Goal: Contribute content: Contribute content

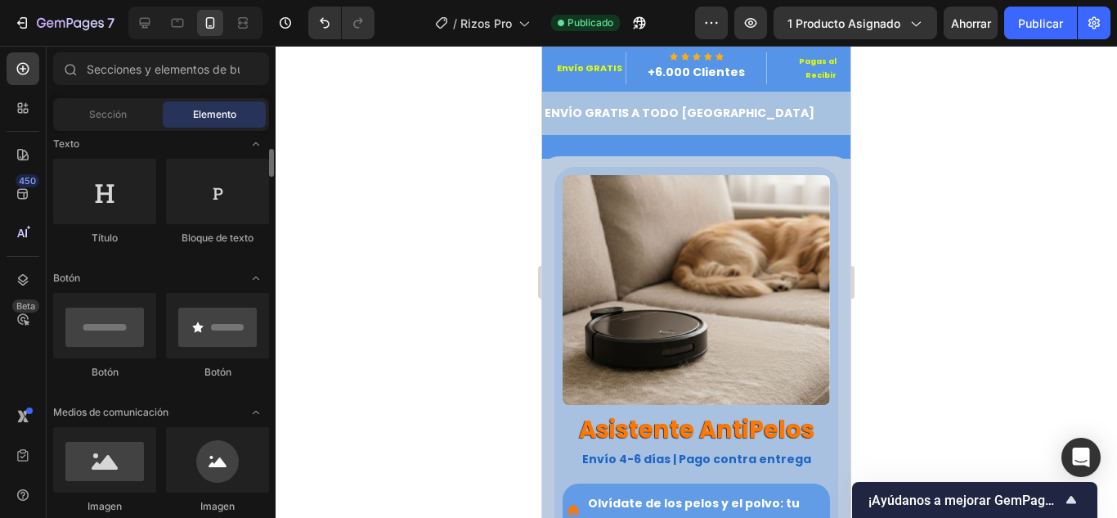
scroll to position [327, 0]
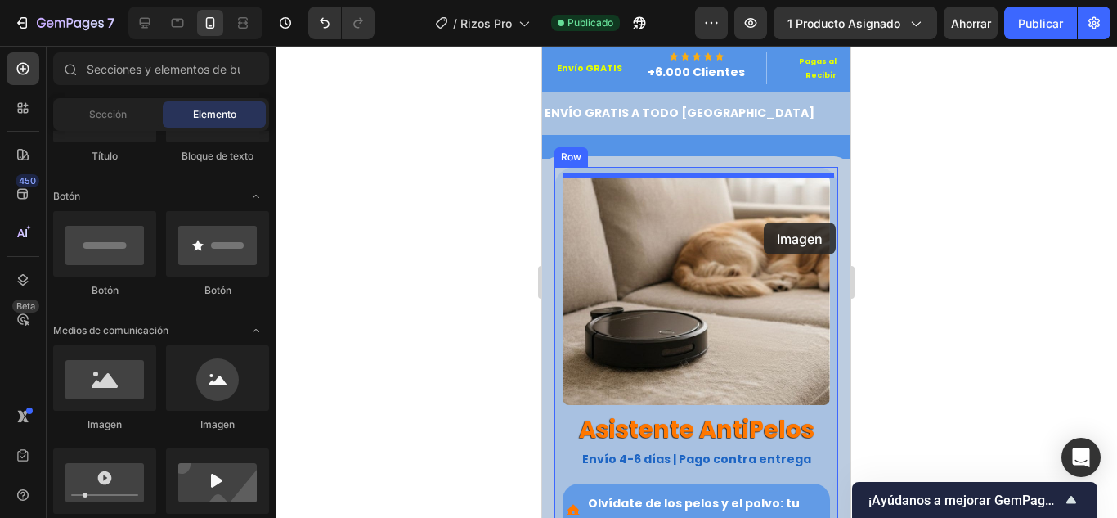
drag, startPoint x: 740, startPoint y: 428, endPoint x: 764, endPoint y: 222, distance: 206.6
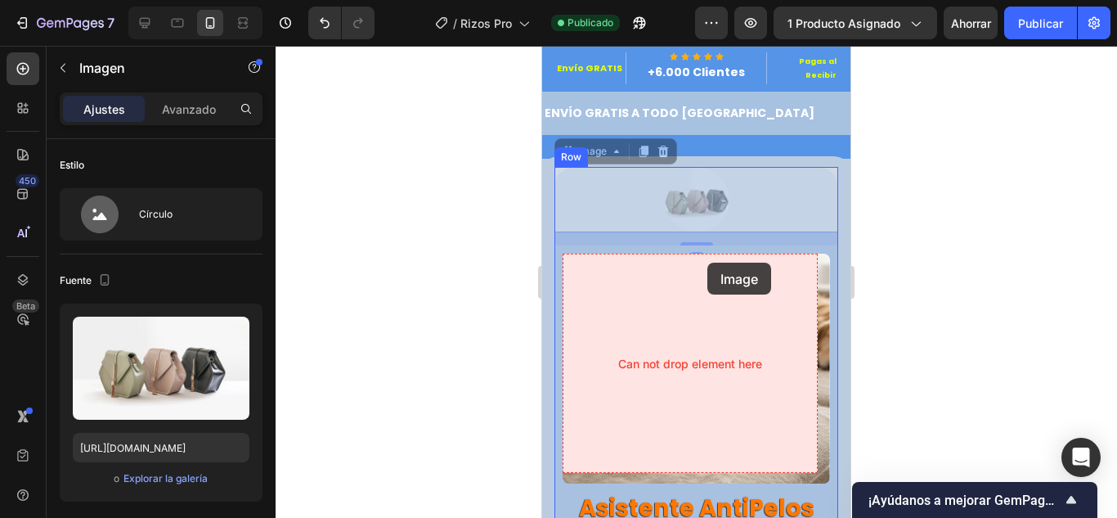
drag, startPoint x: 687, startPoint y: 218, endPoint x: 708, endPoint y: 263, distance: 49.8
drag, startPoint x: 568, startPoint y: 155, endPoint x: 748, endPoint y: 281, distance: 219.4
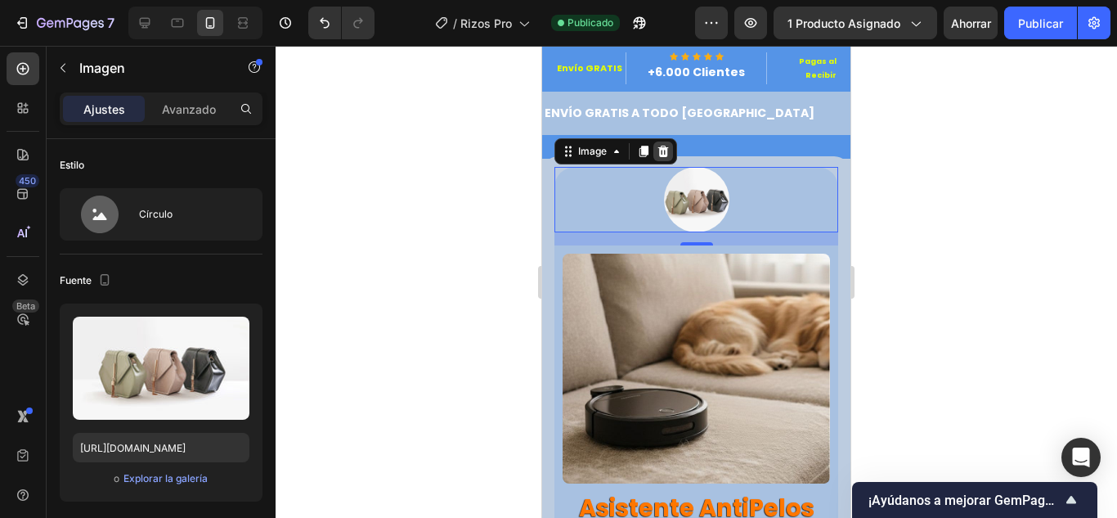
click at [666, 150] on icon at bounding box center [663, 151] width 11 height 11
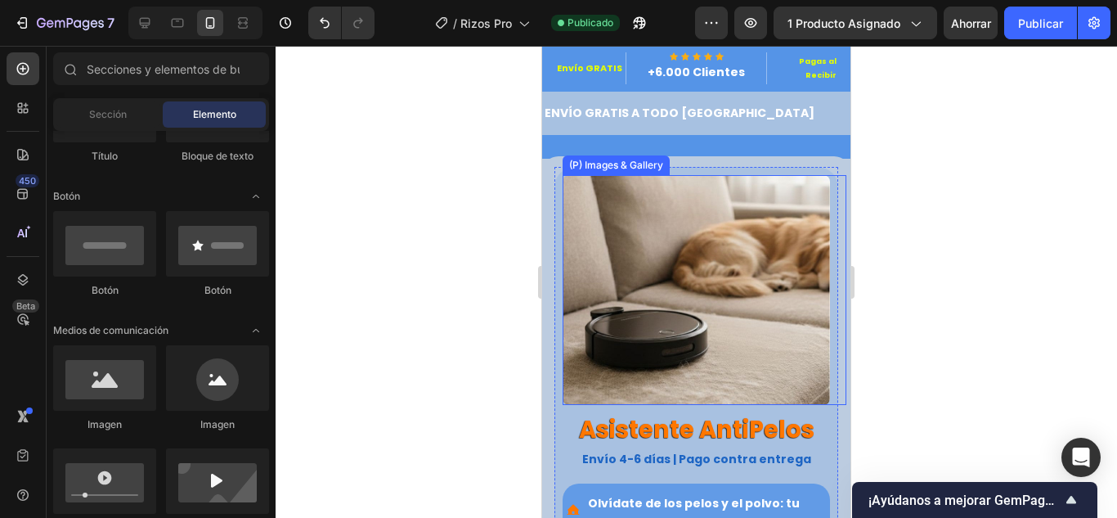
click at [756, 205] on img at bounding box center [696, 290] width 267 height 230
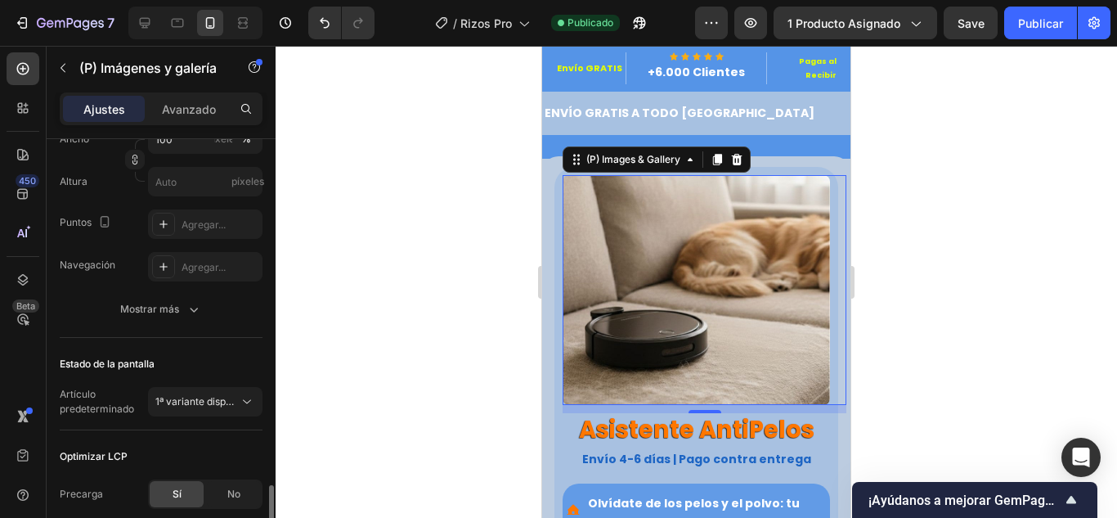
scroll to position [453, 0]
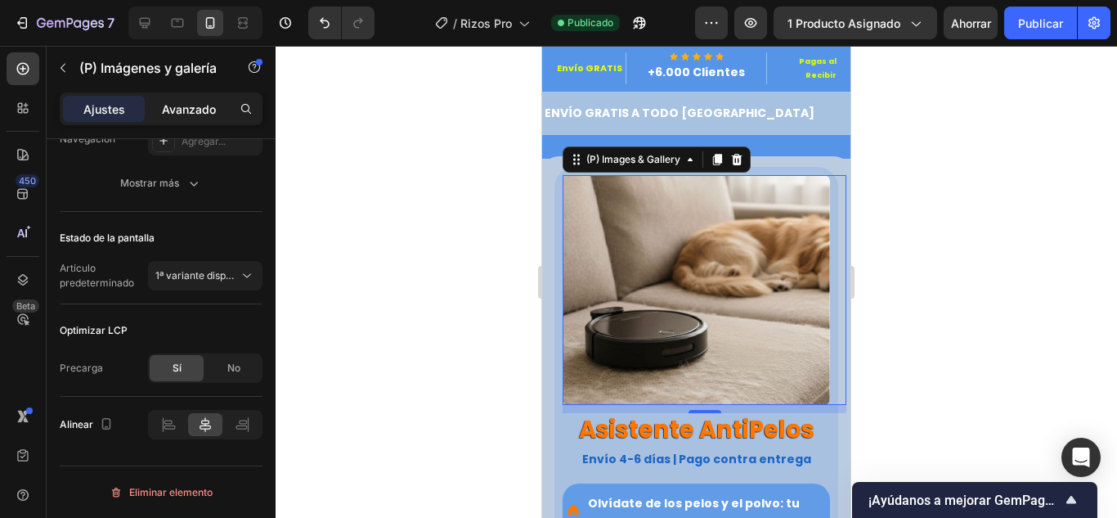
click at [209, 110] on font "Avanzado" at bounding box center [189, 109] width 54 height 14
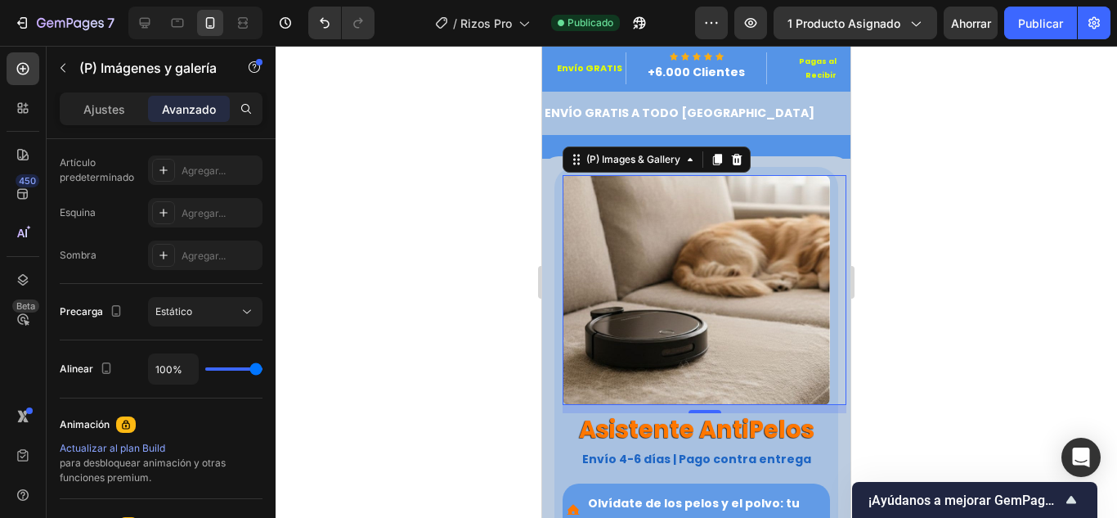
click at [388, 386] on div at bounding box center [697, 282] width 842 height 472
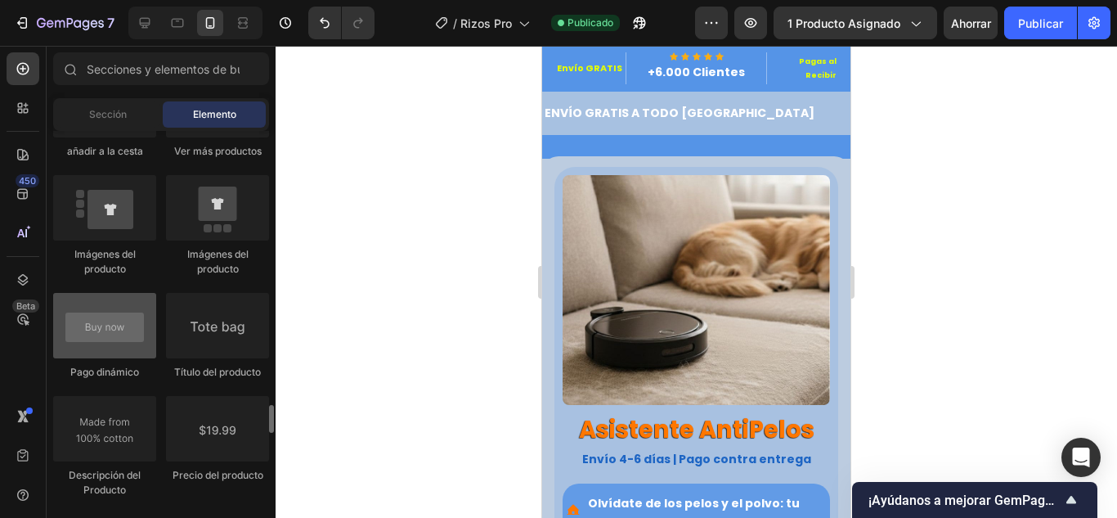
scroll to position [2617, 0]
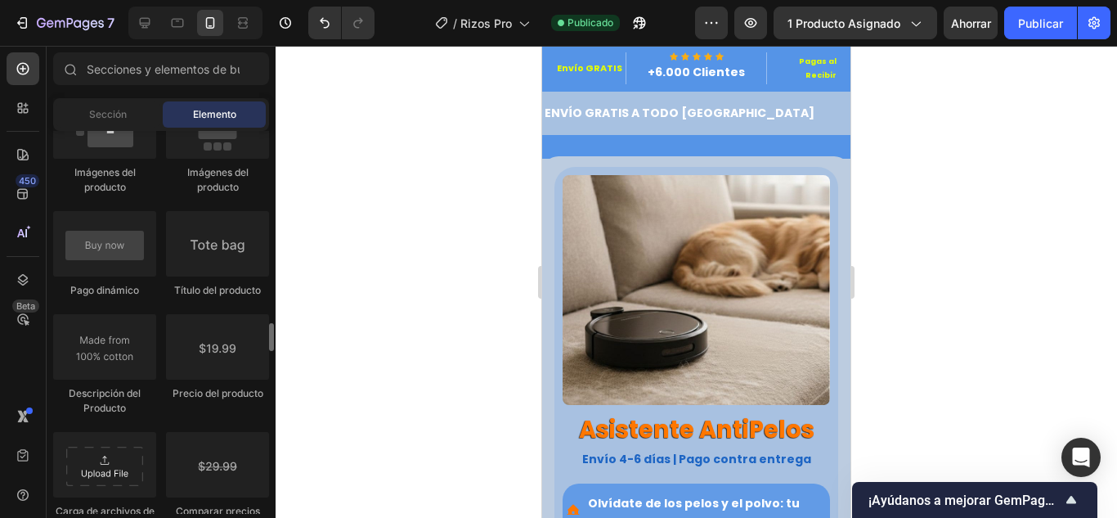
drag, startPoint x: 118, startPoint y: 345, endPoint x: 242, endPoint y: 417, distance: 143.6
click at [242, 417] on div "Producto Producto Producto Lista de productos Productos relacionados Pegajoso A…" at bounding box center [161, 332] width 216 height 1343
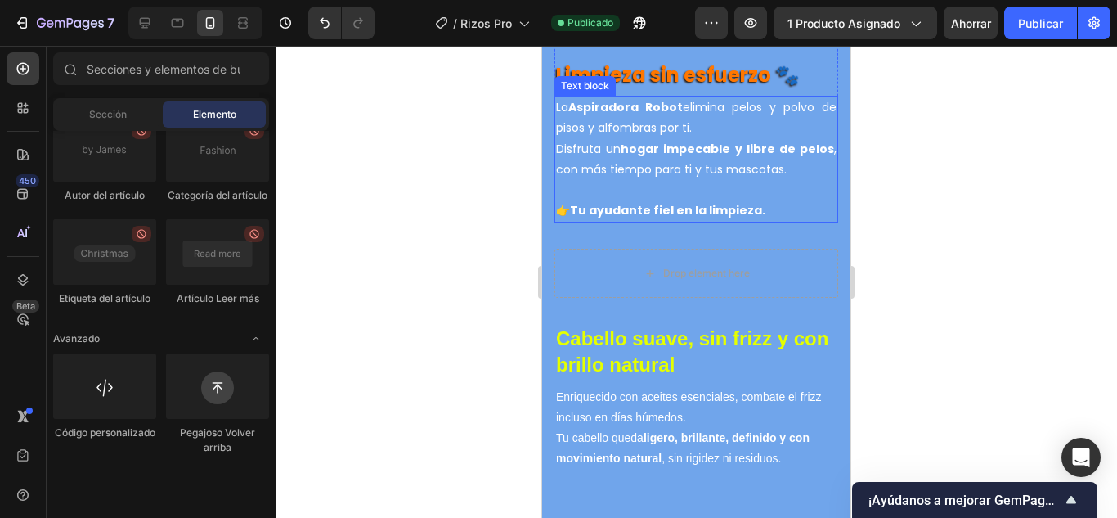
scroll to position [4580, 0]
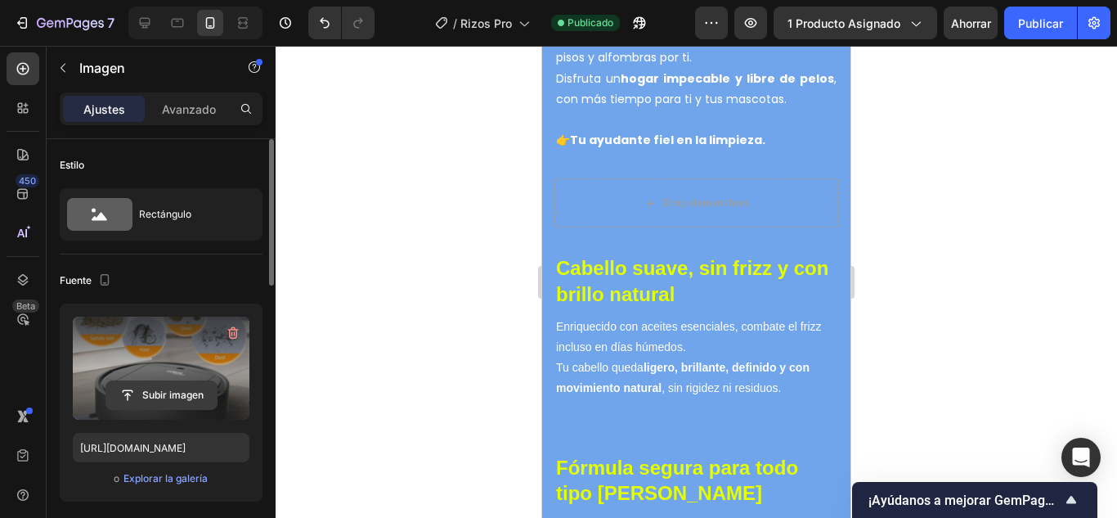
click at [159, 388] on input "file" at bounding box center [161, 395] width 110 height 28
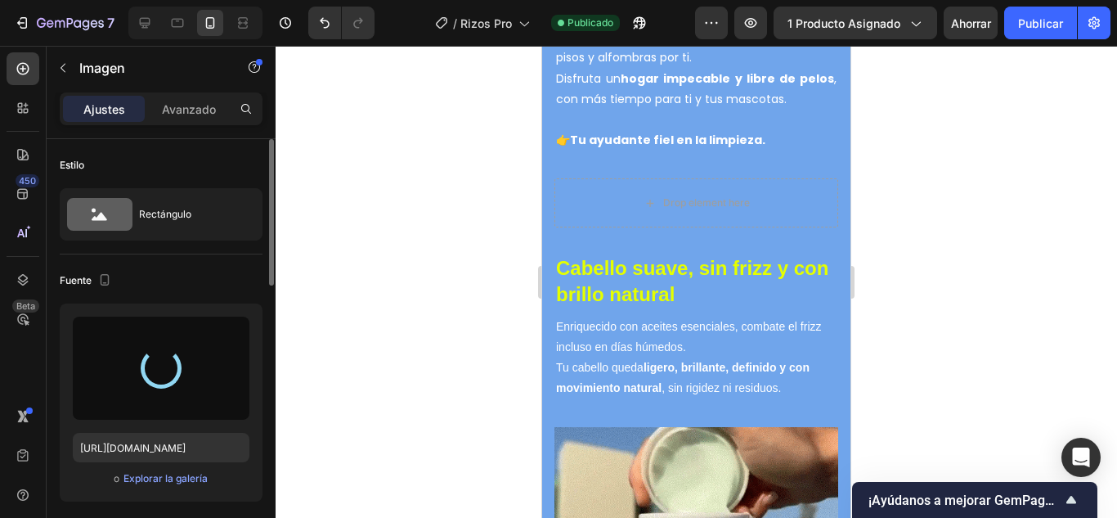
type input "[URL][DOMAIN_NAME]"
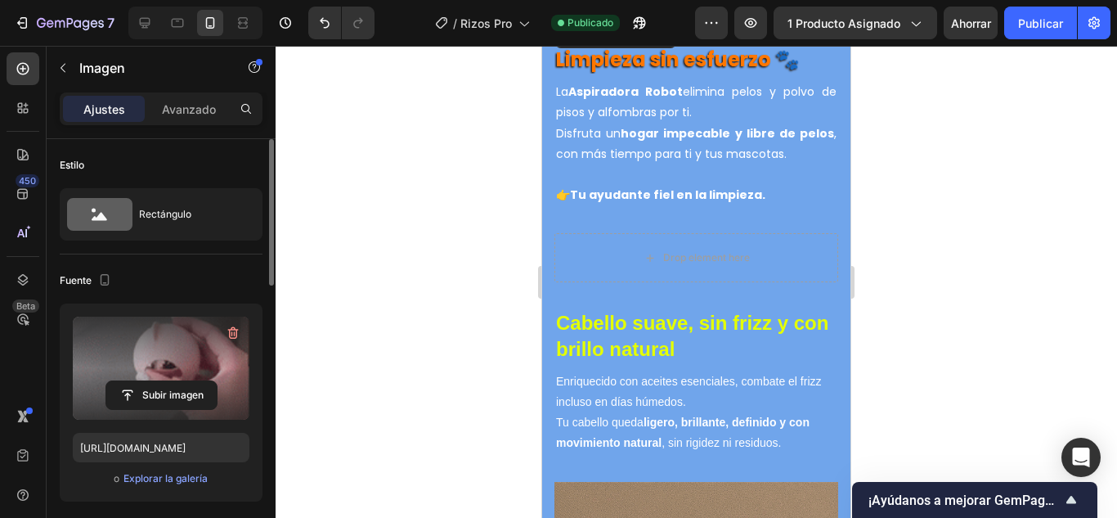
scroll to position [4443, 0]
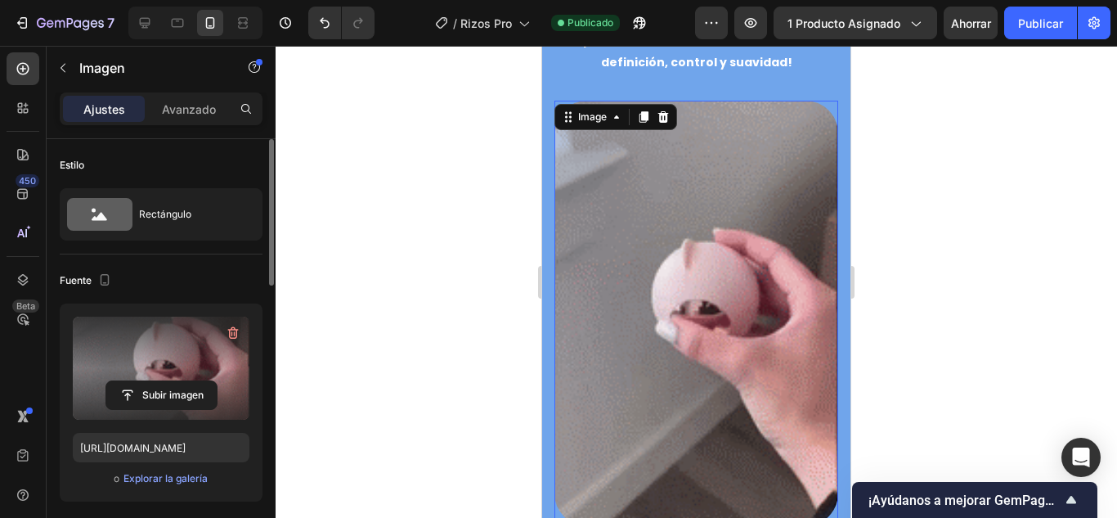
click at [312, 318] on div at bounding box center [697, 282] width 842 height 472
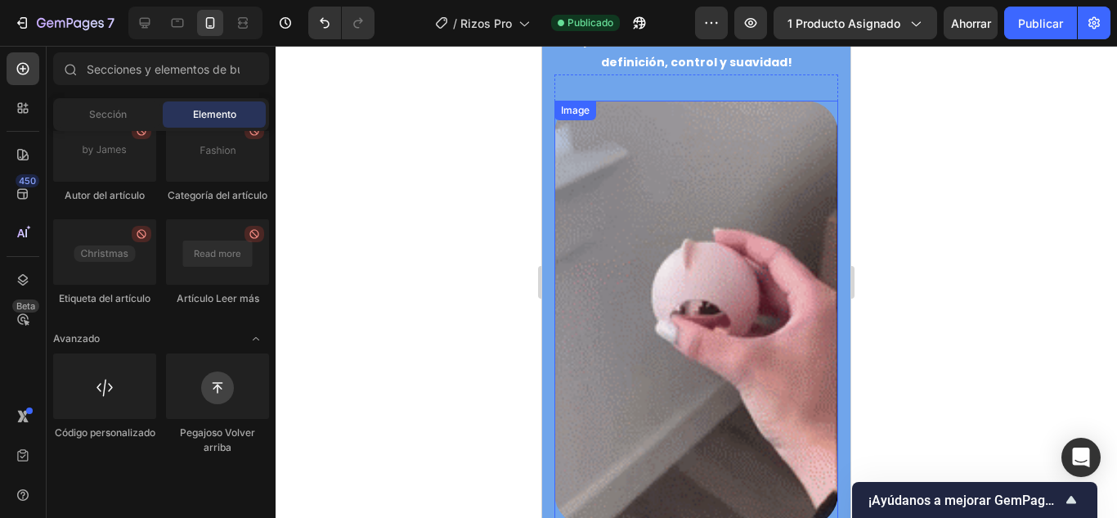
click at [673, 302] on img at bounding box center [697, 314] width 284 height 426
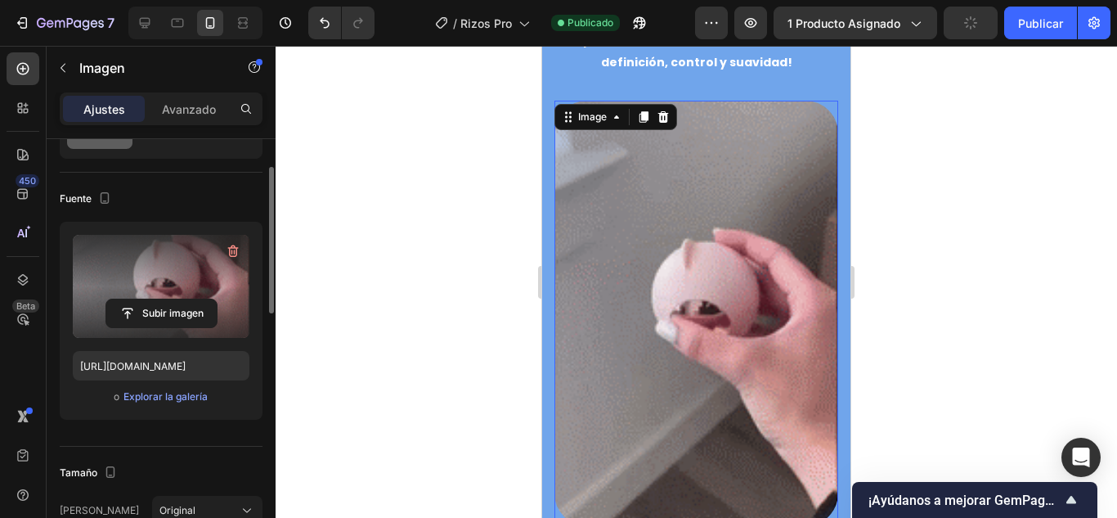
scroll to position [245, 0]
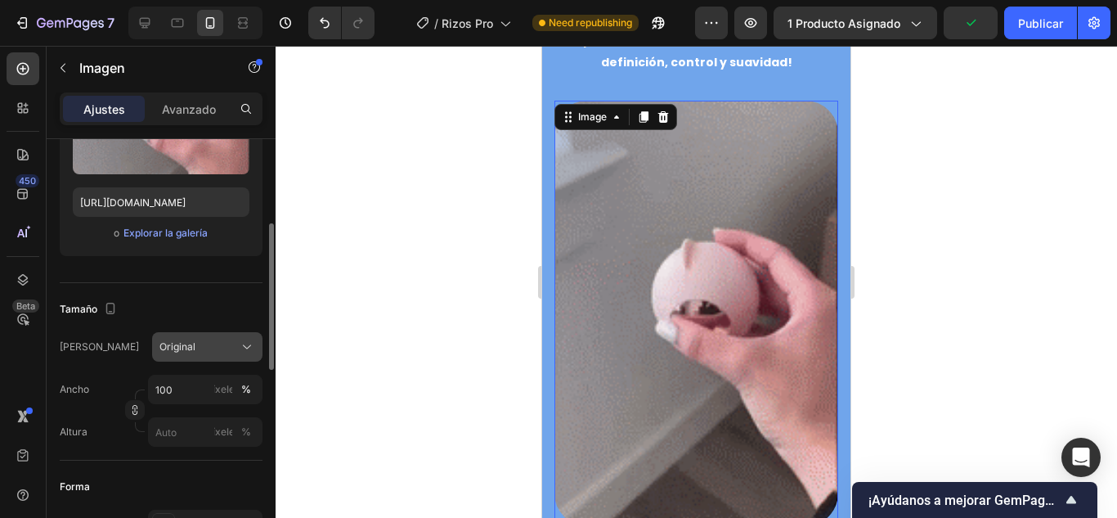
click at [194, 353] on div "Original" at bounding box center [197, 346] width 76 height 15
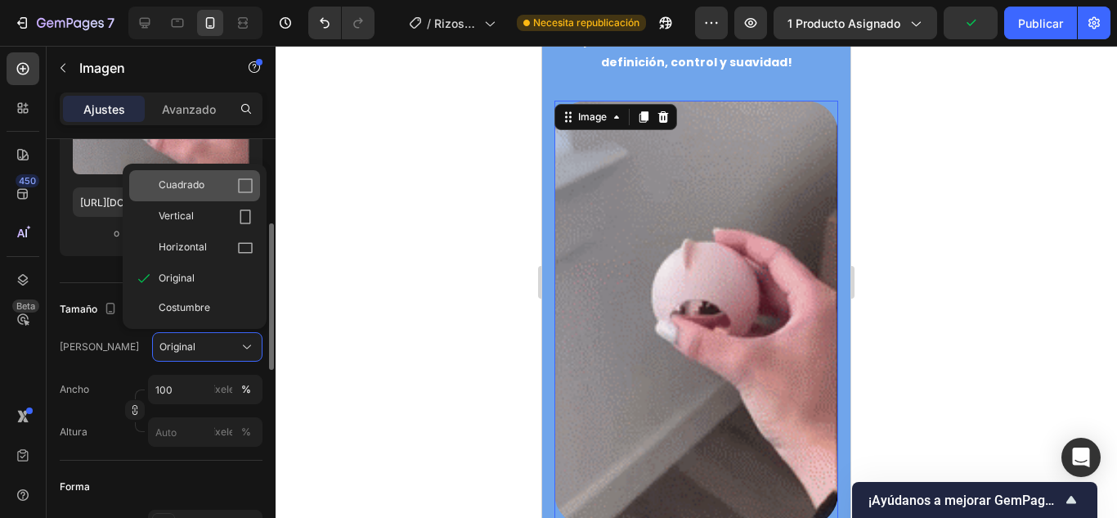
click at [230, 191] on div "Cuadrado" at bounding box center [206, 185] width 95 height 16
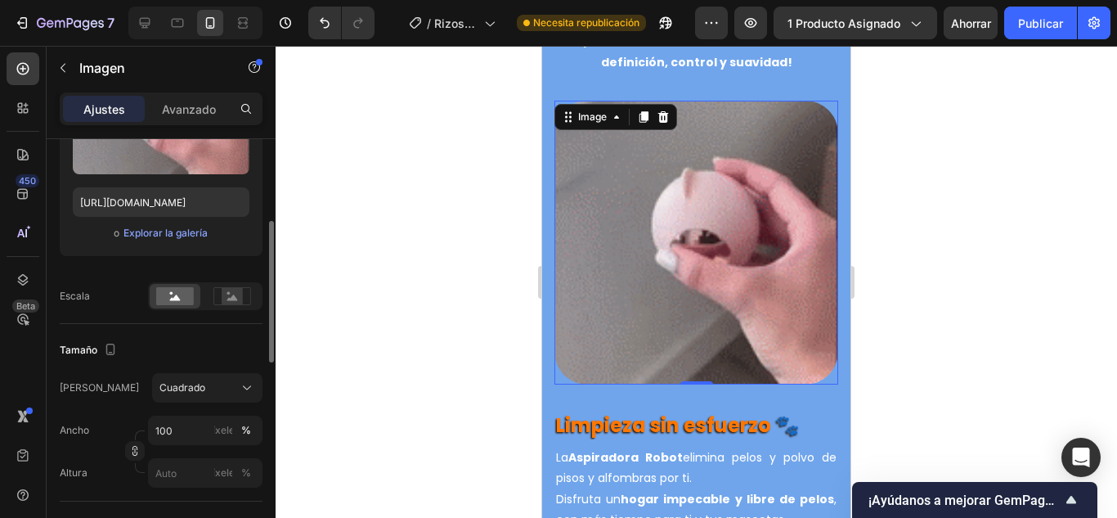
click at [358, 190] on div at bounding box center [697, 282] width 842 height 472
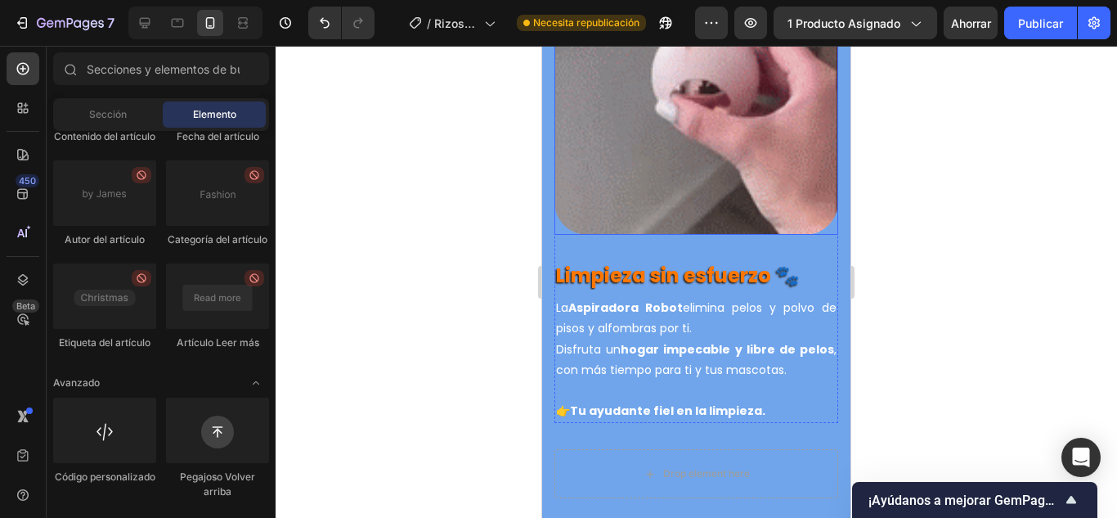
scroll to position [4607, 0]
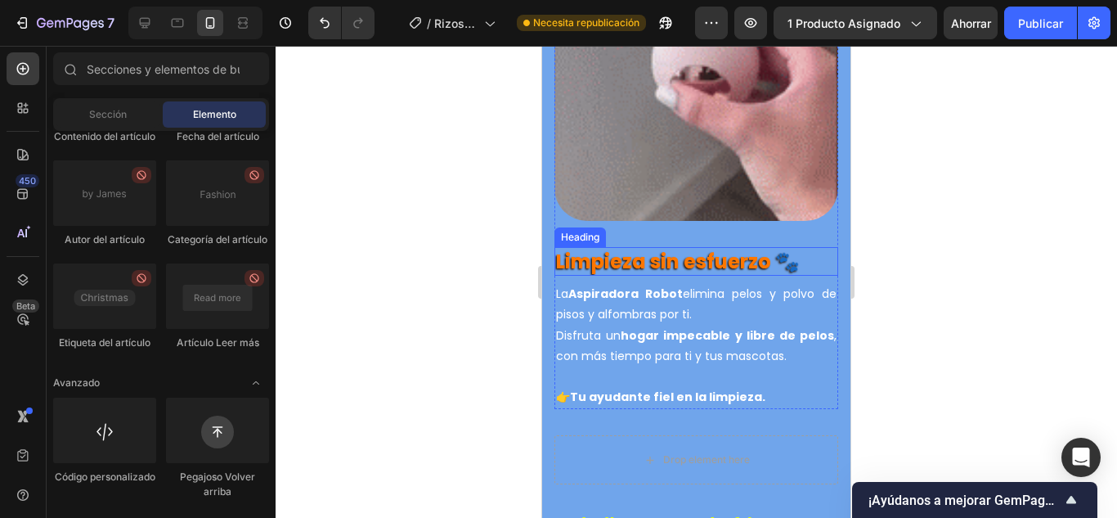
click at [667, 248] on strong "Limpieza sin esfuerzo 🐾" at bounding box center [678, 261] width 244 height 27
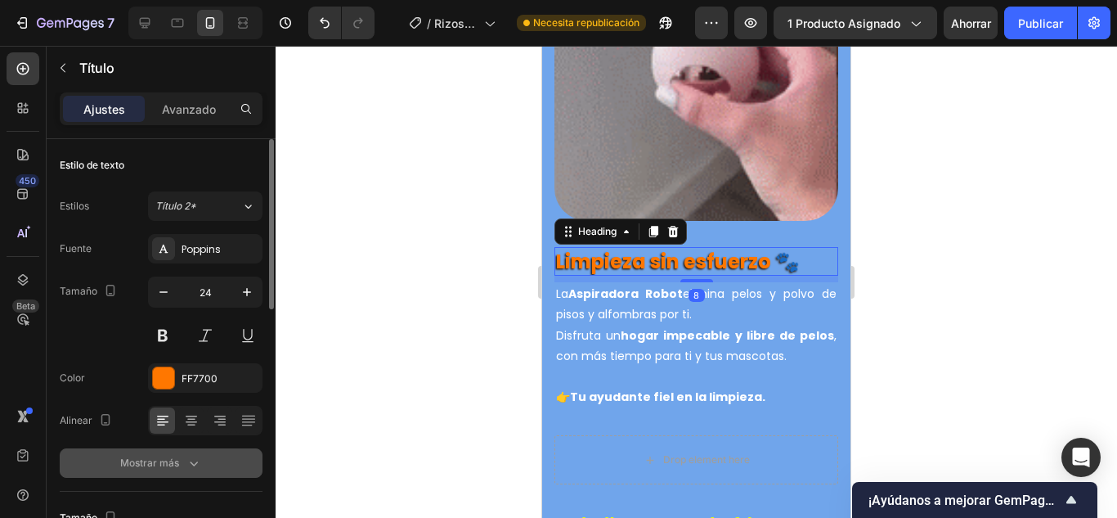
click at [176, 451] on button "Mostrar más" at bounding box center [161, 462] width 203 height 29
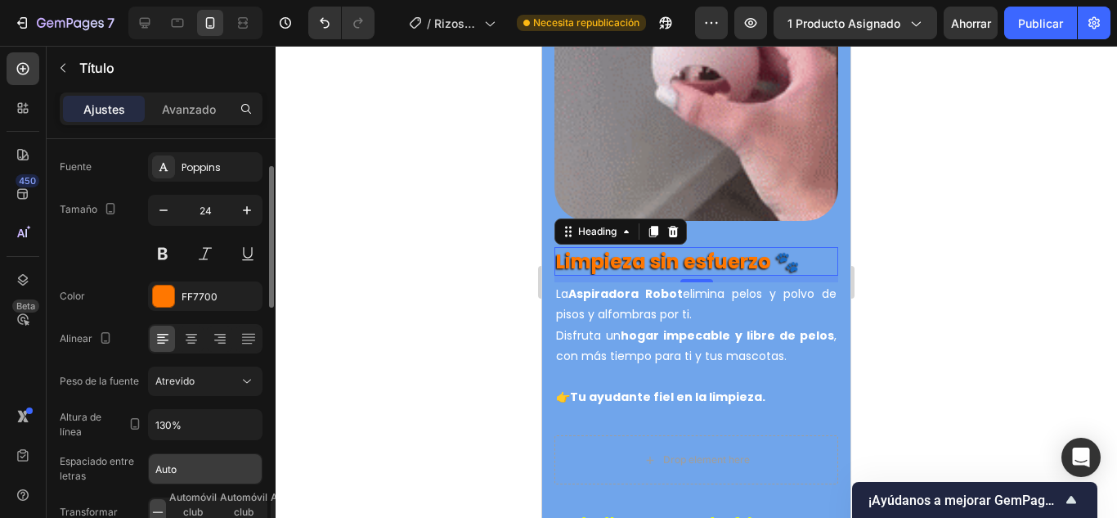
scroll to position [164, 0]
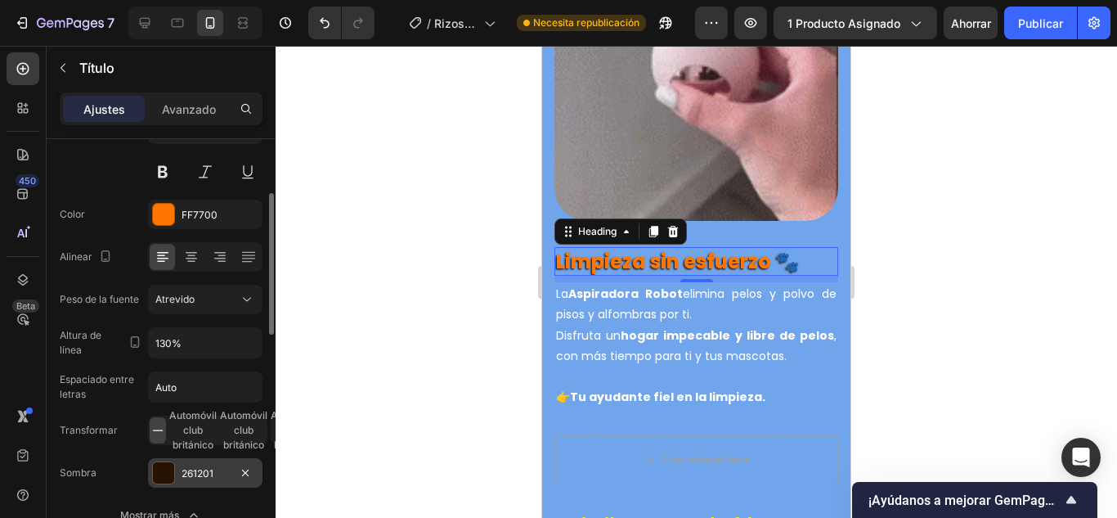
click at [164, 469] on div at bounding box center [163, 472] width 21 height 21
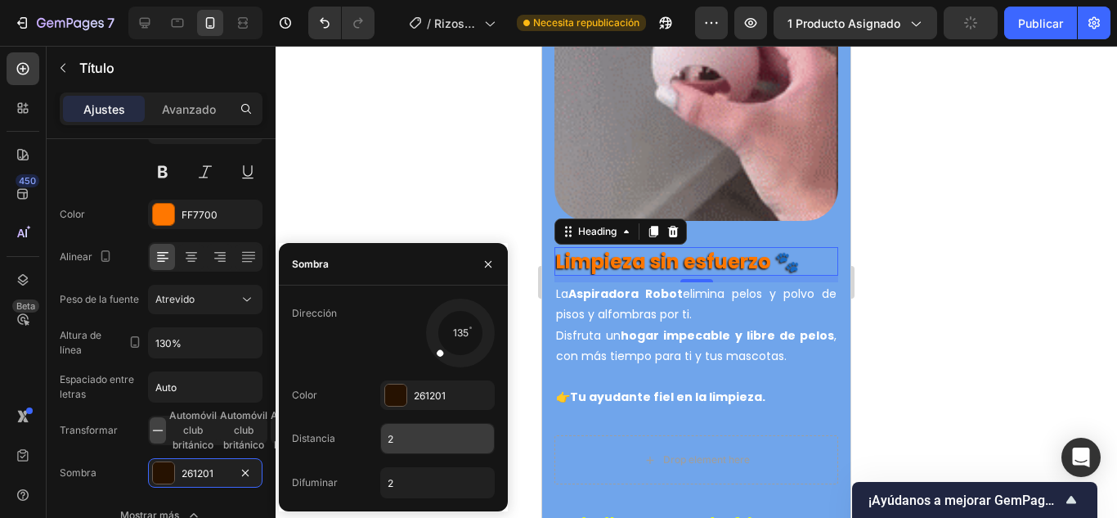
click at [401, 433] on input "2" at bounding box center [437, 438] width 113 height 29
type input "1"
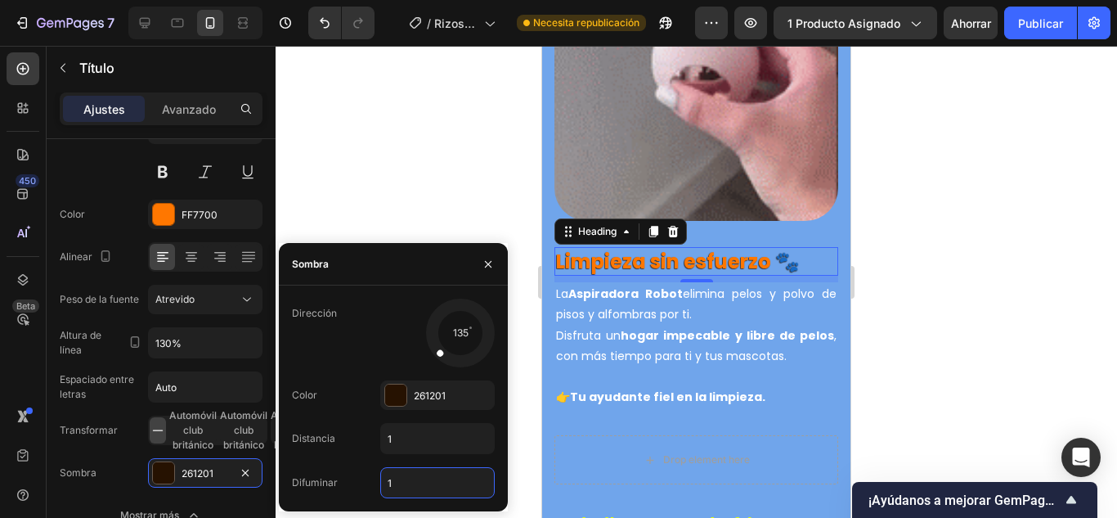
type input "1"
drag, startPoint x: 437, startPoint y: 348, endPoint x: 364, endPoint y: 313, distance: 80.8
click at [364, 313] on div "Dirección 190" at bounding box center [393, 333] width 203 height 69
click at [377, 121] on div at bounding box center [697, 282] width 842 height 472
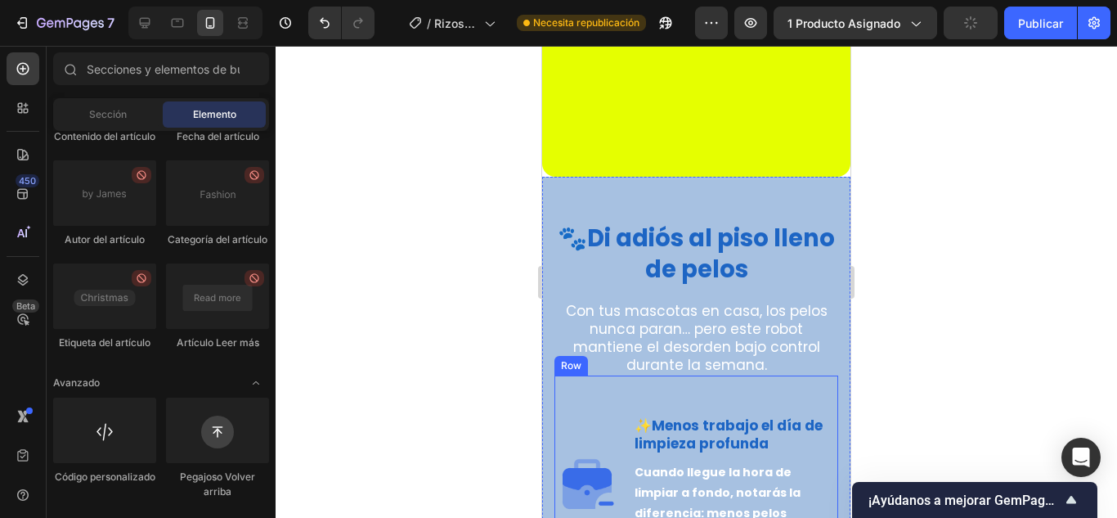
scroll to position [2399, 0]
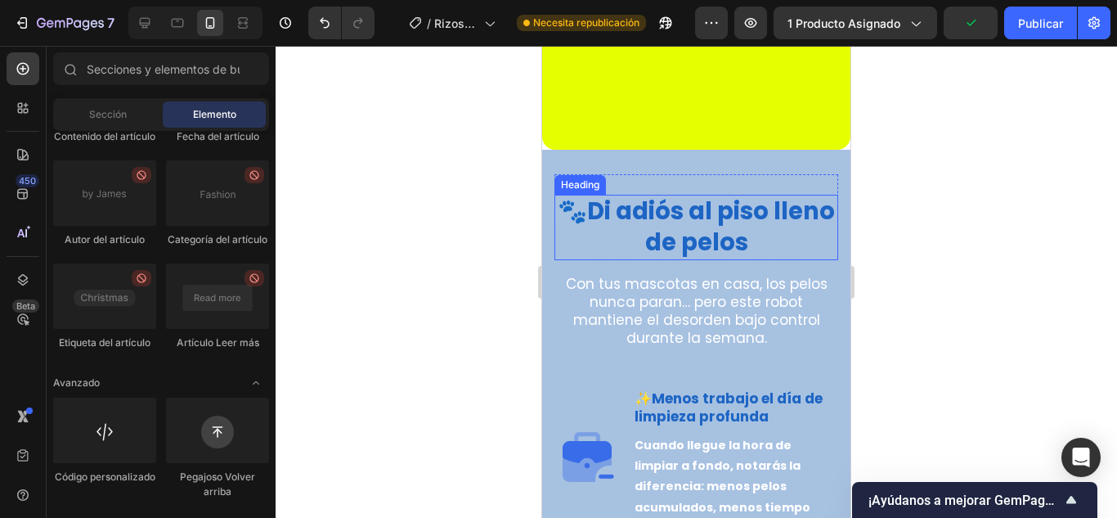
click at [704, 246] on strong "Di adiós al piso lleno de pelos" at bounding box center [711, 227] width 248 height 64
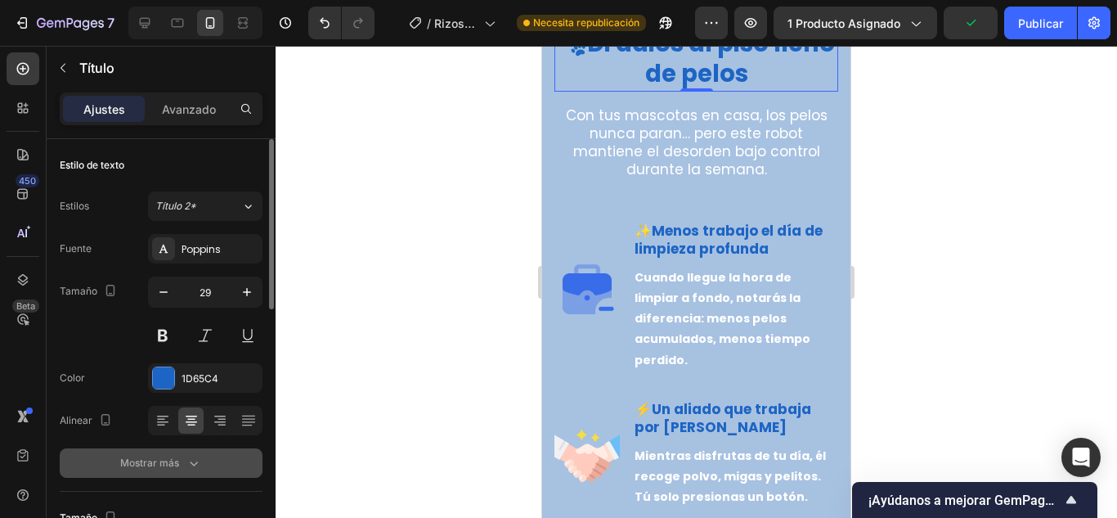
click at [157, 459] on font "Mostrar más" at bounding box center [149, 462] width 59 height 12
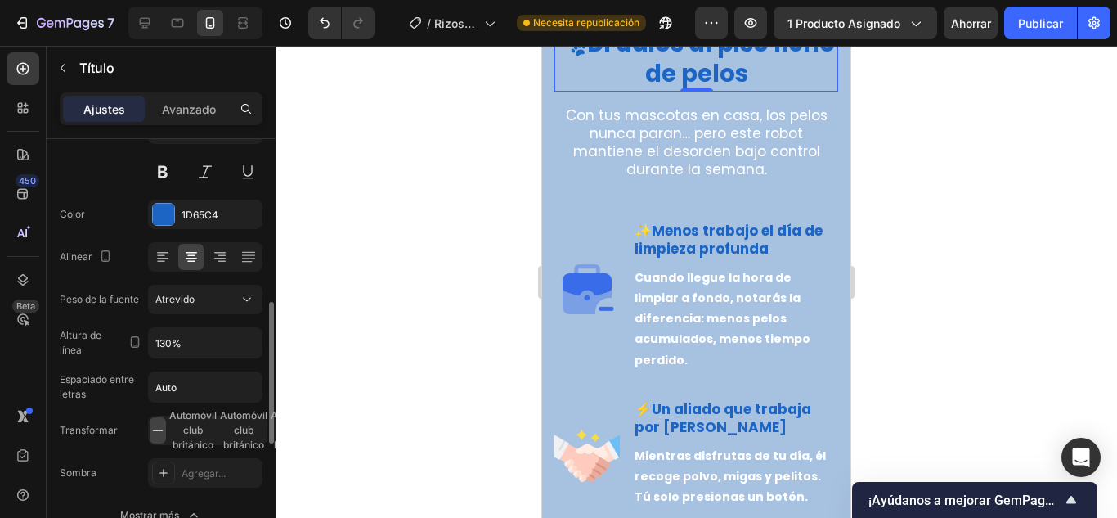
scroll to position [245, 0]
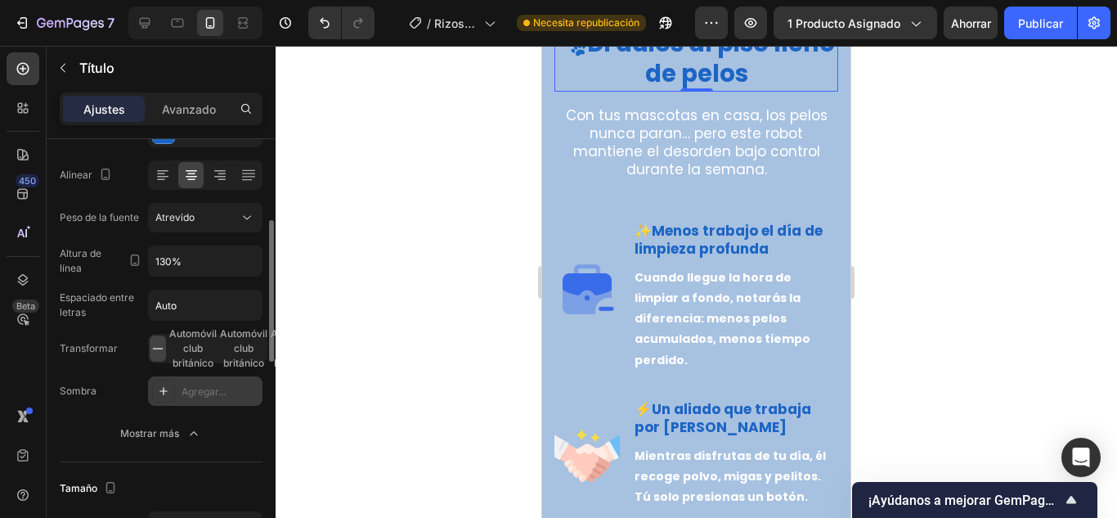
click at [161, 402] on div "Agregar..." at bounding box center [205, 390] width 114 height 29
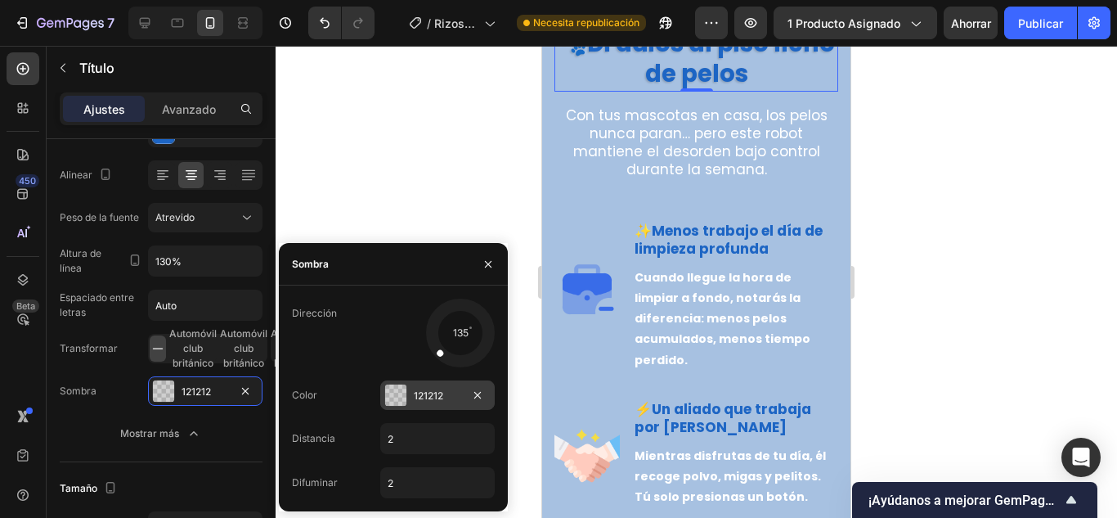
click at [391, 401] on div at bounding box center [395, 394] width 21 height 21
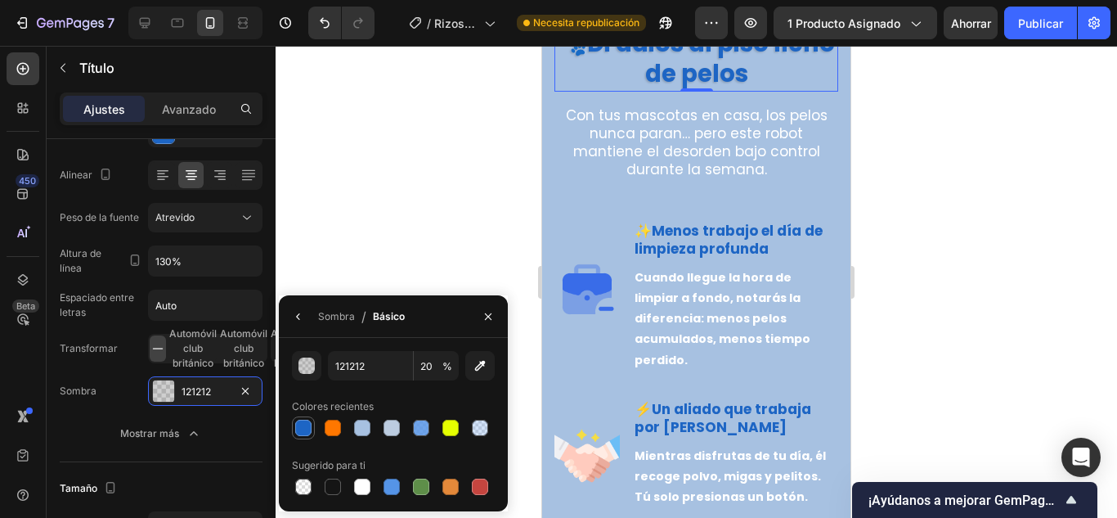
click at [305, 424] on div at bounding box center [303, 428] width 16 height 16
type input "1D65C4"
type input "100"
click at [303, 372] on div "button" at bounding box center [307, 366] width 16 height 16
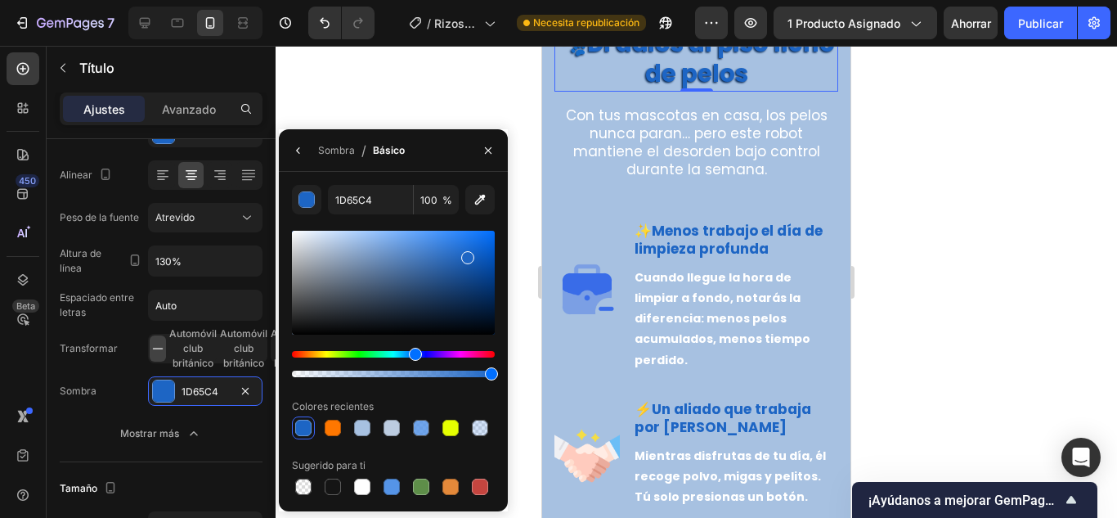
click at [486, 300] on div at bounding box center [393, 283] width 203 height 104
click at [484, 320] on div at bounding box center [393, 283] width 203 height 104
type input "021023"
click at [293, 152] on icon "button" at bounding box center [298, 150] width 13 height 13
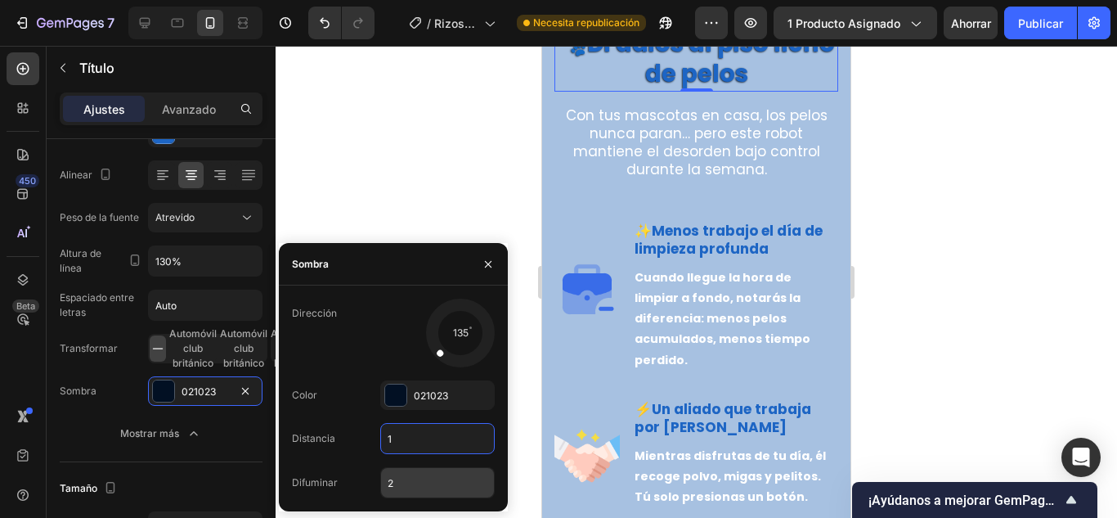
type input "1"
click at [426, 313] on div at bounding box center [461, 333] width 74 height 74
drag, startPoint x: 426, startPoint y: 313, endPoint x: 423, endPoint y: 324, distance: 11.1
click at [423, 324] on div "208" at bounding box center [437, 333] width 114 height 69
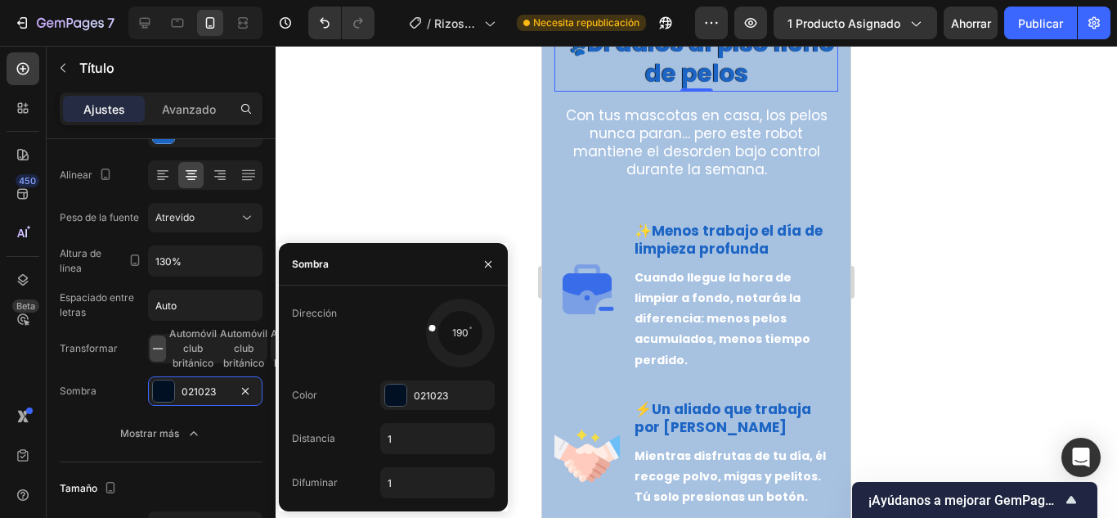
drag, startPoint x: 432, startPoint y: 317, endPoint x: 426, endPoint y: 325, distance: 9.3
click at [426, 325] on div at bounding box center [443, 329] width 38 height 16
click at [413, 187] on div at bounding box center [697, 282] width 842 height 472
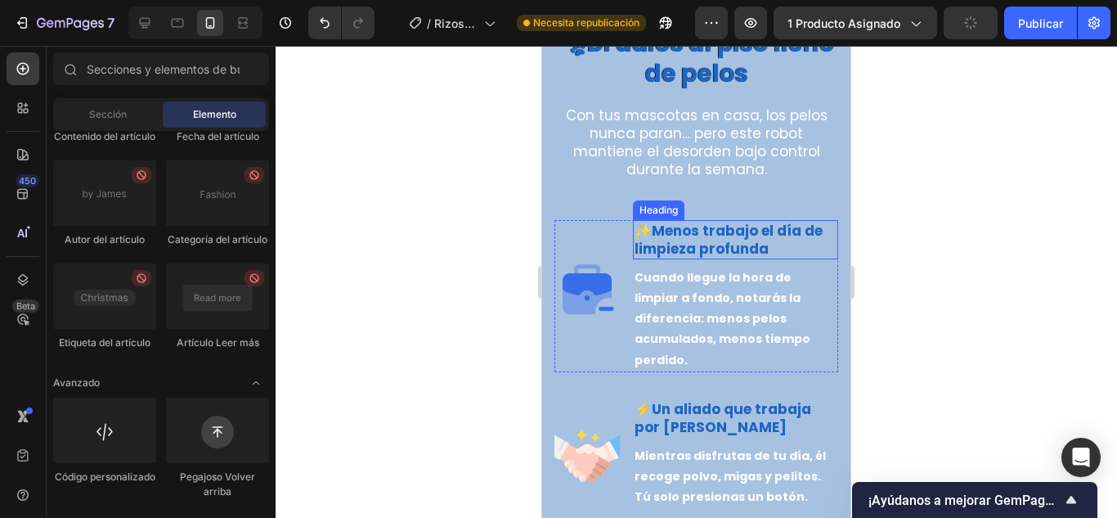
click at [757, 258] on strong "Menos trabajo el día de limpieza profunda" at bounding box center [729, 240] width 188 height 38
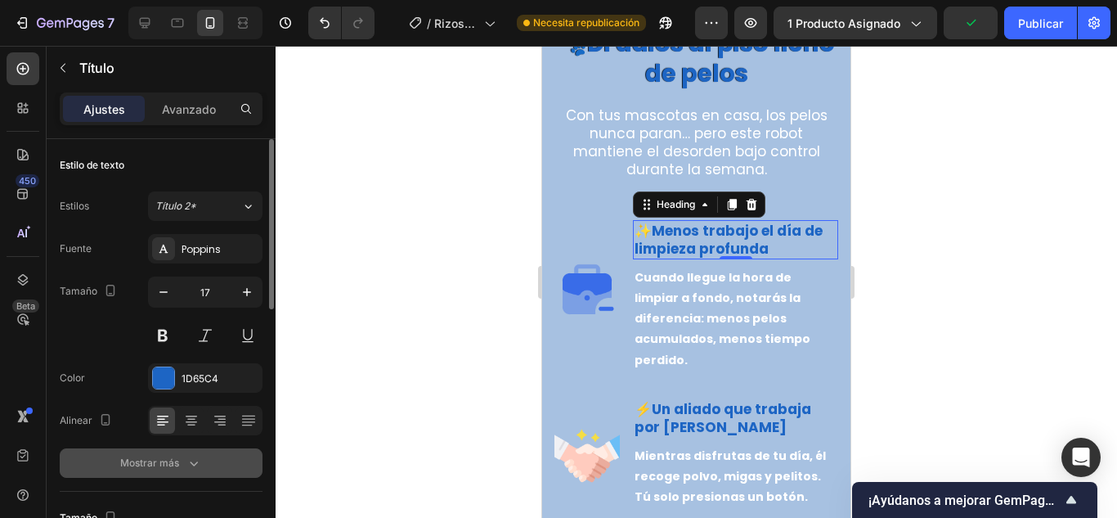
click at [181, 458] on div "Mostrar más" at bounding box center [161, 463] width 82 height 16
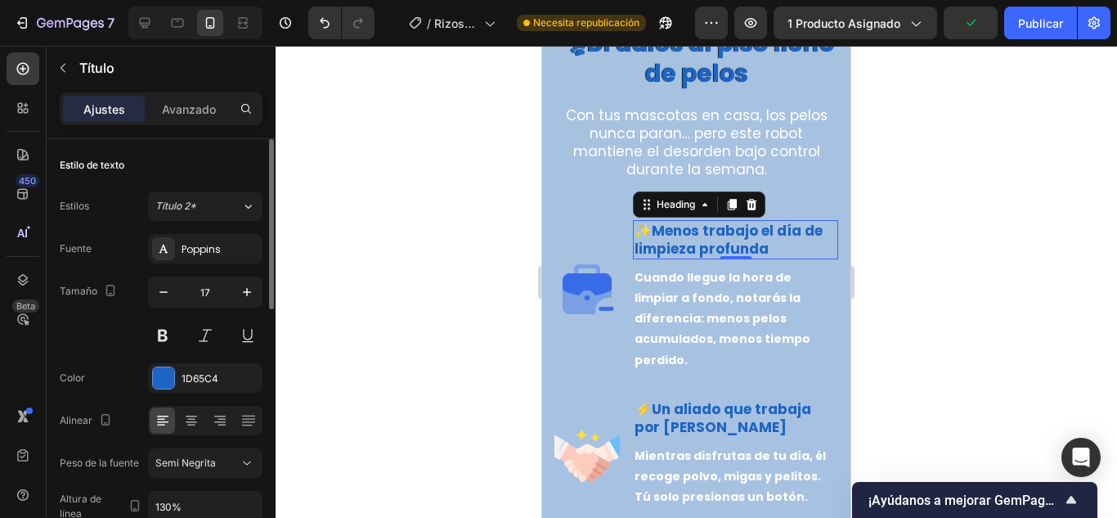
scroll to position [164, 0]
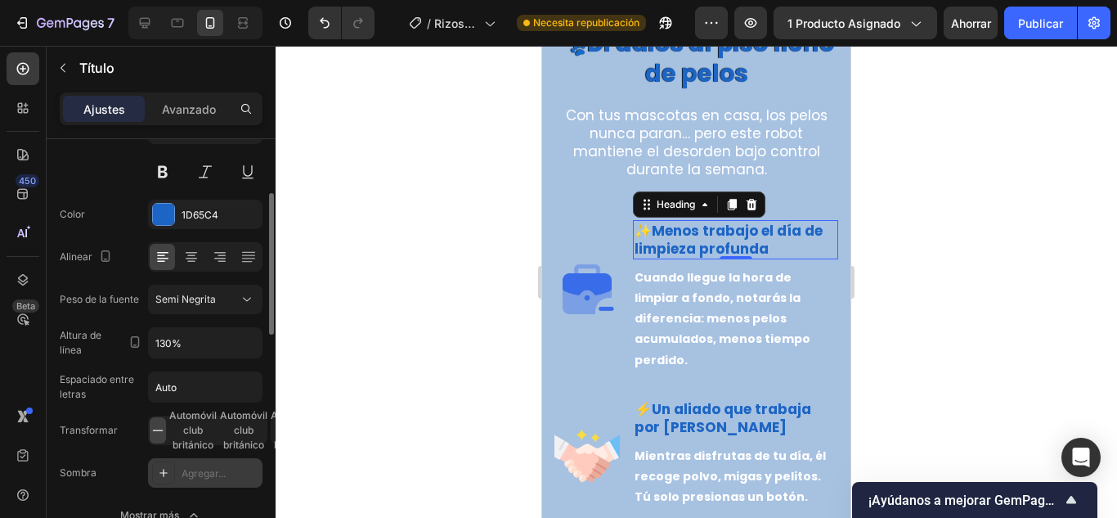
click at [171, 474] on div at bounding box center [163, 472] width 23 height 23
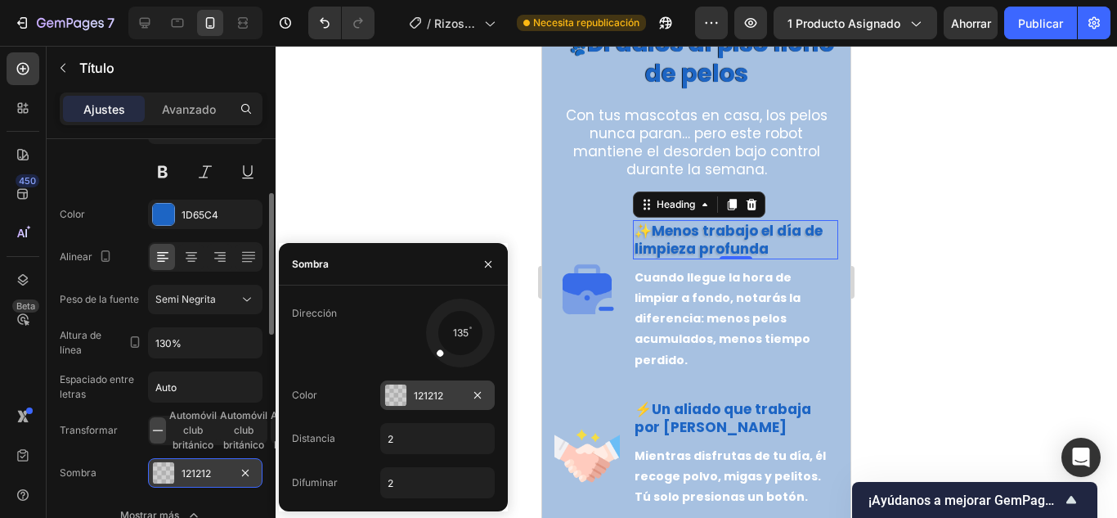
click at [400, 395] on div at bounding box center [395, 394] width 21 height 21
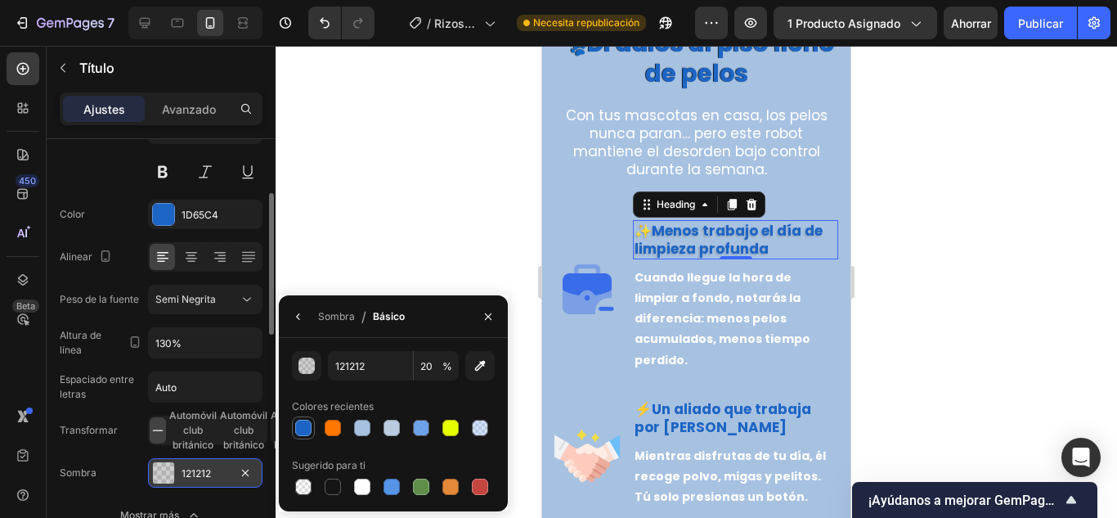
click at [305, 430] on div at bounding box center [303, 428] width 16 height 16
type input "1D65C4"
type input "100"
click at [315, 357] on button "button" at bounding box center [306, 365] width 29 height 29
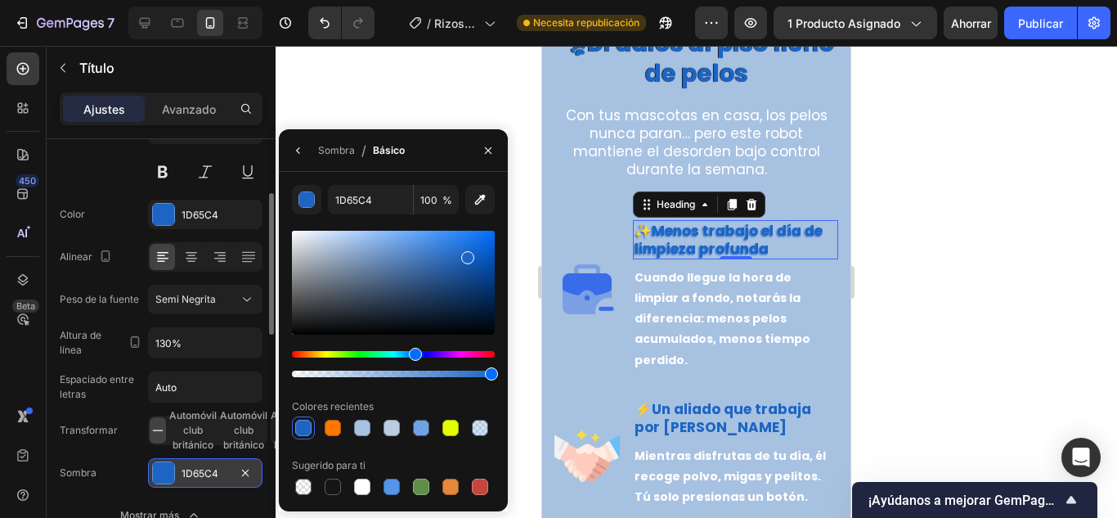
click at [483, 309] on div at bounding box center [393, 283] width 203 height 104
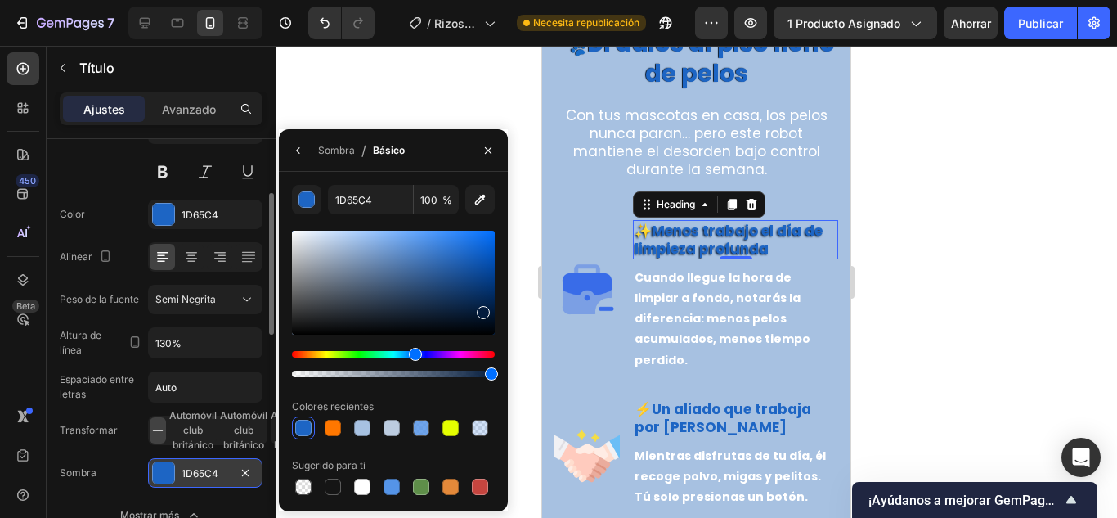
type input "041C3D"
click at [302, 153] on icon "button" at bounding box center [298, 150] width 13 height 13
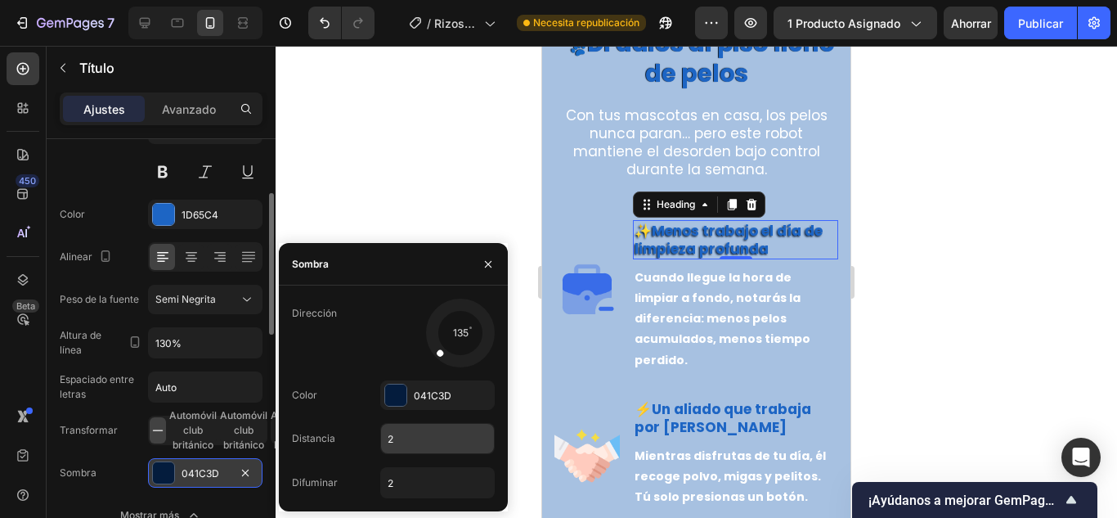
click at [388, 436] on input "2" at bounding box center [437, 438] width 113 height 29
type input "1"
click at [396, 470] on input "2" at bounding box center [437, 482] width 113 height 29
type input "1"
drag, startPoint x: 427, startPoint y: 320, endPoint x: 432, endPoint y: 311, distance: 10.2
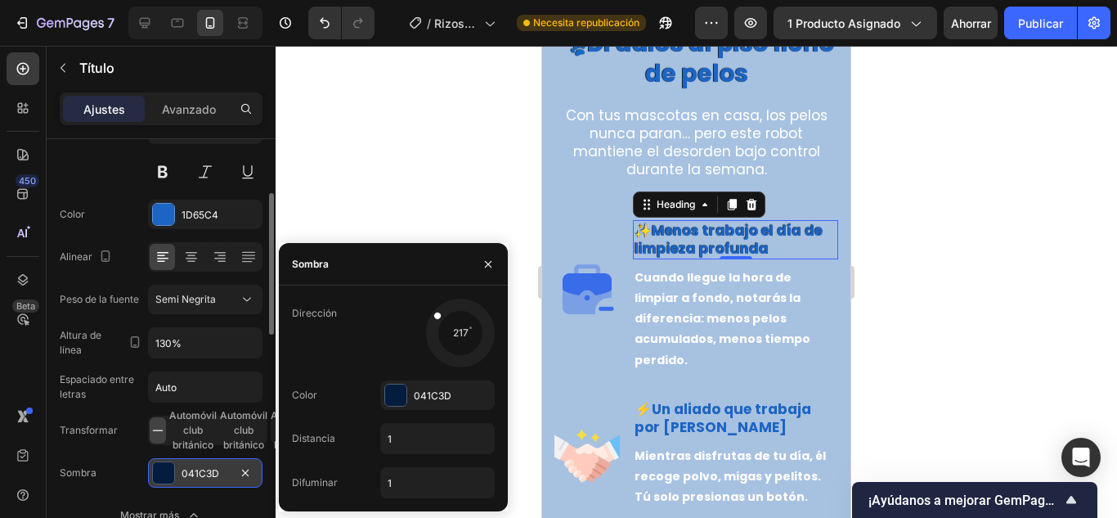
click at [432, 311] on div at bounding box center [460, 332] width 73 height 73
drag, startPoint x: 433, startPoint y: 311, endPoint x: 427, endPoint y: 325, distance: 15.0
click at [427, 325] on div at bounding box center [443, 329] width 38 height 16
click at [418, 180] on div at bounding box center [697, 282] width 842 height 472
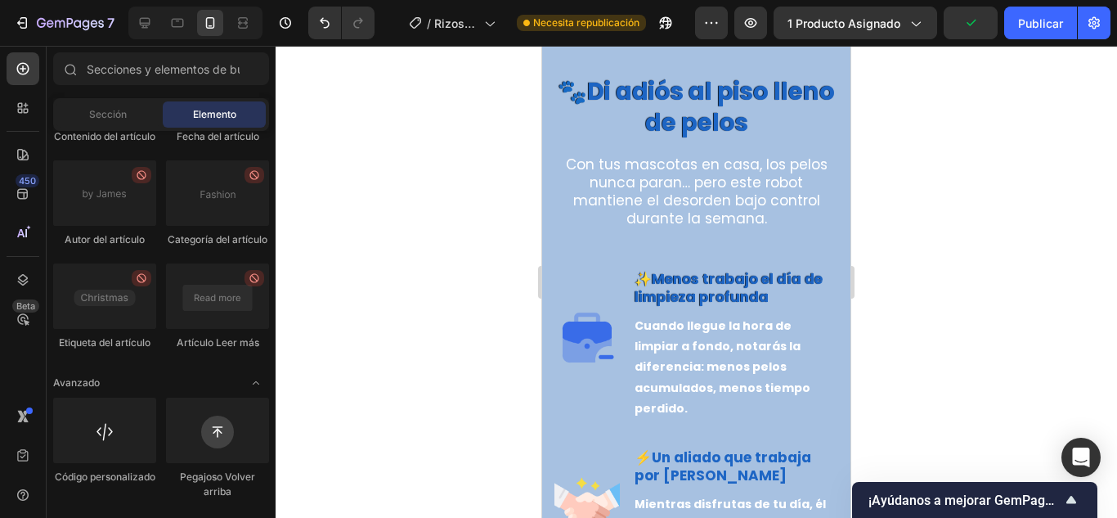
scroll to position [2481, 0]
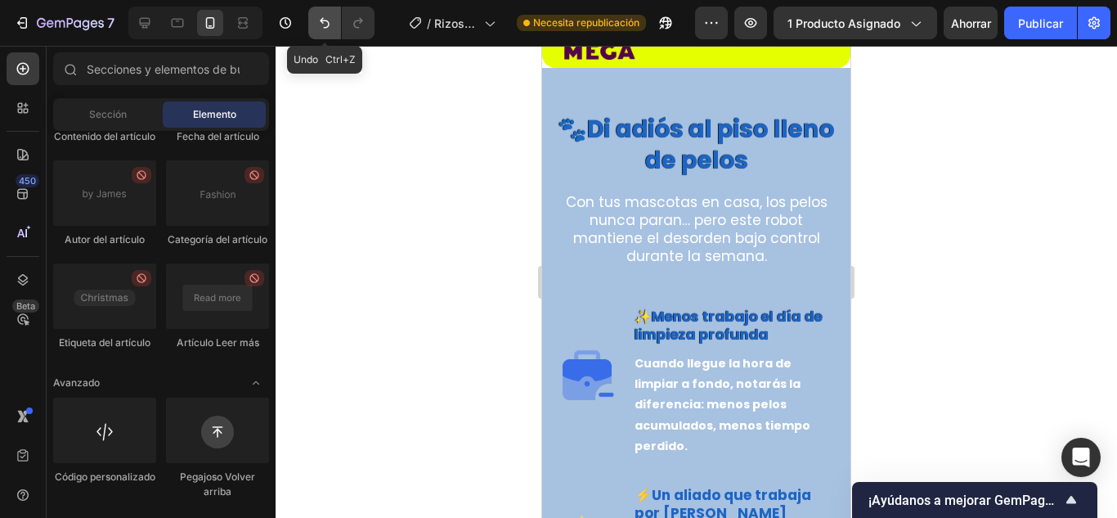
click at [314, 26] on button "Deshacer/Rehacer" at bounding box center [324, 23] width 33 height 33
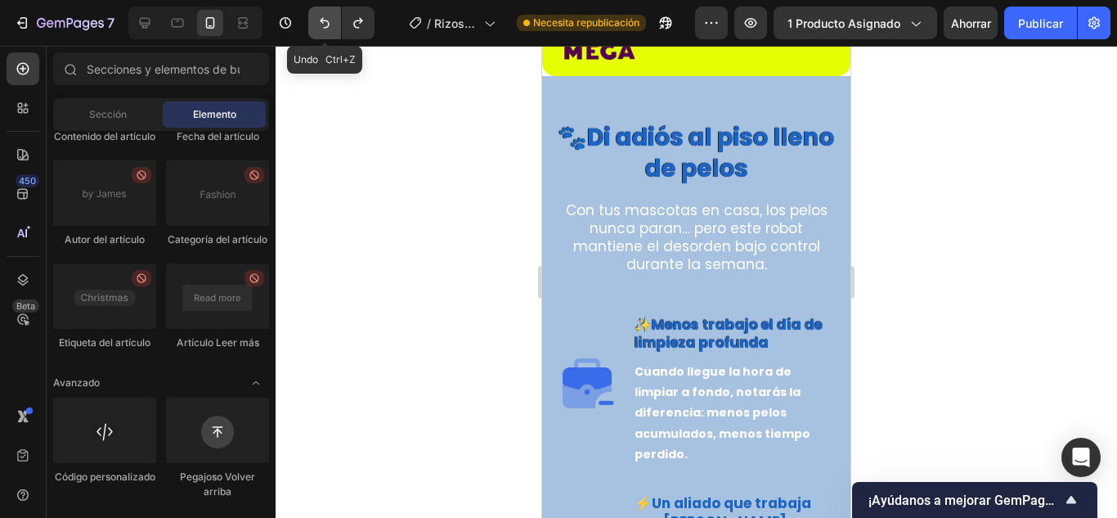
click at [321, 20] on icon "Deshacer/Rehacer" at bounding box center [325, 23] width 16 height 16
click at [321, 20] on icon "Deshacer/Rehacer" at bounding box center [325, 23] width 10 height 11
click at [323, 20] on icon "Deshacer/Rehacer" at bounding box center [325, 23] width 16 height 16
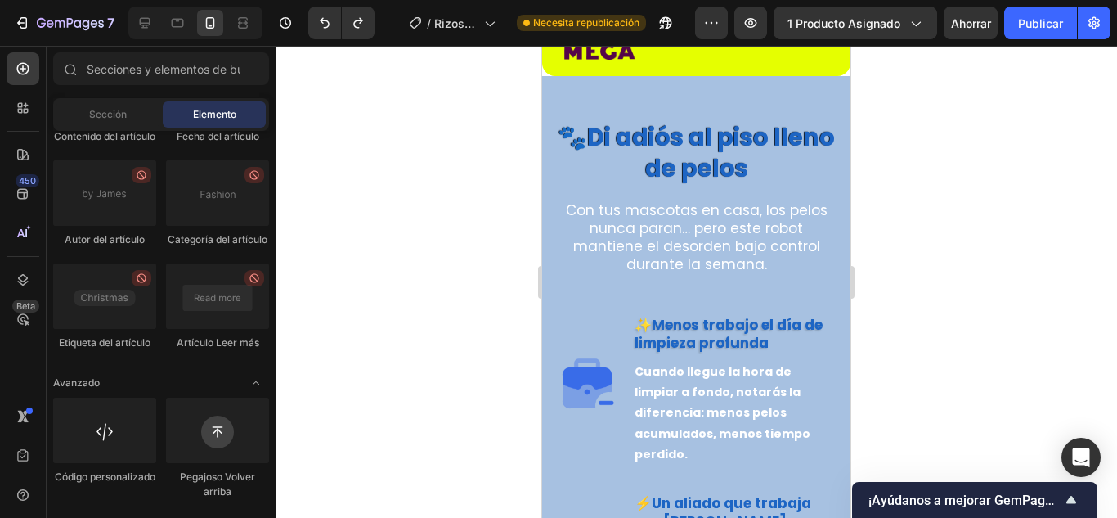
click at [381, 341] on div at bounding box center [697, 282] width 842 height 472
click at [332, 26] on icon "Deshacer/Rehacer" at bounding box center [325, 23] width 16 height 16
click at [441, 372] on div at bounding box center [697, 282] width 842 height 472
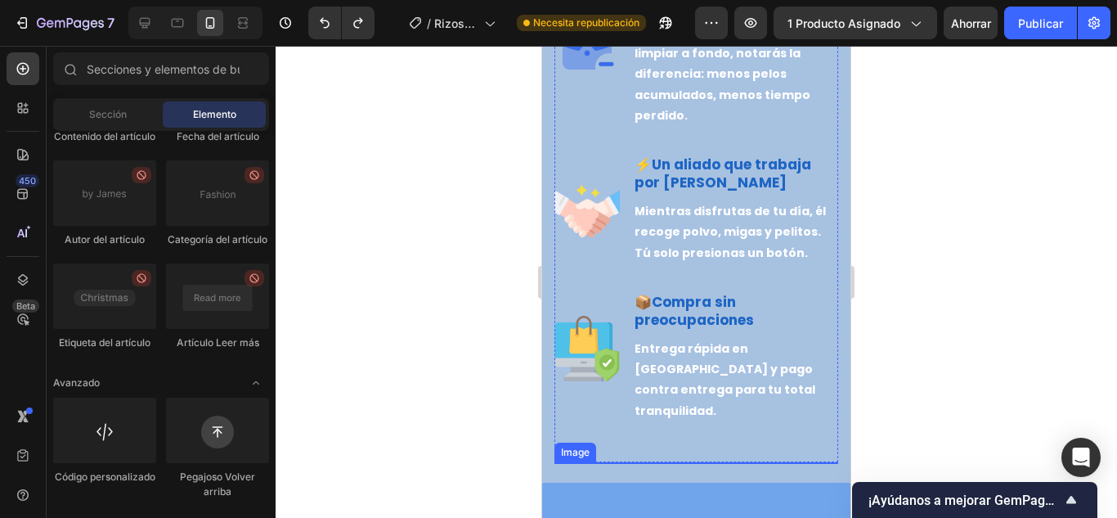
scroll to position [2644, 0]
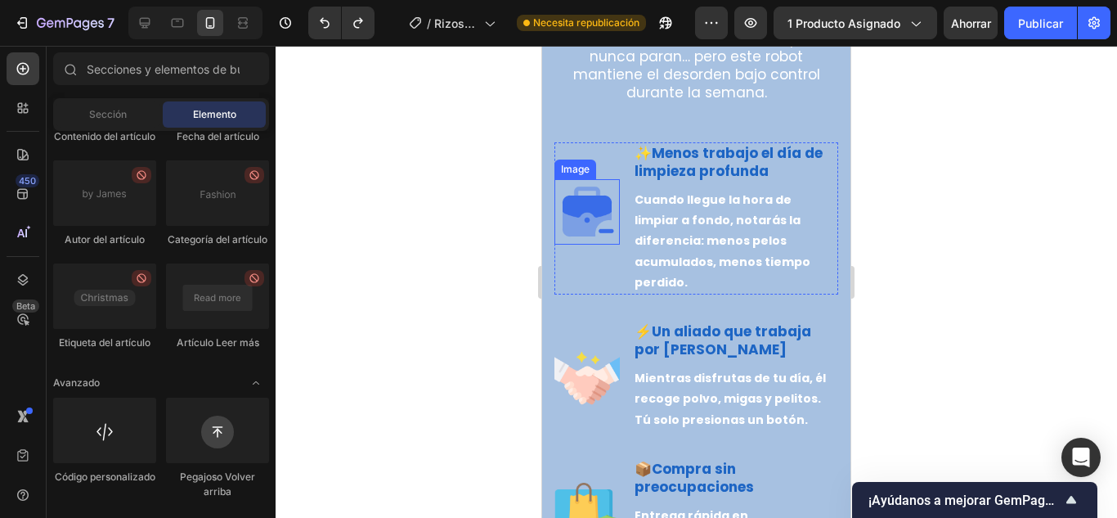
click at [572, 201] on img at bounding box center [587, 211] width 65 height 65
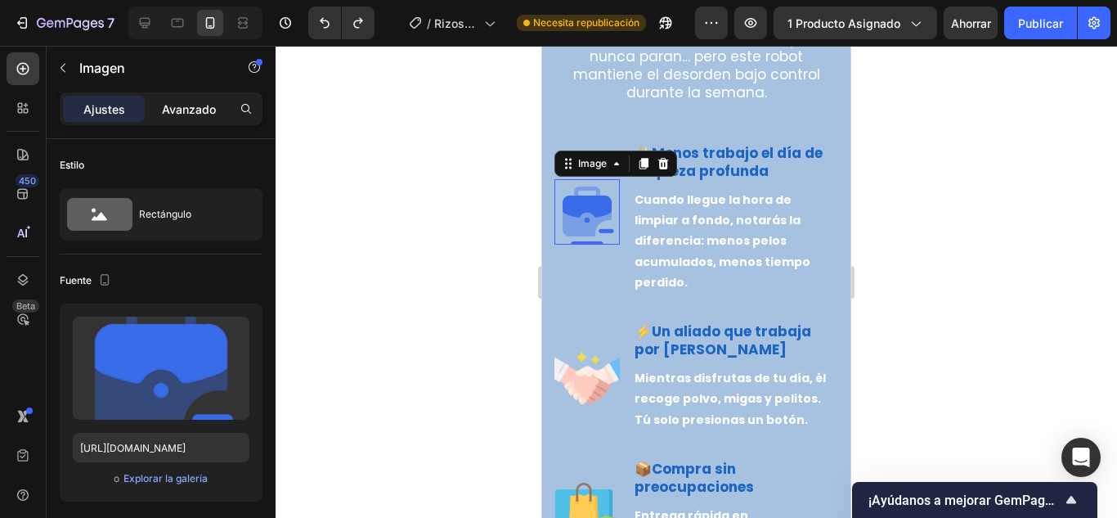
click at [156, 113] on div "Avanzado" at bounding box center [189, 109] width 82 height 26
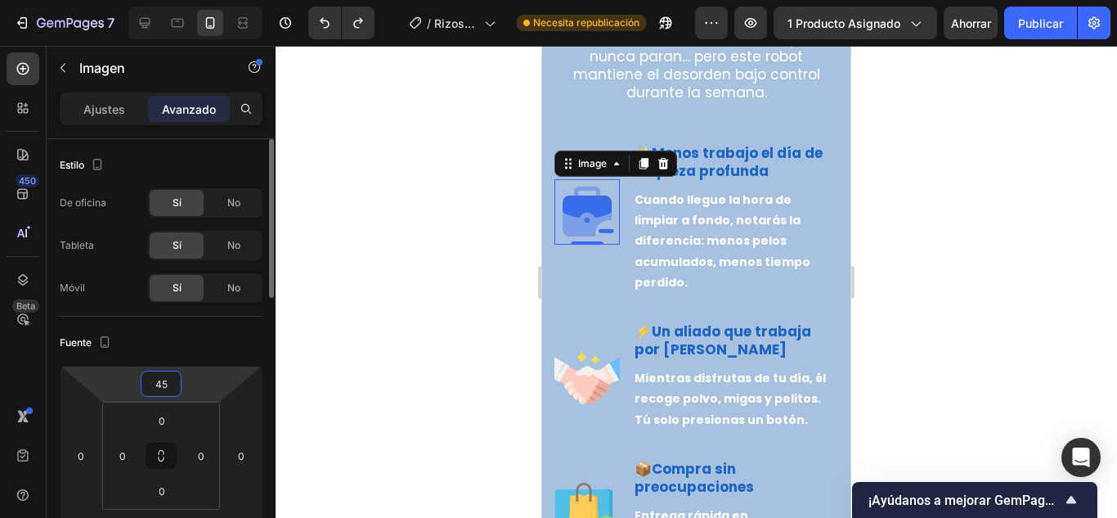
click at [167, 386] on input "45" at bounding box center [161, 383] width 33 height 25
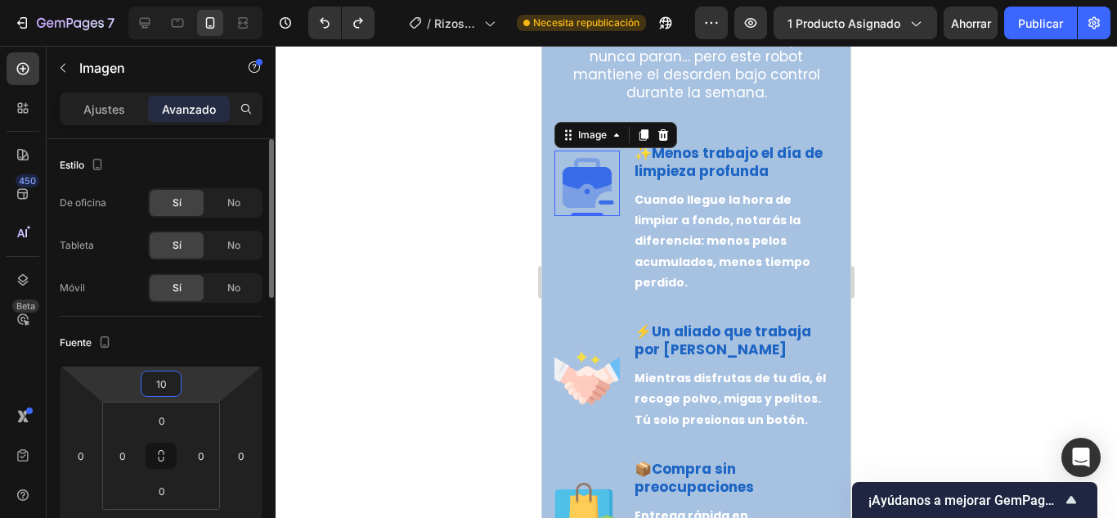
type input "1"
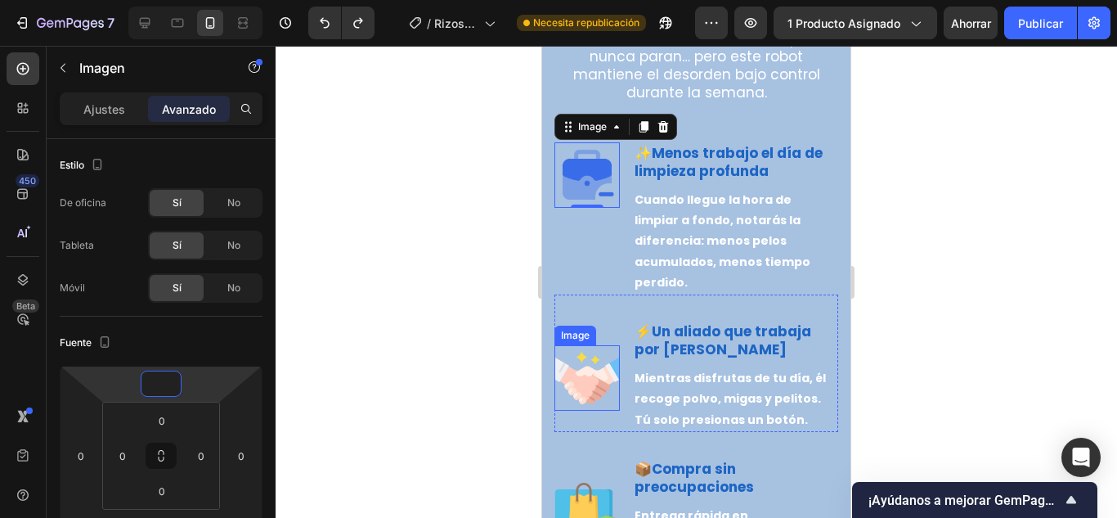
click at [582, 368] on img at bounding box center [587, 377] width 65 height 65
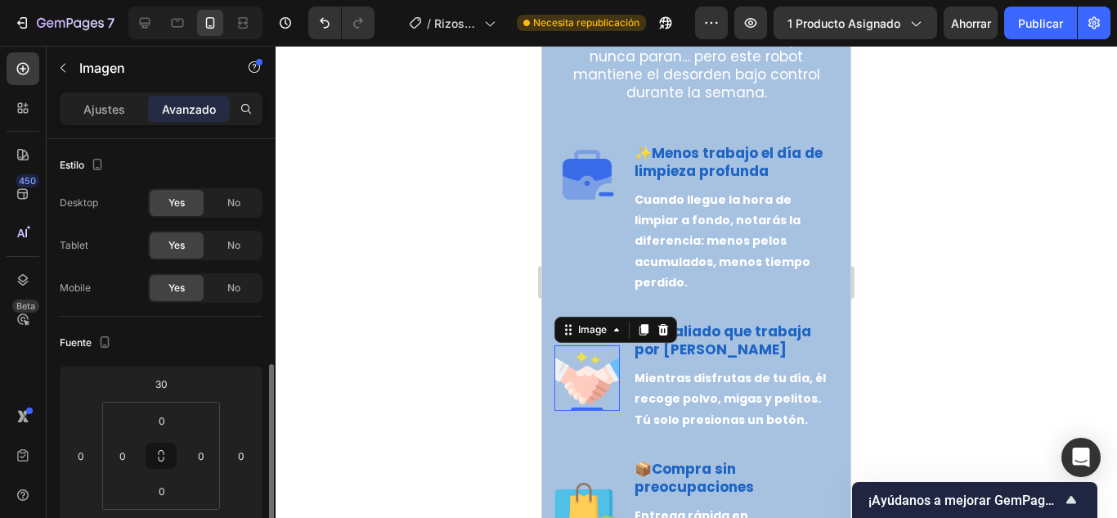
scroll to position [164, 0]
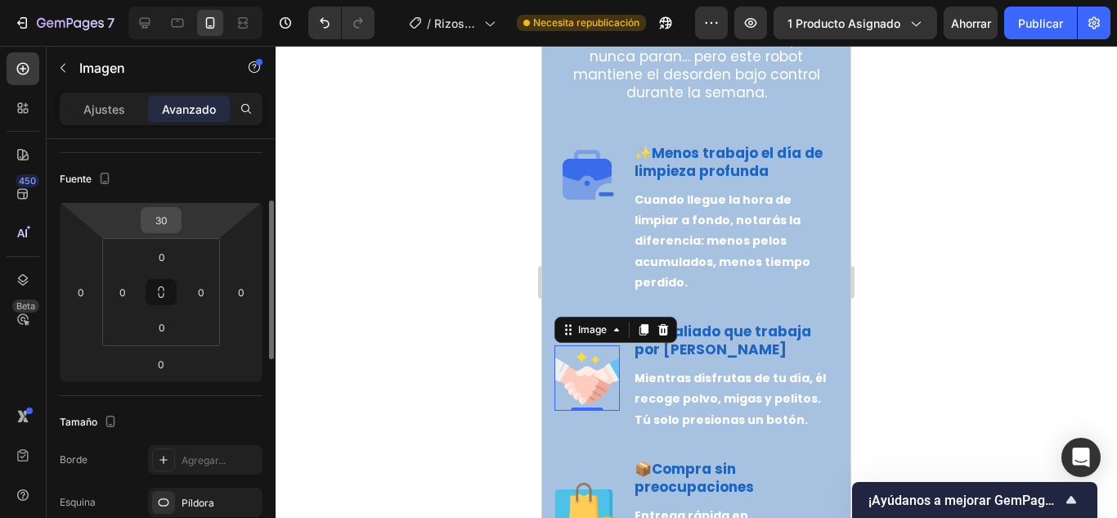
drag, startPoint x: 170, startPoint y: 231, endPoint x: 146, endPoint y: 218, distance: 26.7
click at [146, 218] on div "30" at bounding box center [161, 220] width 41 height 26
click at [167, 219] on input "30" at bounding box center [161, 220] width 33 height 25
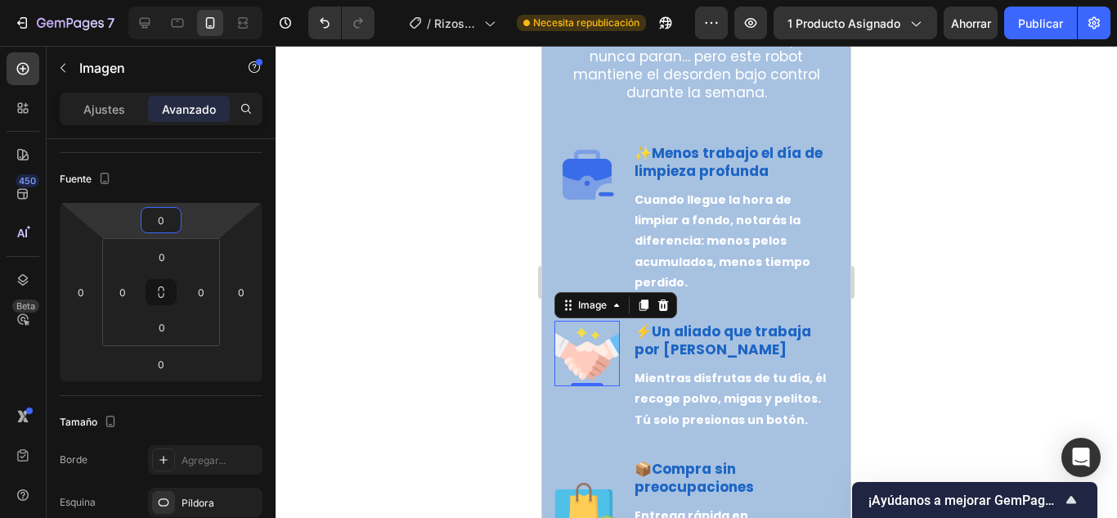
click at [291, 312] on div at bounding box center [697, 282] width 842 height 472
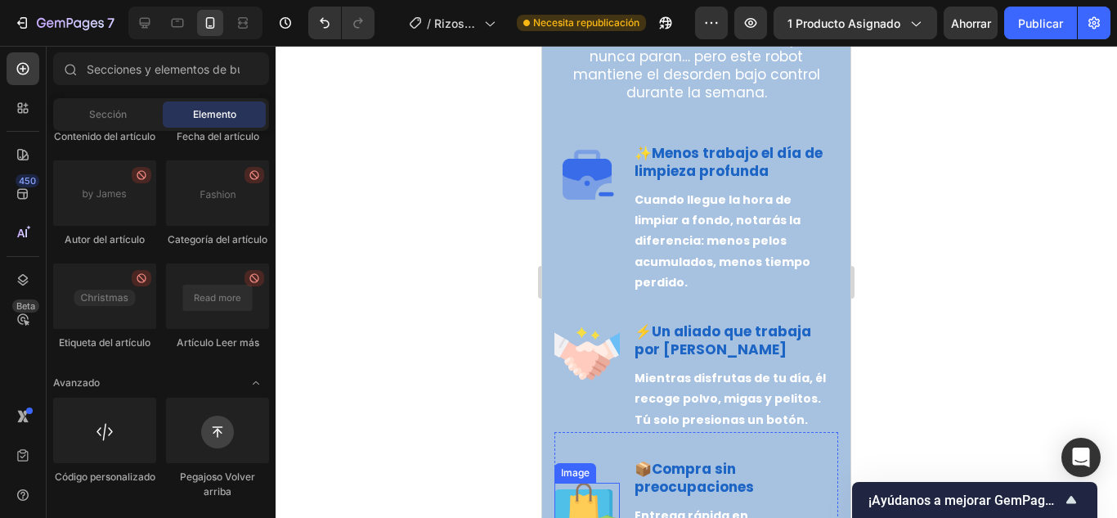
click at [580, 498] on img at bounding box center [587, 515] width 65 height 65
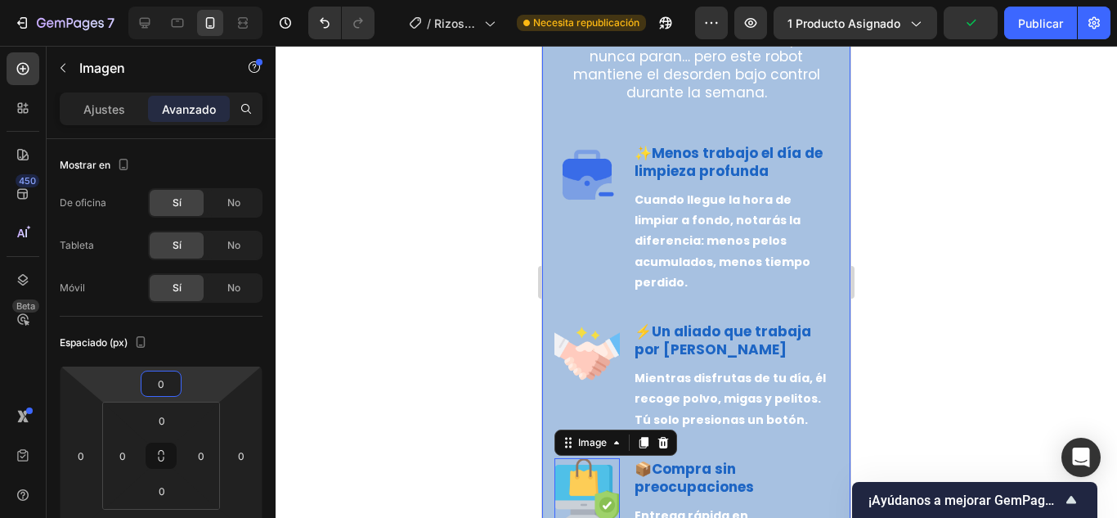
click at [1003, 312] on div at bounding box center [697, 282] width 842 height 472
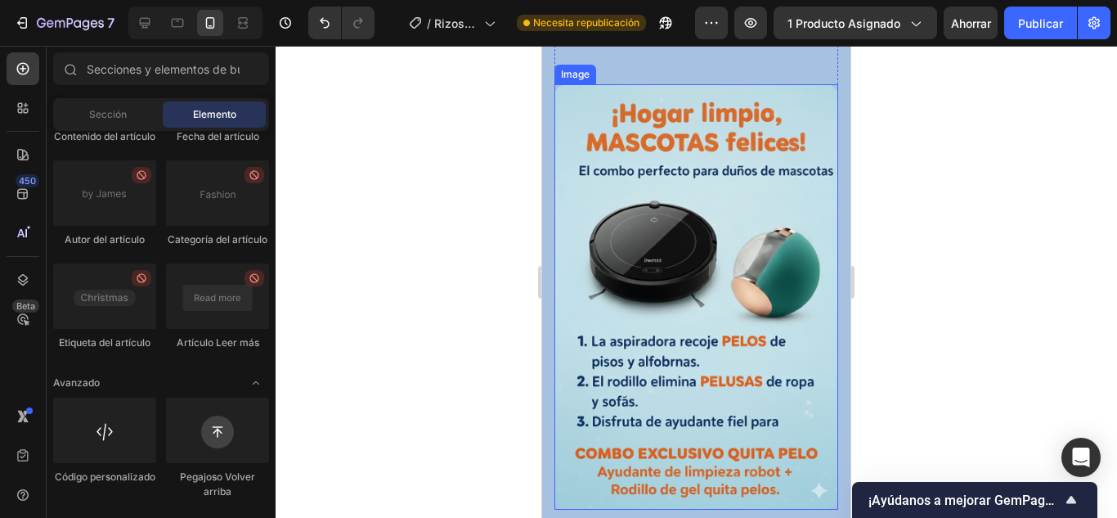
scroll to position [3217, 0]
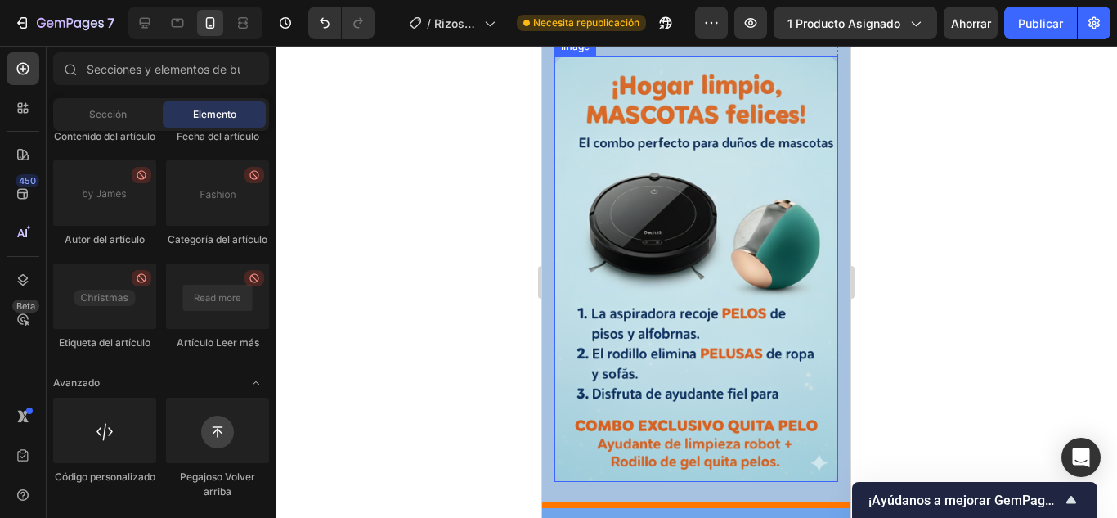
click at [677, 398] on img at bounding box center [697, 269] width 284 height 426
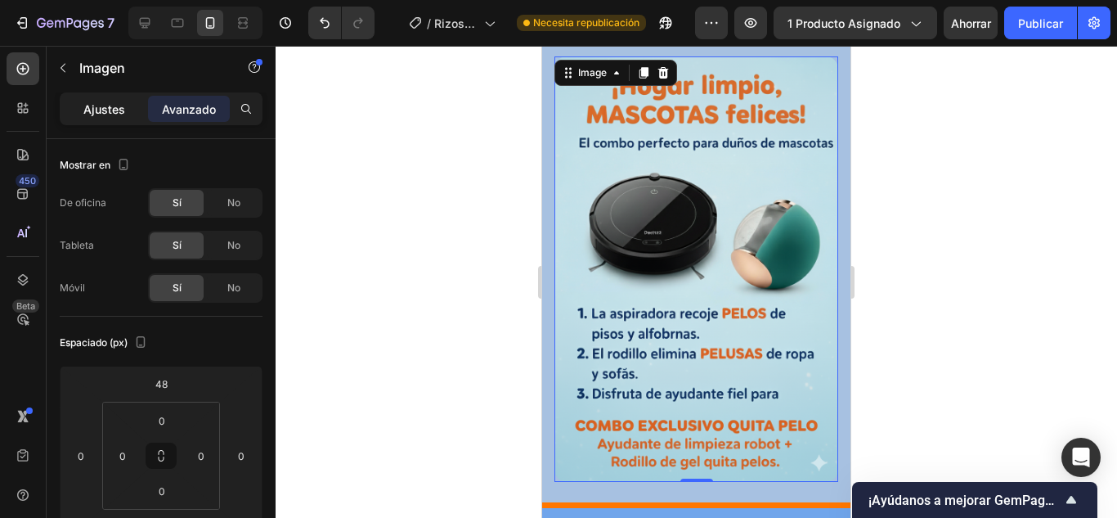
click at [102, 108] on font "Ajustes" at bounding box center [104, 109] width 42 height 14
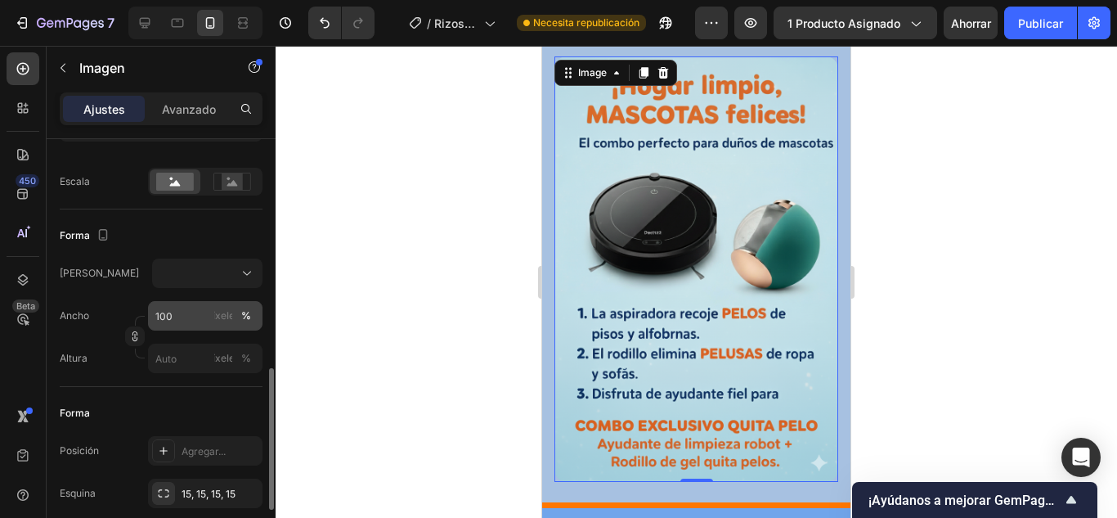
scroll to position [442, 0]
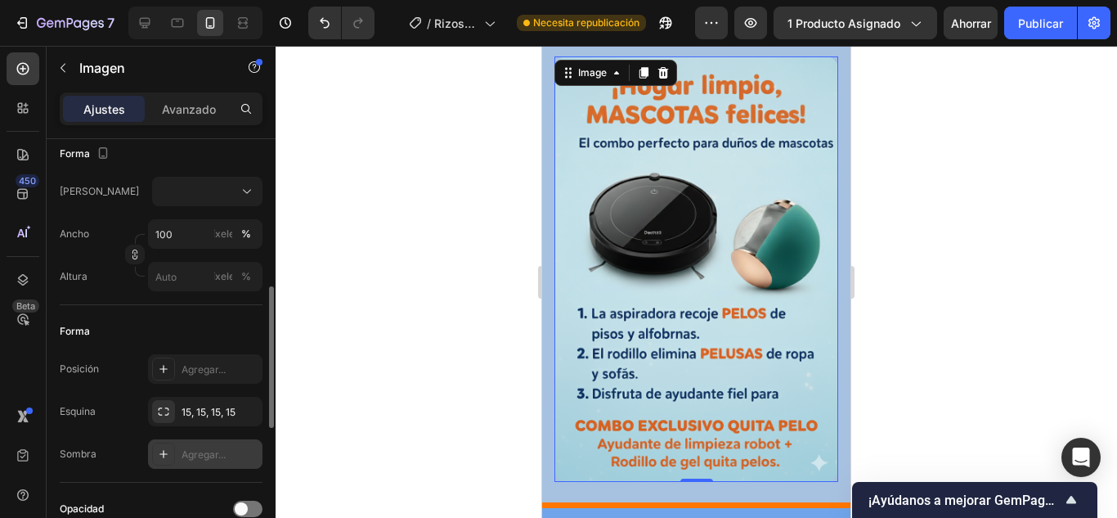
click at [170, 451] on div at bounding box center [163, 453] width 23 height 23
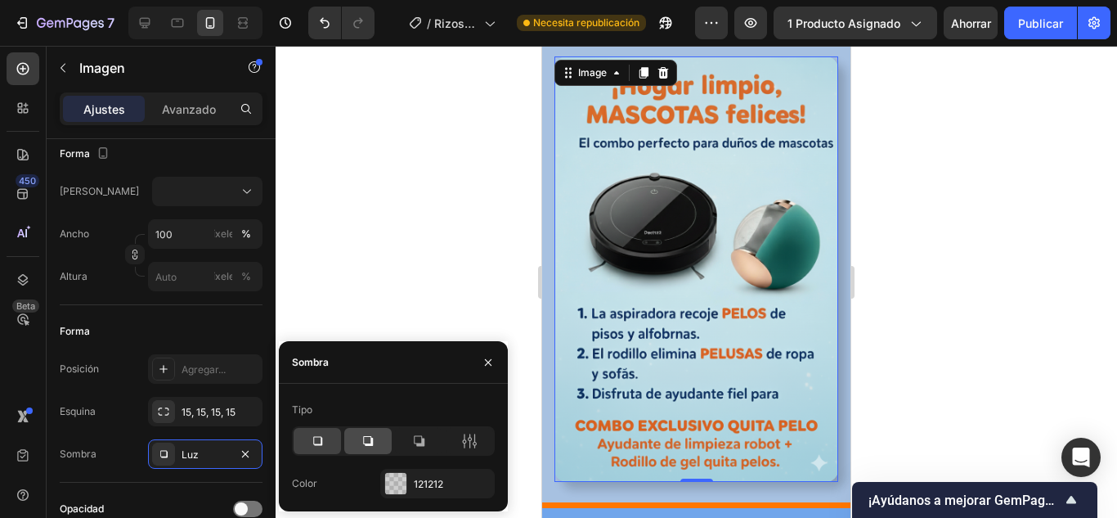
click at [373, 434] on icon at bounding box center [368, 441] width 16 height 16
click at [303, 442] on div at bounding box center [317, 441] width 47 height 26
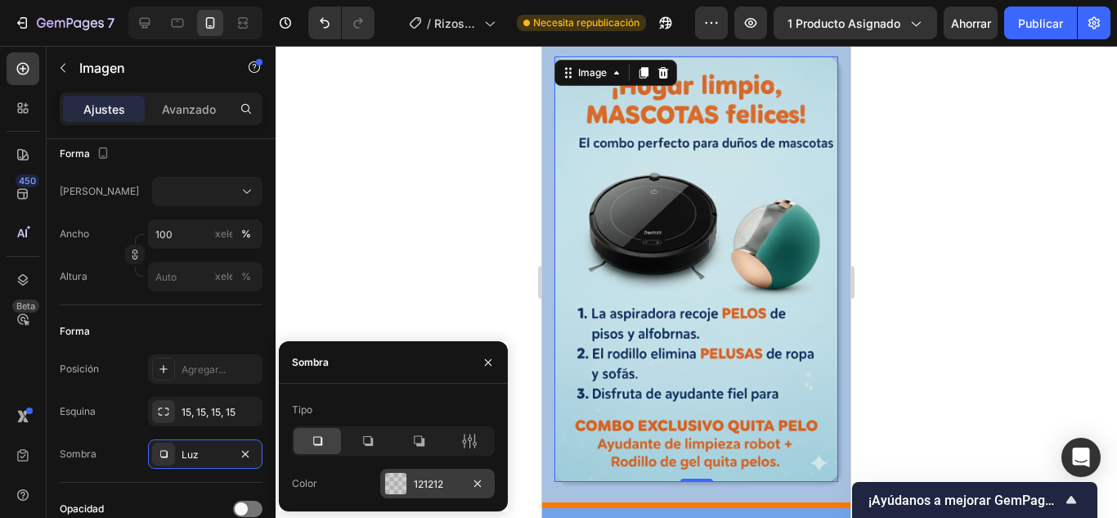
click at [407, 483] on div "121212" at bounding box center [437, 483] width 114 height 29
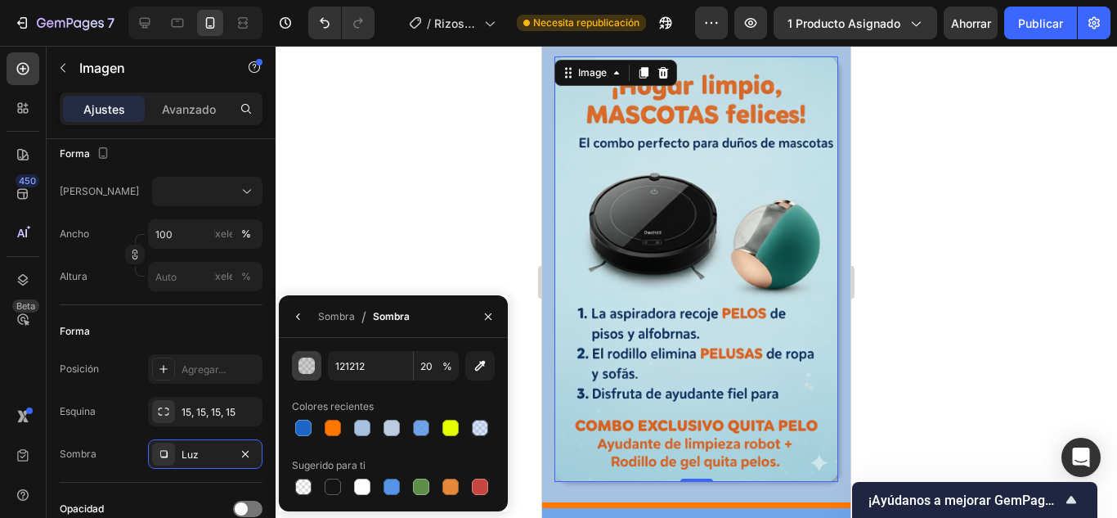
click at [298, 366] on button "button" at bounding box center [306, 365] width 29 height 29
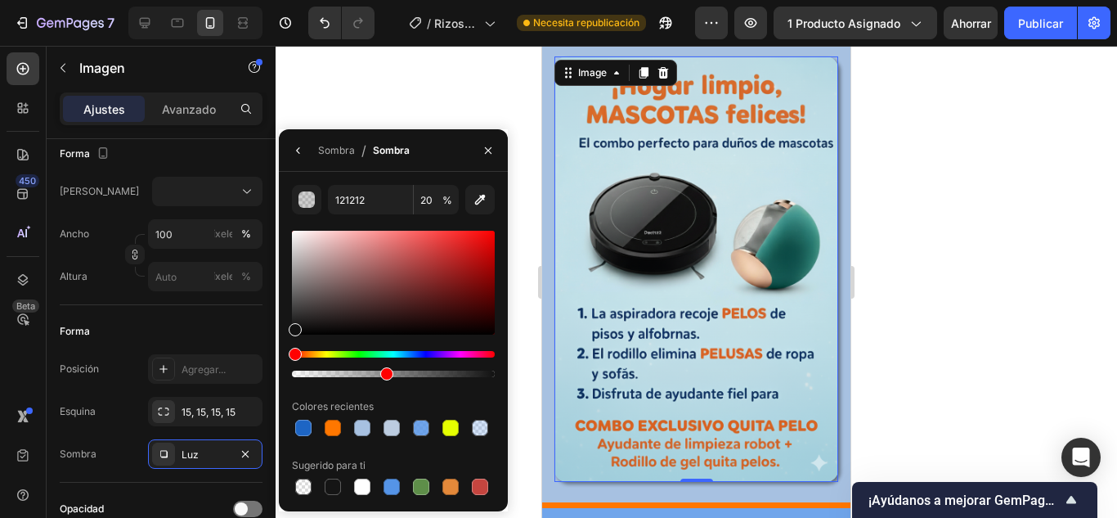
type input "45"
drag, startPoint x: 335, startPoint y: 375, endPoint x: 383, endPoint y: 380, distance: 47.7
click at [383, 380] on div "121212 45 % Colores recientes Sugerido para ti" at bounding box center [393, 341] width 203 height 313
click at [864, 177] on div at bounding box center [697, 282] width 842 height 472
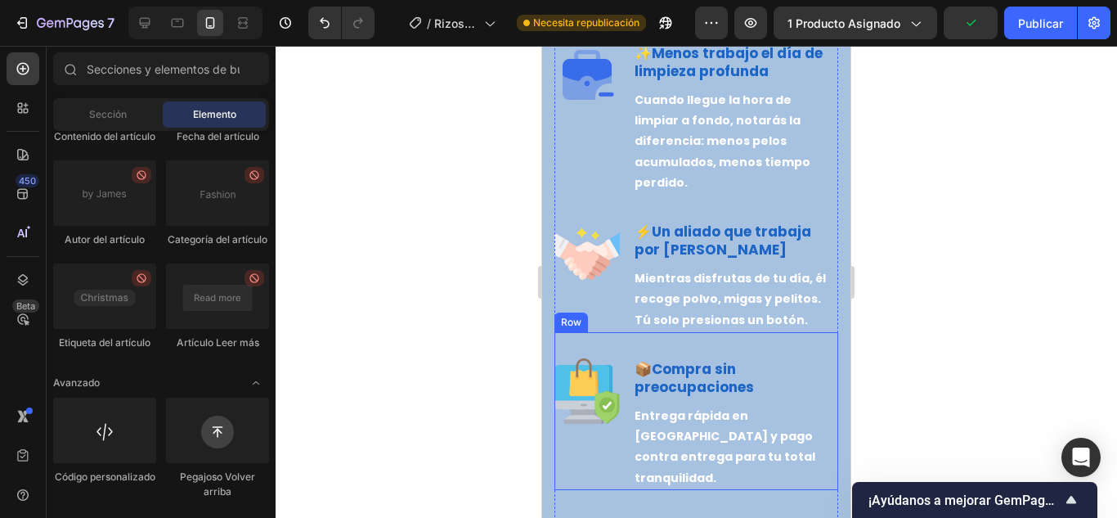
scroll to position [2726, 0]
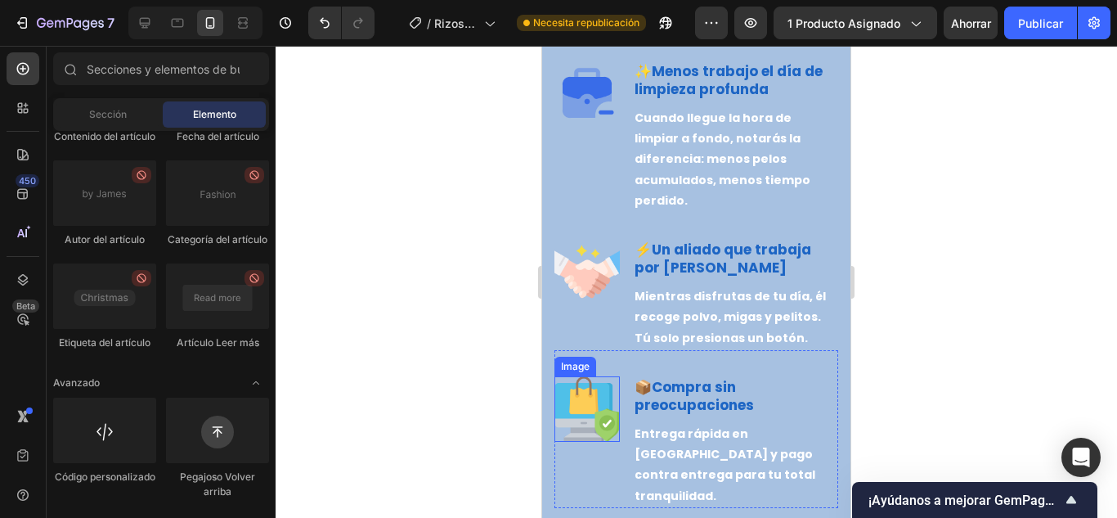
click at [581, 452] on div "Image" at bounding box center [587, 442] width 65 height 132
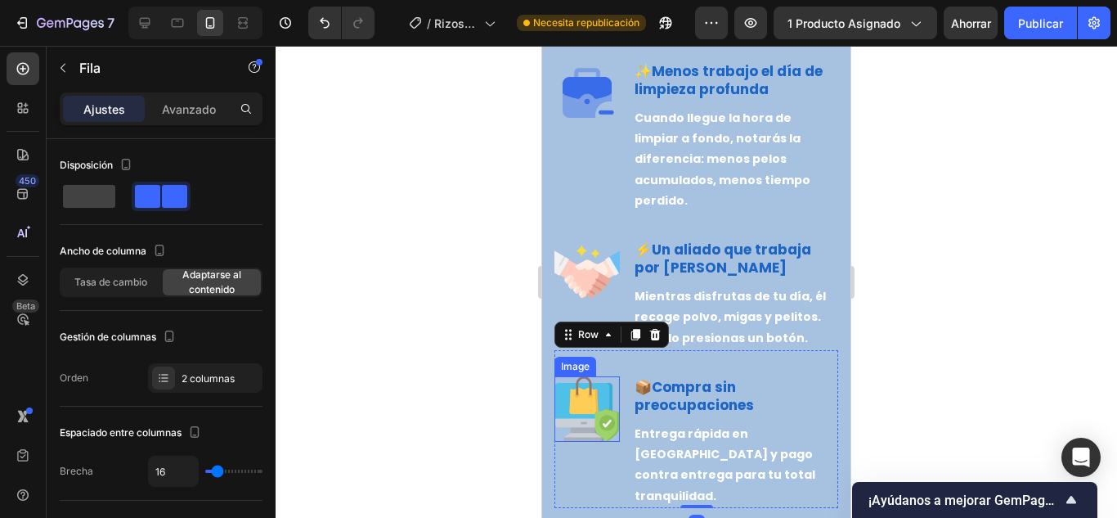
click at [578, 415] on img at bounding box center [587, 408] width 65 height 65
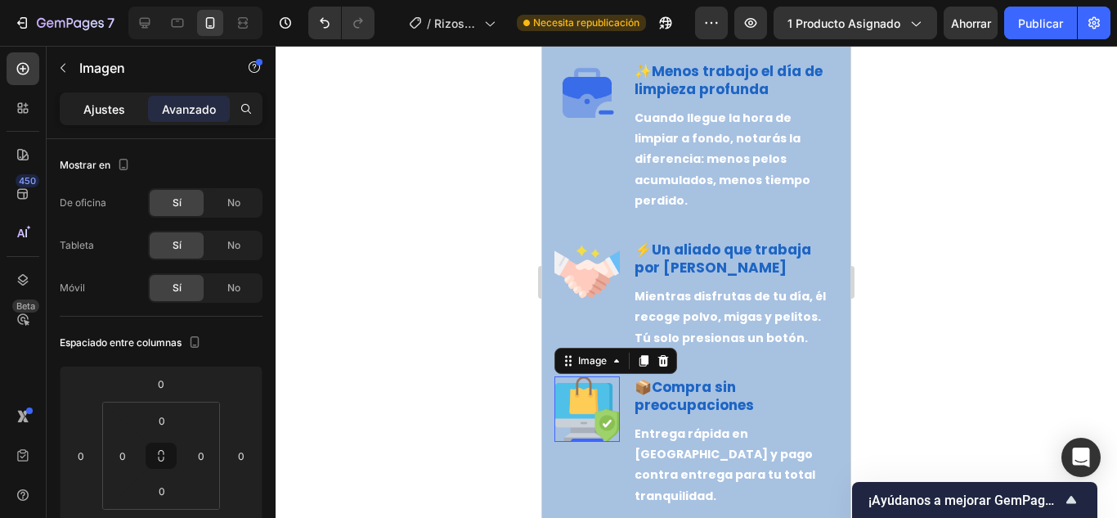
click at [107, 102] on font "Ajustes" at bounding box center [104, 109] width 42 height 14
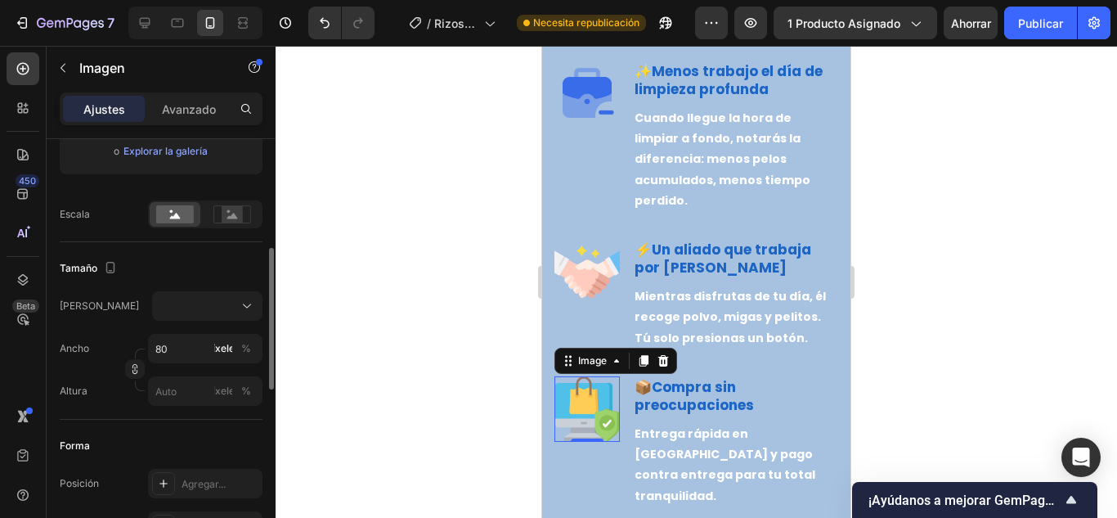
scroll to position [409, 0]
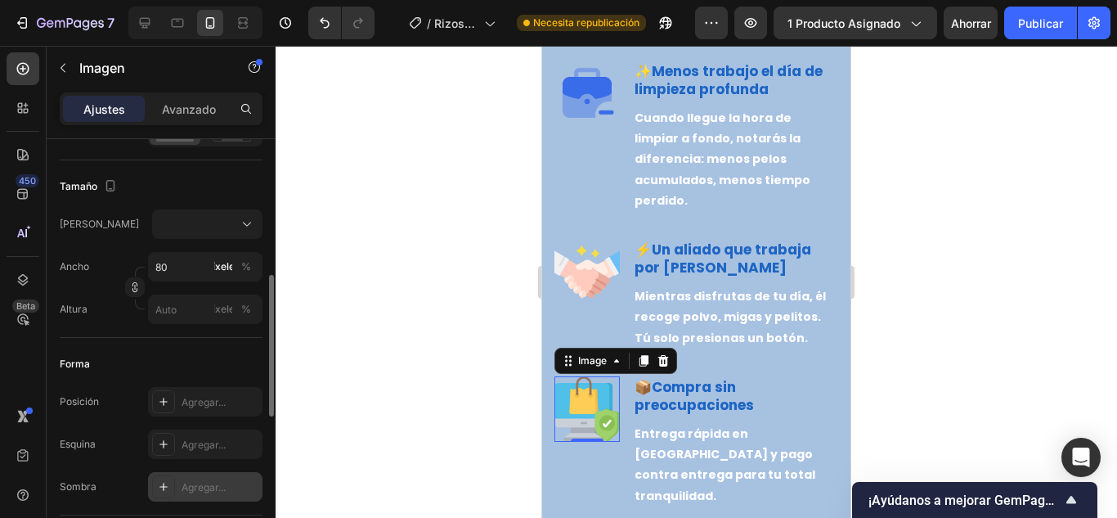
click at [168, 496] on div at bounding box center [163, 486] width 23 height 23
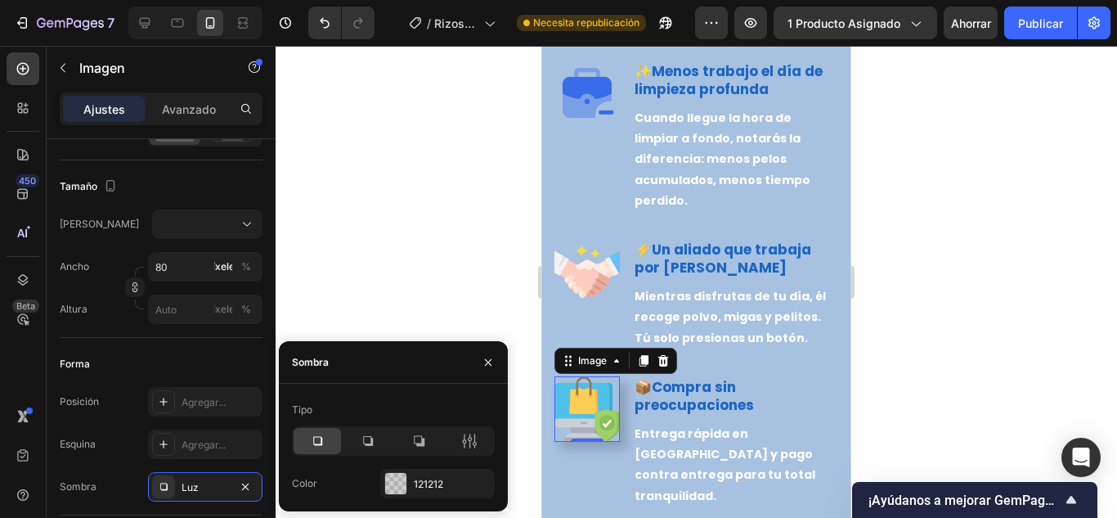
click at [321, 436] on icon at bounding box center [317, 441] width 16 height 16
click at [593, 271] on img at bounding box center [587, 271] width 65 height 65
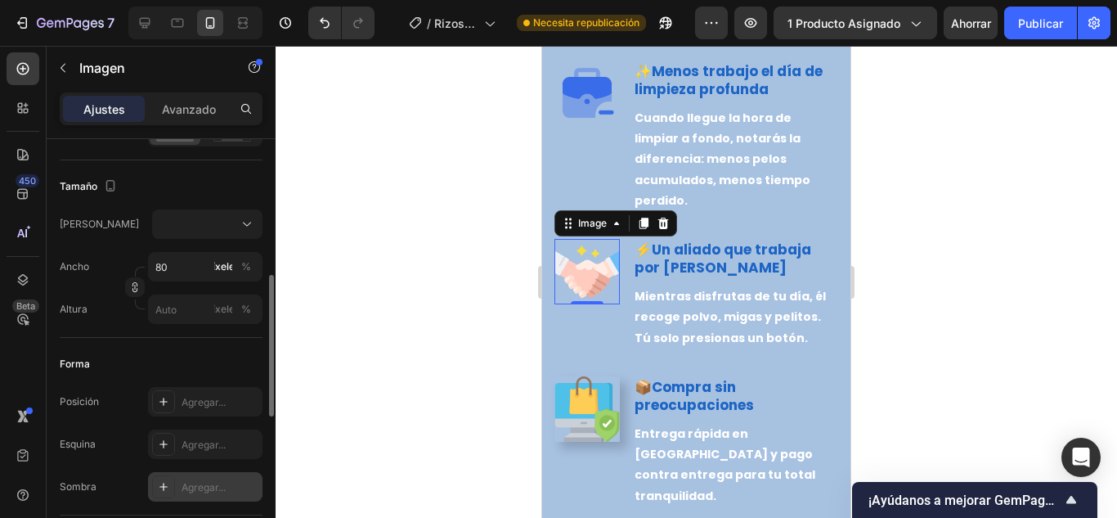
click at [165, 479] on div at bounding box center [163, 486] width 23 height 23
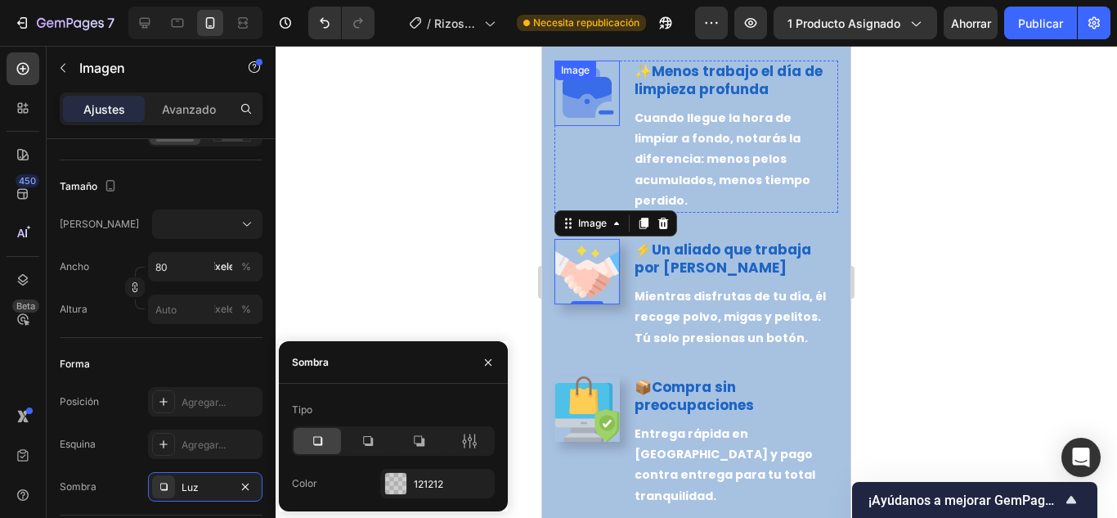
click at [599, 109] on img at bounding box center [587, 93] width 65 height 65
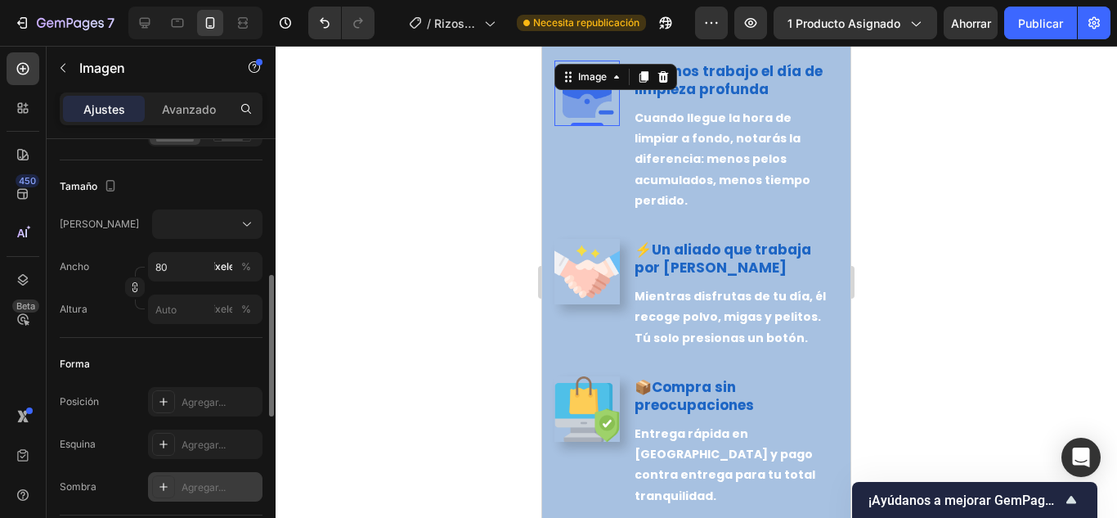
click at [155, 487] on div at bounding box center [163, 486] width 23 height 23
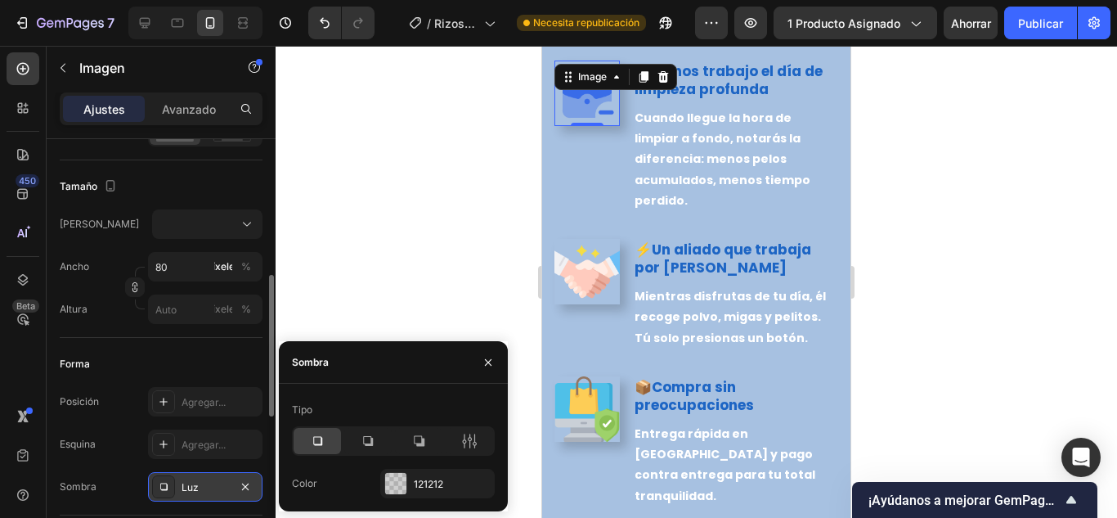
click at [230, 483] on div "Luz" at bounding box center [205, 486] width 114 height 29
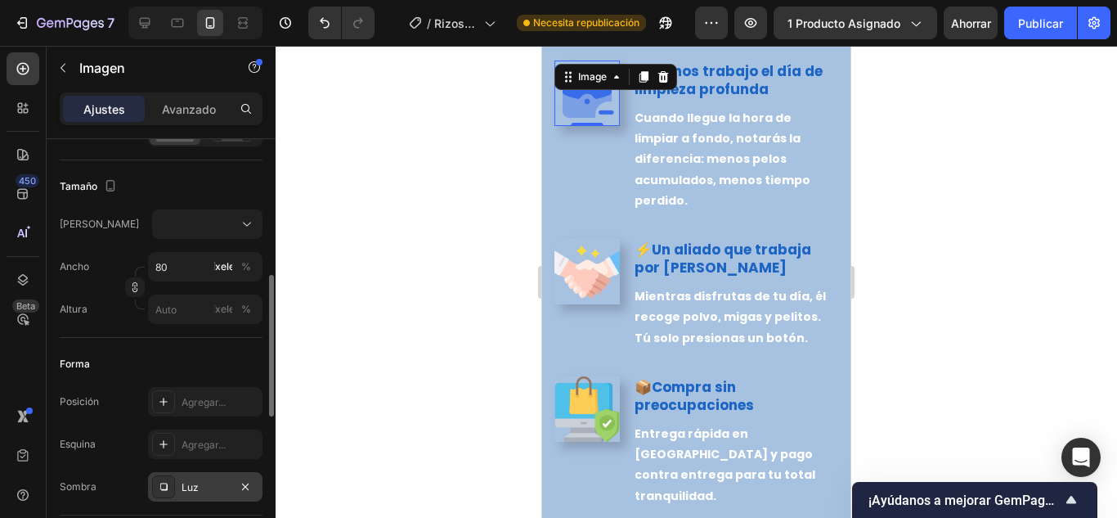
click at [228, 483] on div "Luz" at bounding box center [205, 487] width 47 height 15
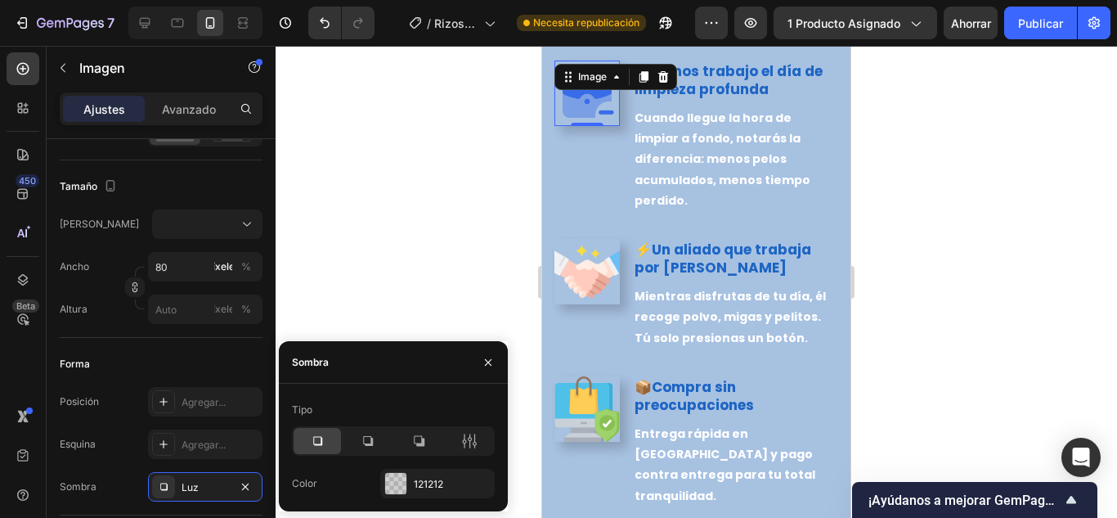
click at [400, 221] on div at bounding box center [697, 282] width 842 height 472
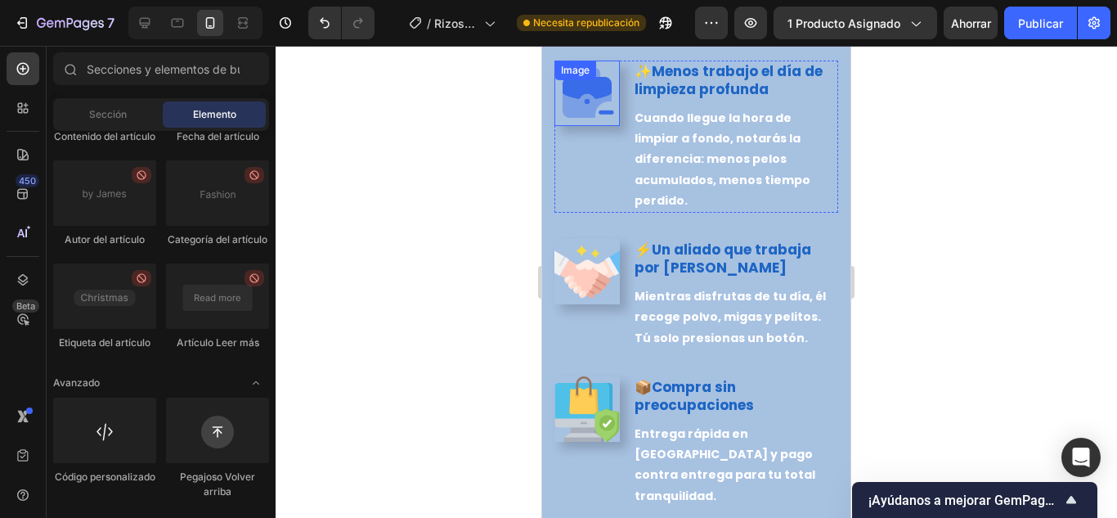
click at [614, 110] on img at bounding box center [587, 93] width 65 height 65
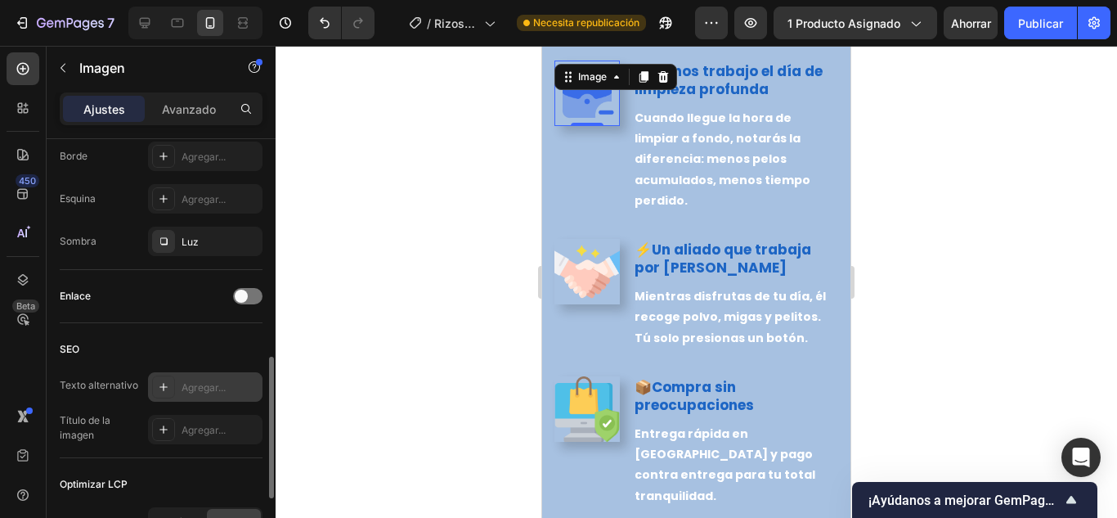
scroll to position [572, 0]
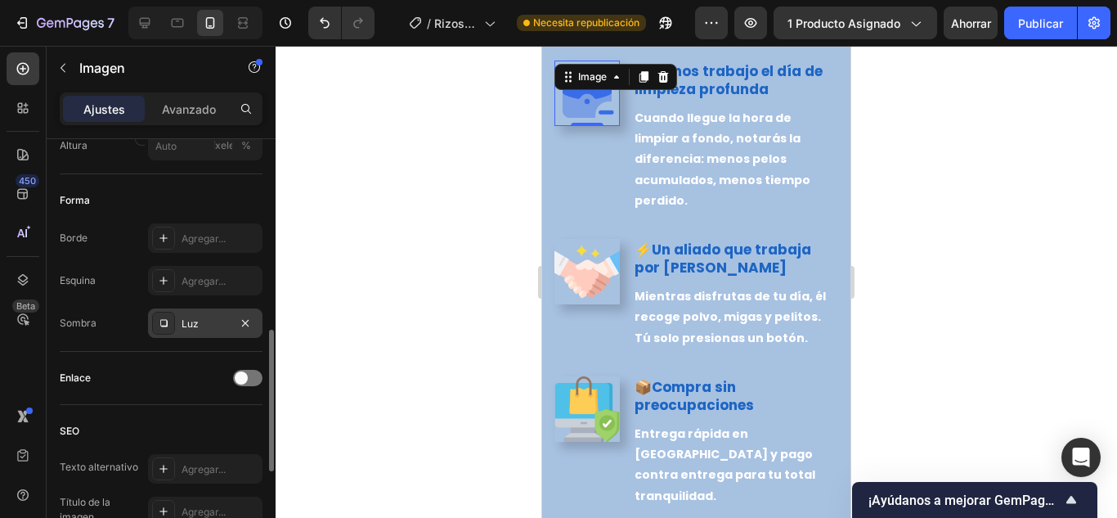
click at [214, 311] on div "Luz" at bounding box center [205, 322] width 114 height 29
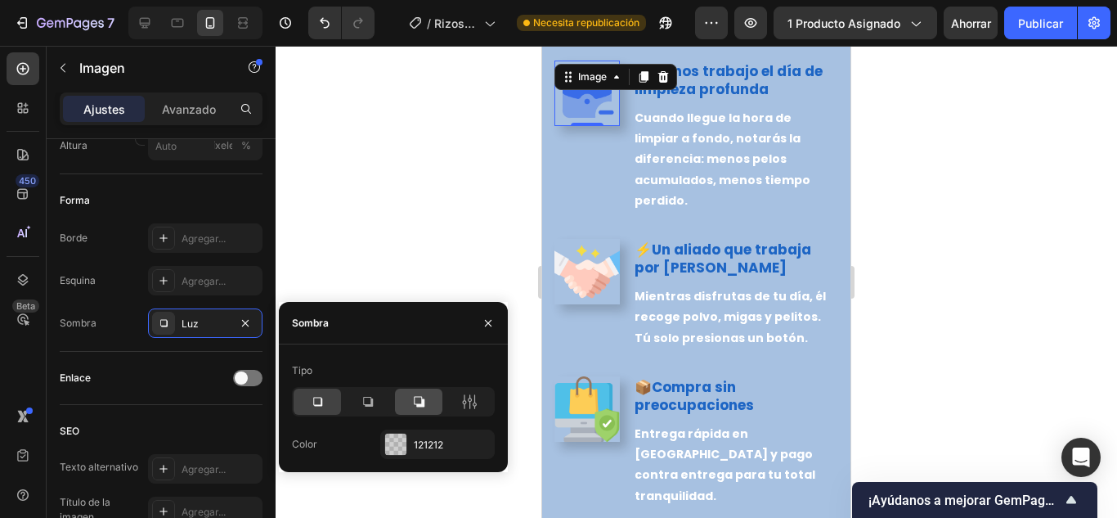
click at [434, 395] on div at bounding box center [418, 401] width 47 height 26
click at [245, 319] on icon "button" at bounding box center [245, 323] width 13 height 13
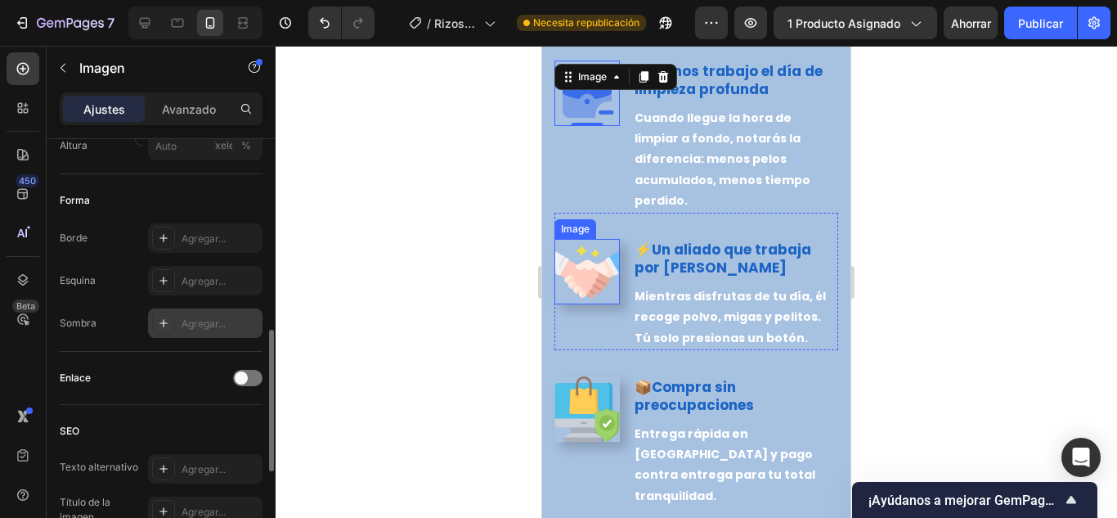
click at [614, 283] on img at bounding box center [587, 271] width 65 height 65
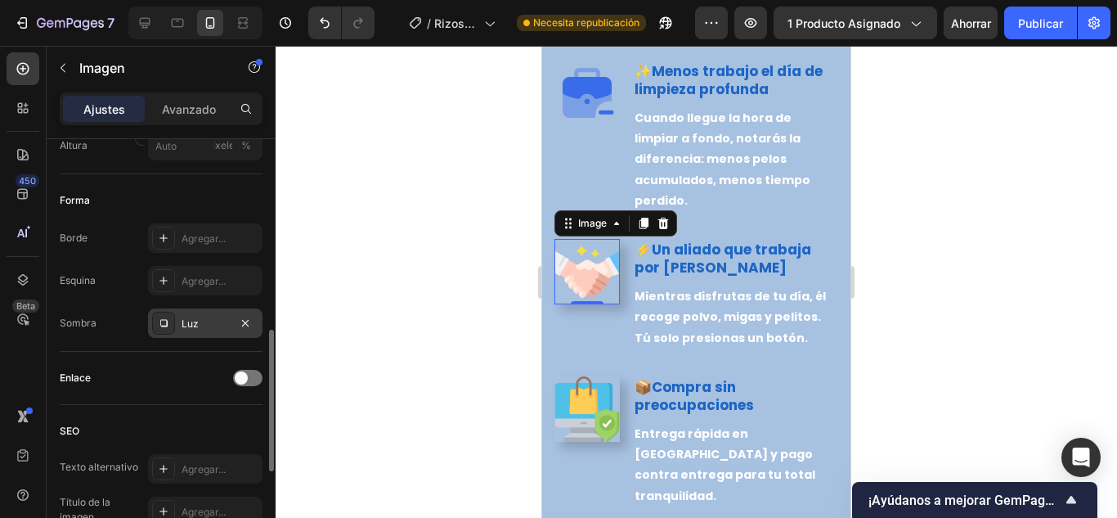
click at [173, 328] on div at bounding box center [163, 323] width 23 height 23
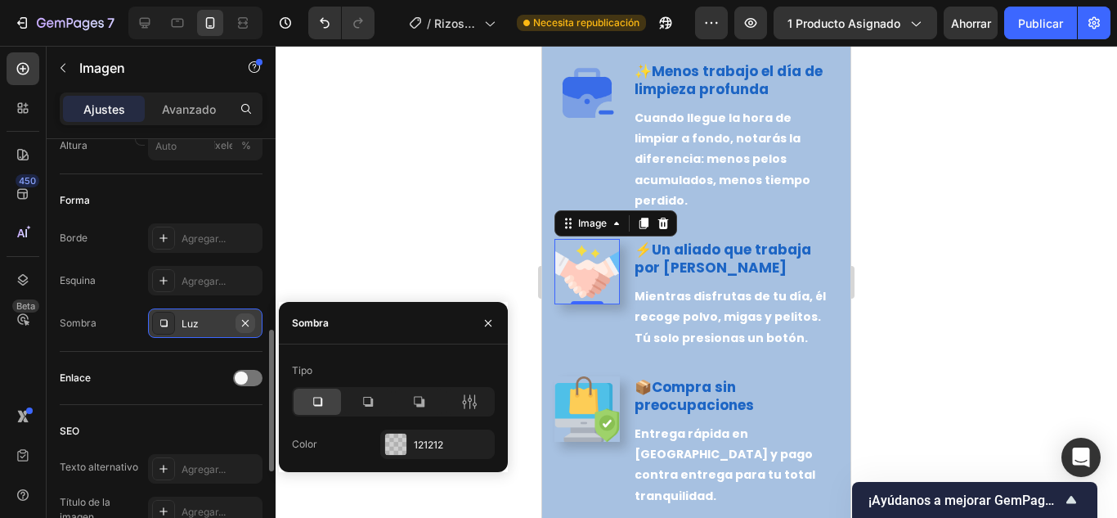
click at [248, 324] on icon "button" at bounding box center [245, 323] width 13 height 13
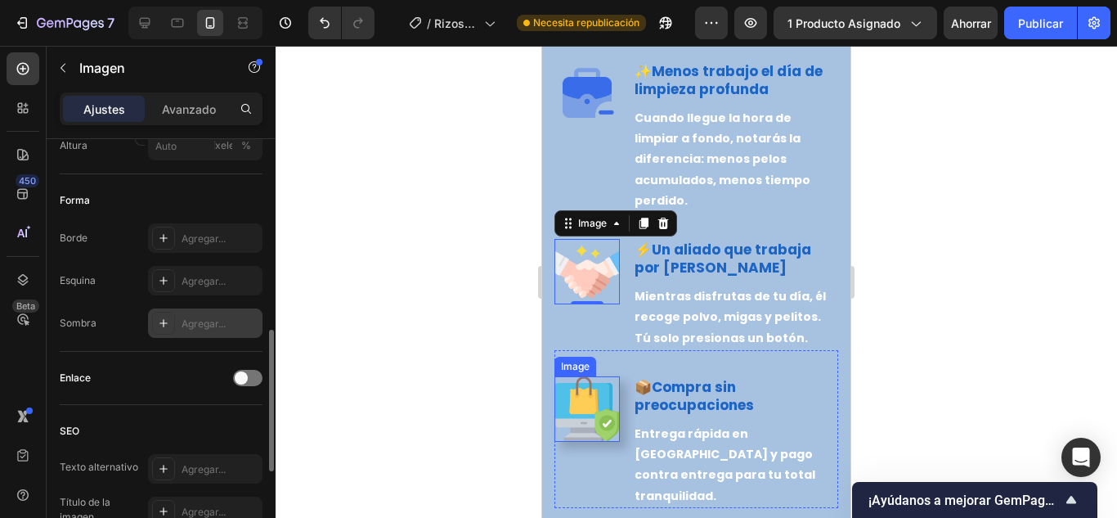
click at [603, 410] on img at bounding box center [587, 408] width 65 height 65
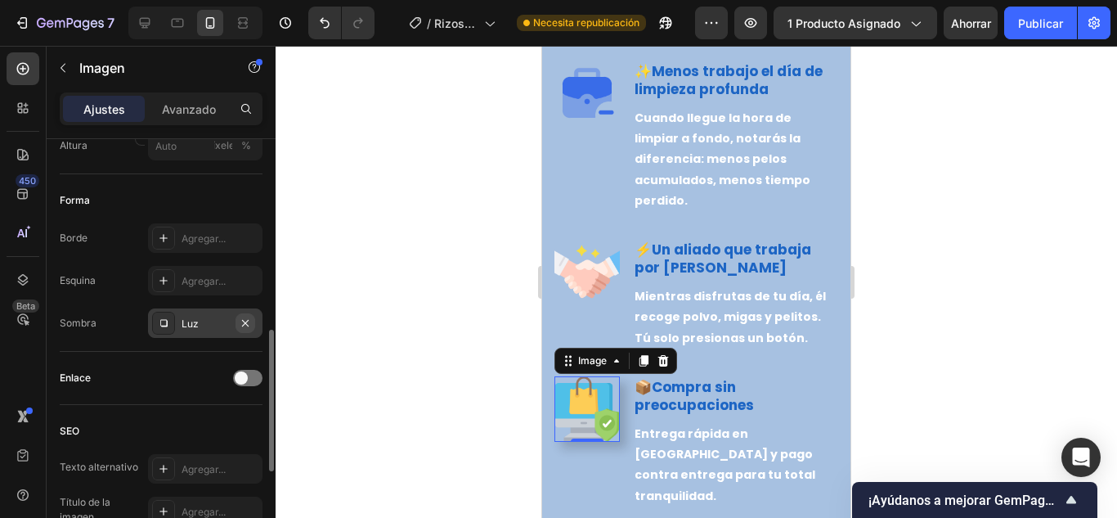
click at [243, 322] on icon "button" at bounding box center [245, 323] width 13 height 13
click at [453, 362] on div at bounding box center [697, 282] width 842 height 472
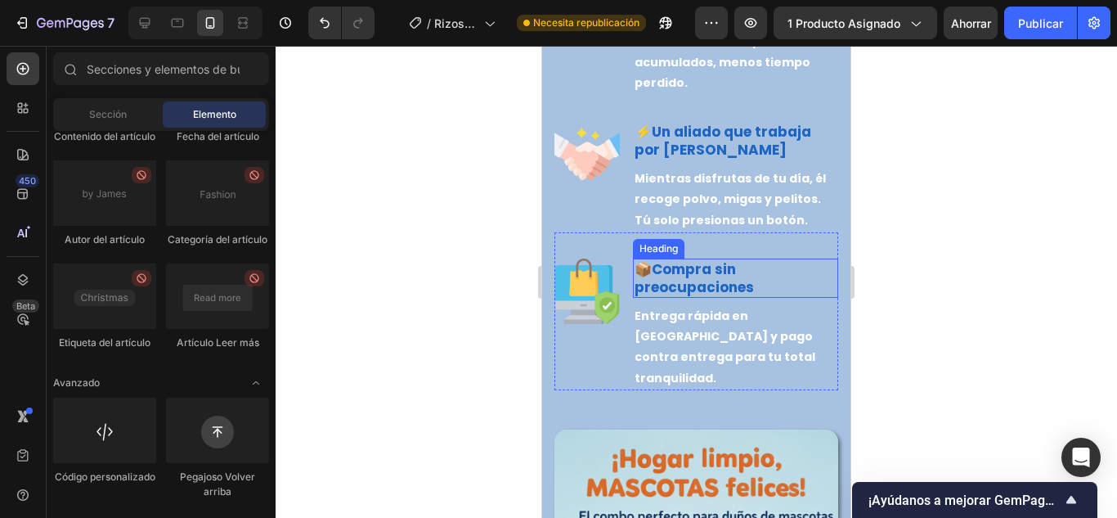
scroll to position [2889, 0]
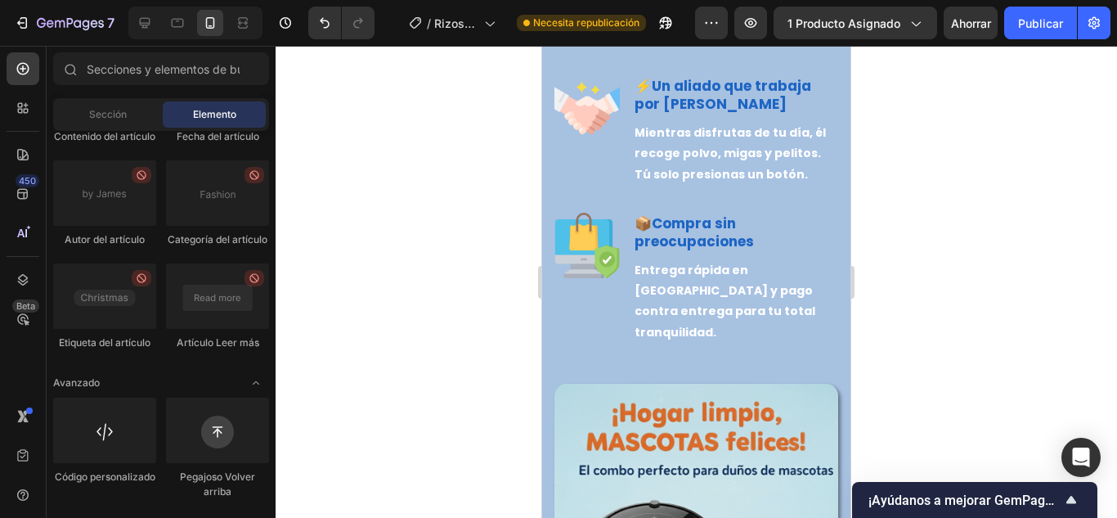
click at [399, 316] on div at bounding box center [697, 282] width 842 height 472
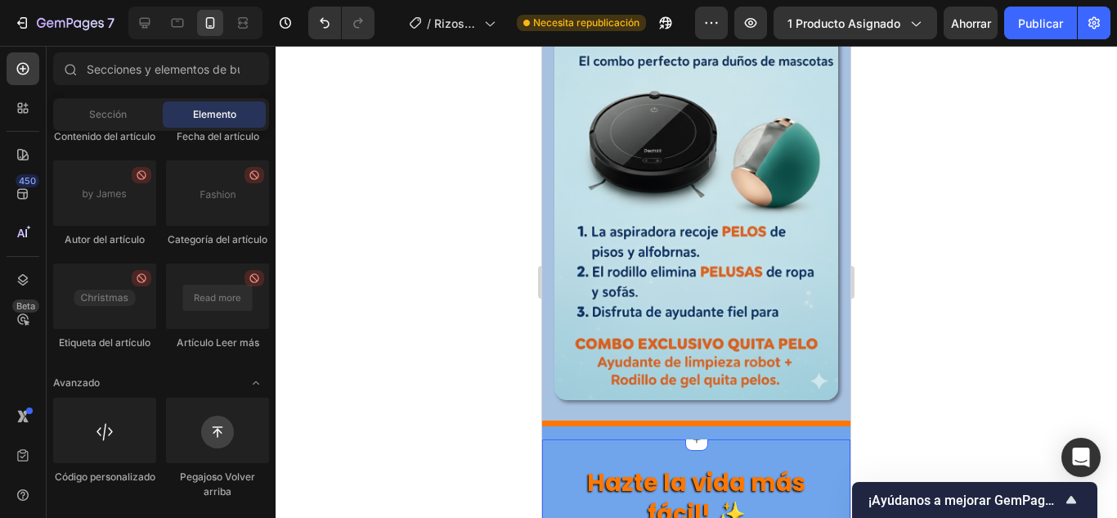
scroll to position [3462, 0]
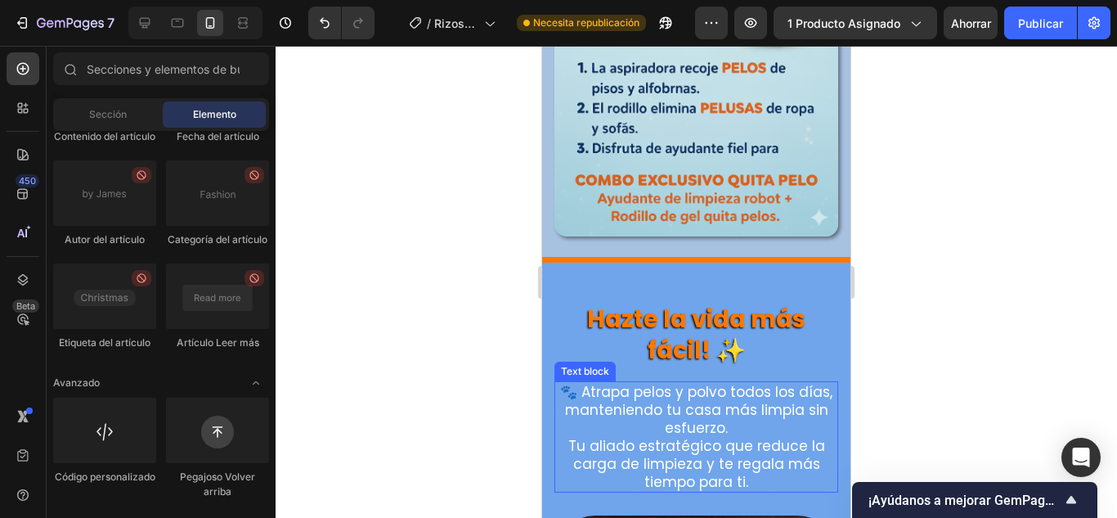
click at [995, 331] on div at bounding box center [697, 282] width 842 height 472
click at [976, 335] on div at bounding box center [697, 282] width 842 height 472
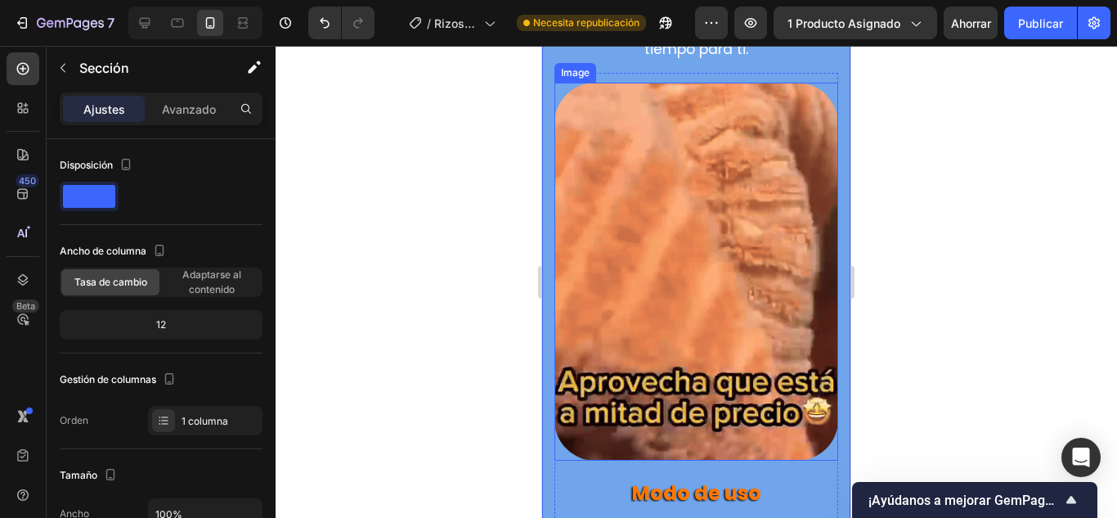
scroll to position [3871, 0]
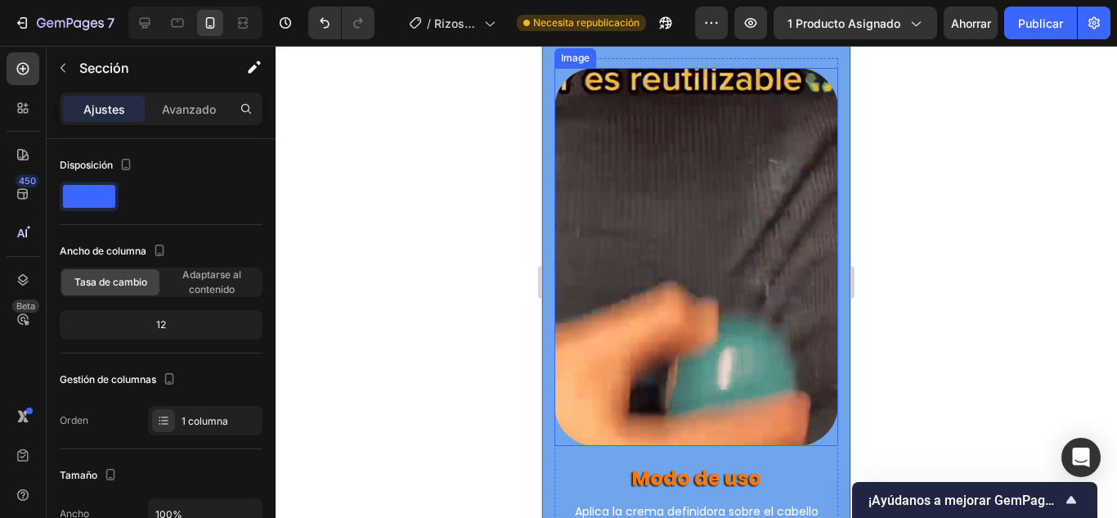
click at [689, 351] on img at bounding box center [697, 257] width 284 height 379
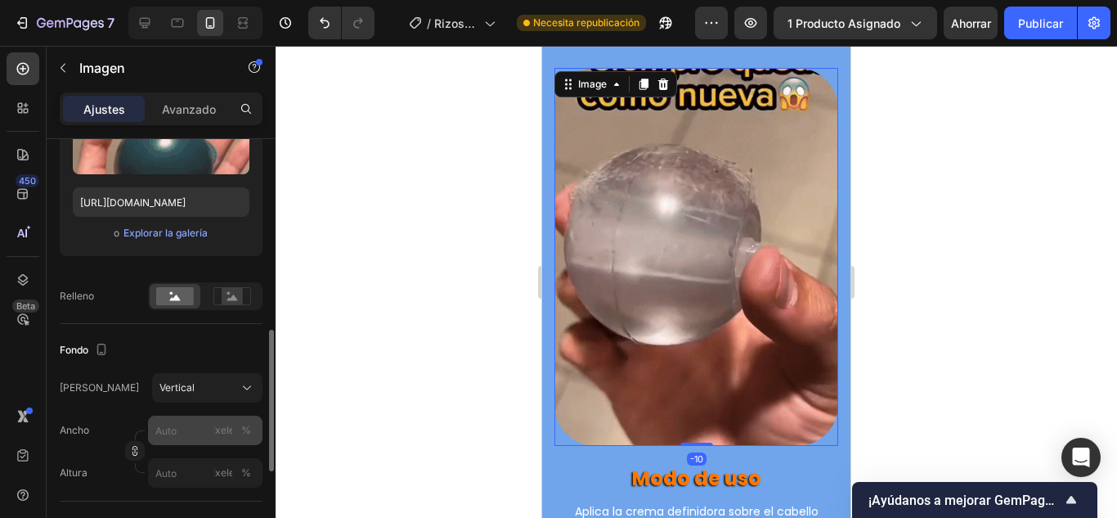
scroll to position [409, 0]
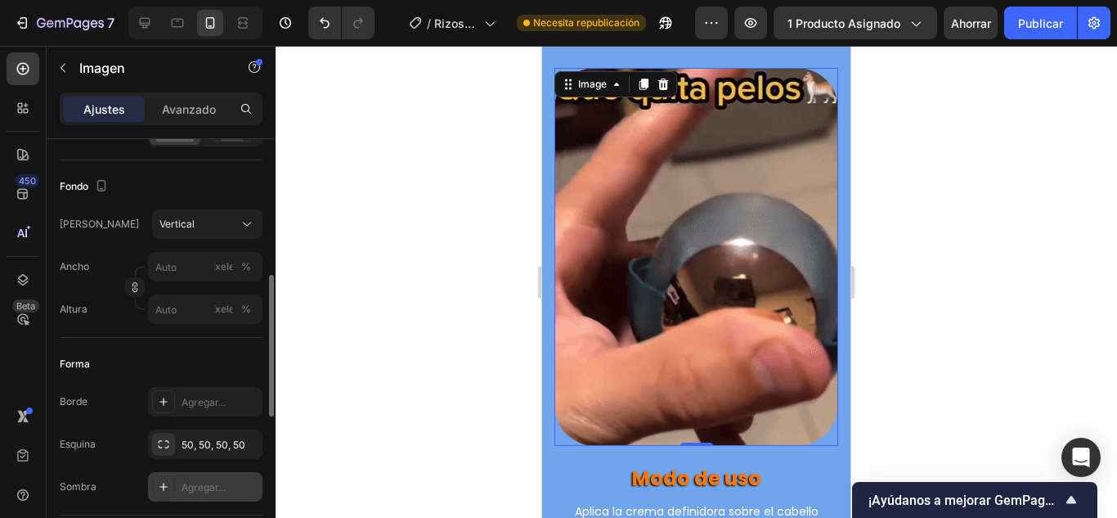
click at [164, 483] on icon at bounding box center [163, 486] width 13 height 13
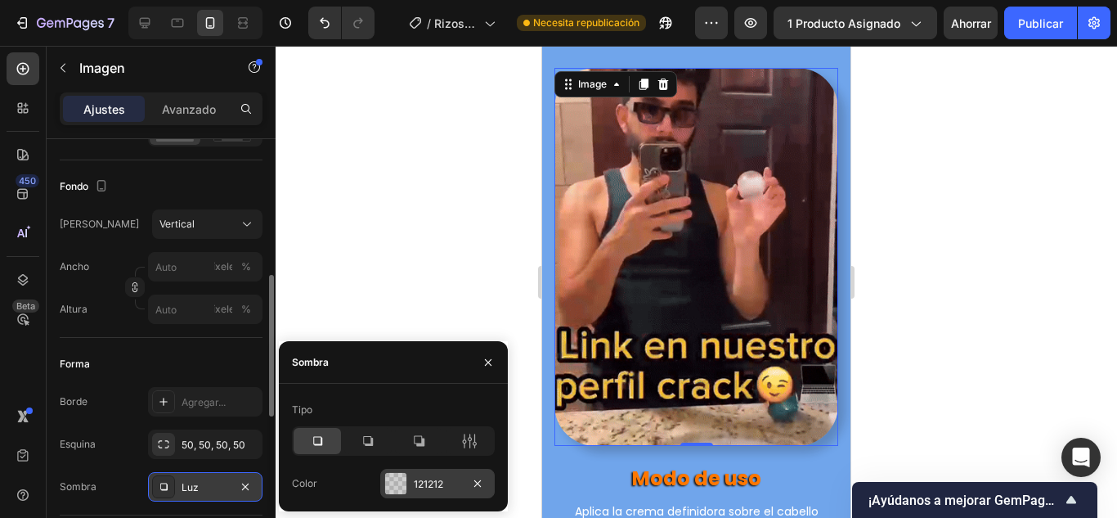
click at [425, 492] on div "121212" at bounding box center [437, 483] width 114 height 29
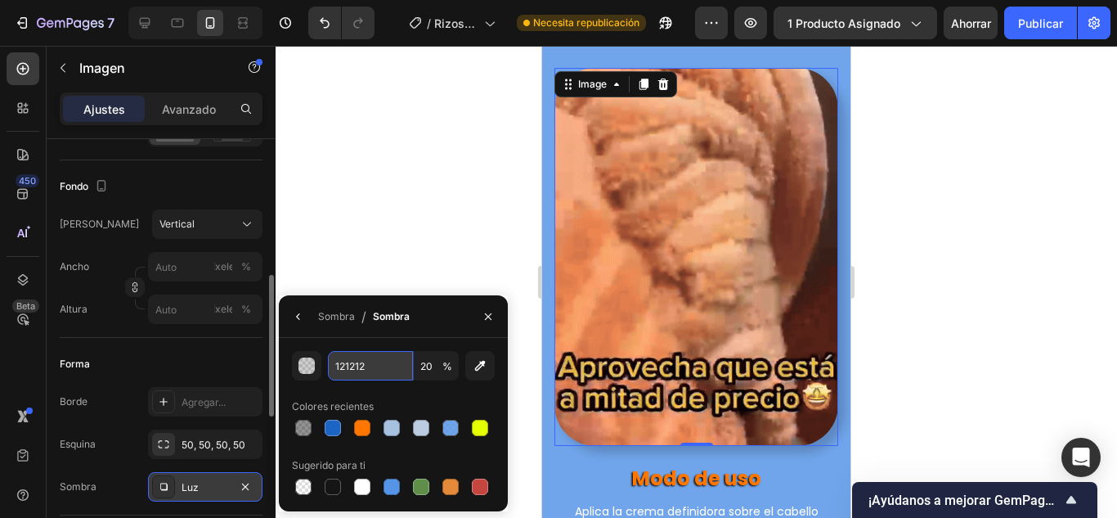
click at [351, 373] on input "121212" at bounding box center [370, 365] width 85 height 29
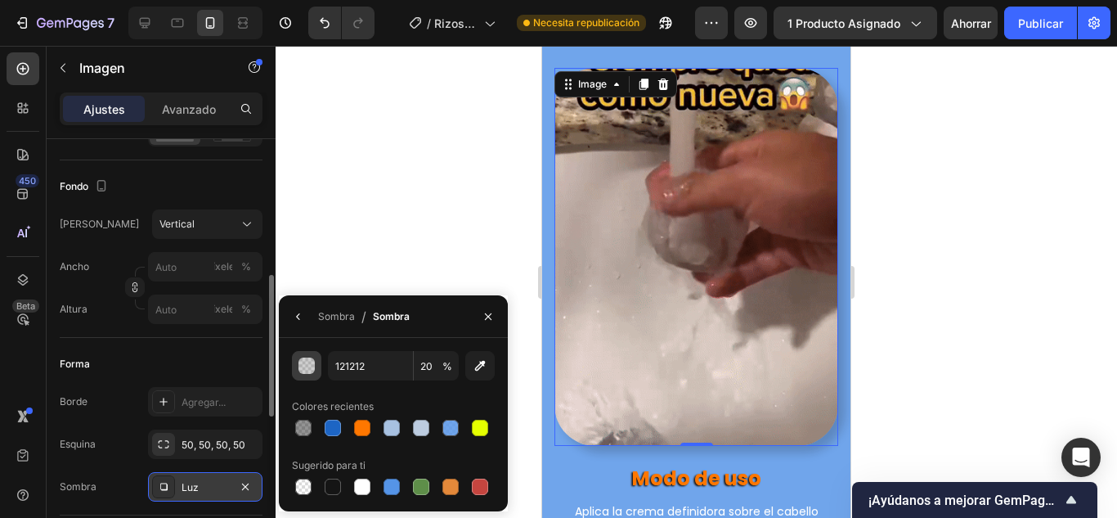
click at [307, 366] on div "button" at bounding box center [307, 366] width 16 height 16
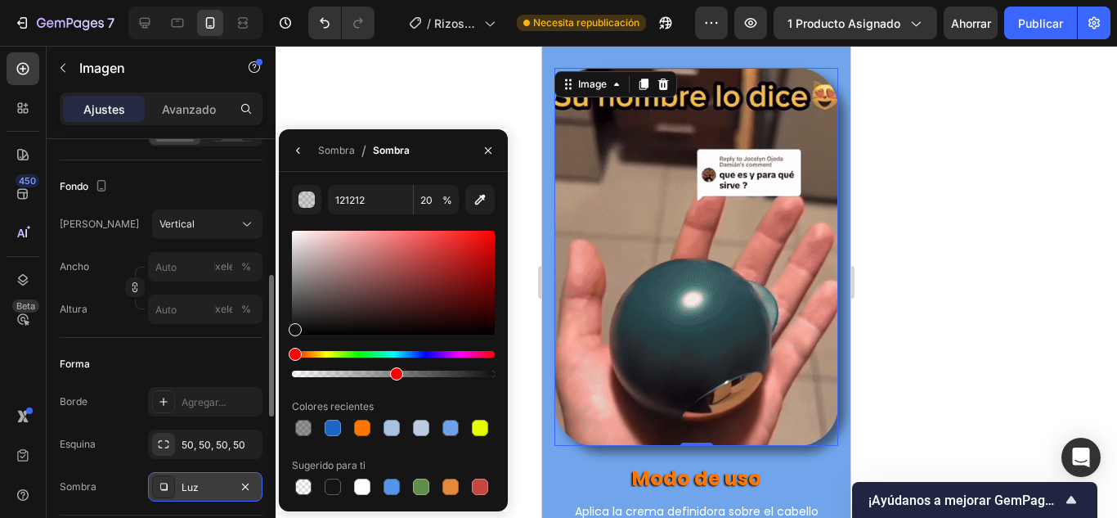
drag, startPoint x: 346, startPoint y: 371, endPoint x: 393, endPoint y: 377, distance: 47.8
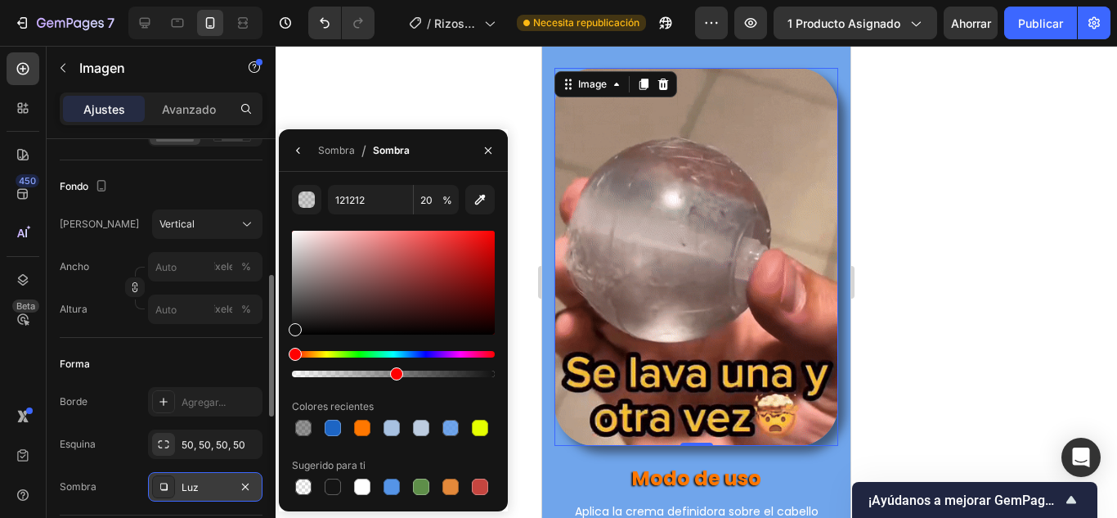
click at [393, 377] on div at bounding box center [393, 373] width 203 height 7
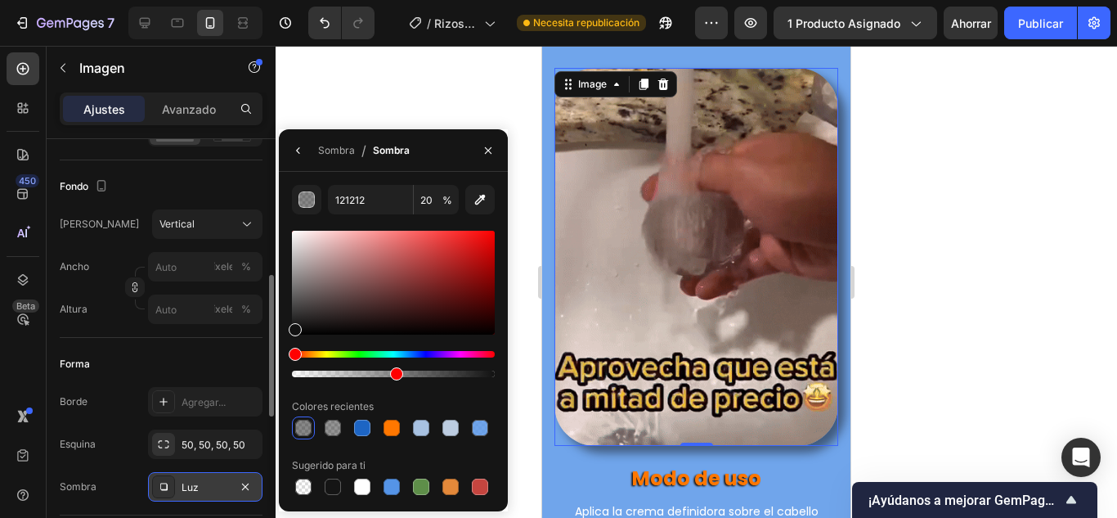
type input "50"
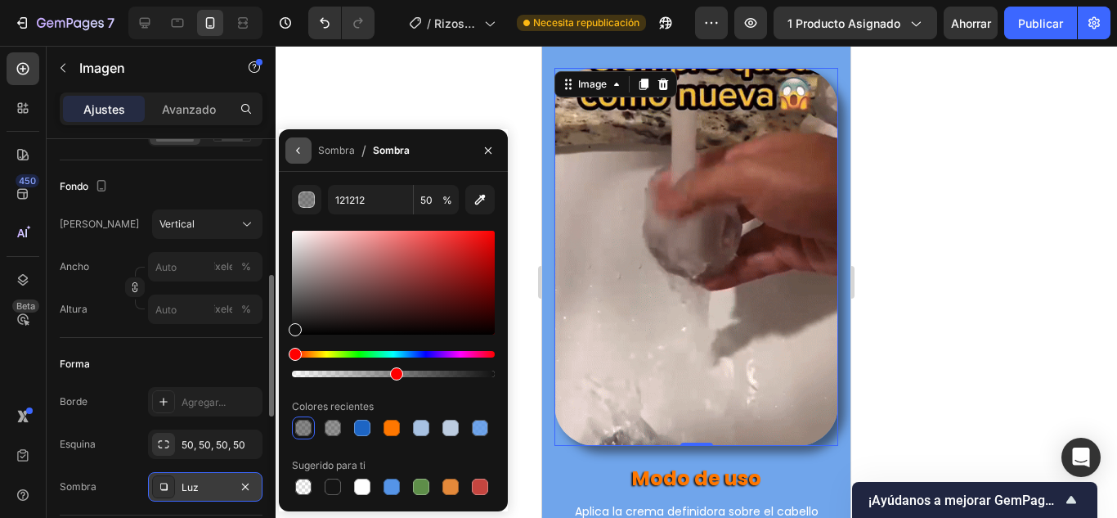
click at [303, 156] on icon "button" at bounding box center [298, 150] width 13 height 13
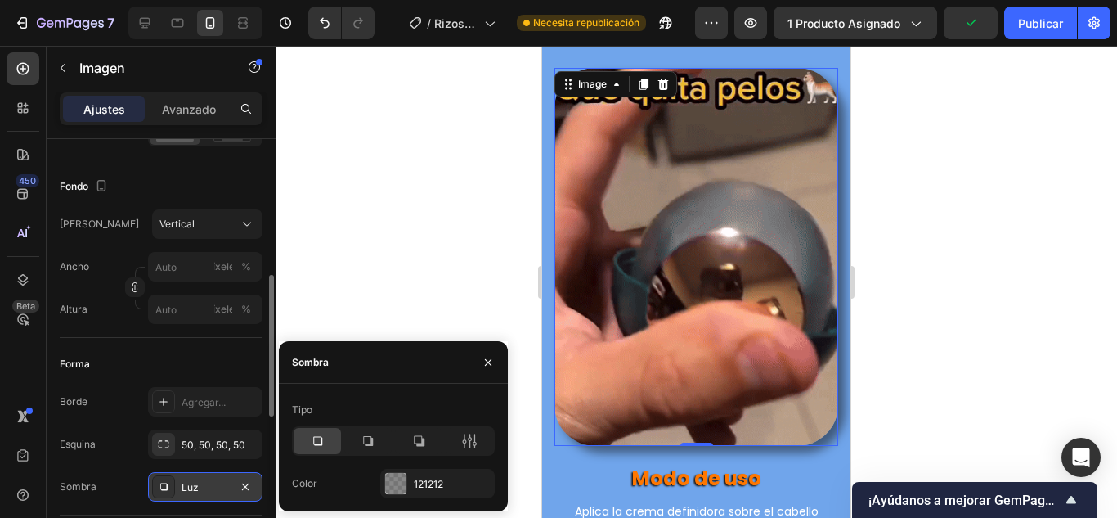
click at [322, 446] on icon at bounding box center [317, 441] width 16 height 16
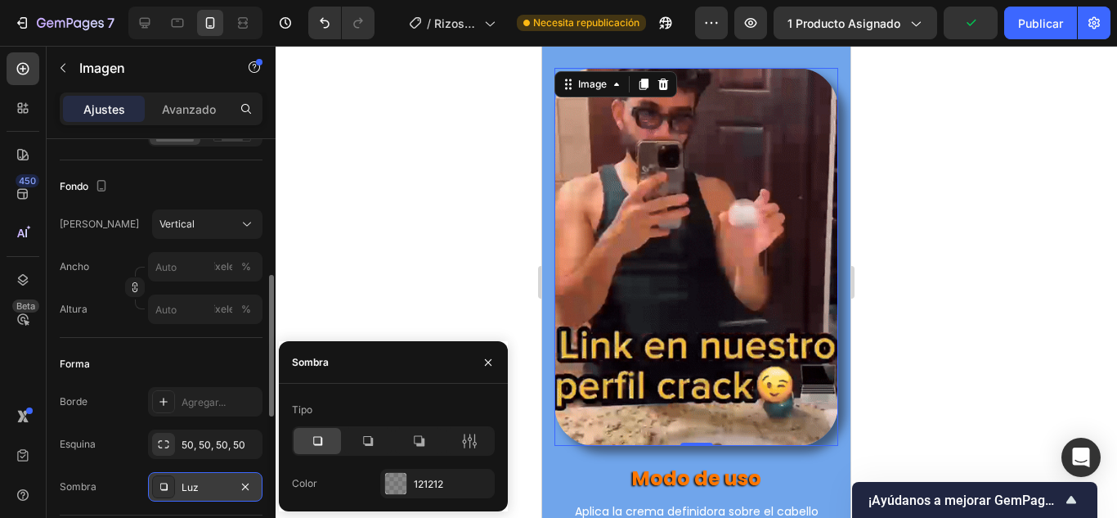
click at [945, 294] on div at bounding box center [697, 282] width 842 height 472
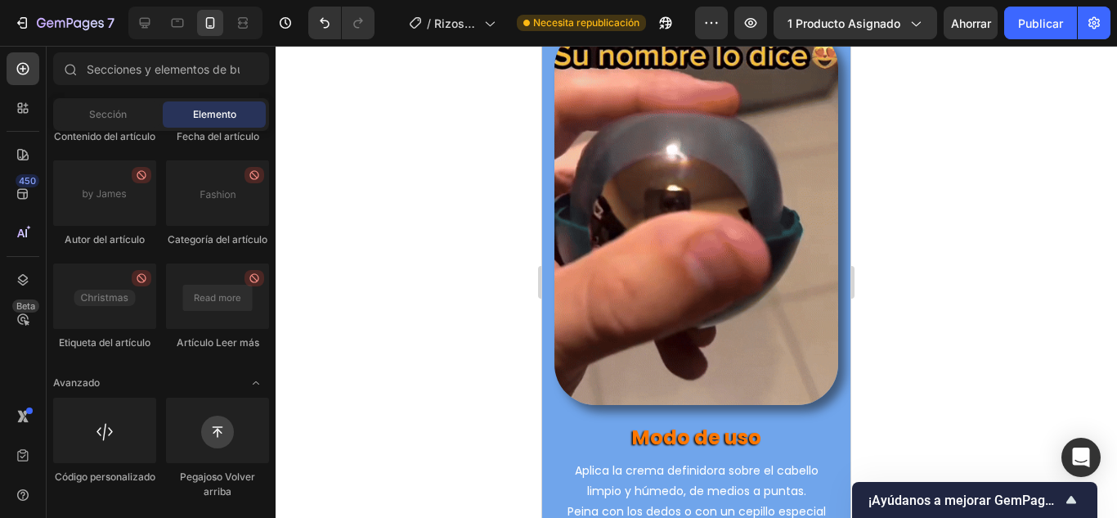
scroll to position [4034, 0]
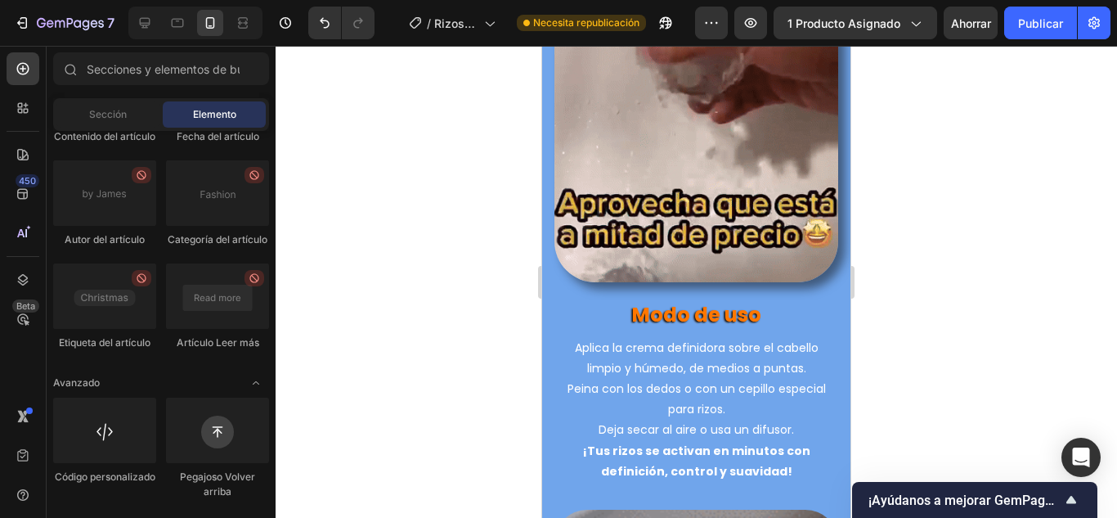
click at [786, 274] on div "Modo de uso Heading Aplica la crema definidora sobre el cabello limpio y húmedo…" at bounding box center [697, 378] width 284 height 209
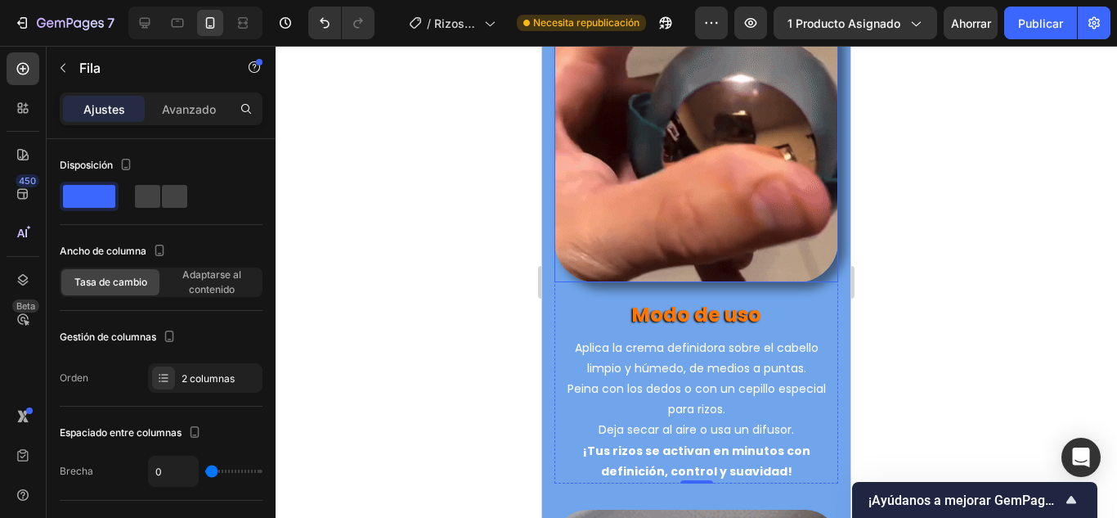
click at [797, 240] on img at bounding box center [697, 93] width 284 height 379
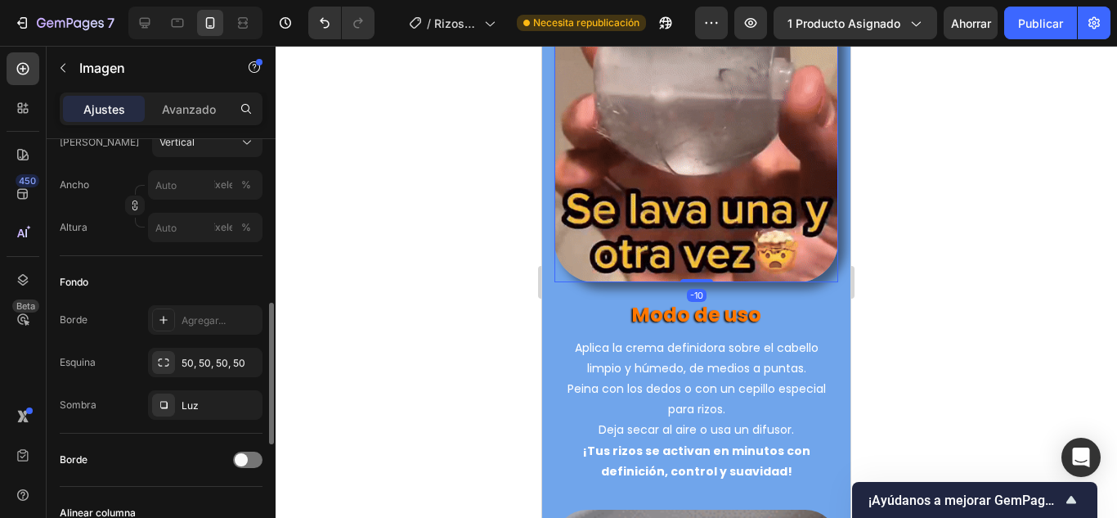
scroll to position [572, 0]
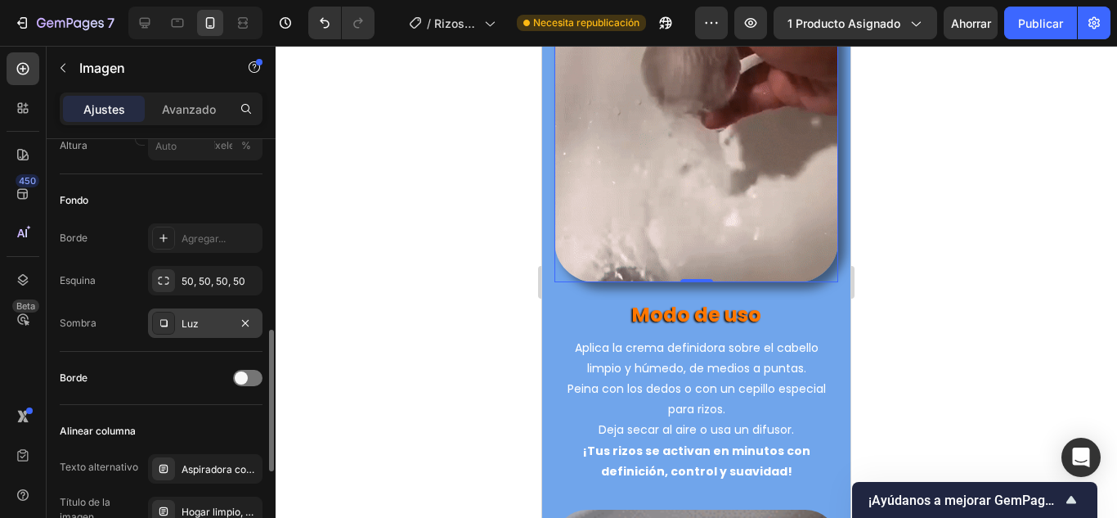
click at [164, 321] on icon at bounding box center [163, 323] width 13 height 13
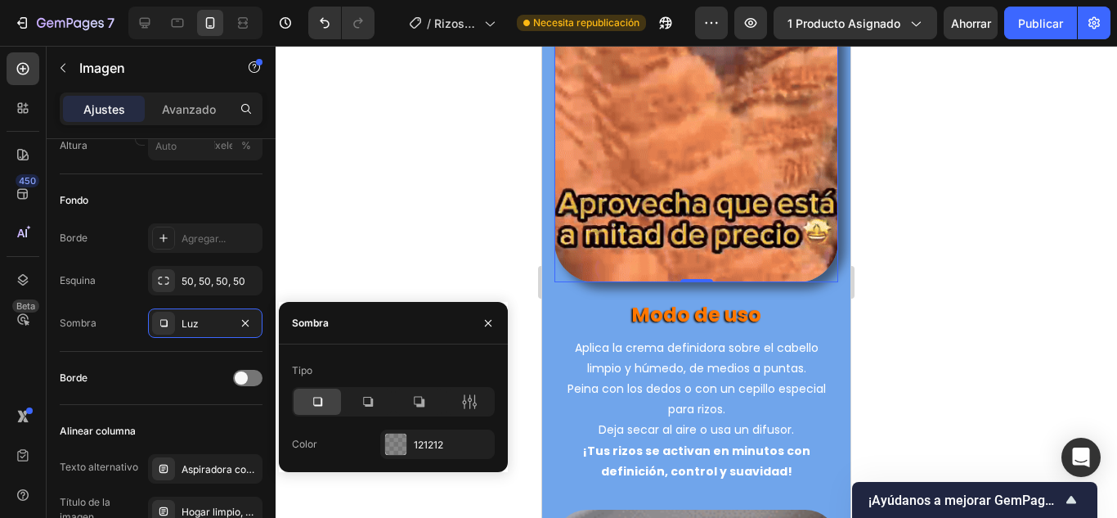
click at [370, 440] on div "Color 121212" at bounding box center [393, 443] width 203 height 29
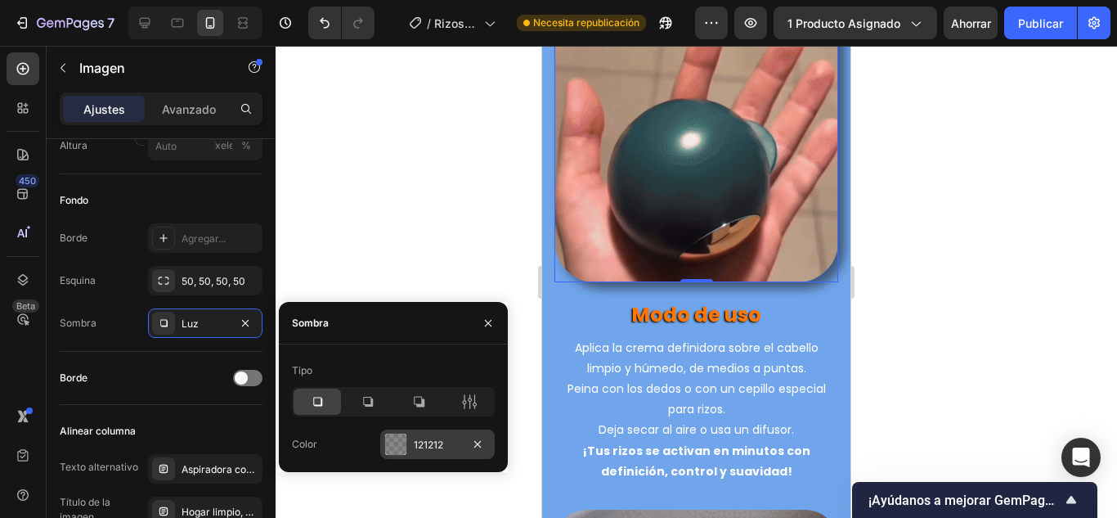
click at [389, 441] on div at bounding box center [395, 443] width 21 height 21
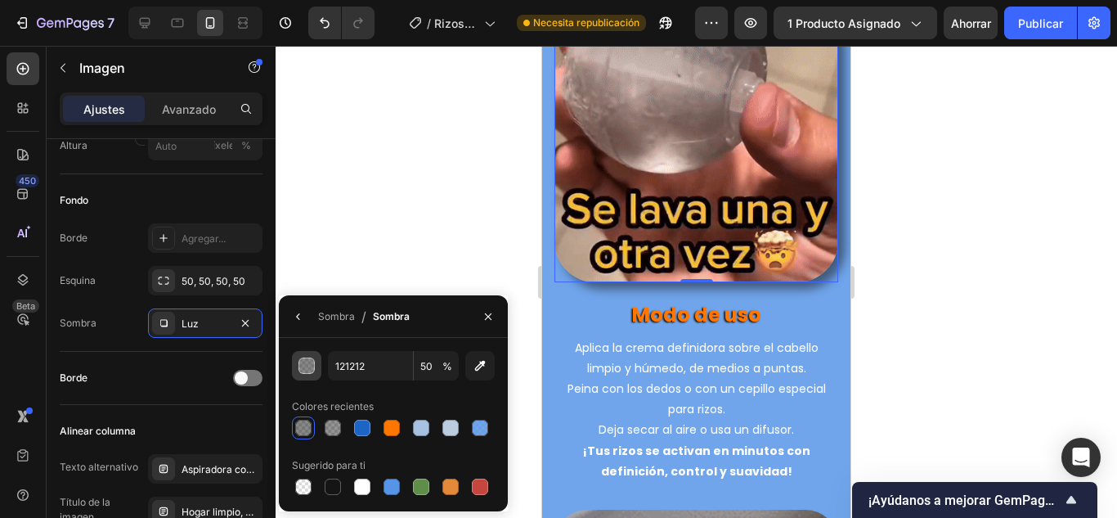
click at [320, 367] on button "button" at bounding box center [306, 365] width 29 height 29
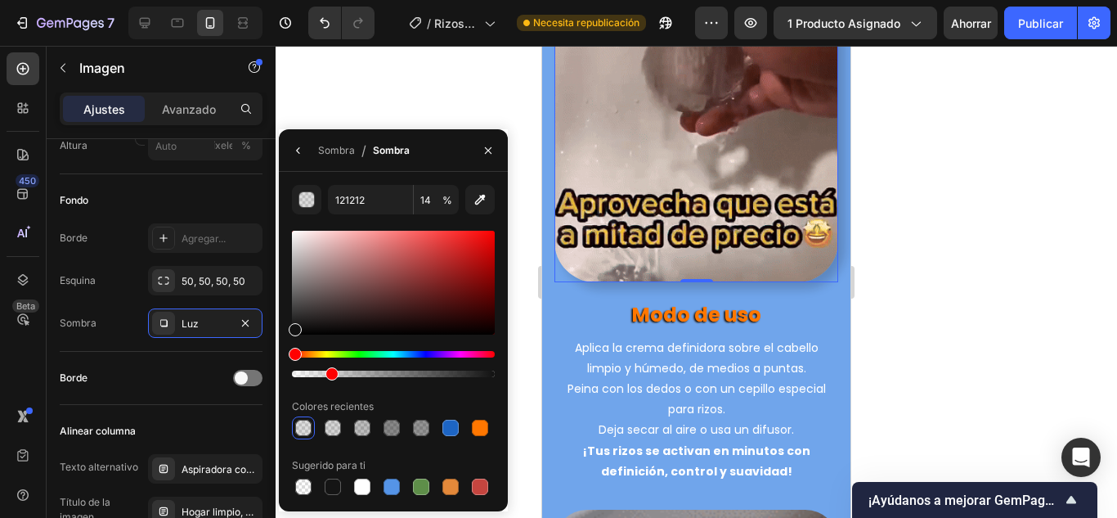
drag, startPoint x: 398, startPoint y: 375, endPoint x: 336, endPoint y: 372, distance: 62.2
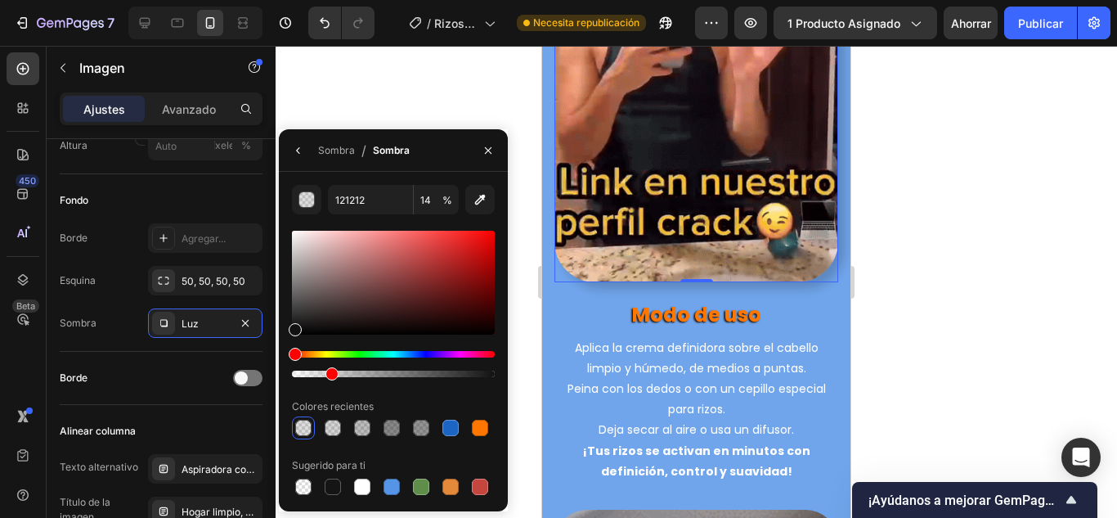
click at [330, 380] on div "121212 14 % Colores recientes Sugerido para ti" at bounding box center [393, 341] width 203 height 313
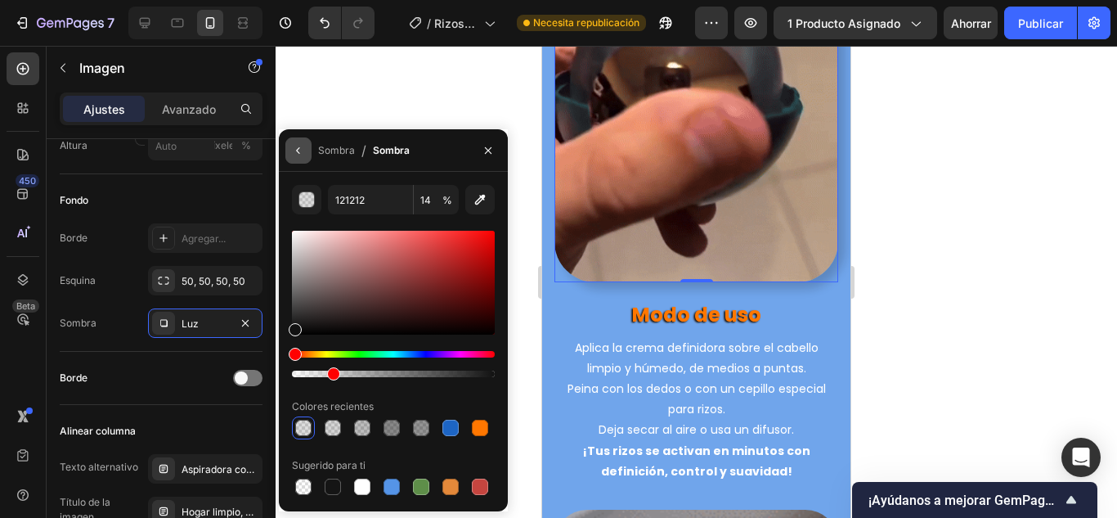
type input "19"
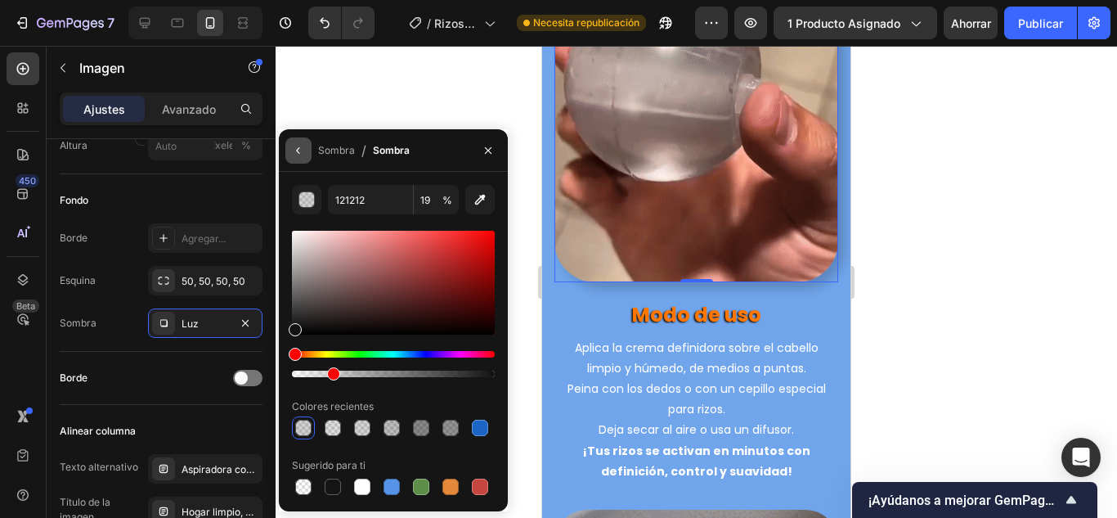
click at [287, 156] on button "button" at bounding box center [298, 150] width 26 height 26
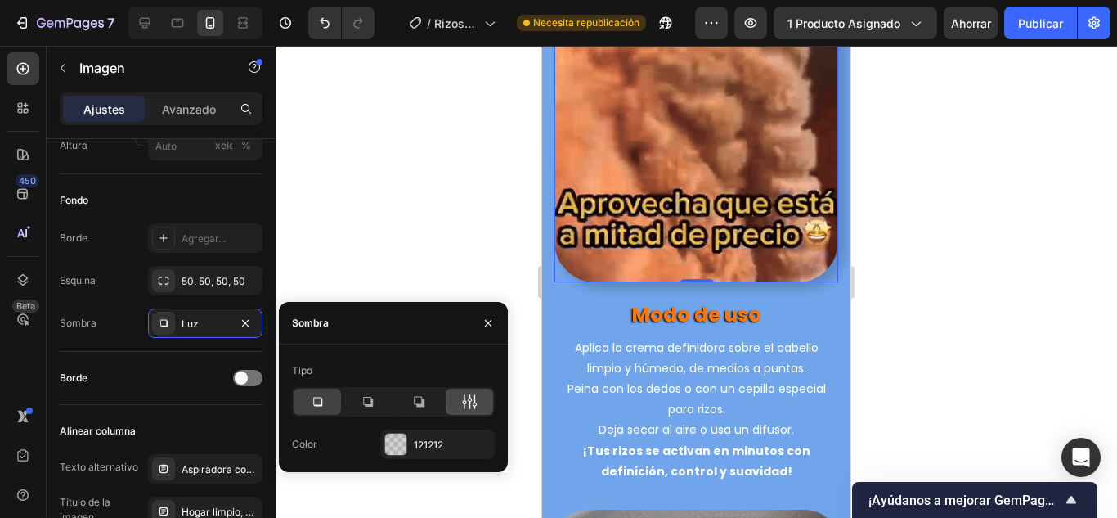
click at [463, 403] on icon at bounding box center [465, 401] width 4 height 15
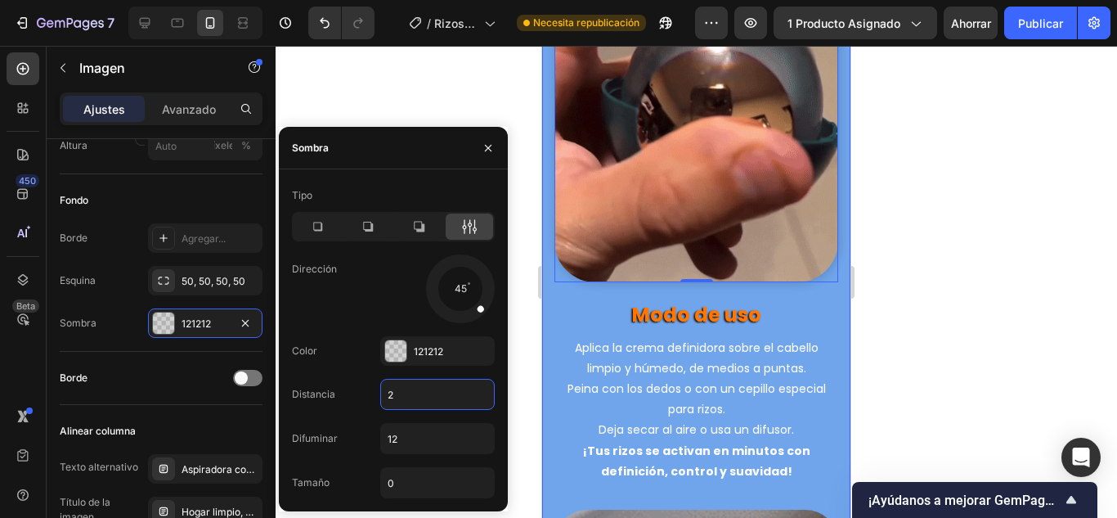
type input "2"
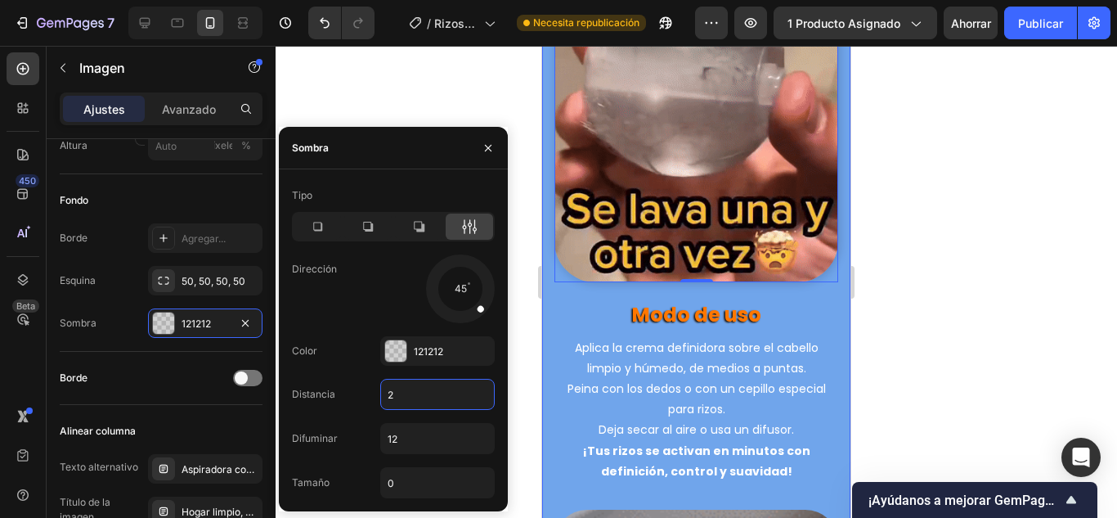
click at [438, 185] on div "Tipo" at bounding box center [393, 195] width 203 height 26
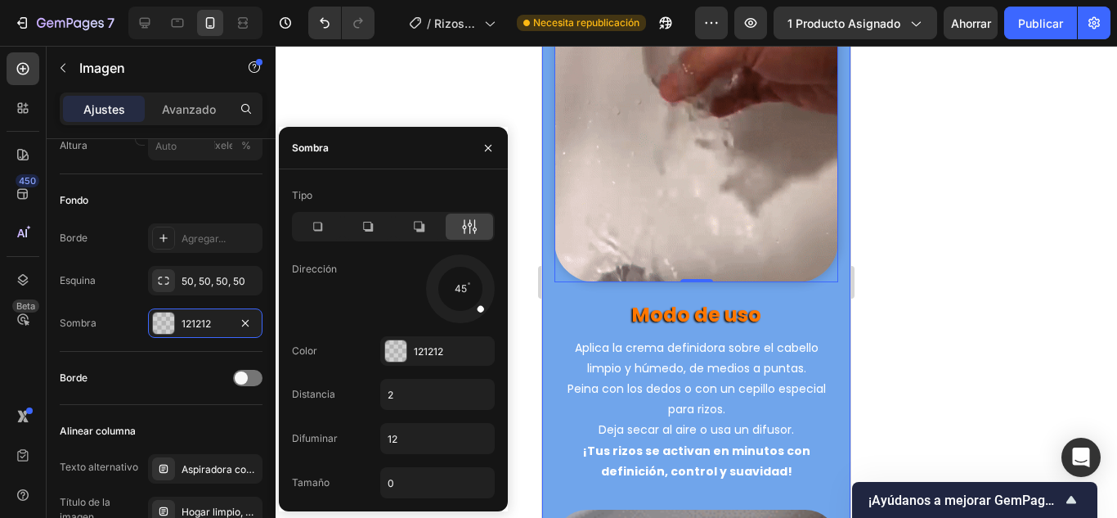
click at [433, 56] on div at bounding box center [697, 282] width 842 height 472
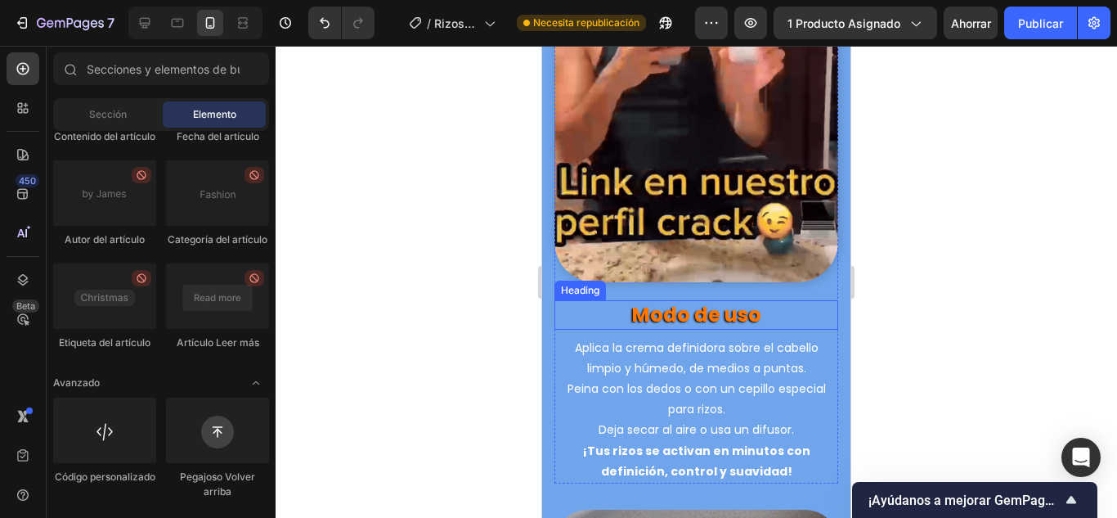
click at [476, 303] on div at bounding box center [697, 282] width 842 height 472
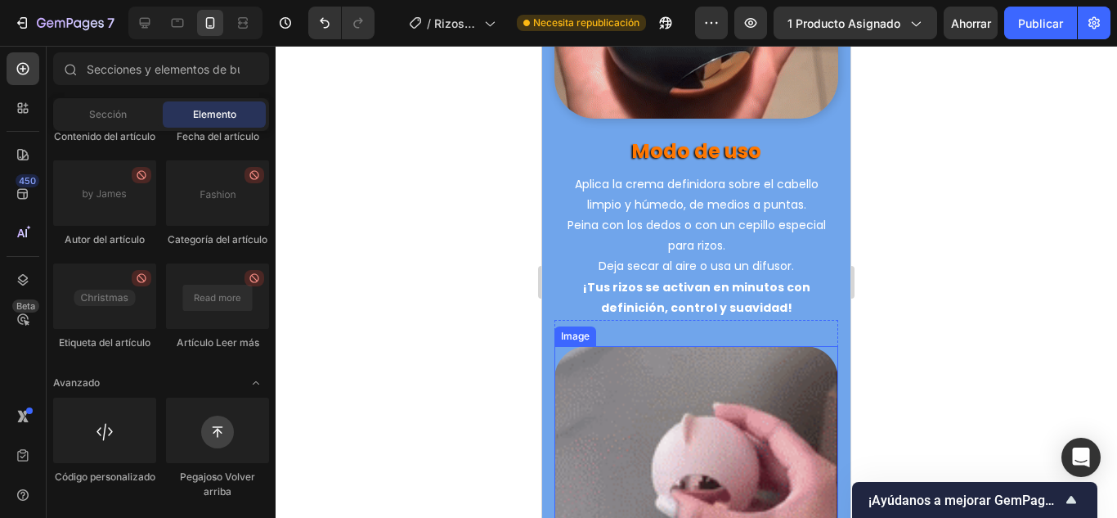
scroll to position [4362, 0]
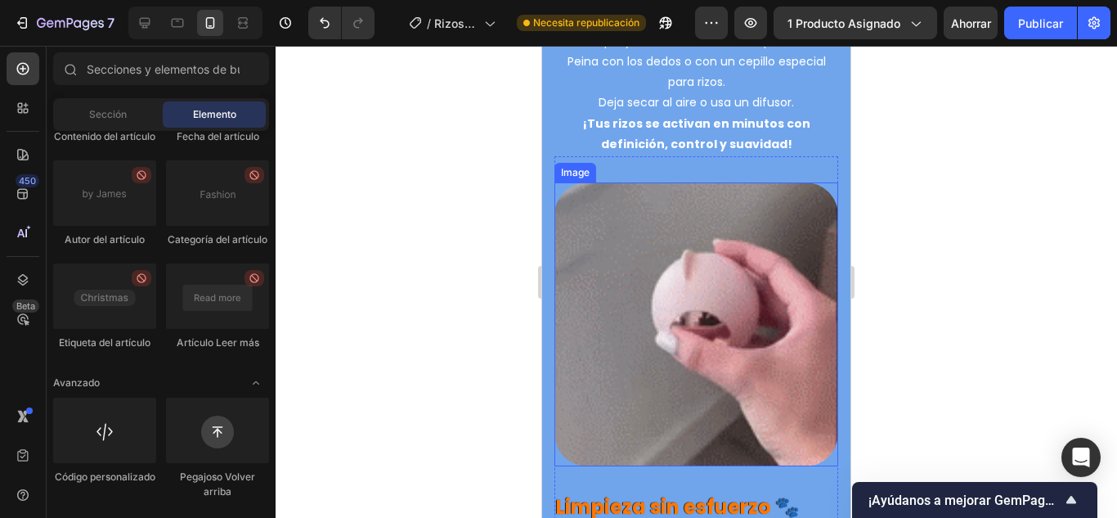
click at [672, 338] on img at bounding box center [697, 324] width 284 height 284
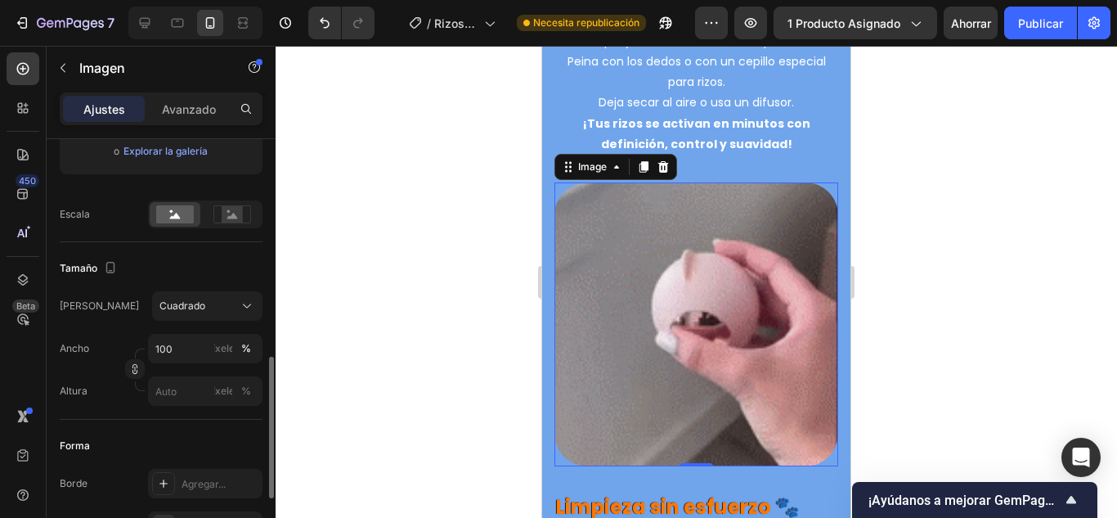
scroll to position [409, 0]
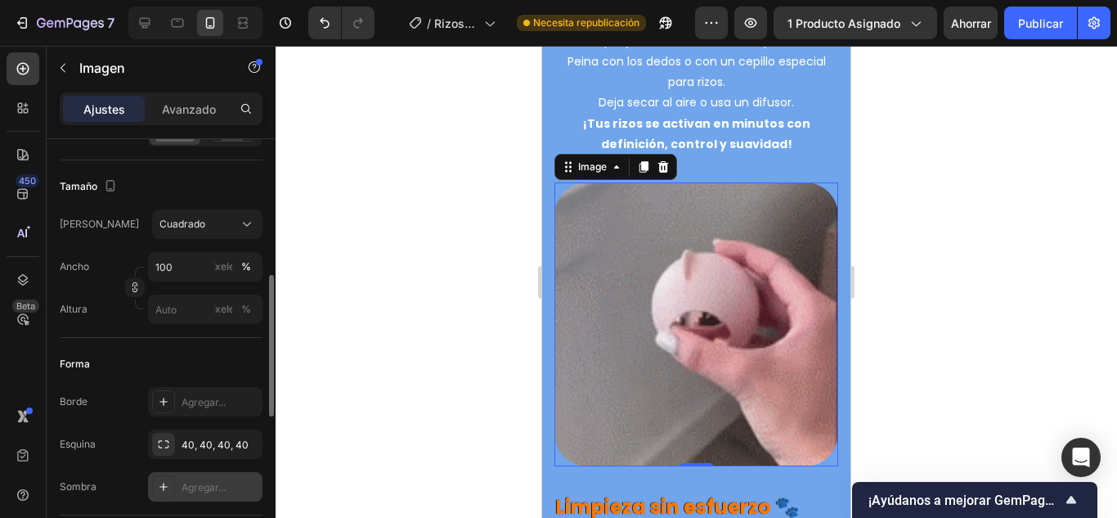
click at [156, 487] on div at bounding box center [163, 486] width 23 height 23
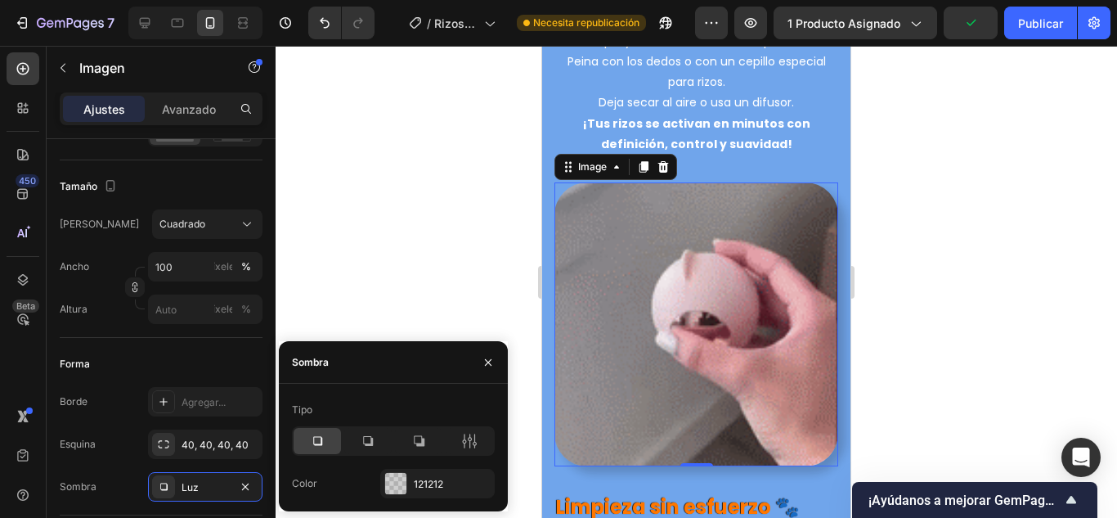
click at [436, 292] on div at bounding box center [697, 282] width 842 height 472
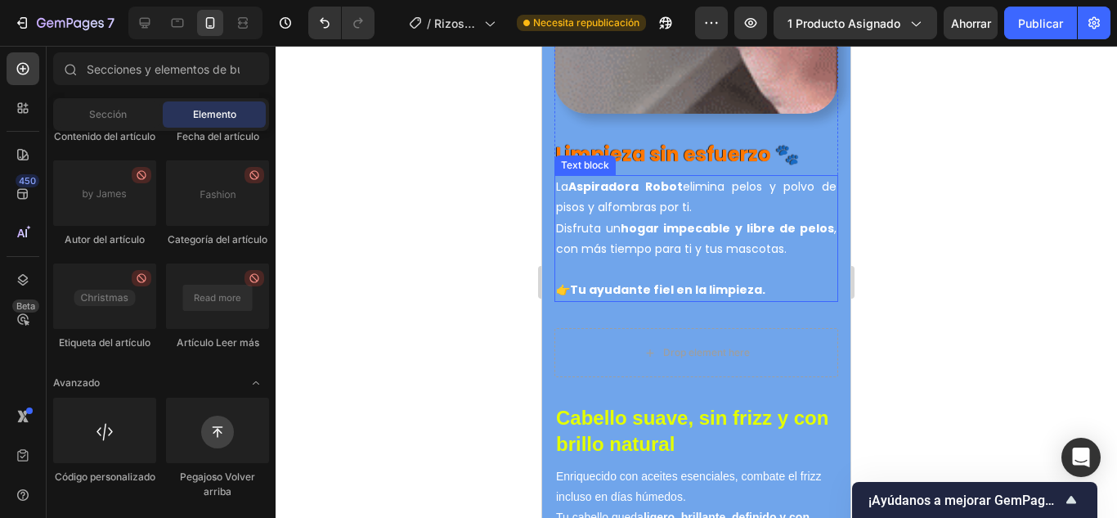
scroll to position [4689, 0]
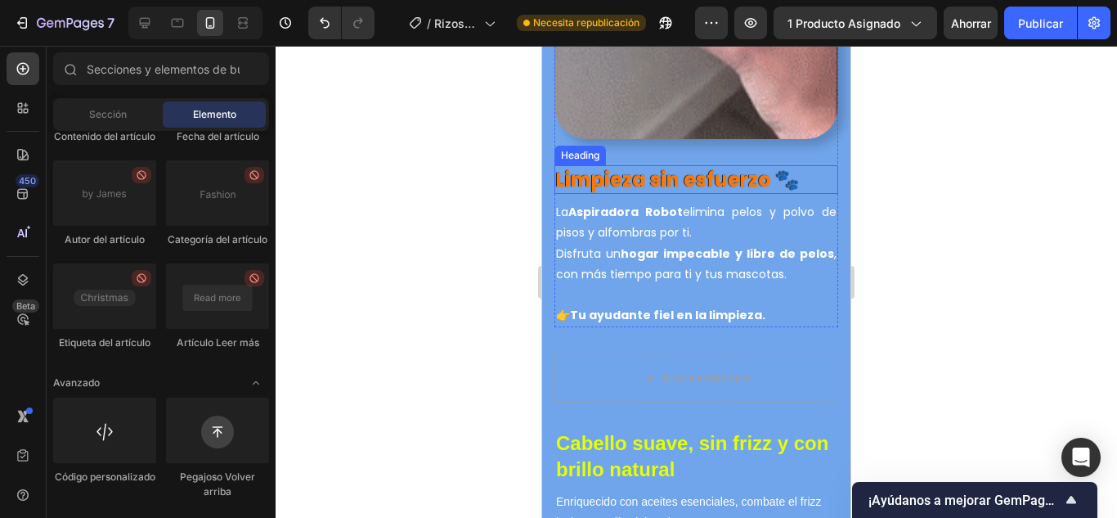
click at [725, 166] on strong "Limpieza sin esfuerzo 🐾" at bounding box center [678, 179] width 244 height 27
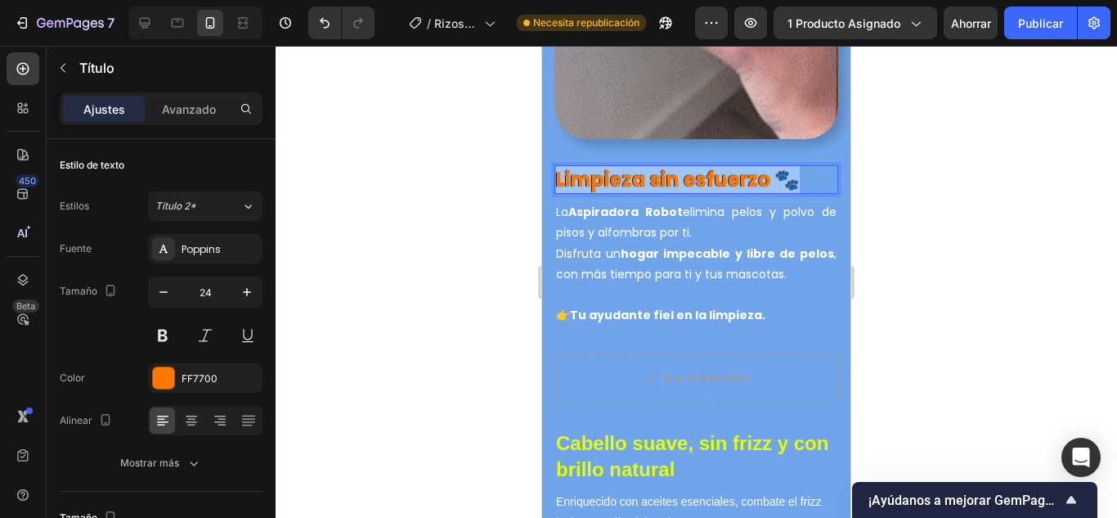
click at [667, 166] on strong "Limpieza sin esfuerzo 🐾" at bounding box center [678, 179] width 244 height 27
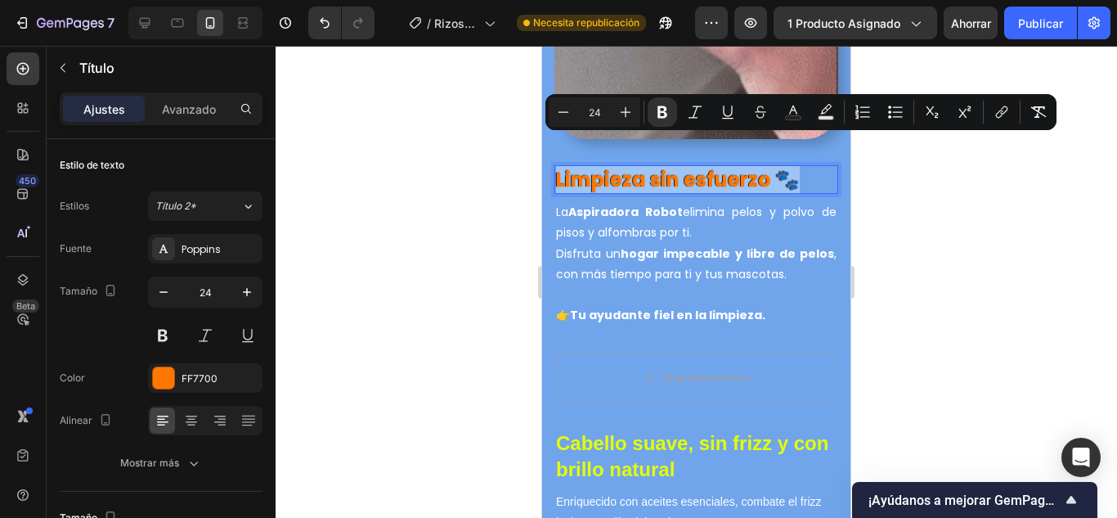
copy strong "Limpieza sin esfuerzo 🐾"
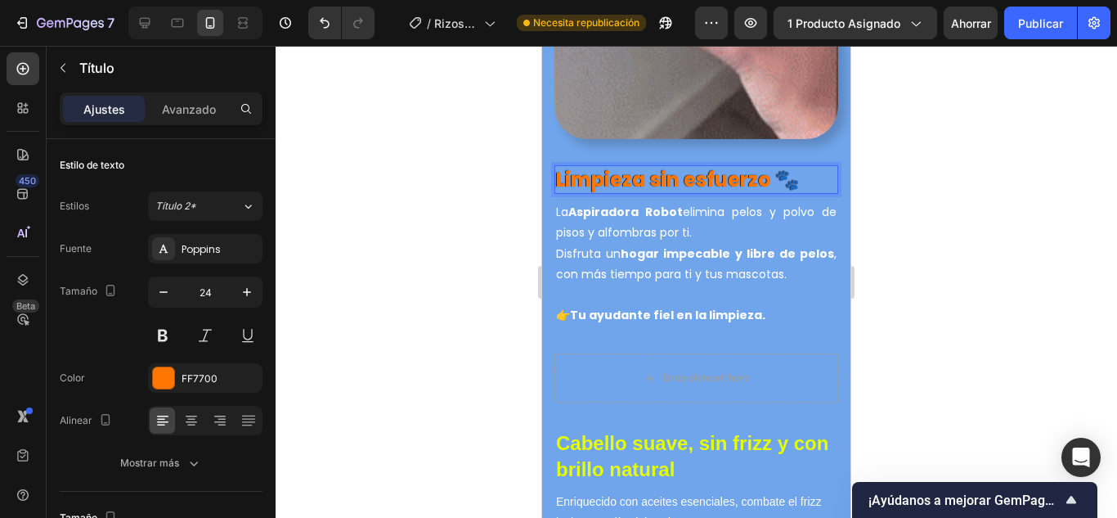
click at [669, 166] on strong "Limpieza sin esfuerzo 🐾" at bounding box center [678, 179] width 244 height 27
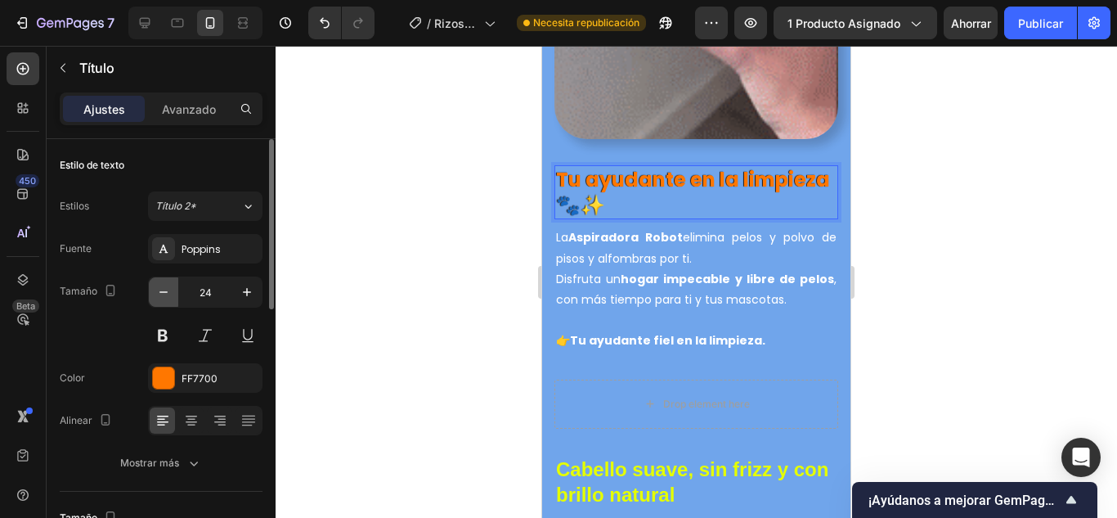
click at [164, 291] on icon "button" at bounding box center [163, 292] width 16 height 16
type input "23"
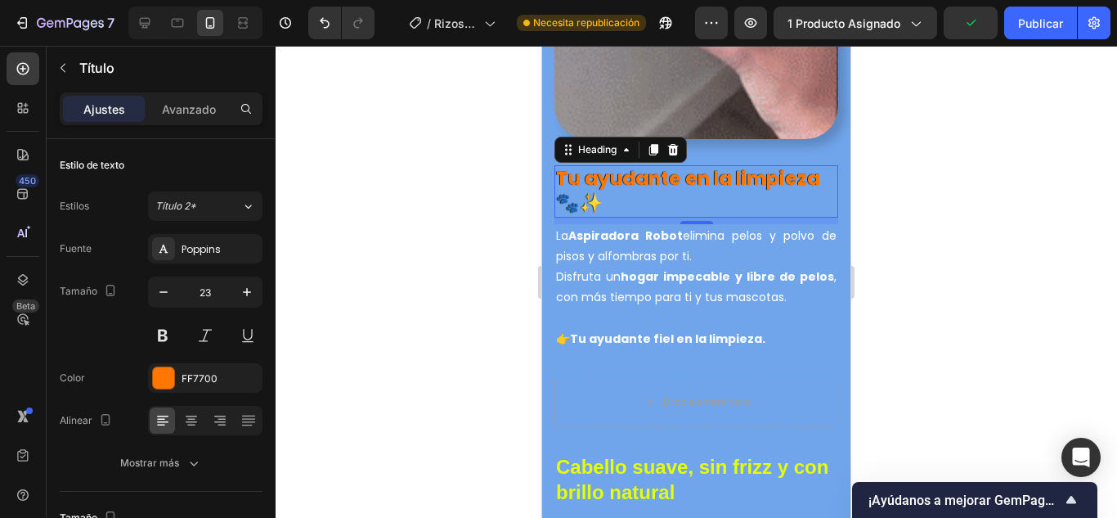
click at [461, 177] on div at bounding box center [697, 282] width 842 height 472
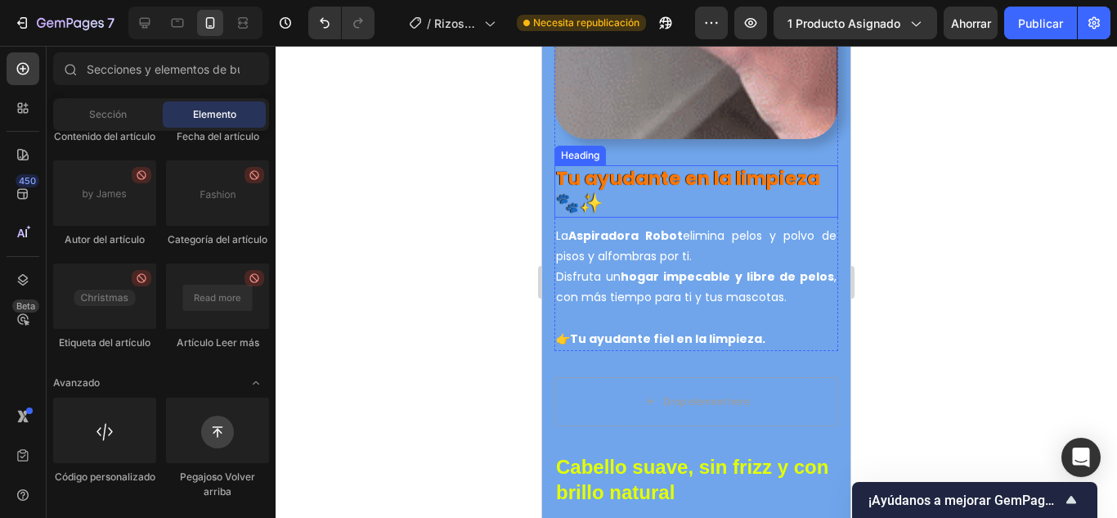
click at [632, 167] on p "Tu ayudante en la limpieza 🐾✨" at bounding box center [696, 191] width 281 height 49
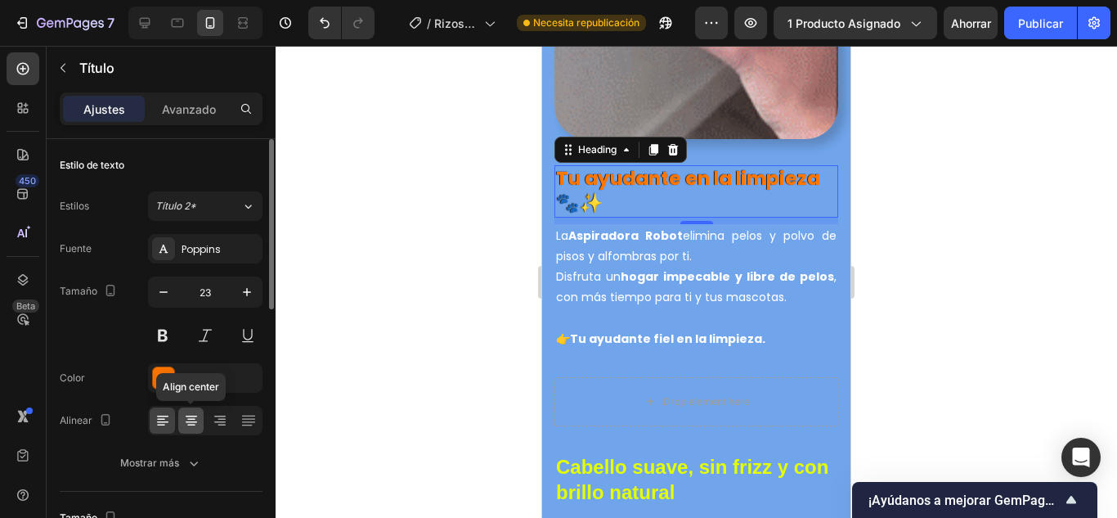
click at [186, 424] on icon at bounding box center [191, 420] width 16 height 16
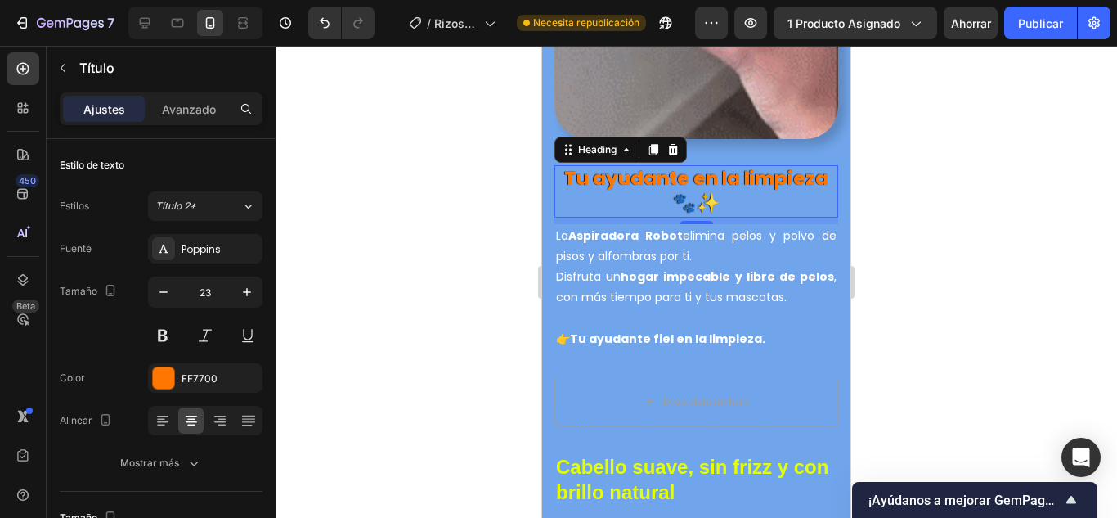
click at [633, 258] on p "La Aspiradora Robot elimina pelos y polvo de pisos y alfombras por ti. Disfruta…" at bounding box center [696, 267] width 281 height 83
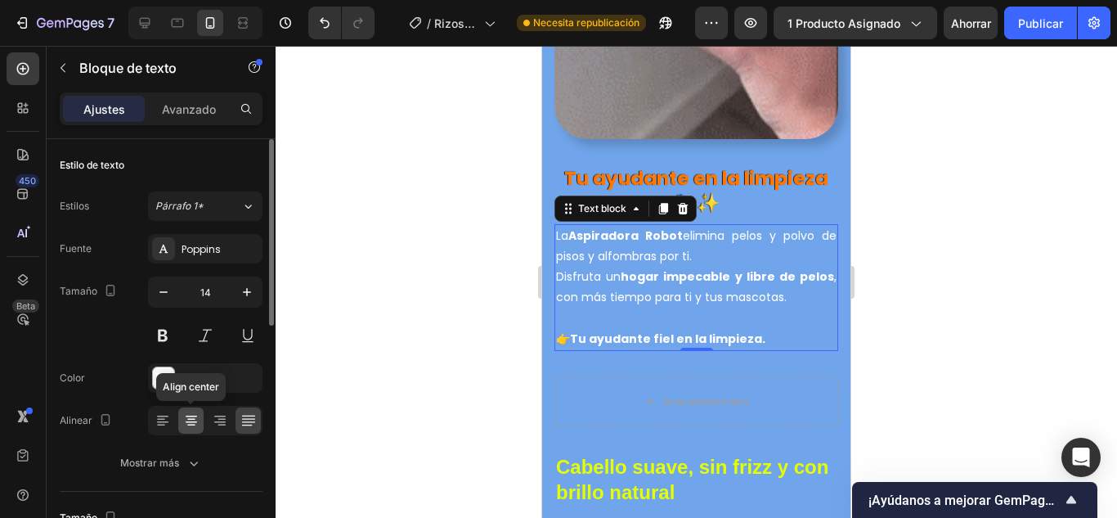
click at [191, 415] on icon at bounding box center [191, 420] width 16 height 16
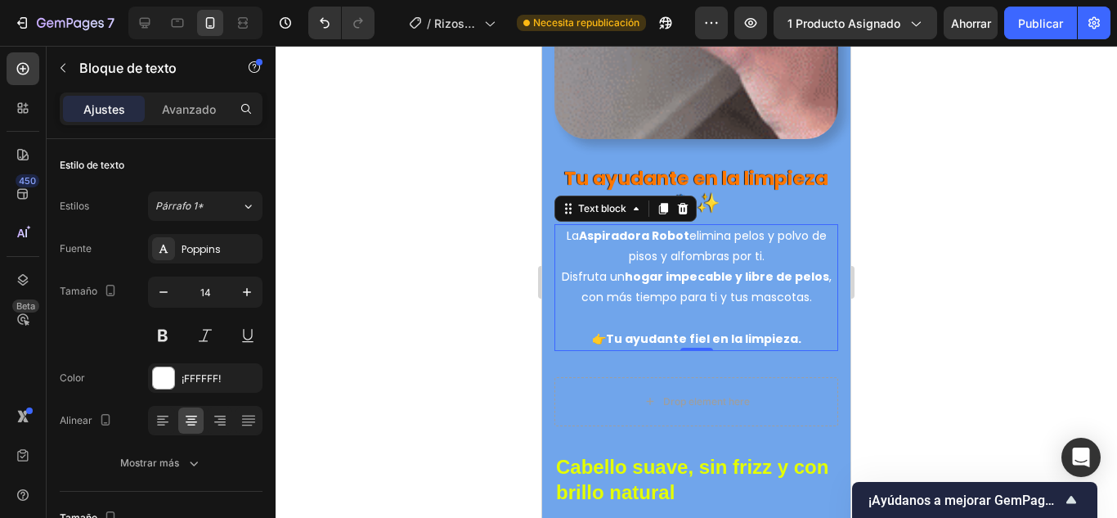
click at [382, 286] on div at bounding box center [697, 282] width 842 height 472
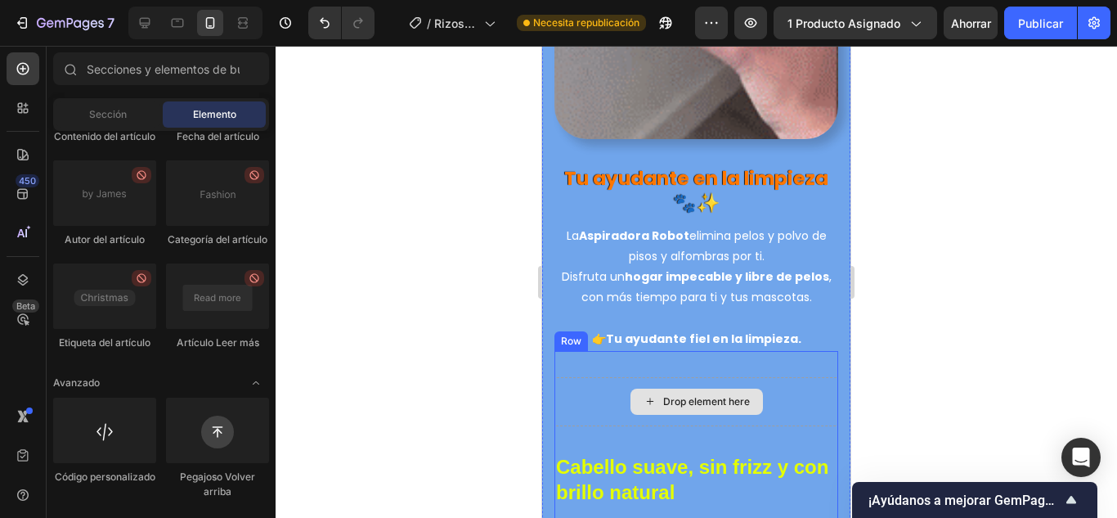
click at [722, 395] on div "Drop element here" at bounding box center [706, 401] width 87 height 13
click at [693, 395] on div "Drop element here" at bounding box center [706, 401] width 87 height 13
click at [324, 362] on div at bounding box center [697, 282] width 842 height 472
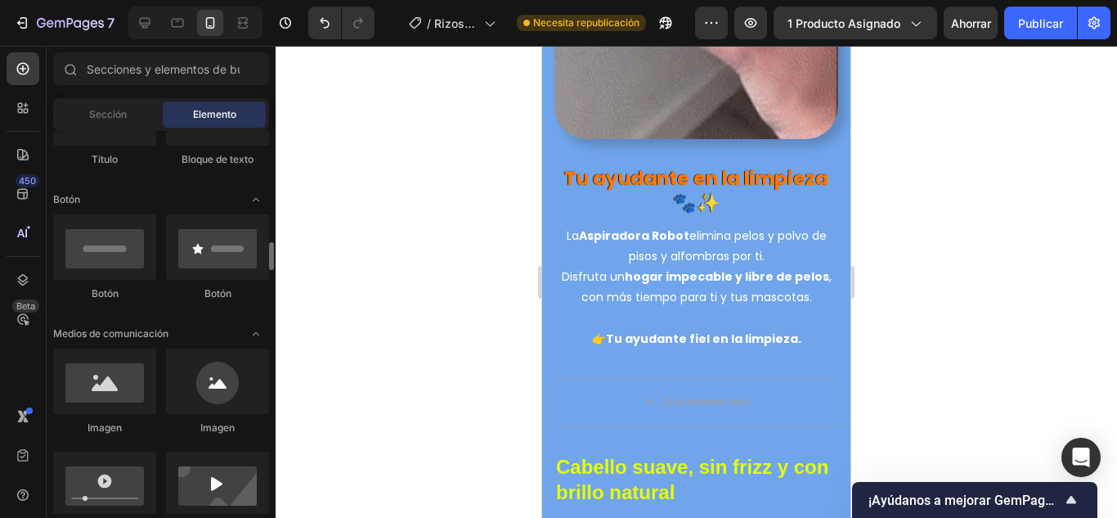
scroll to position [406, 0]
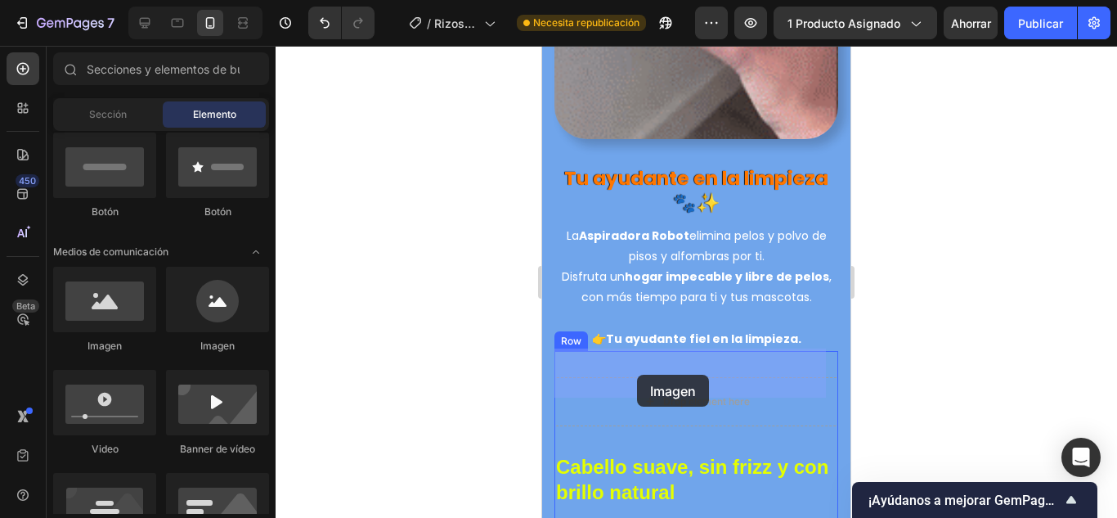
drag, startPoint x: 748, startPoint y: 356, endPoint x: 637, endPoint y: 375, distance: 112.0
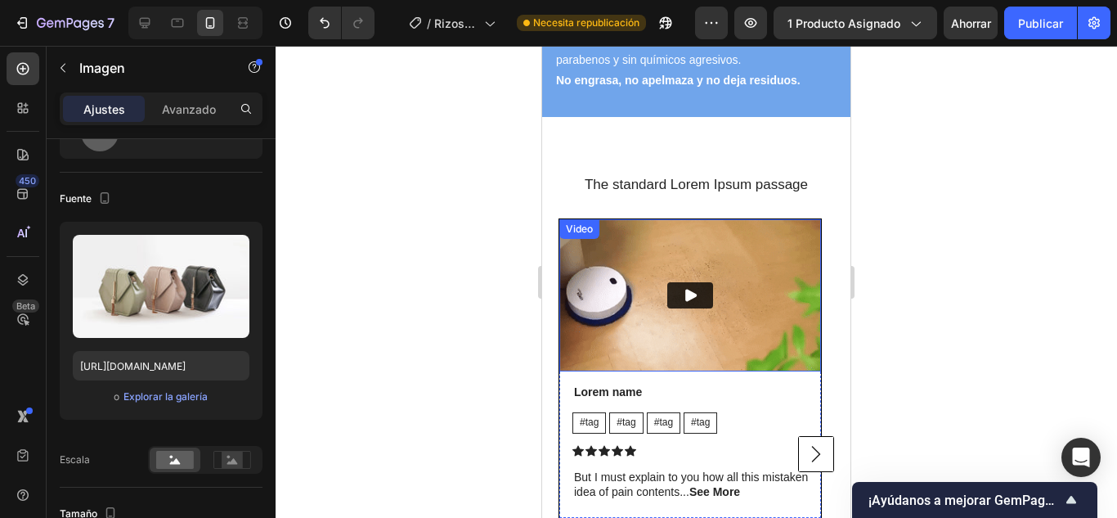
scroll to position [5670, 0]
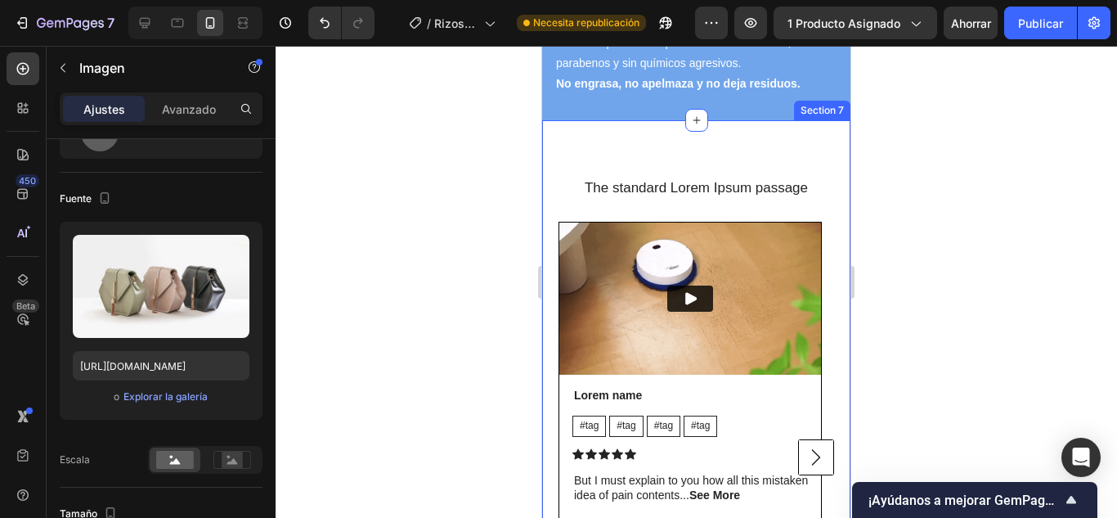
click at [572, 130] on div "The standard Lorem Ipsum passage Heading Video Lorem name Text Block #tag Text …" at bounding box center [696, 435] width 308 height 630
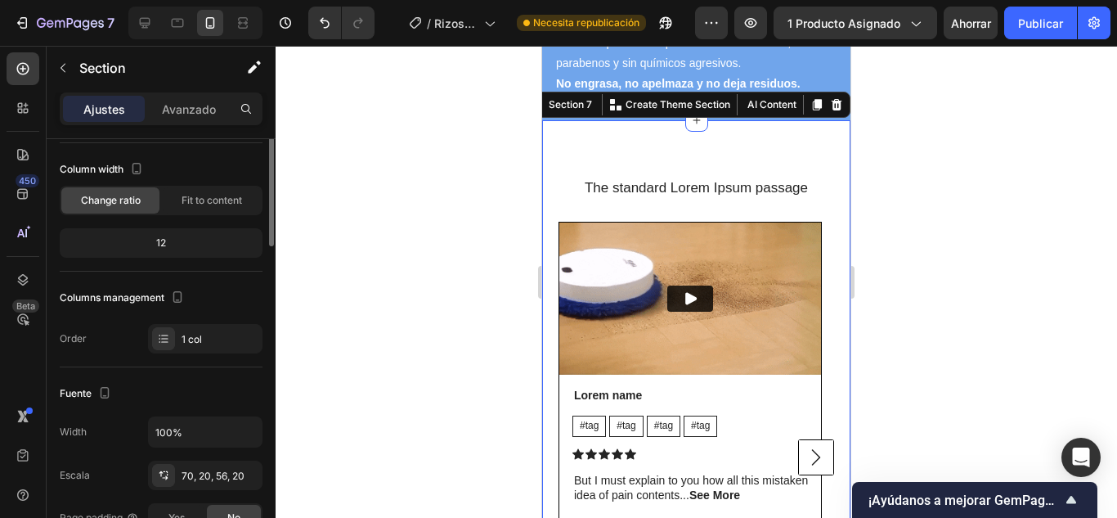
scroll to position [0, 0]
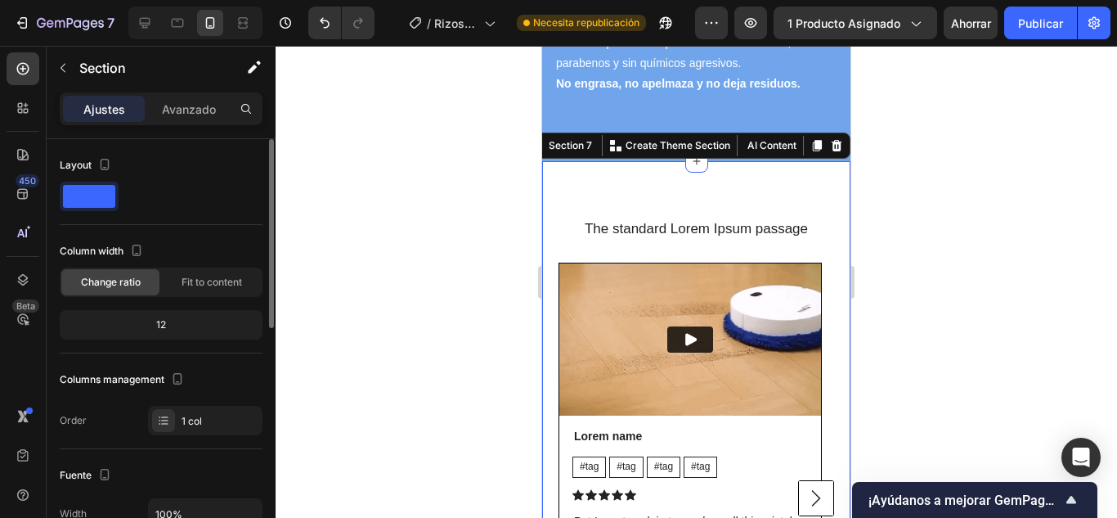
click at [832, 140] on icon at bounding box center [837, 145] width 11 height 11
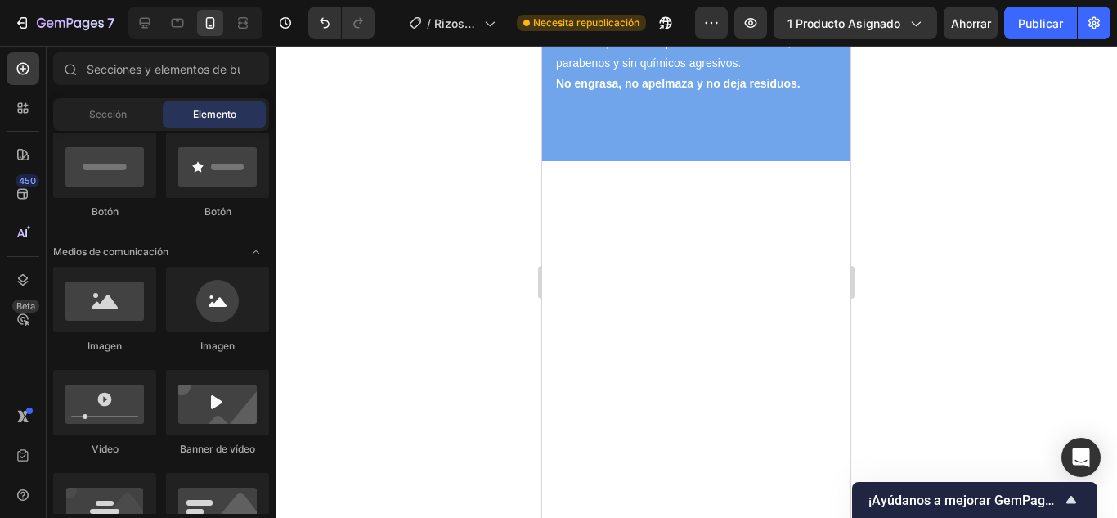
click at [487, 243] on div at bounding box center [697, 282] width 842 height 472
click at [729, 275] on div at bounding box center [696, 475] width 308 height 628
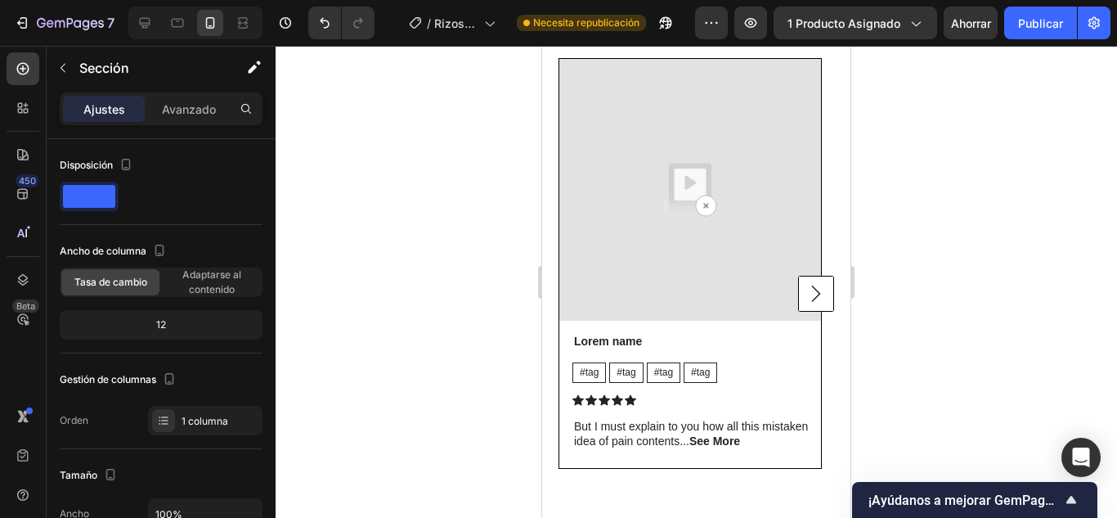
scroll to position [5507, 0]
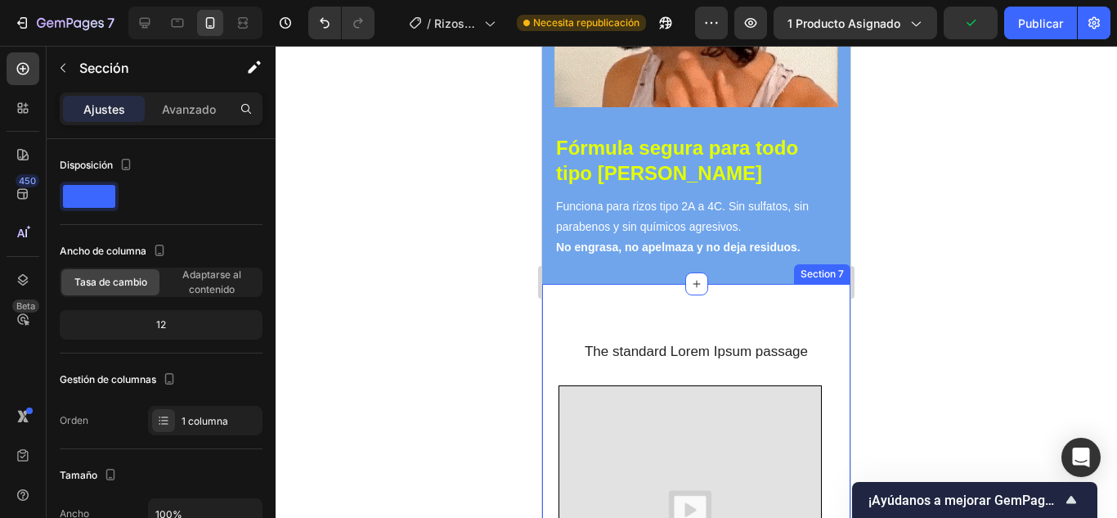
click at [590, 341] on h2 "The standard Lorem Ipsum passage" at bounding box center [697, 351] width 276 height 21
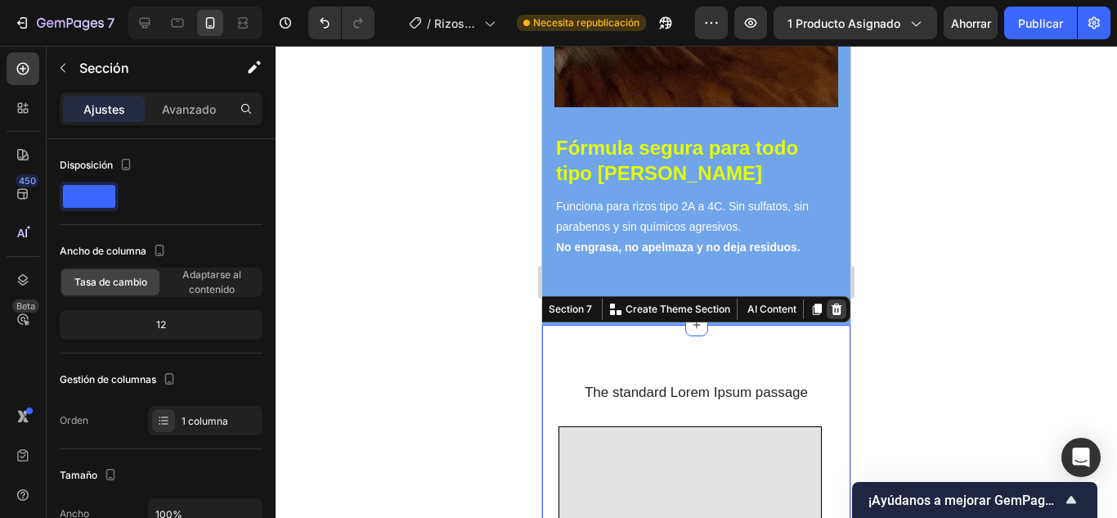
click at [827, 299] on div at bounding box center [837, 309] width 20 height 20
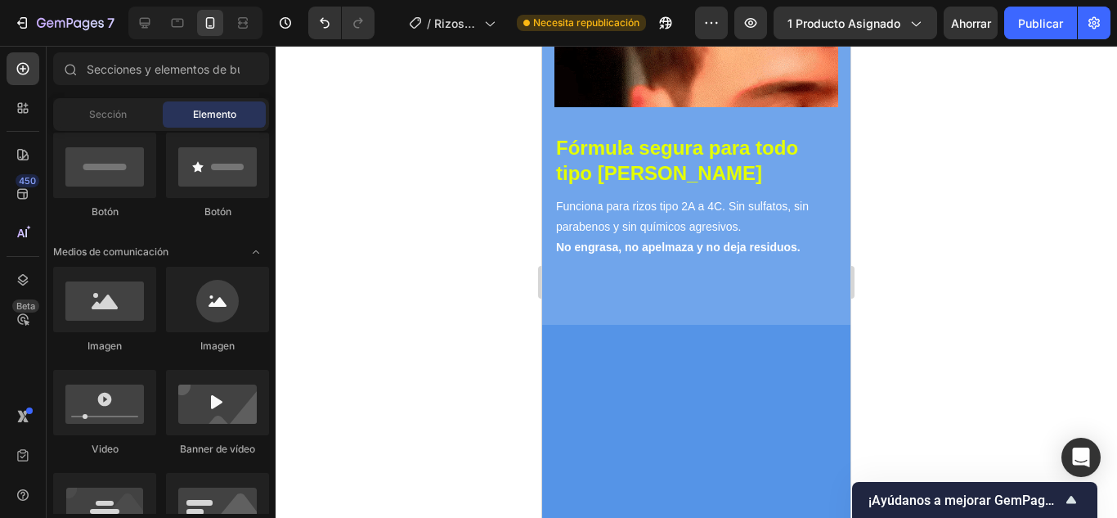
click at [465, 299] on div at bounding box center [697, 282] width 842 height 472
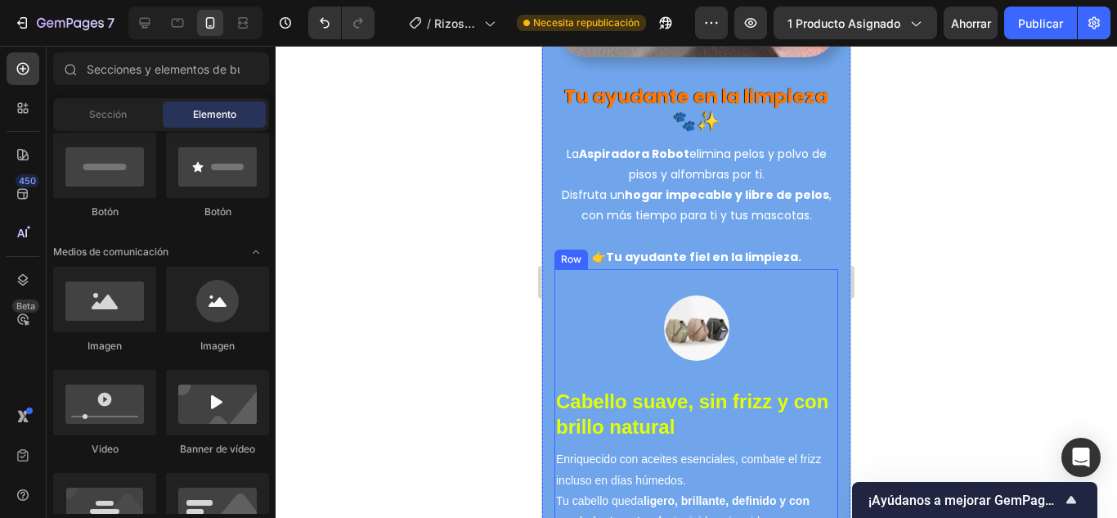
scroll to position [4852, 0]
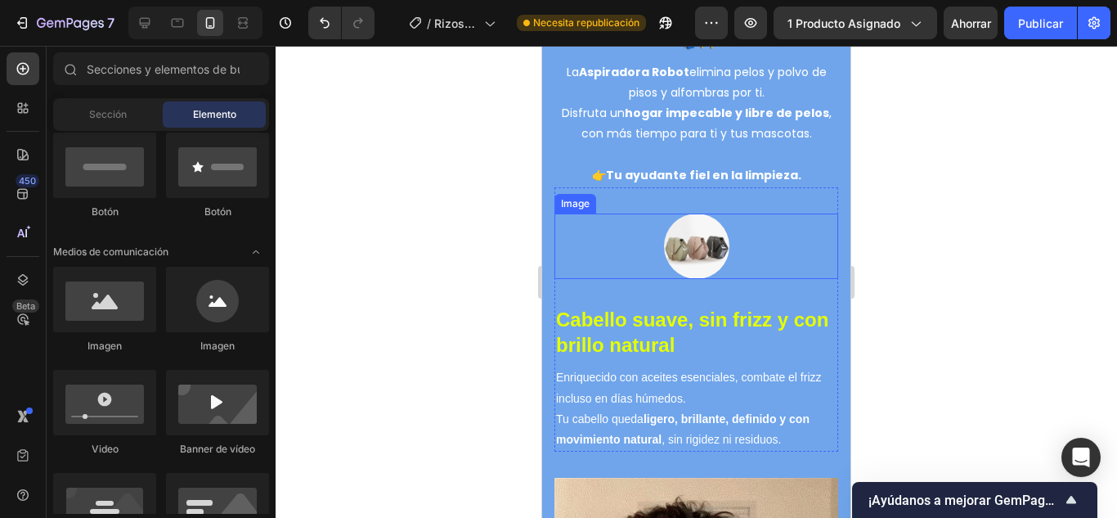
click at [692, 224] on img at bounding box center [696, 245] width 65 height 65
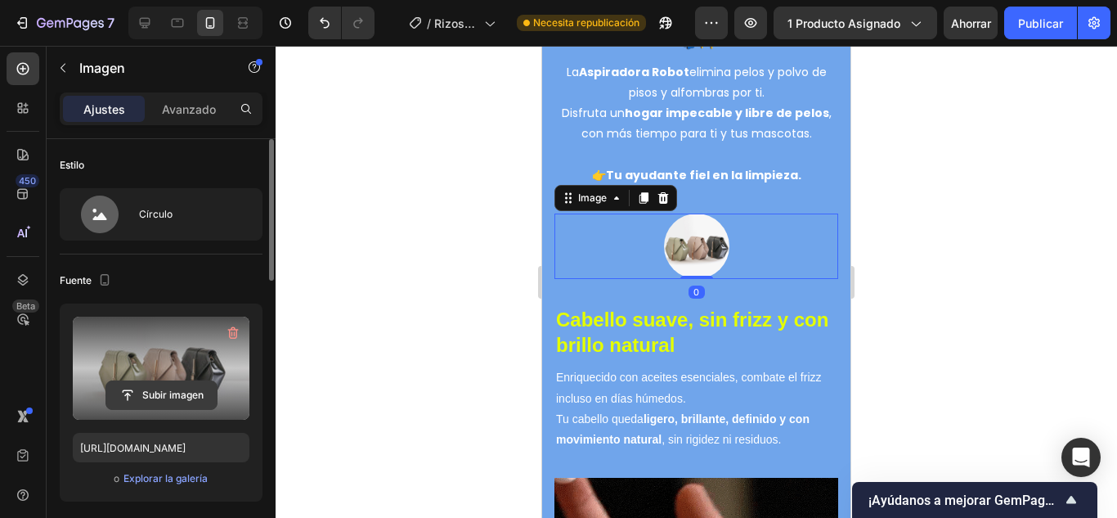
click at [156, 404] on input "file" at bounding box center [161, 395] width 110 height 28
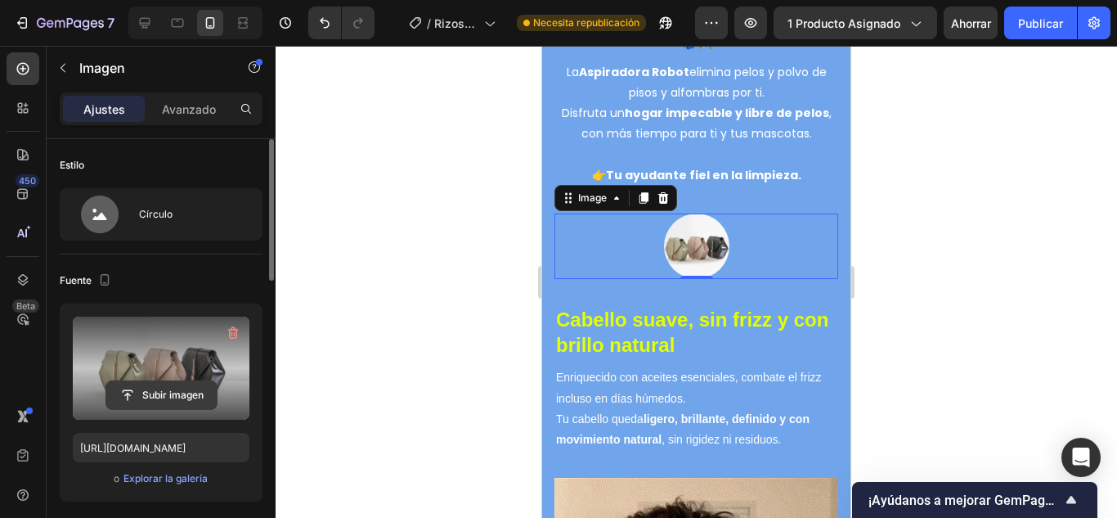
type input "C:\fakepath\Vídeo sin título (1).gif"
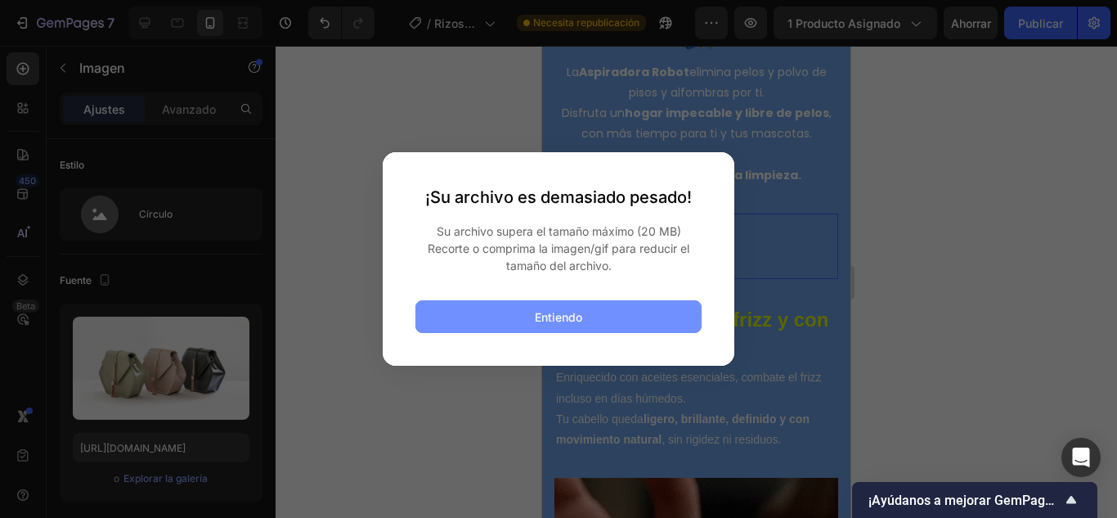
click at [468, 303] on button "Entiendo" at bounding box center [558, 316] width 286 height 33
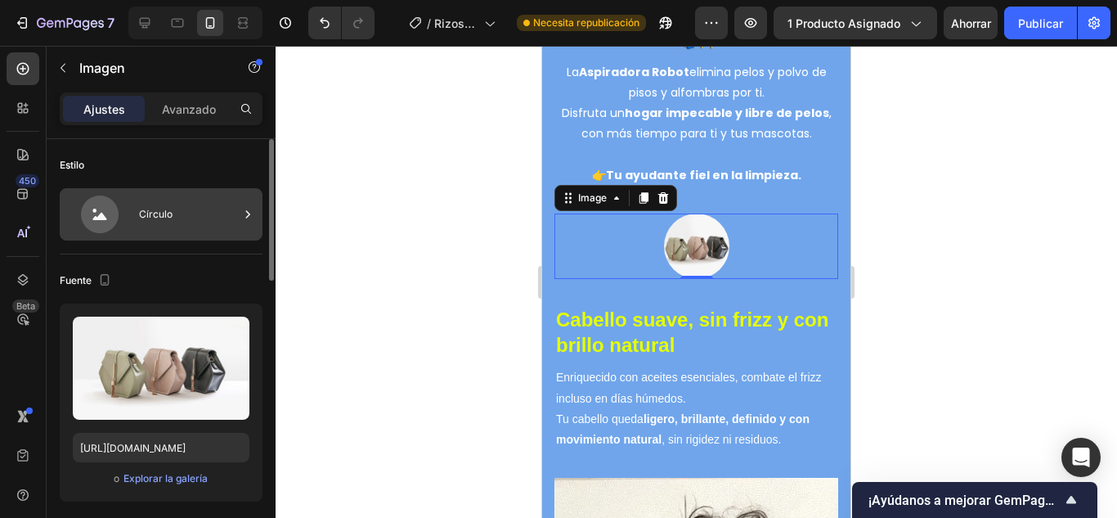
click at [225, 218] on div "Círculo" at bounding box center [189, 214] width 100 height 38
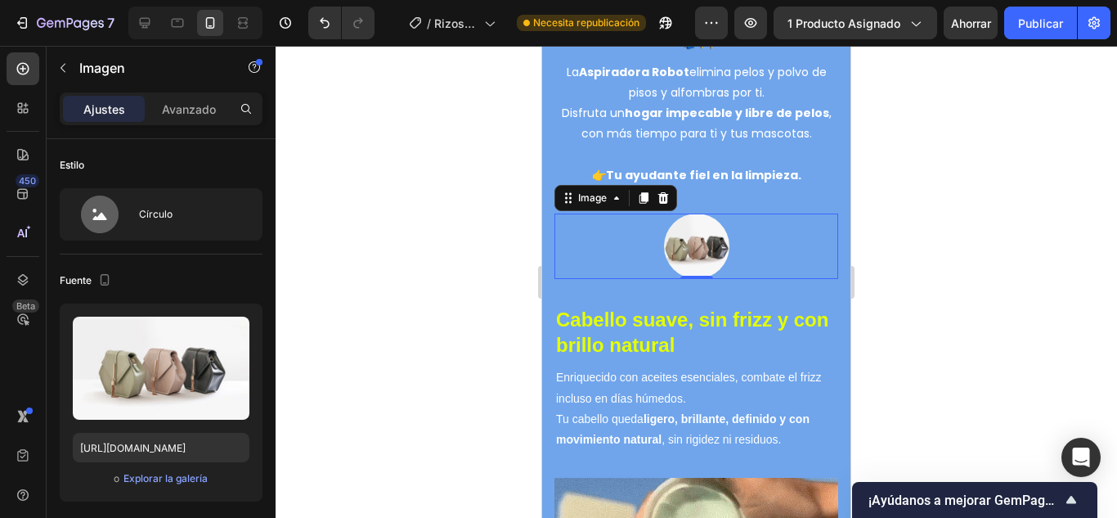
click at [106, 220] on icon at bounding box center [100, 214] width 38 height 38
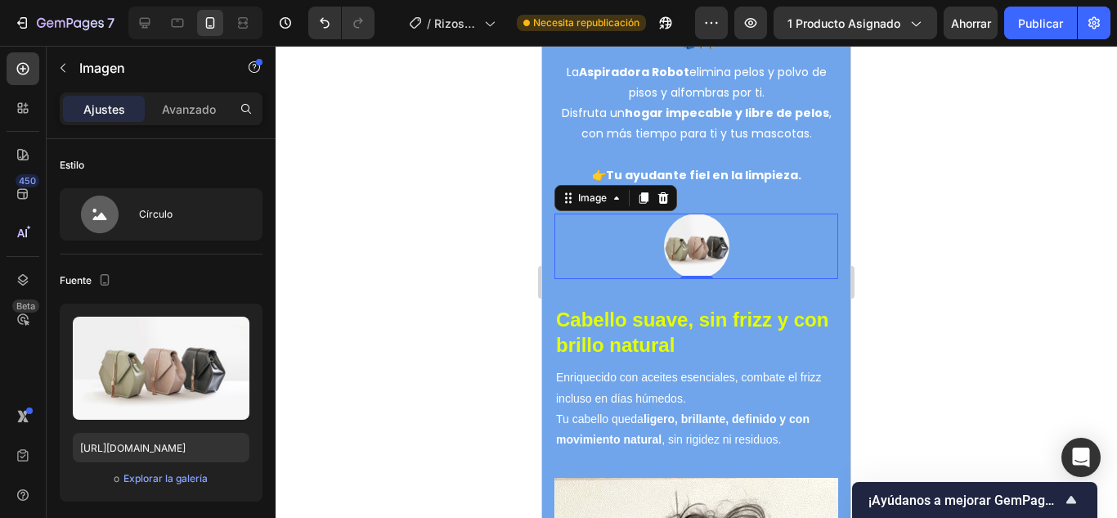
click at [655, 188] on div at bounding box center [663, 198] width 20 height 20
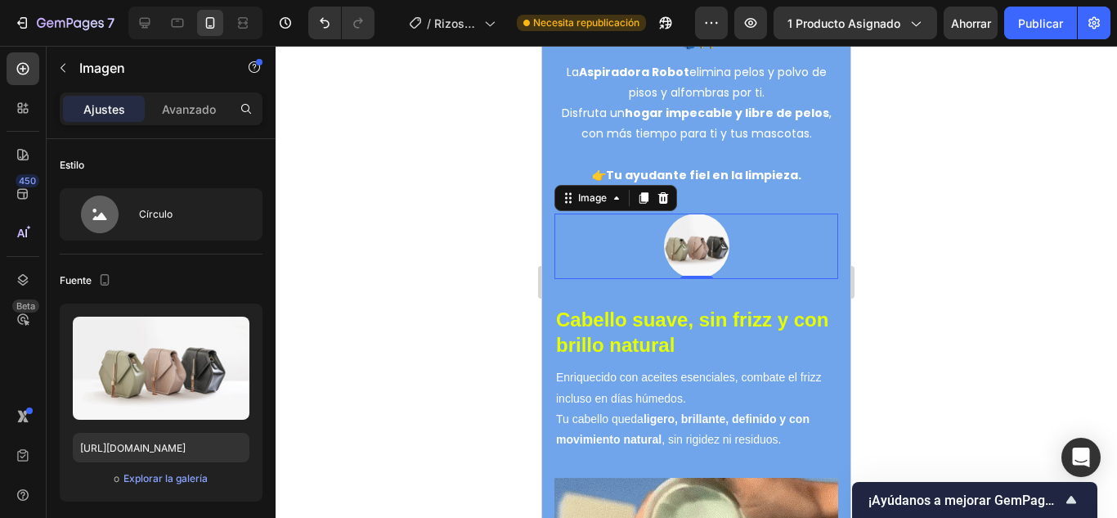
click at [909, 264] on div at bounding box center [697, 282] width 842 height 472
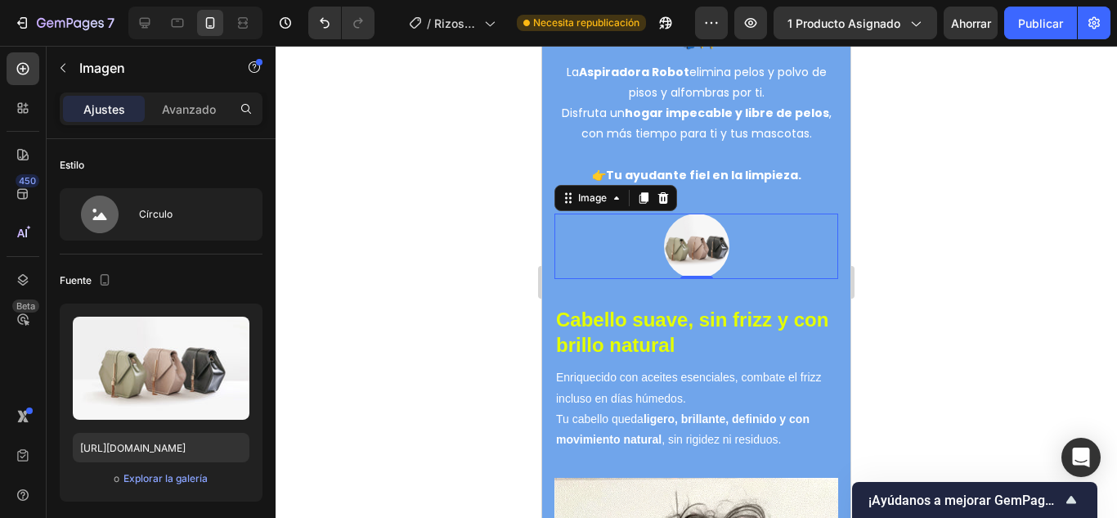
click at [624, 279] on div "Cabello suave, sin frizz y con brillo natural Heading Enriquecido con aceites e…" at bounding box center [697, 365] width 284 height 173
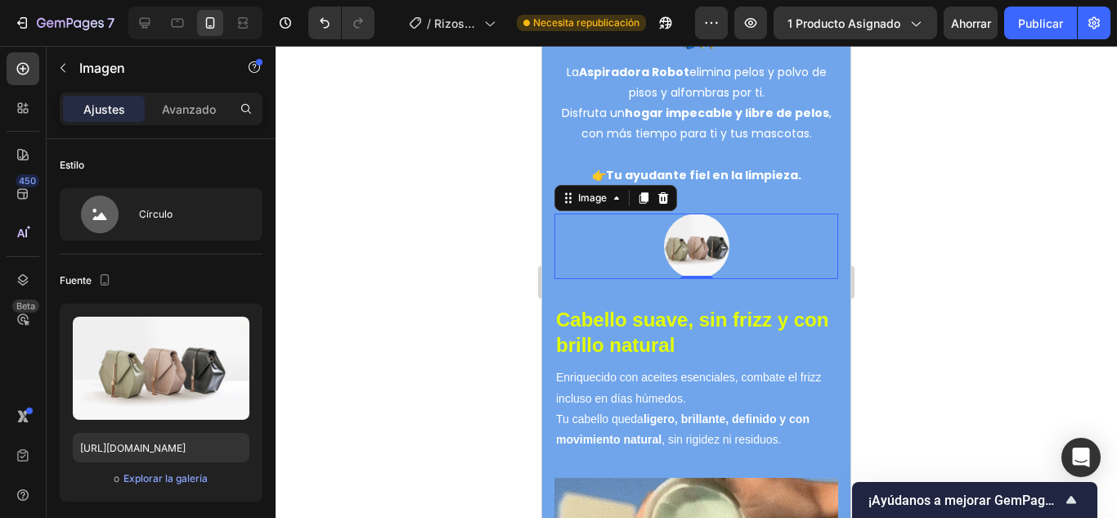
click at [348, 246] on div at bounding box center [697, 282] width 842 height 472
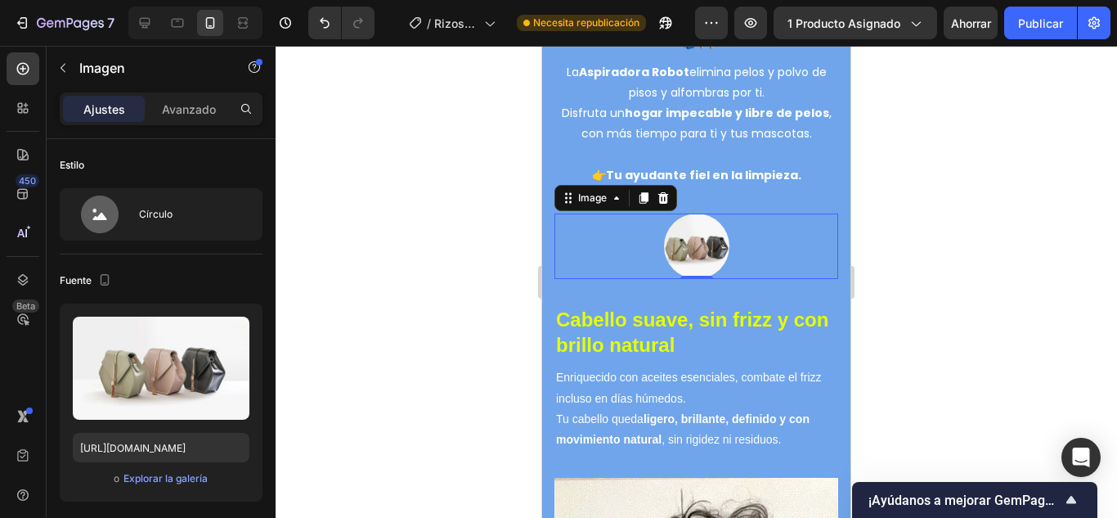
click at [563, 317] on div "Cabello suave, sin frizz y con brillo natural Heading Enriquecido con aceites e…" at bounding box center [697, 365] width 284 height 173
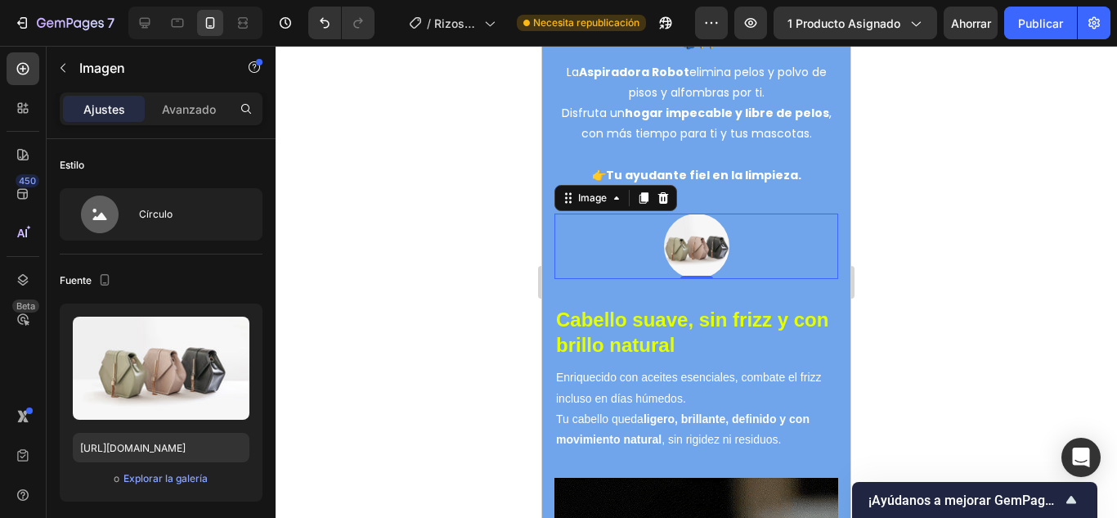
click at [437, 357] on div at bounding box center [697, 282] width 842 height 472
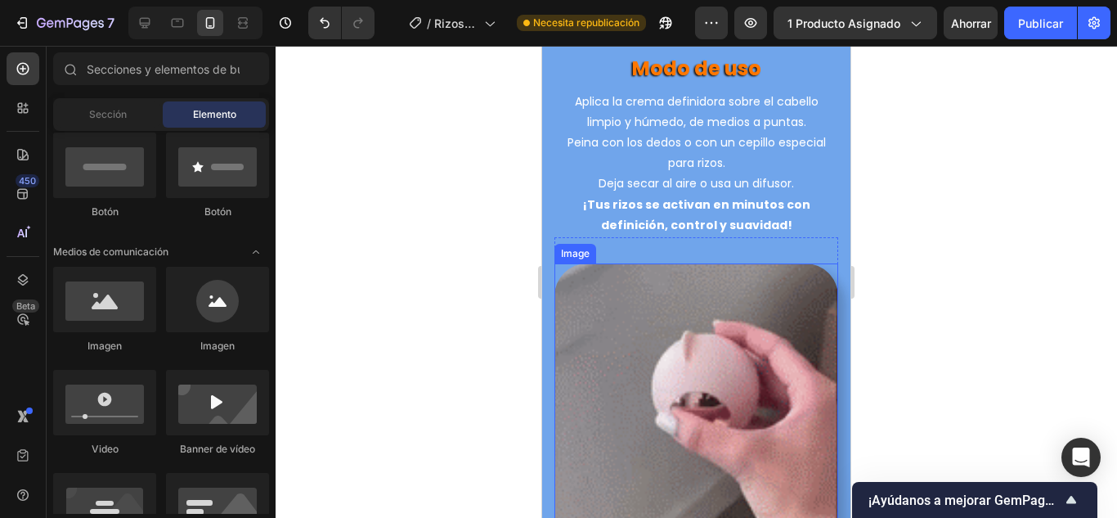
scroll to position [4443, 0]
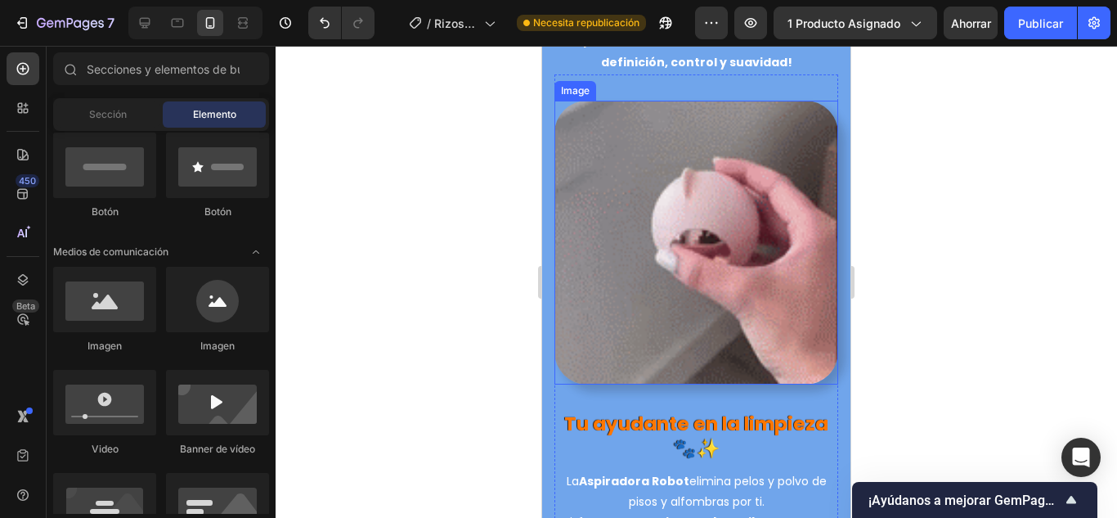
click at [733, 288] on img at bounding box center [697, 243] width 284 height 284
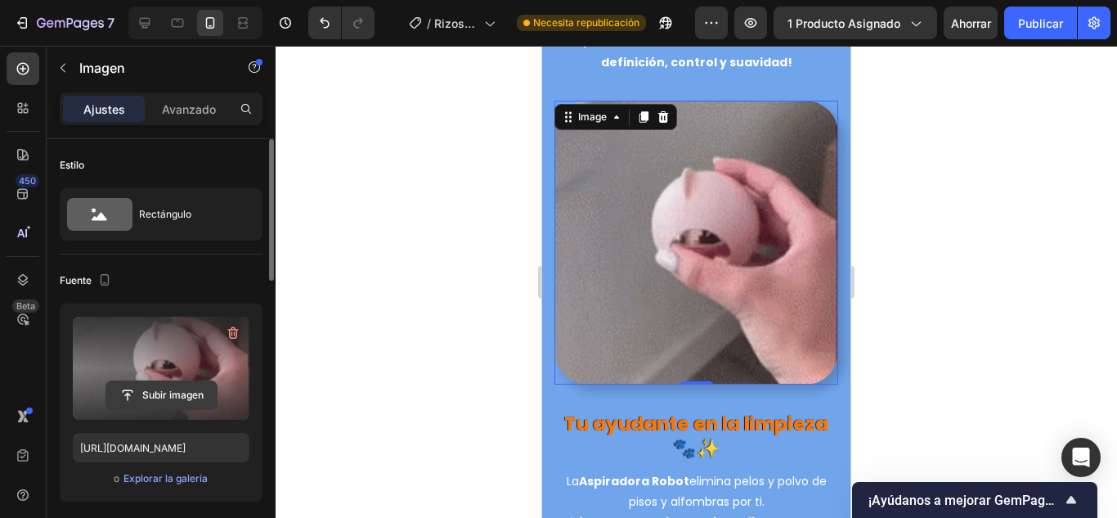
click at [161, 398] on input "file" at bounding box center [161, 395] width 110 height 28
type input "C:\fakepath\Vídeo sin título (1).gif"
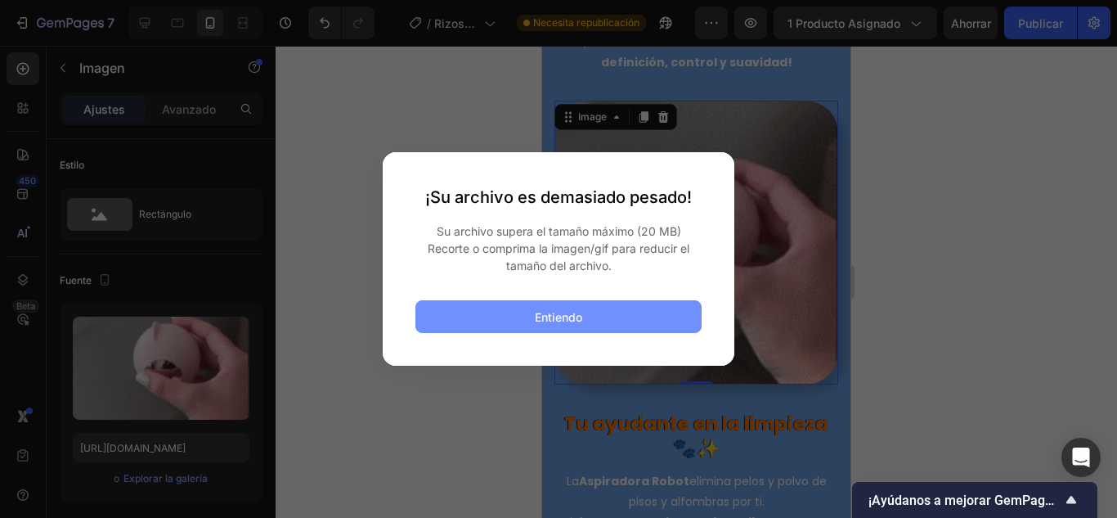
click at [535, 315] on font "Entiendo" at bounding box center [558, 317] width 47 height 14
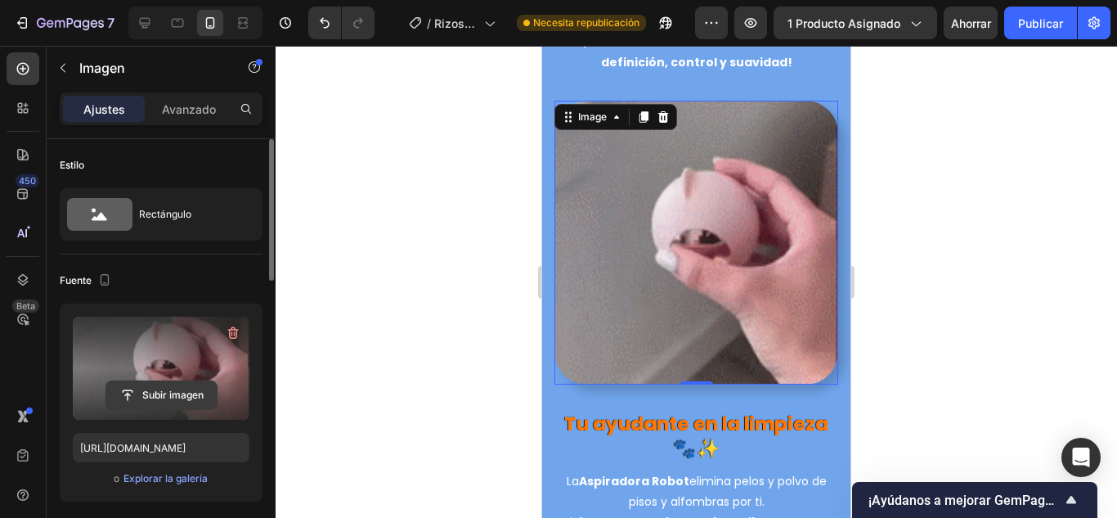
click at [168, 393] on input "file" at bounding box center [161, 395] width 110 height 28
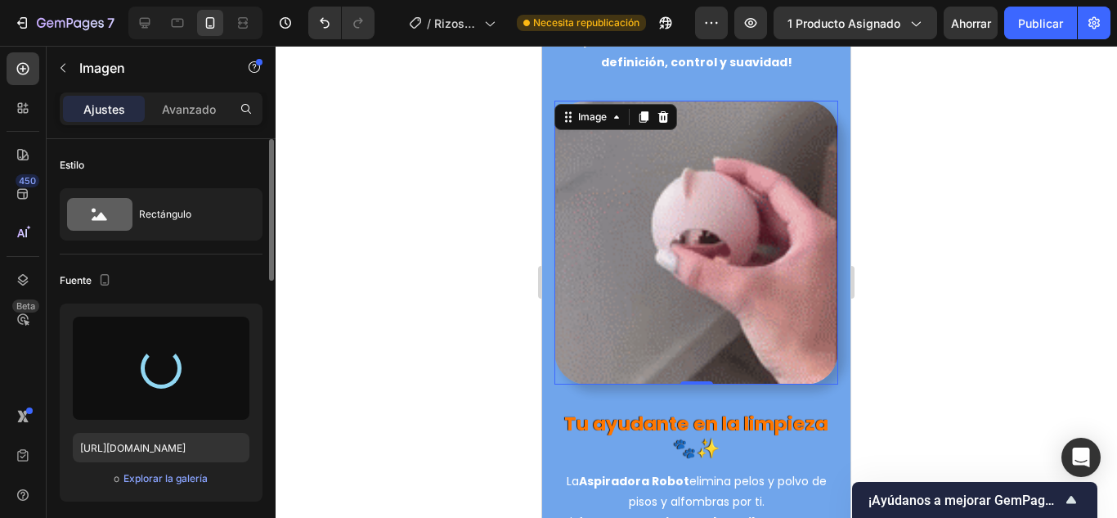
type input "[URL][DOMAIN_NAME]"
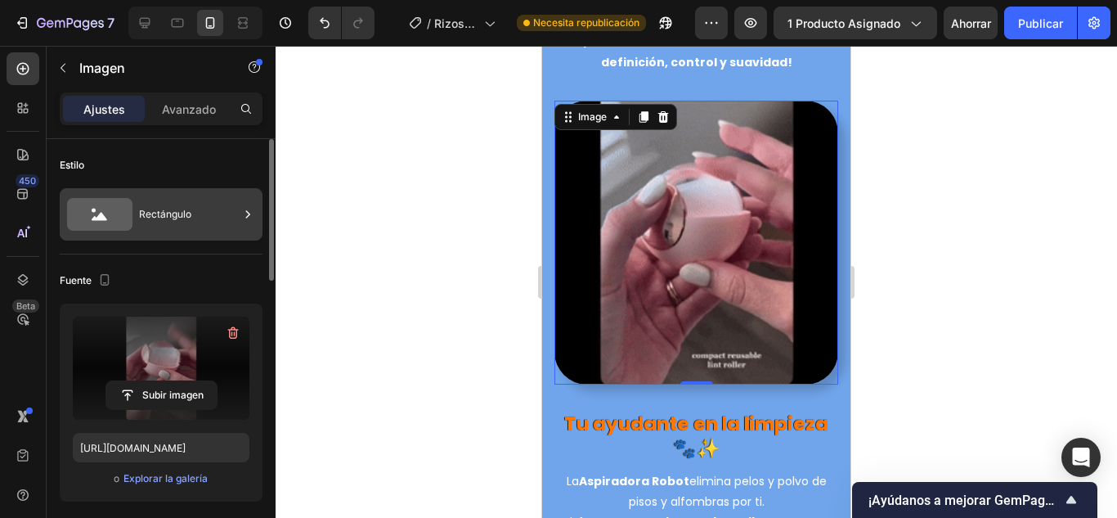
click at [182, 208] on font "Rectángulo" at bounding box center [165, 214] width 52 height 12
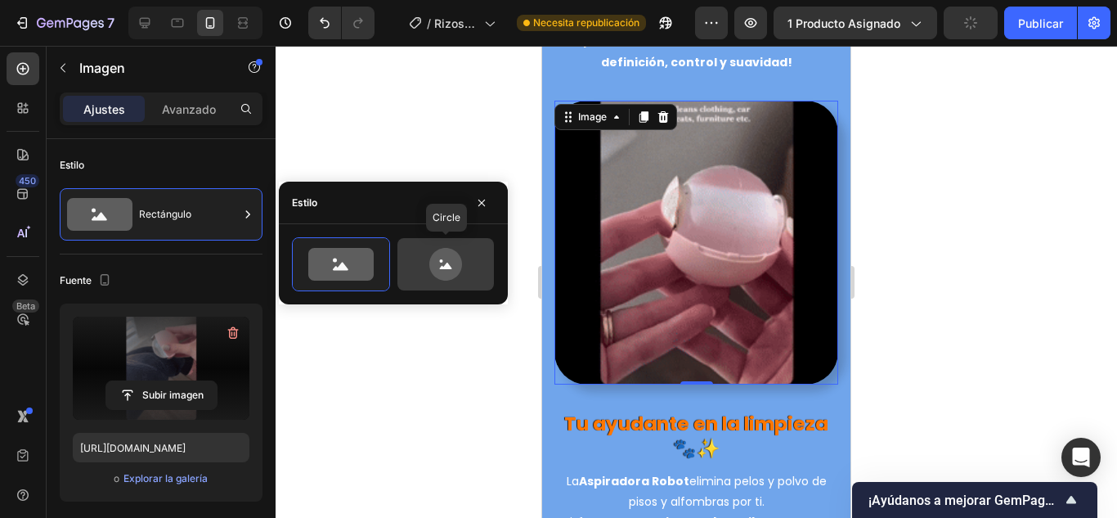
click at [465, 271] on icon at bounding box center [445, 264] width 77 height 33
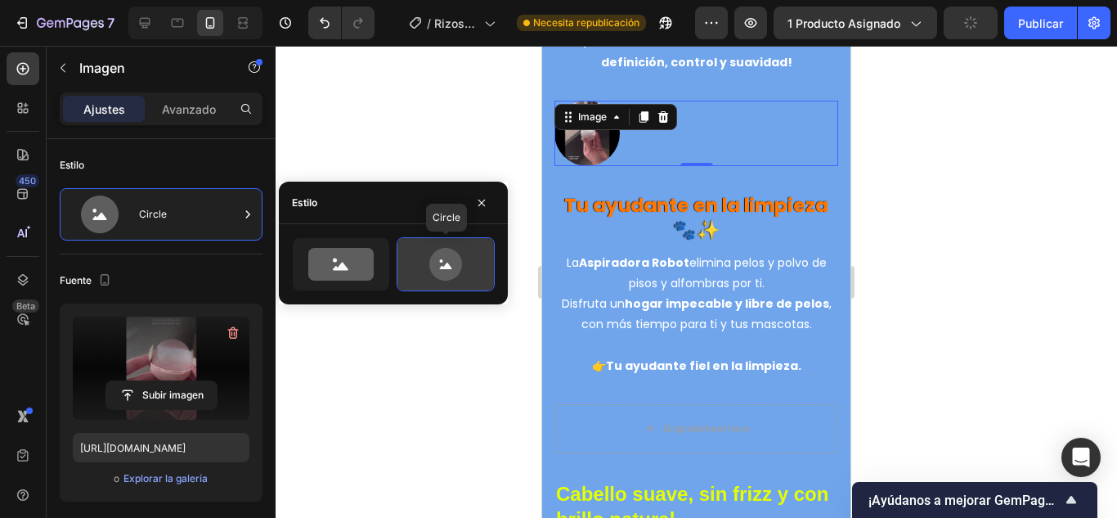
type input "80"
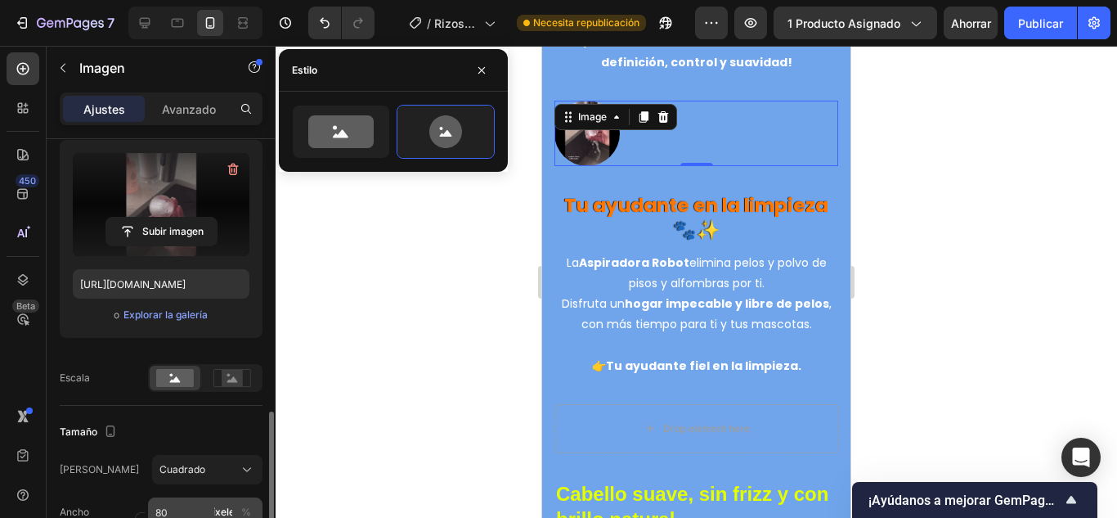
scroll to position [327, 0]
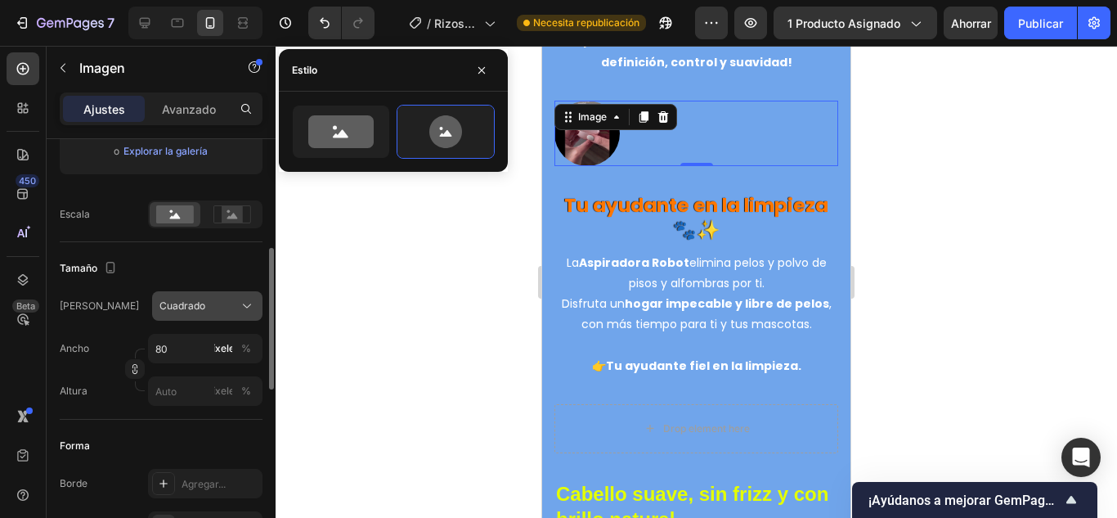
click at [216, 308] on div "Cuadrado" at bounding box center [197, 306] width 76 height 15
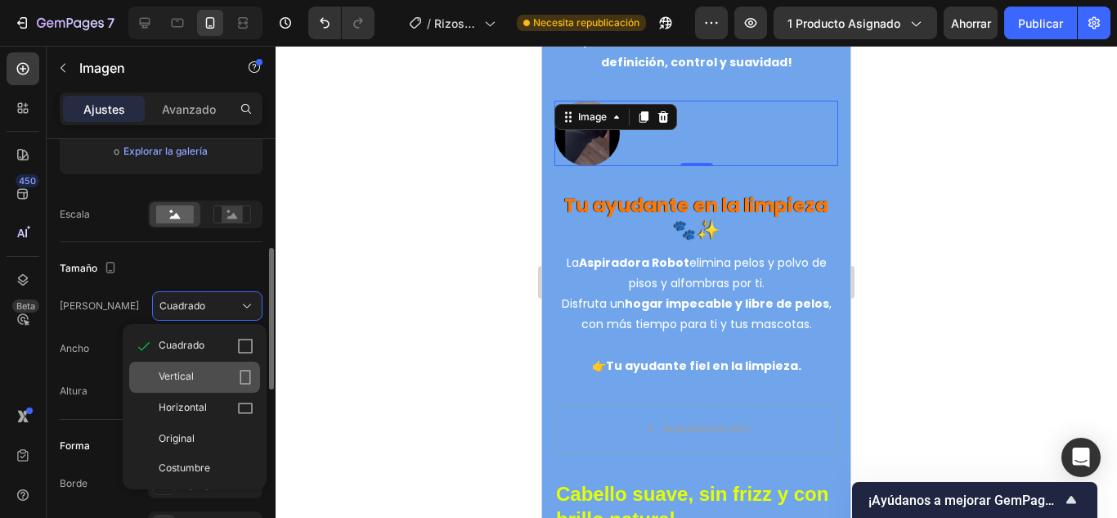
click at [222, 382] on div "Vertical" at bounding box center [206, 377] width 95 height 16
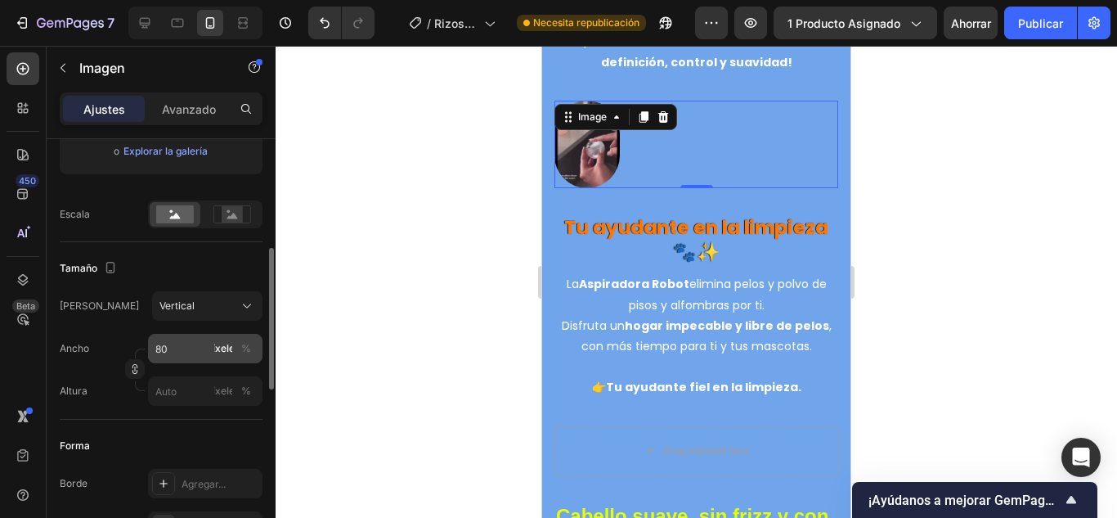
click at [230, 345] on font "píxeles" at bounding box center [223, 348] width 33 height 12
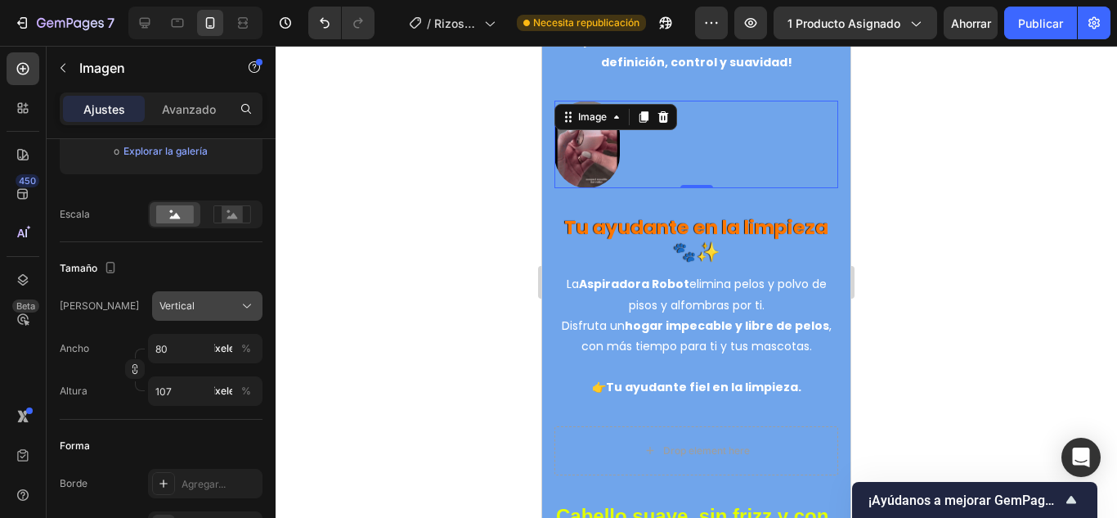
click at [236, 305] on div "Vertical" at bounding box center [207, 306] width 96 height 16
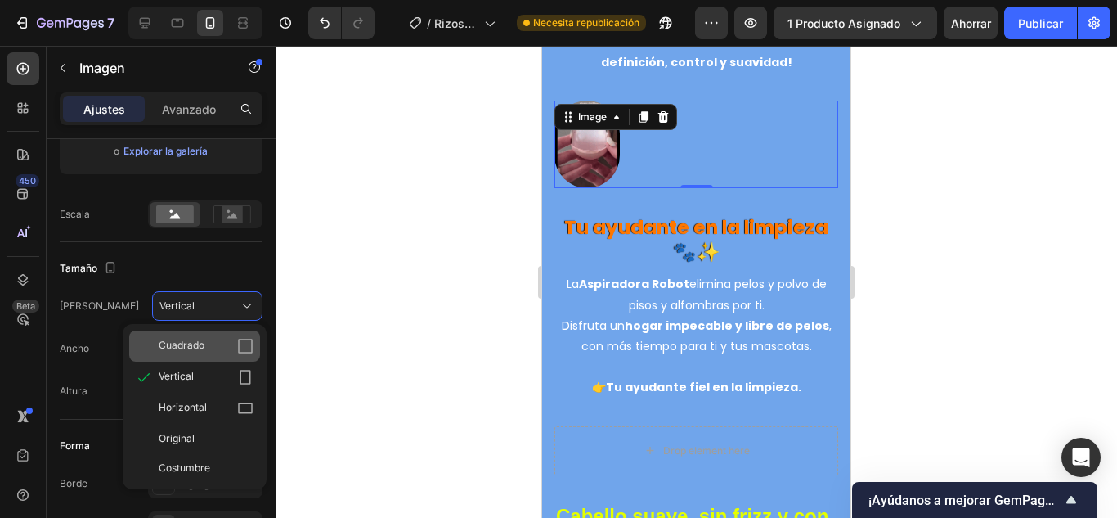
click at [231, 341] on div "Cuadrado" at bounding box center [206, 346] width 95 height 16
type input "80"
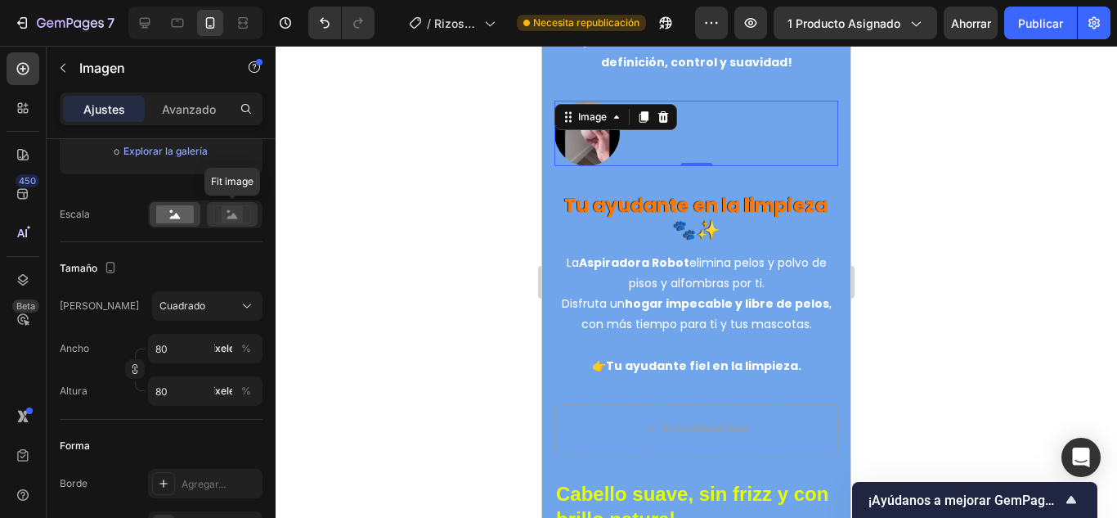
click at [226, 210] on rect at bounding box center [232, 214] width 21 height 16
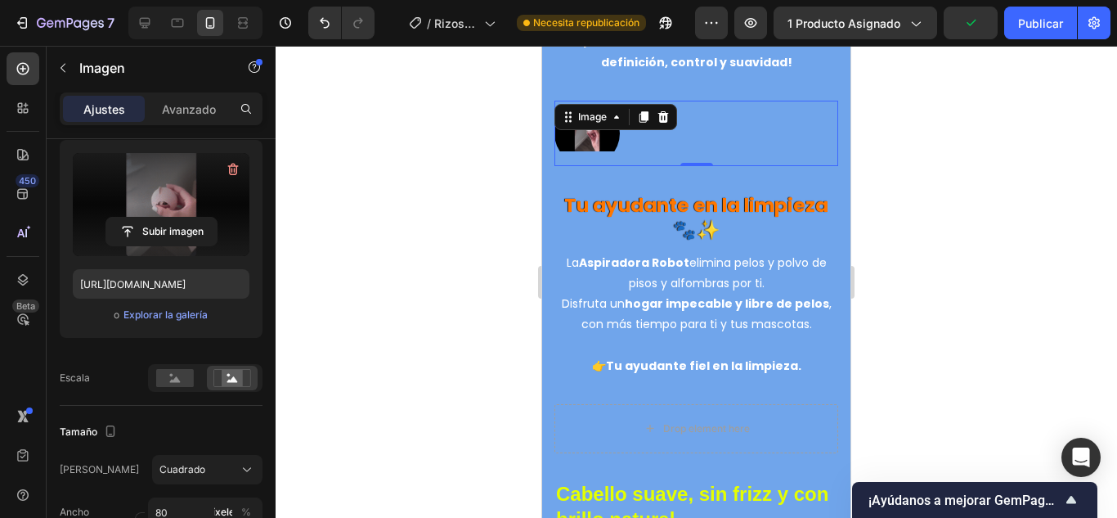
scroll to position [0, 0]
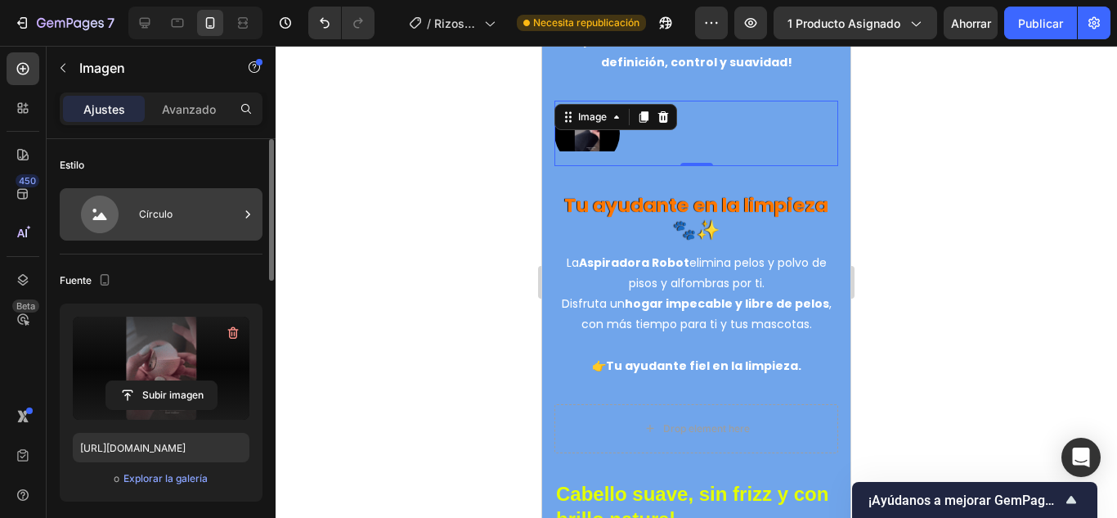
click at [177, 216] on div "Círculo" at bounding box center [189, 214] width 100 height 38
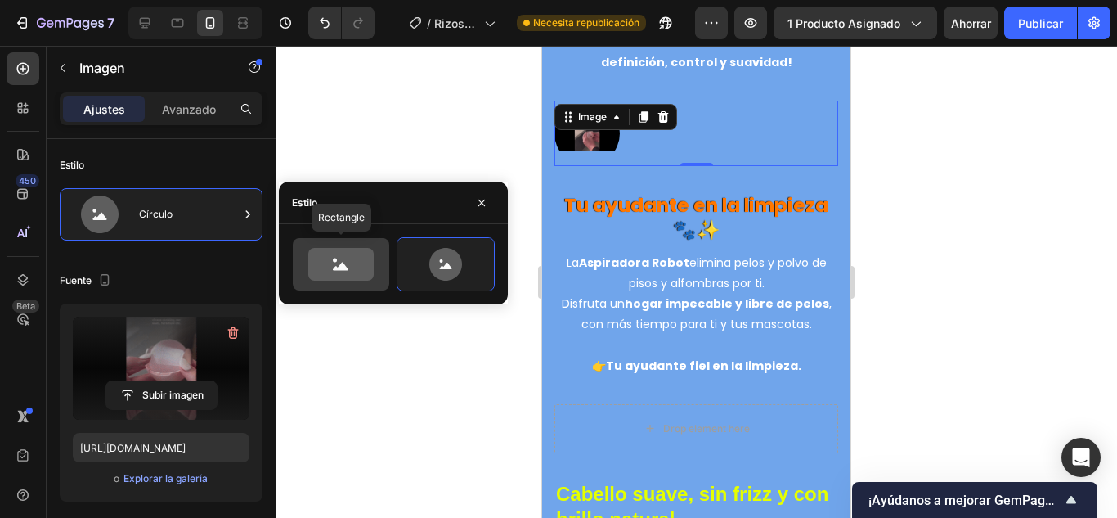
click at [346, 258] on icon at bounding box center [340, 264] width 65 height 33
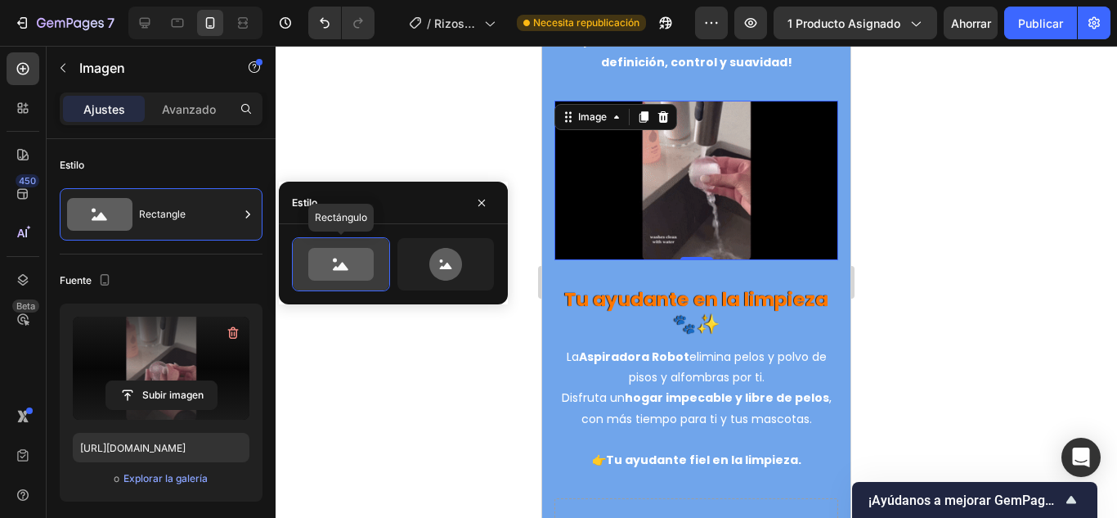
type input "100"
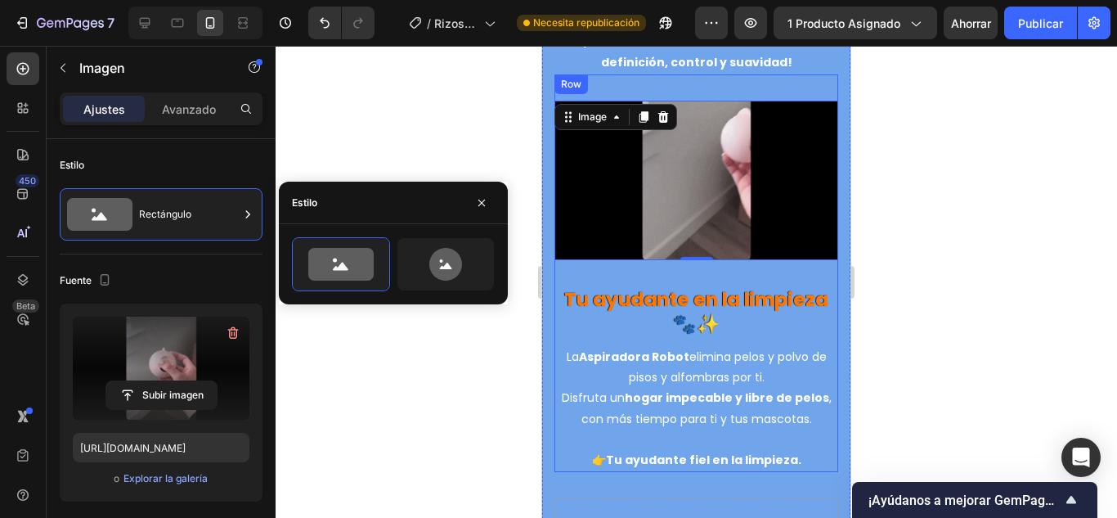
click at [707, 146] on img at bounding box center [697, 180] width 284 height 159
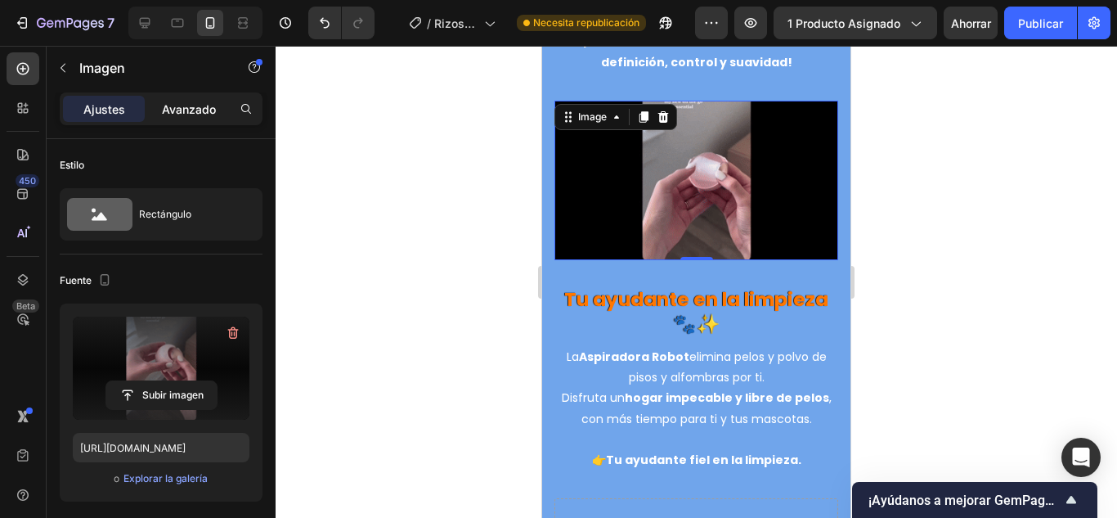
click at [195, 119] on div "Avanzado" at bounding box center [189, 109] width 82 height 26
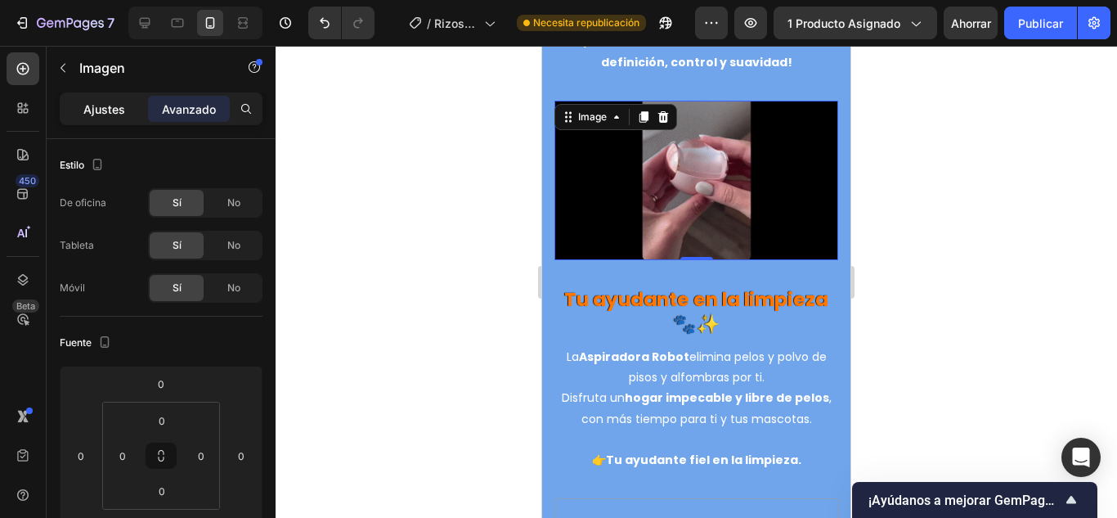
click at [115, 108] on font "Ajustes" at bounding box center [104, 109] width 42 height 14
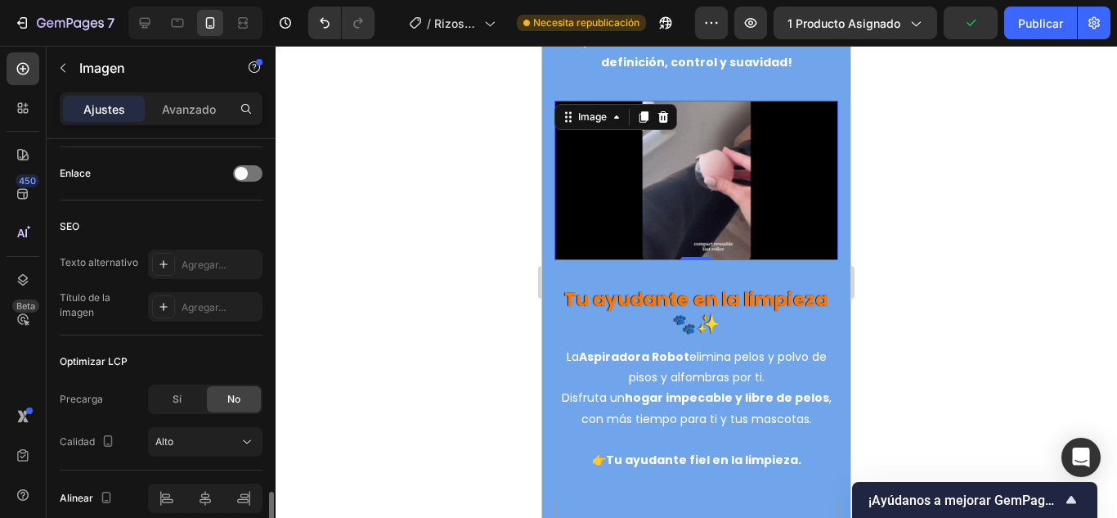
scroll to position [810, 0]
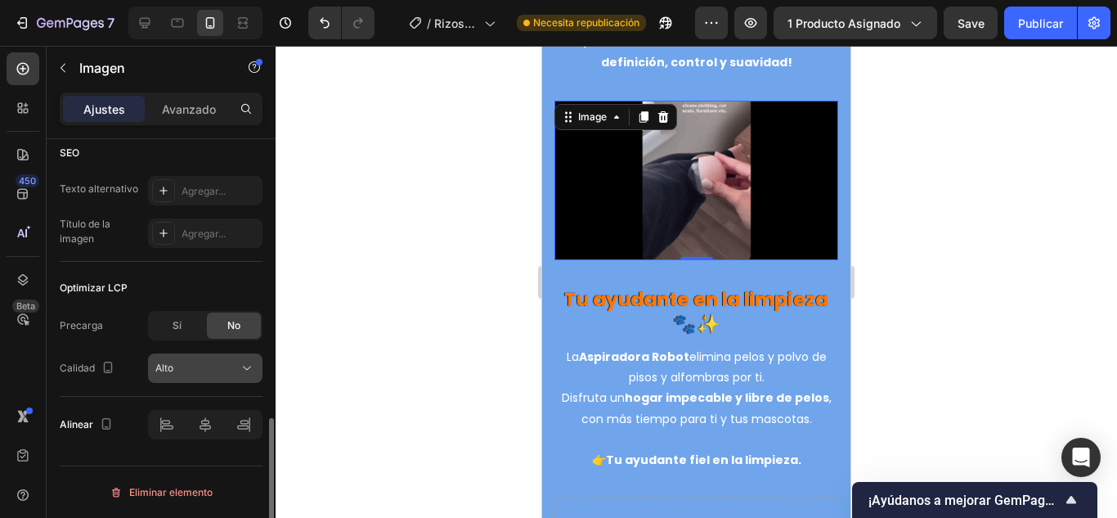
click at [171, 372] on font "Alto" at bounding box center [164, 367] width 18 height 12
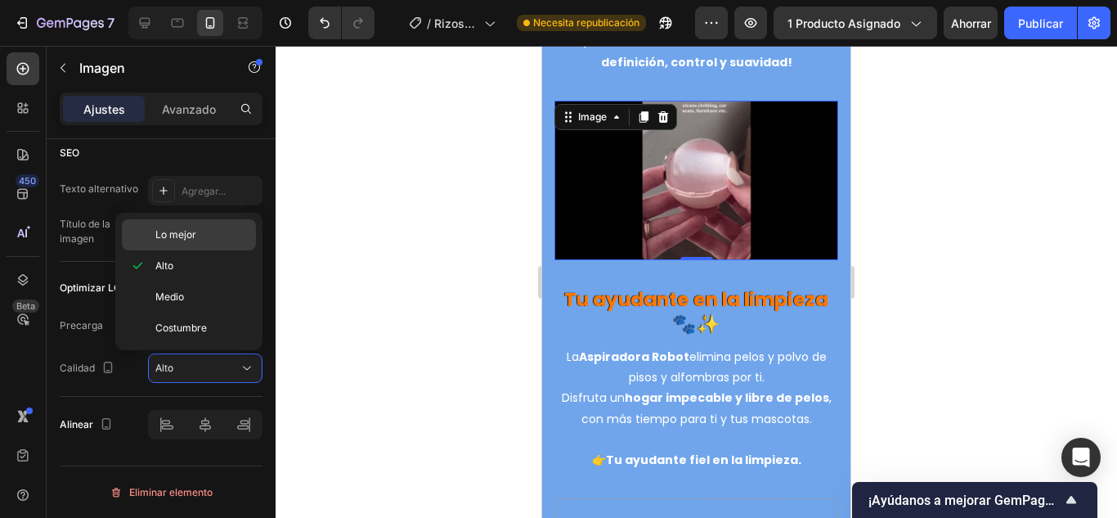
click at [232, 236] on p "Lo mejor" at bounding box center [201, 234] width 93 height 15
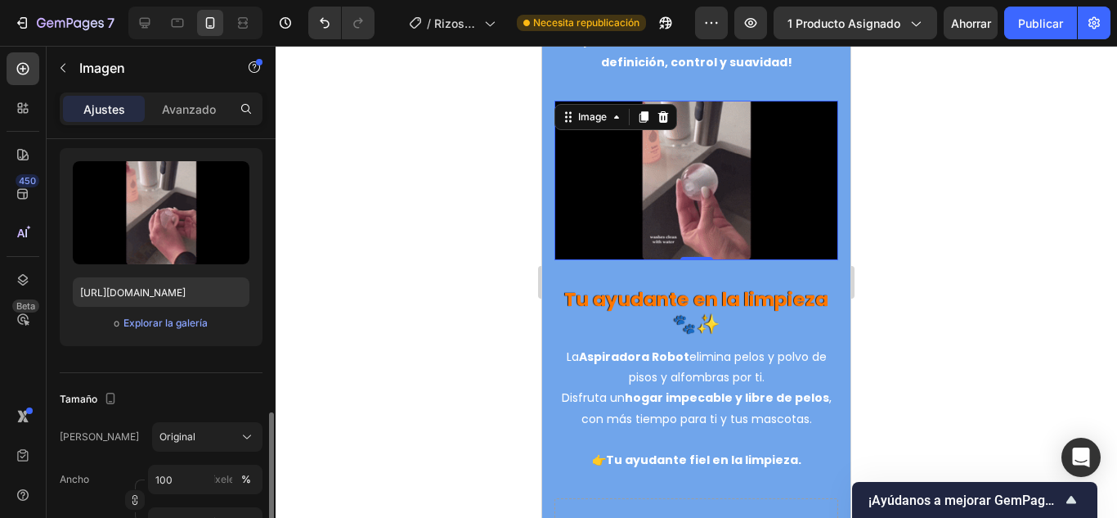
scroll to position [319, 0]
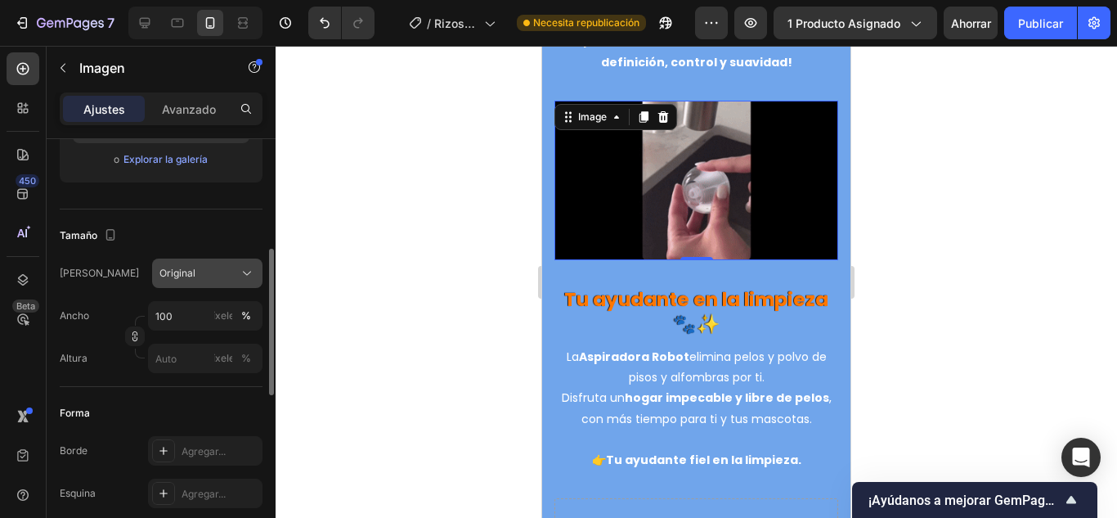
click at [233, 274] on div "Original" at bounding box center [197, 273] width 76 height 15
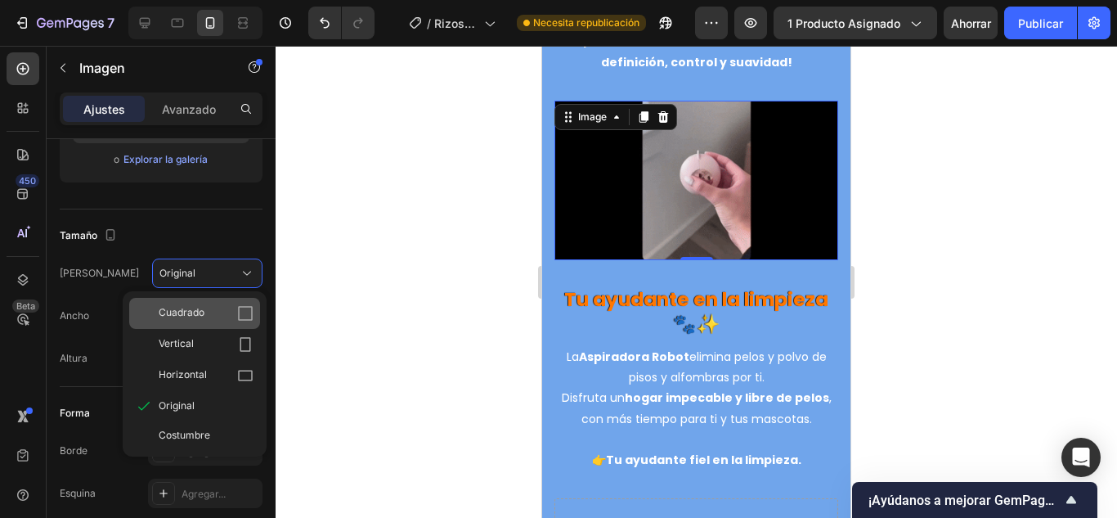
click at [226, 311] on div "Cuadrado" at bounding box center [206, 313] width 95 height 16
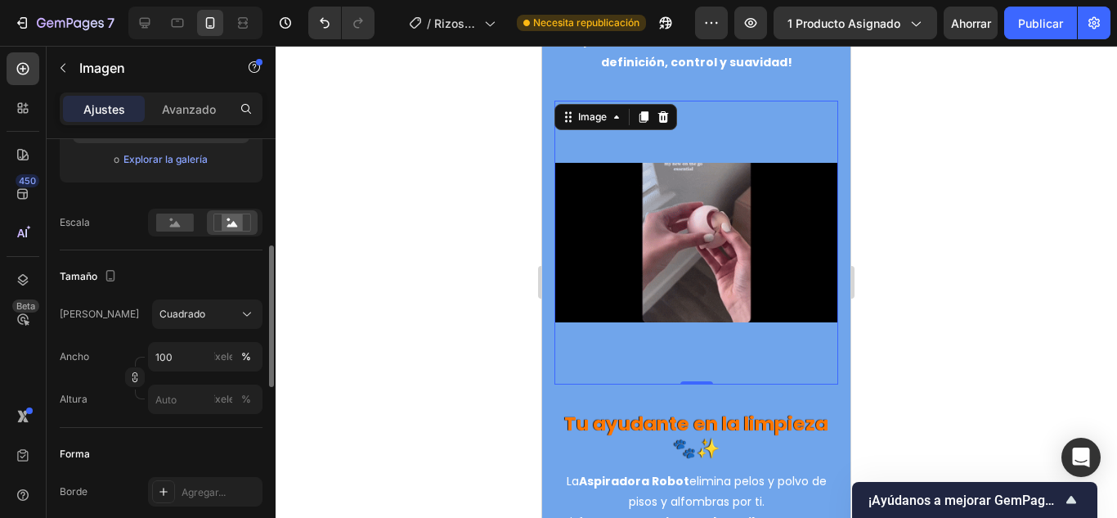
click at [240, 230] on rect at bounding box center [232, 222] width 21 height 16
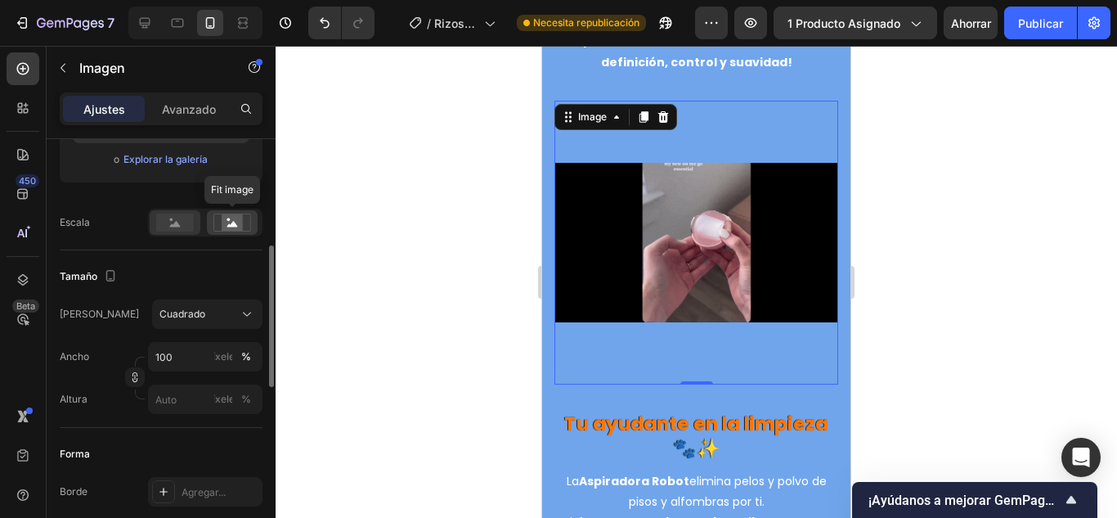
click at [175, 218] on rect at bounding box center [175, 222] width 38 height 18
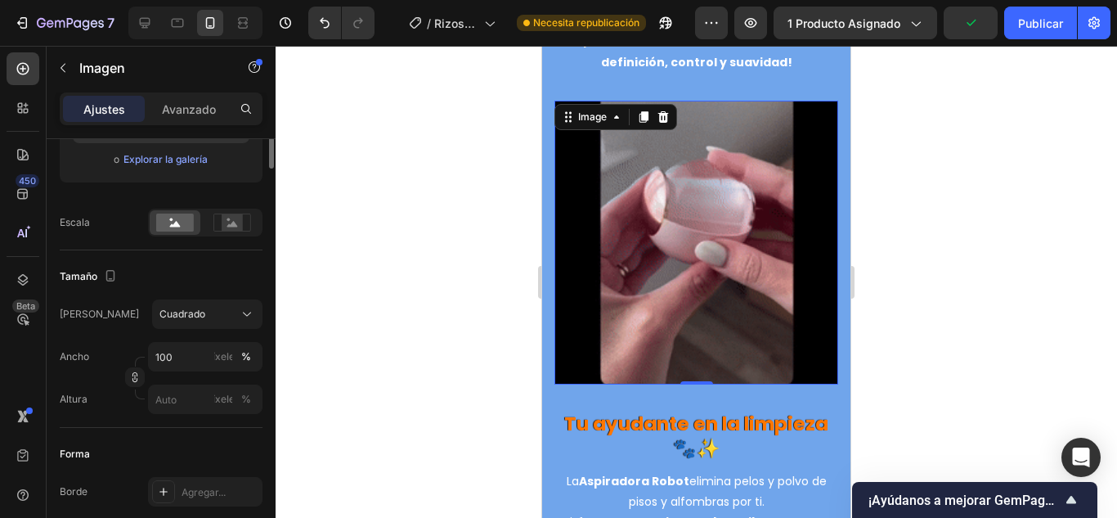
scroll to position [155, 0]
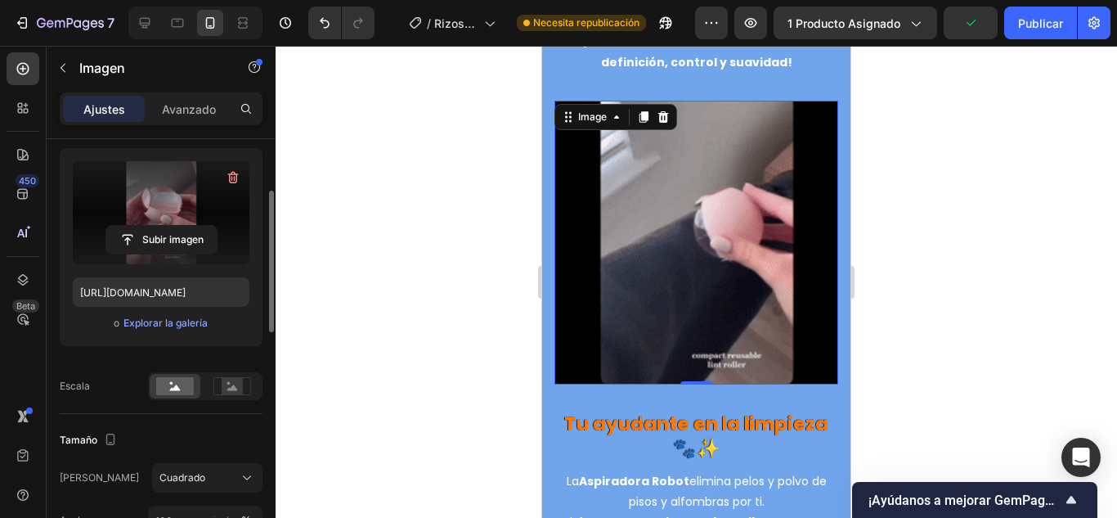
click at [185, 213] on label at bounding box center [161, 212] width 177 height 103
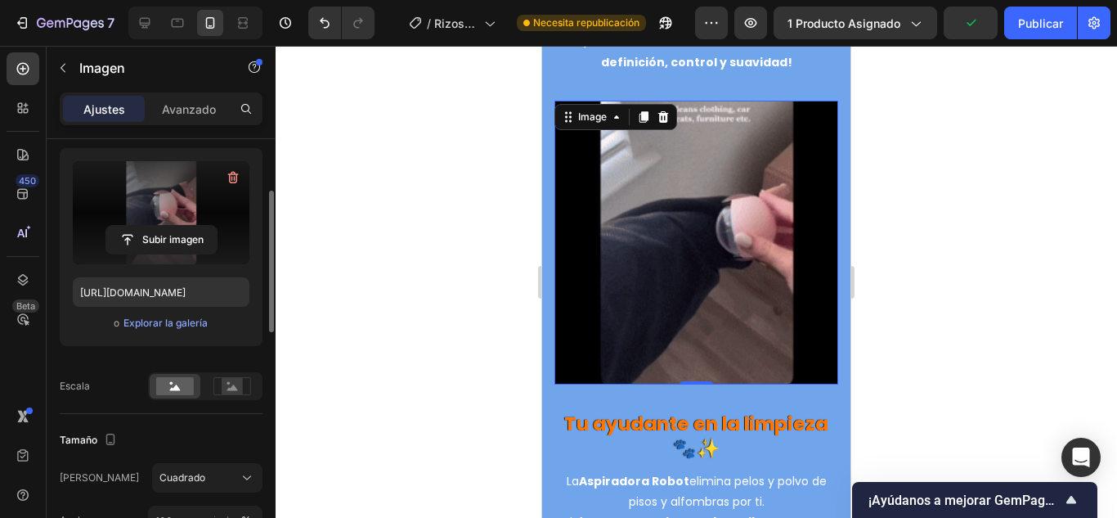
click at [185, 226] on input "file" at bounding box center [161, 240] width 110 height 28
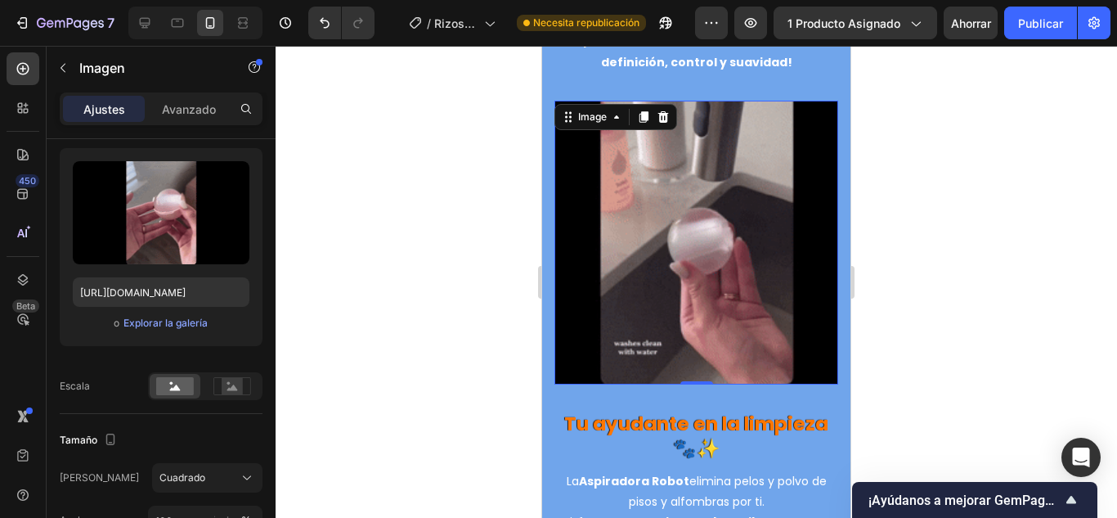
scroll to position [0, 0]
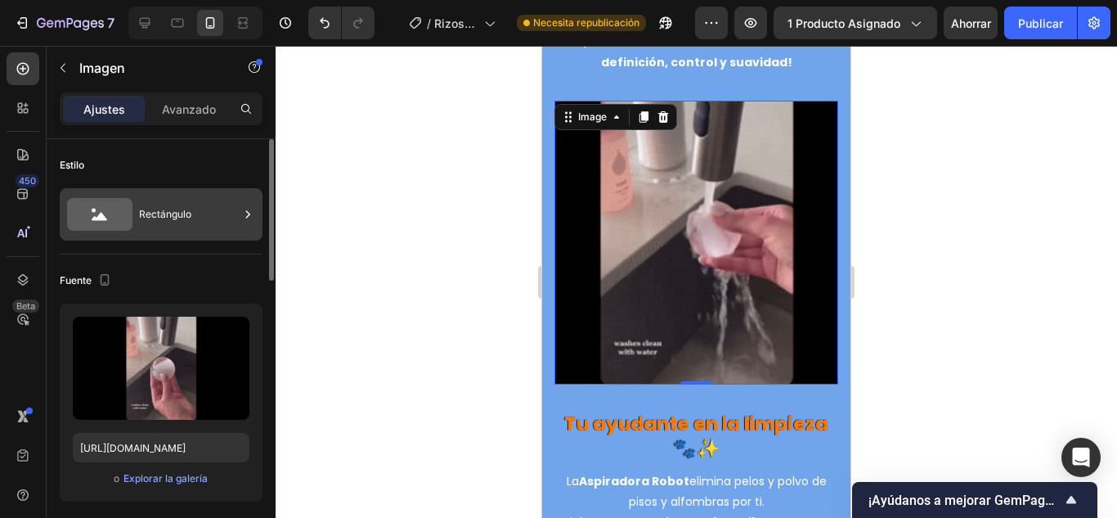
click at [173, 208] on font "Rectángulo" at bounding box center [165, 214] width 52 height 12
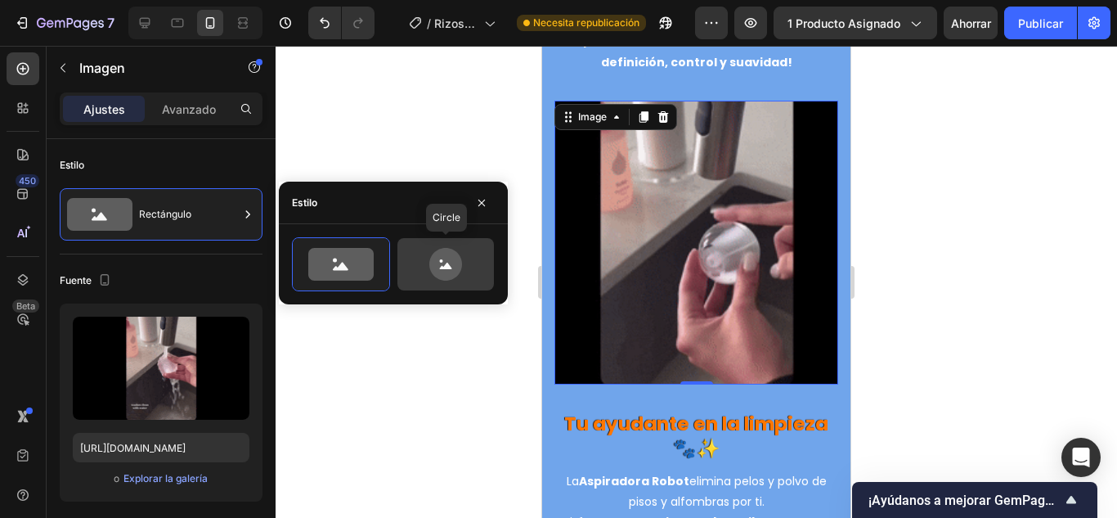
click at [442, 258] on icon at bounding box center [445, 264] width 33 height 33
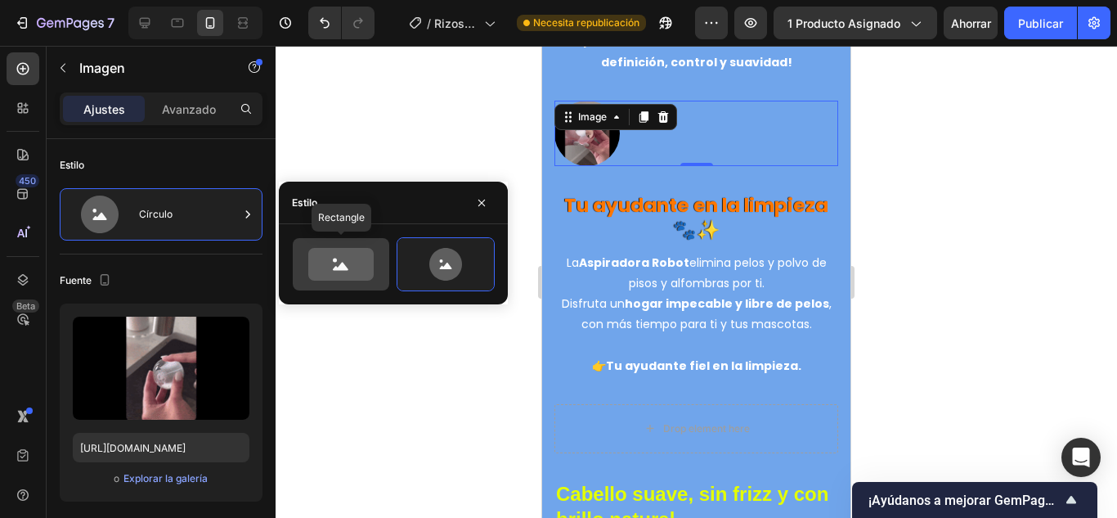
click at [314, 263] on icon at bounding box center [340, 264] width 65 height 33
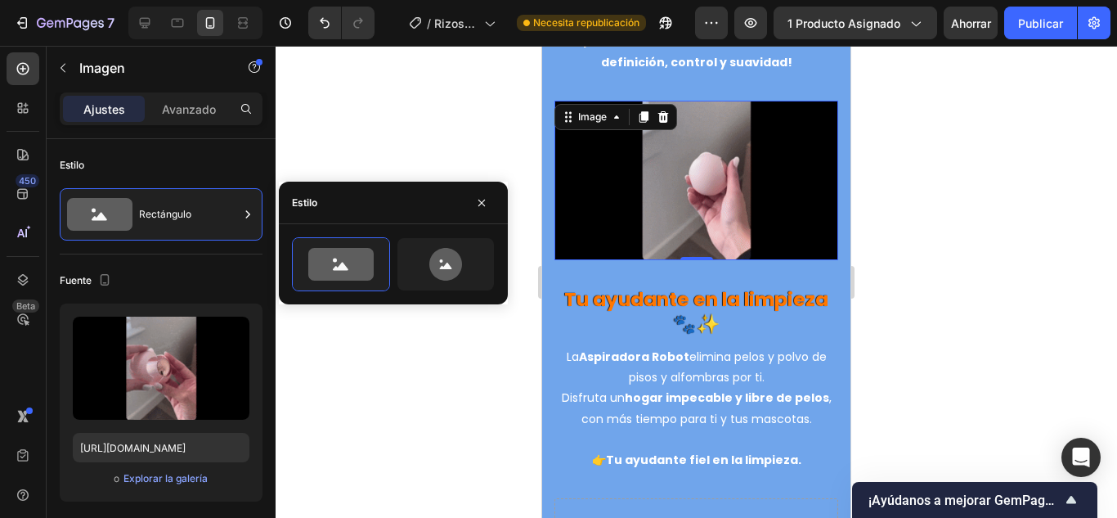
scroll to position [245, 0]
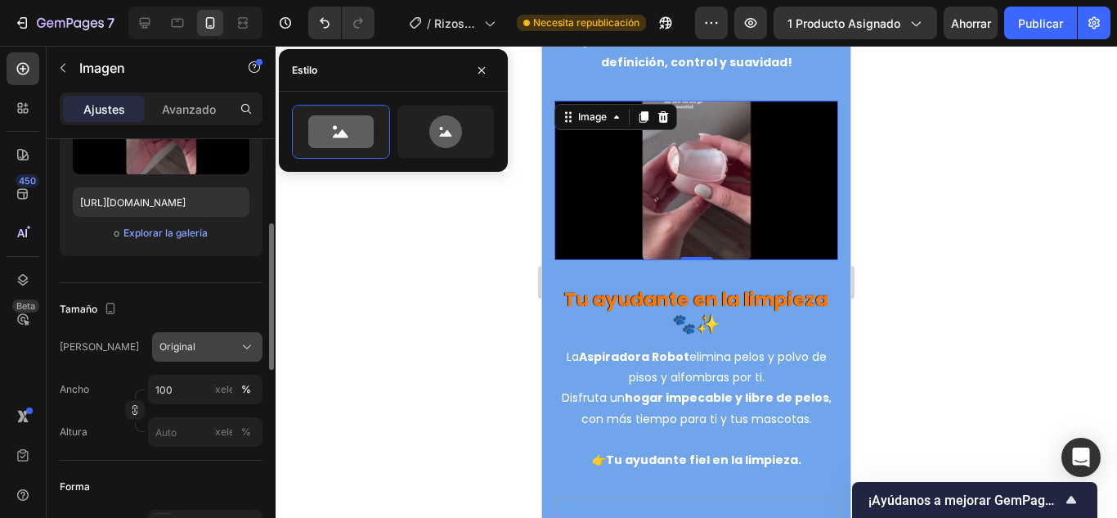
click at [189, 358] on button "Original" at bounding box center [207, 346] width 110 height 29
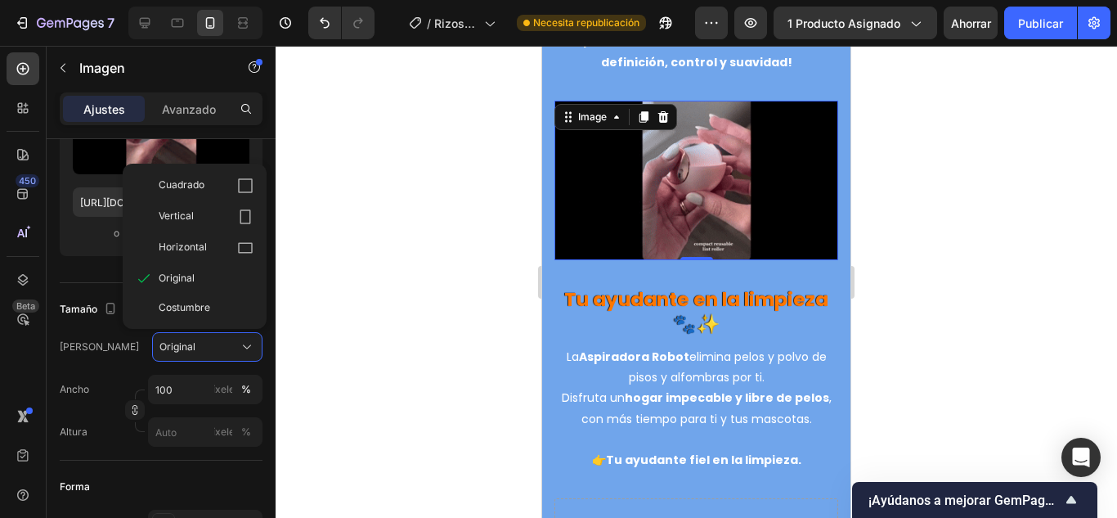
click at [222, 329] on div "[PERSON_NAME] Original Cuadrado Vertical Horizontal Original Costumbre Ancho 10…" at bounding box center [161, 371] width 203 height 177
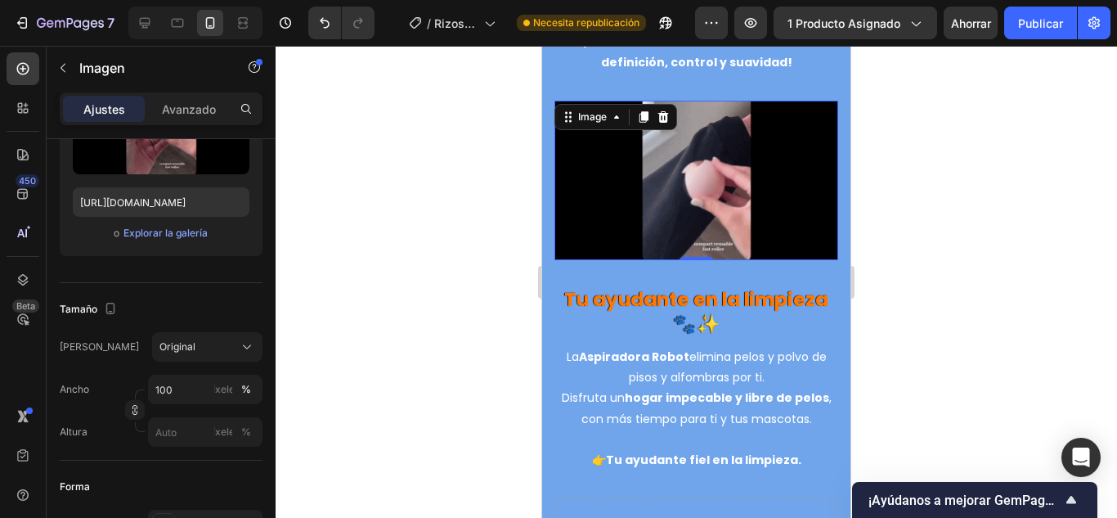
scroll to position [0, 0]
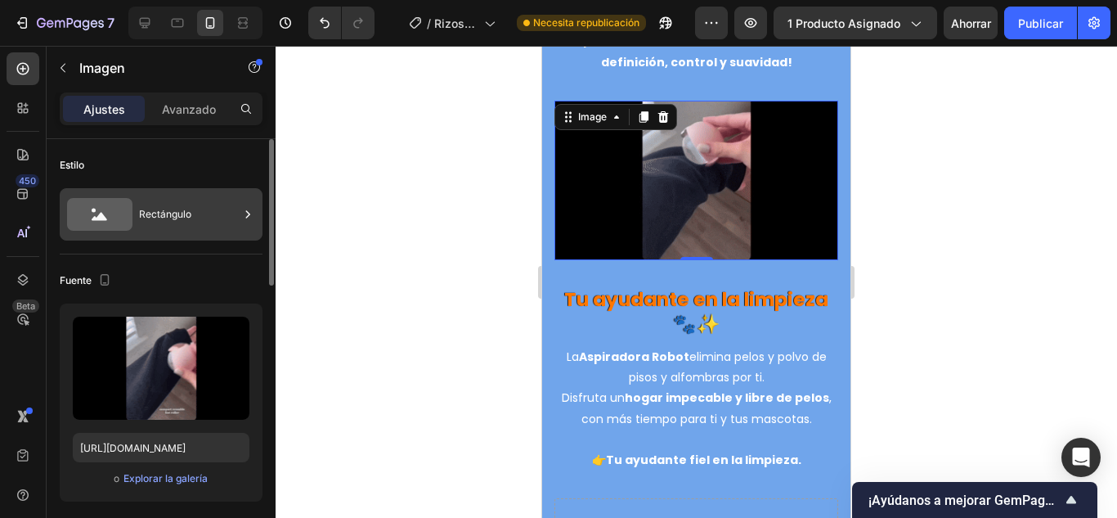
click at [195, 226] on div "Rectángulo" at bounding box center [189, 214] width 100 height 38
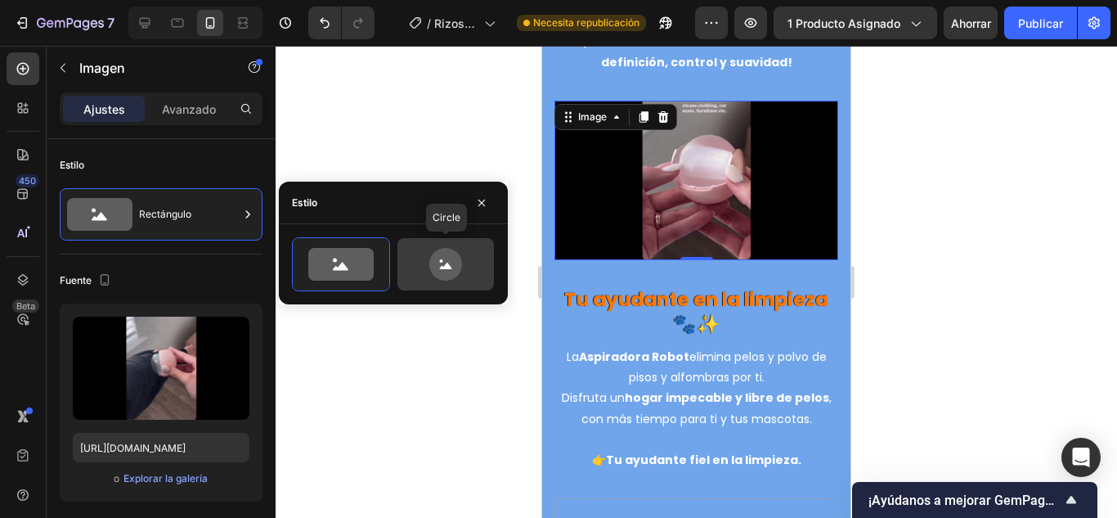
click at [451, 259] on icon at bounding box center [445, 264] width 33 height 33
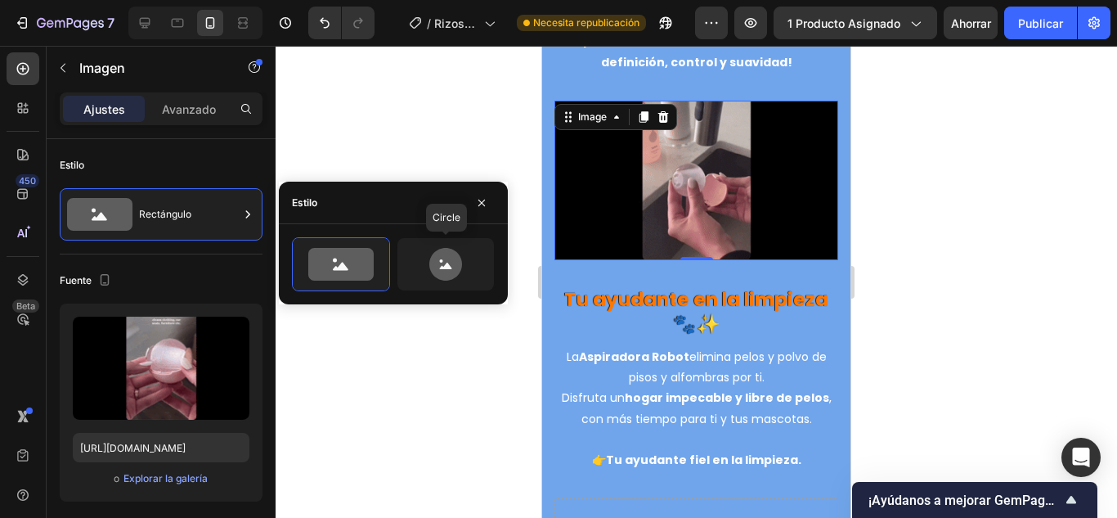
type input "80"
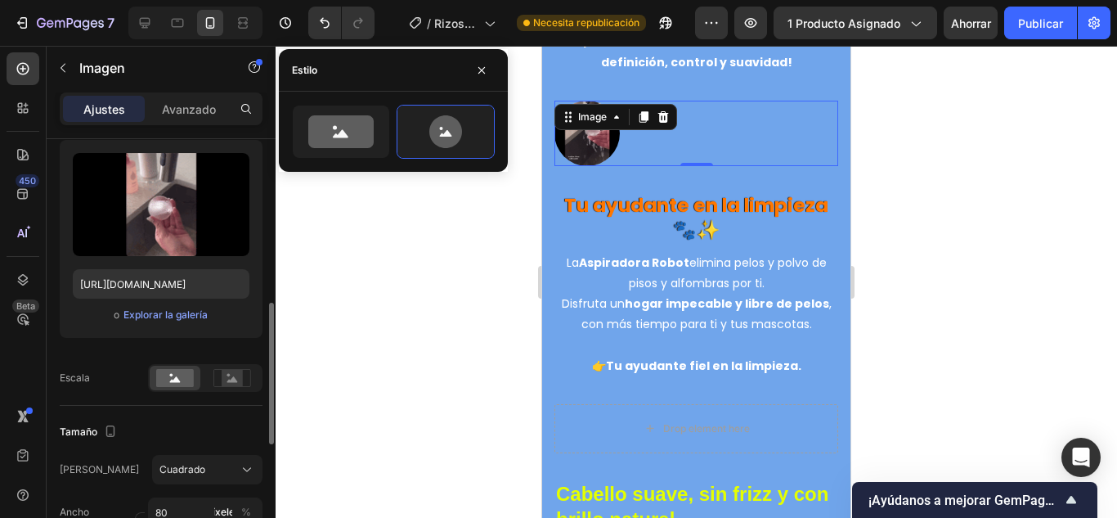
scroll to position [245, 0]
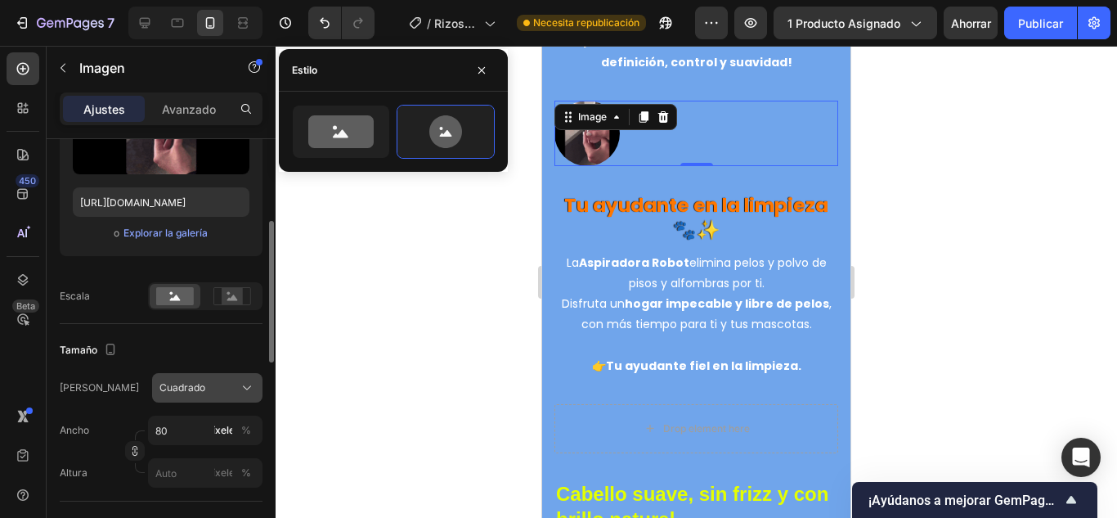
click at [196, 380] on span "Cuadrado" at bounding box center [182, 387] width 46 height 15
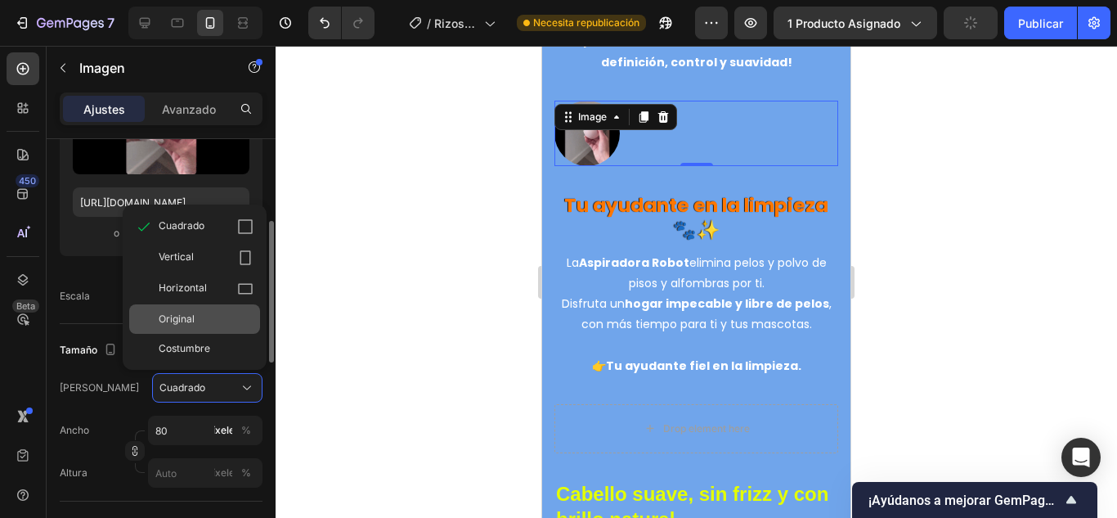
click at [218, 319] on div "Original" at bounding box center [206, 319] width 95 height 15
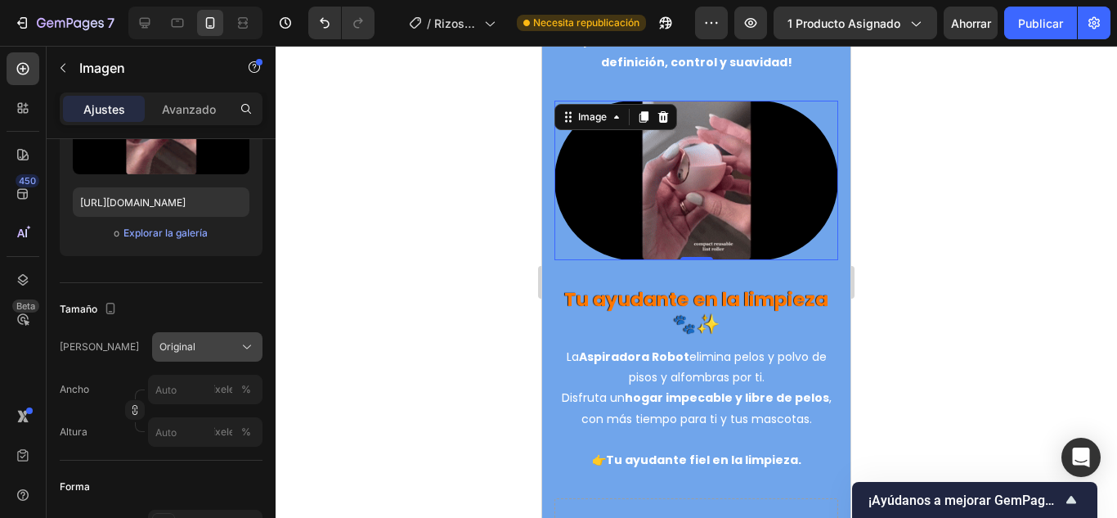
click at [219, 343] on div "Original" at bounding box center [197, 346] width 76 height 15
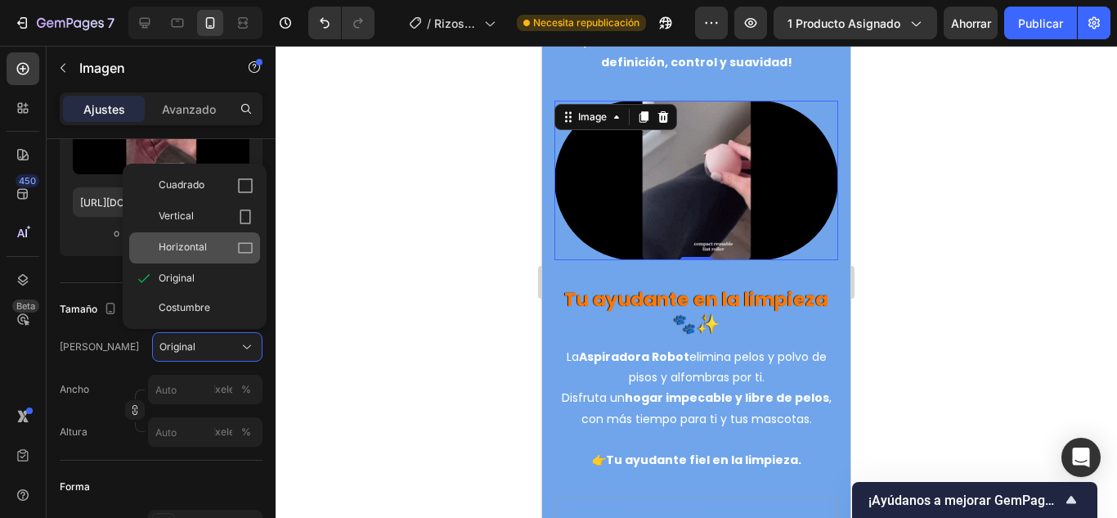
click at [238, 252] on icon at bounding box center [245, 248] width 15 height 11
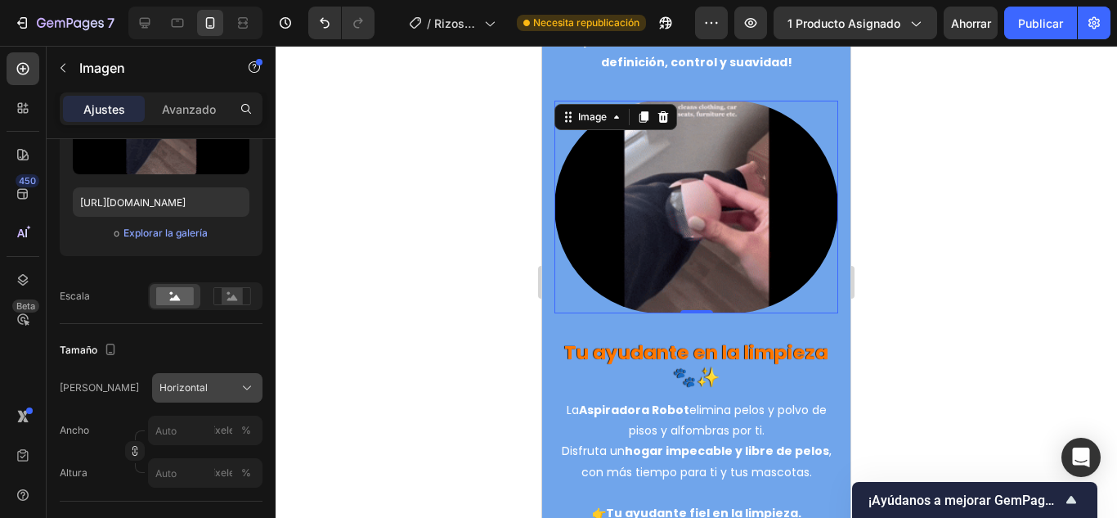
click at [203, 394] on span "Horizontal" at bounding box center [183, 387] width 48 height 15
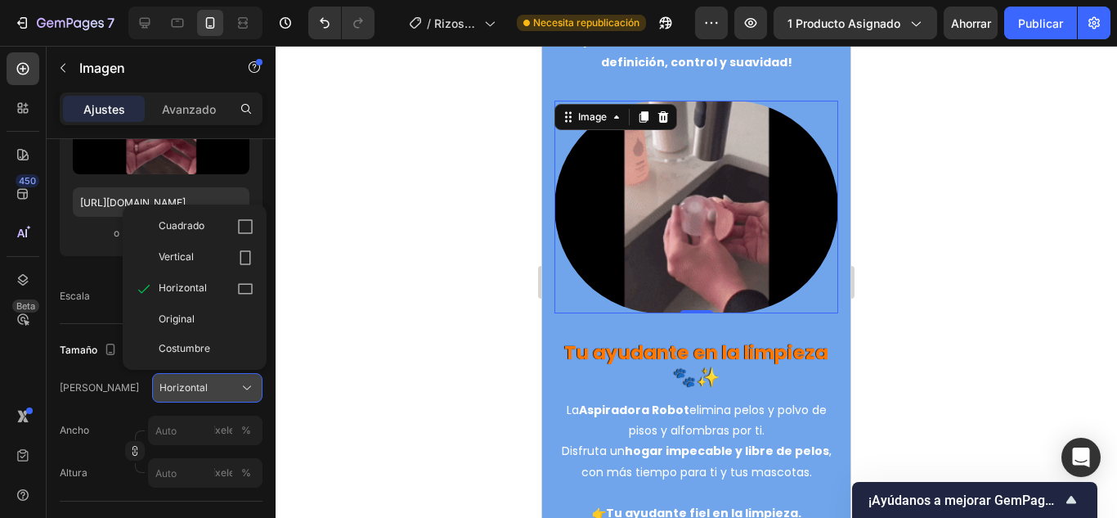
click at [203, 393] on font "Horizontal" at bounding box center [183, 387] width 48 height 12
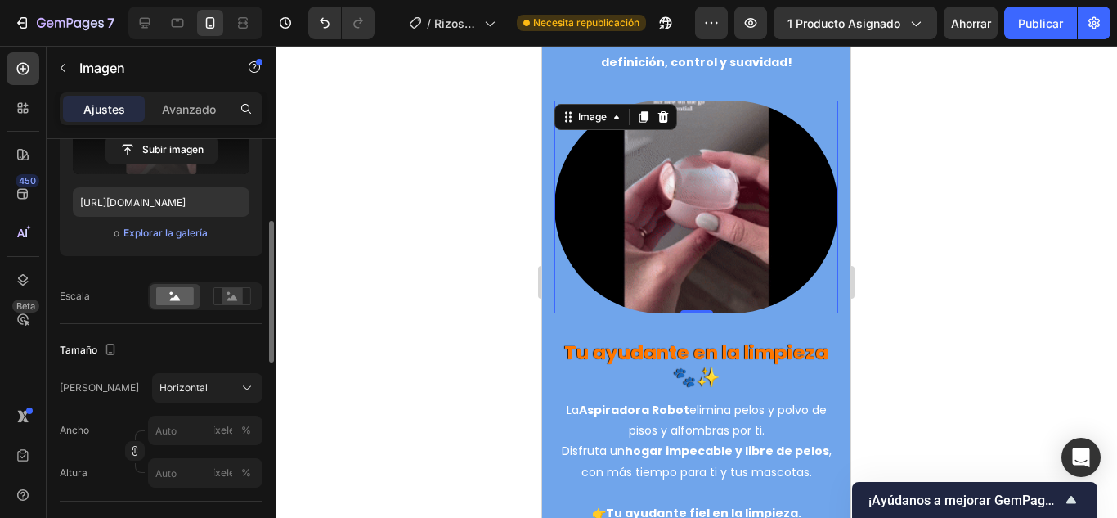
click at [163, 147] on input "file" at bounding box center [161, 150] width 110 height 28
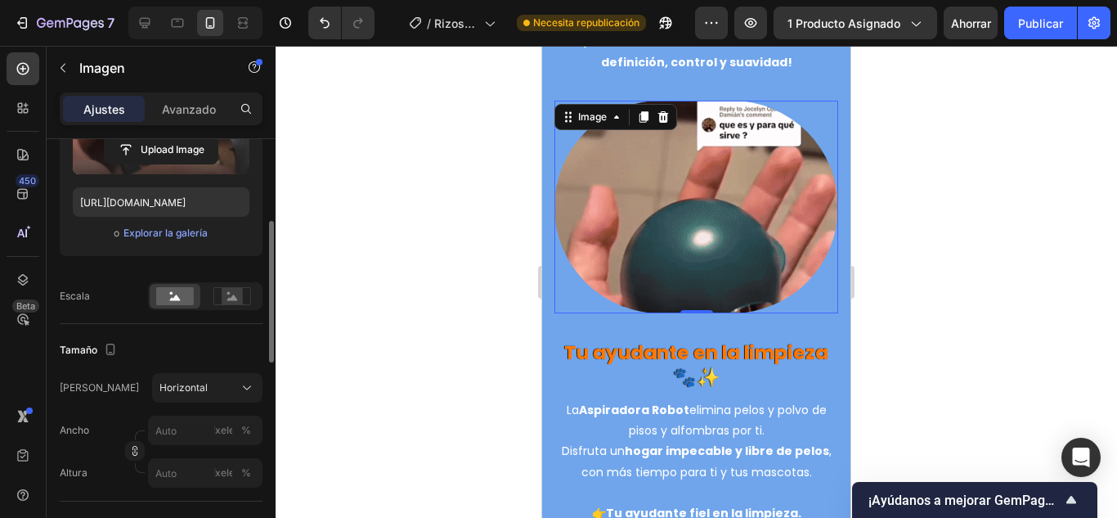
type input "[URL][DOMAIN_NAME]"
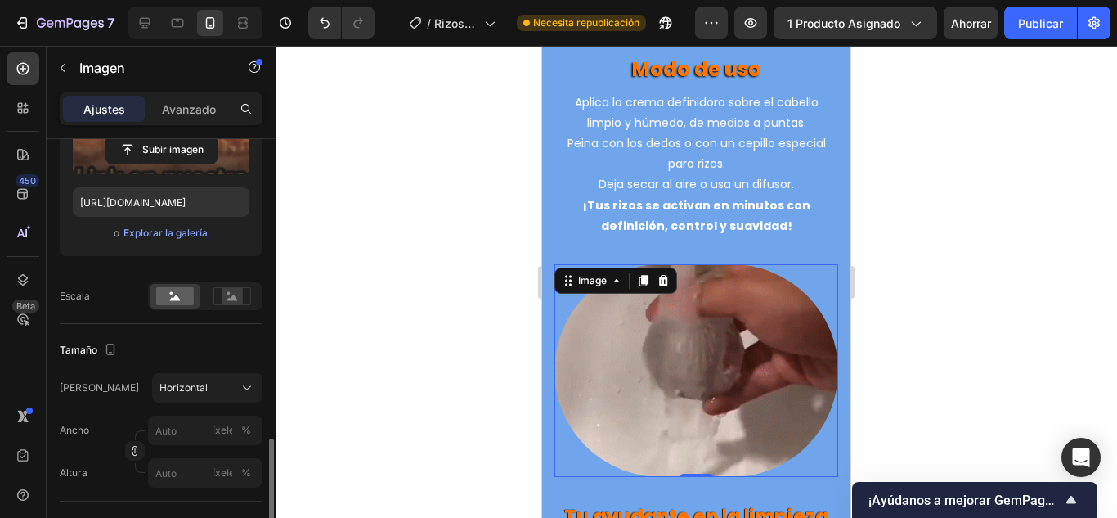
scroll to position [409, 0]
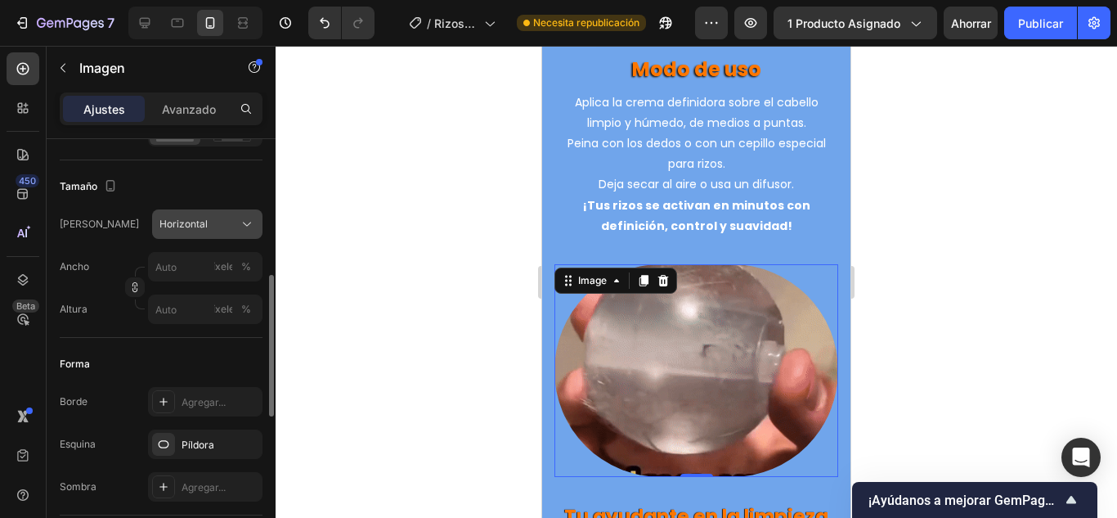
click at [215, 227] on div "Horizontal" at bounding box center [197, 224] width 76 height 15
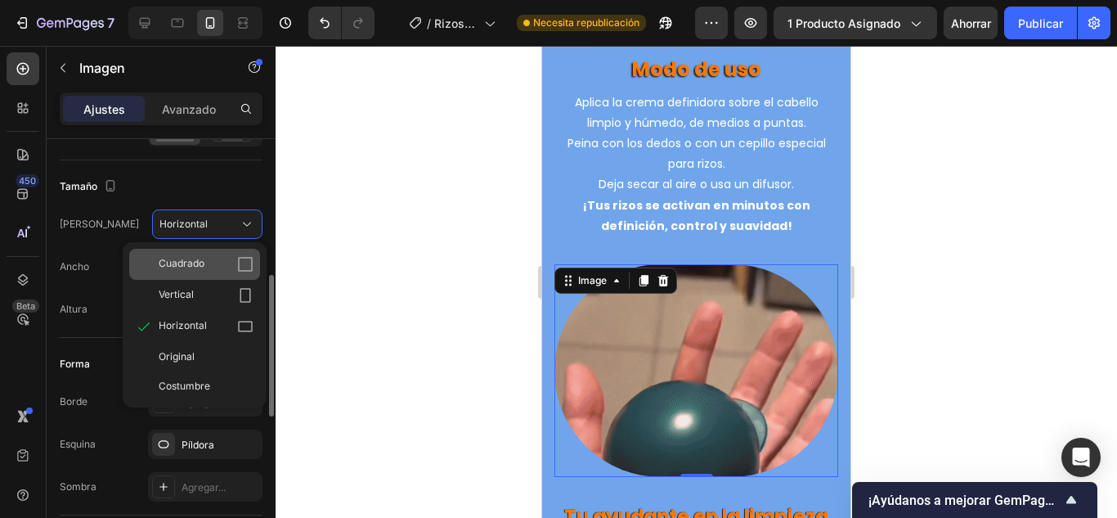
click at [221, 260] on div "Cuadrado" at bounding box center [206, 264] width 95 height 16
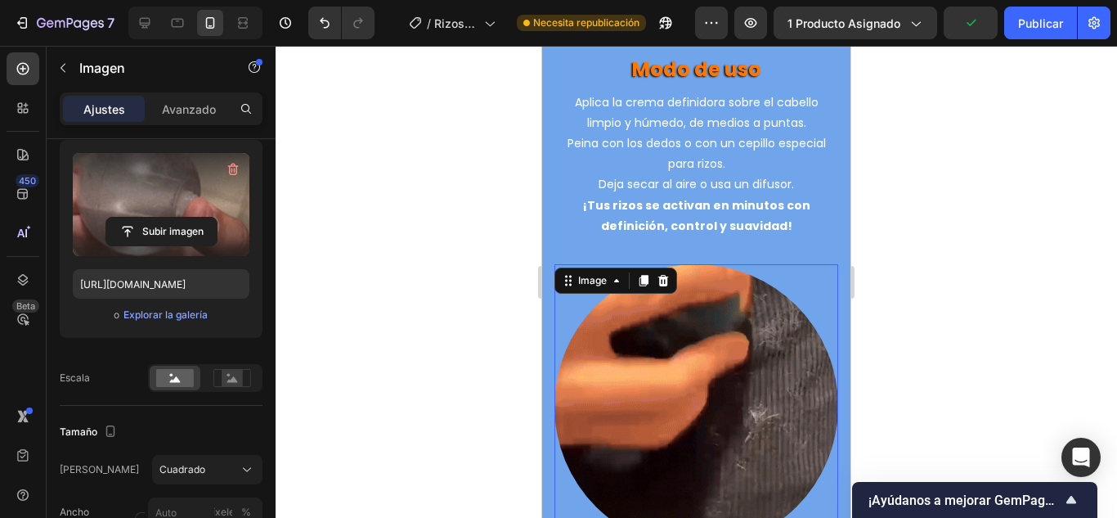
scroll to position [0, 0]
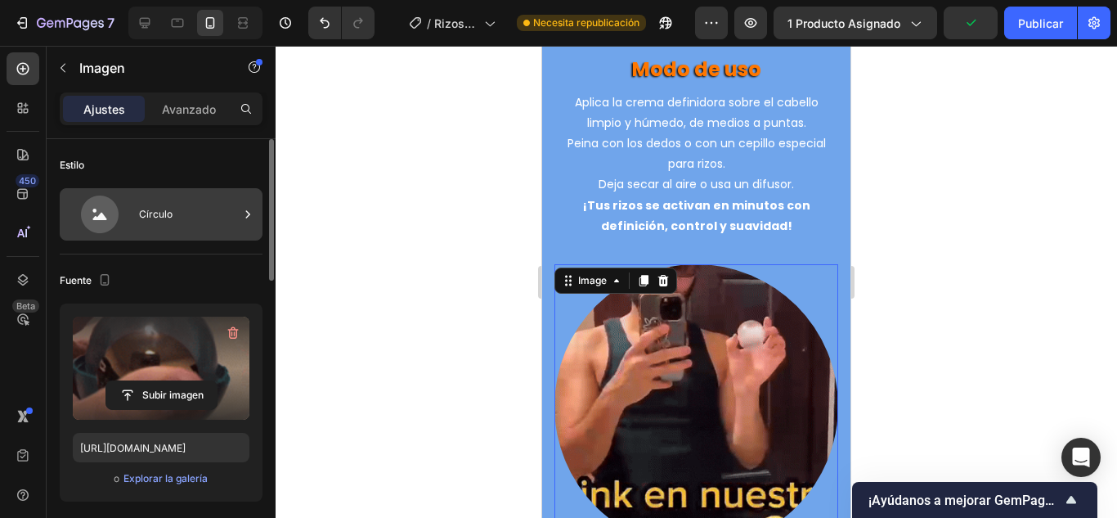
click at [129, 218] on icon at bounding box center [99, 214] width 65 height 38
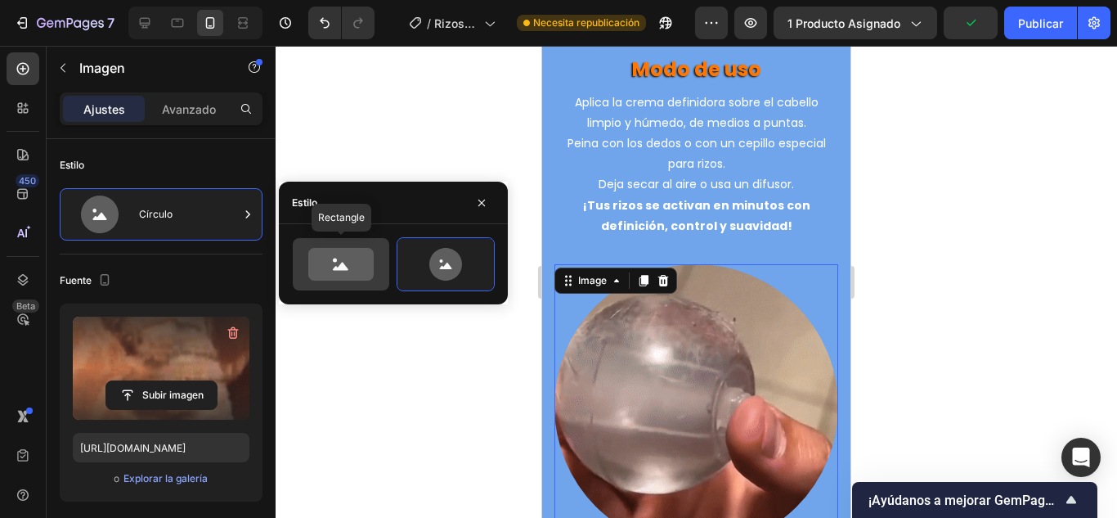
click at [303, 261] on icon at bounding box center [341, 264] width 77 height 33
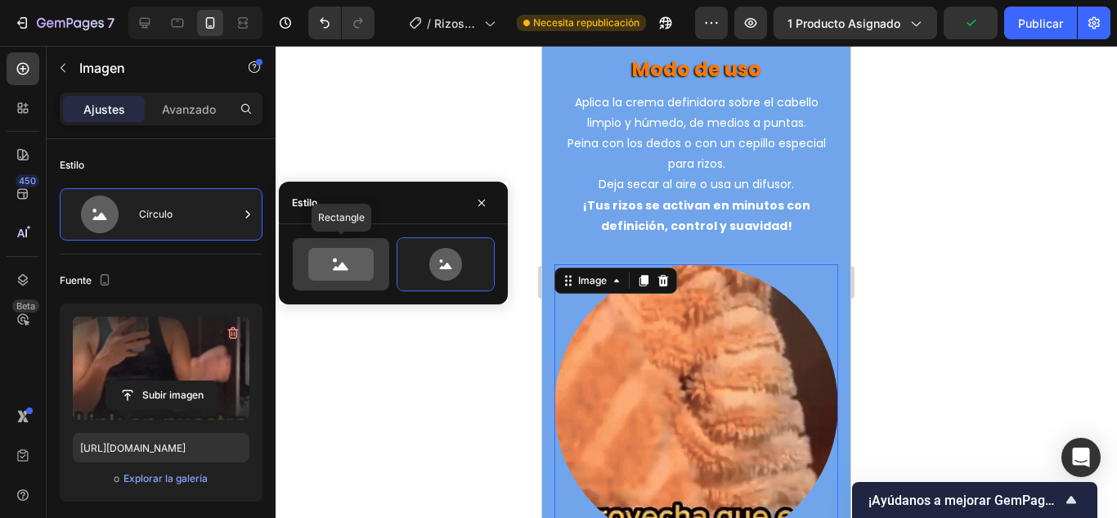
type input "100"
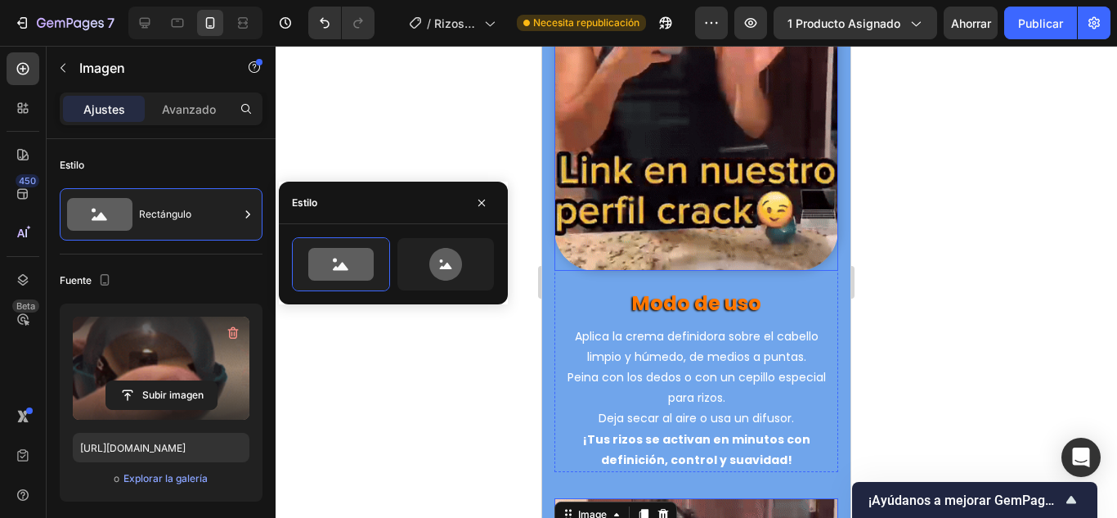
scroll to position [4362, 0]
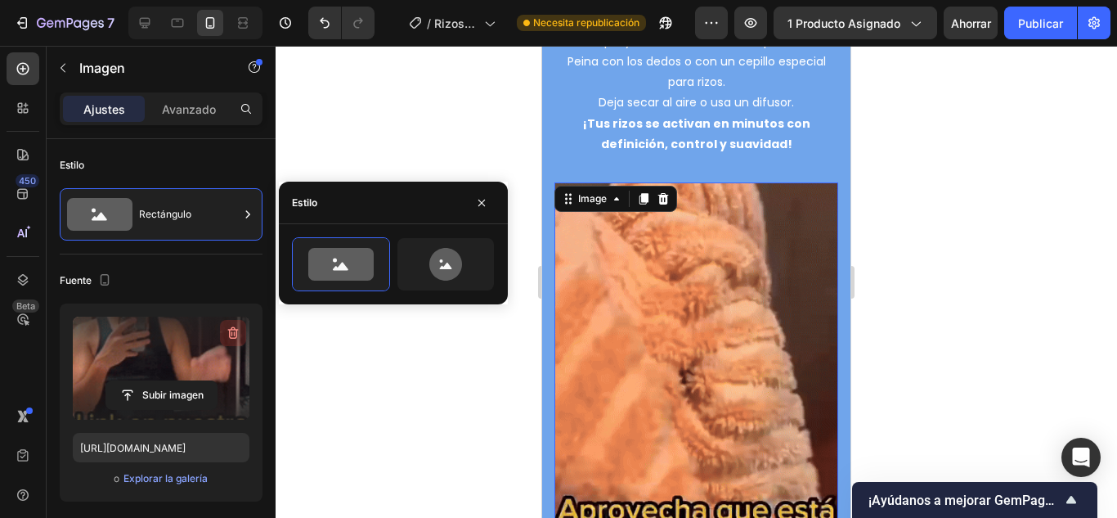
click at [228, 334] on icon "button" at bounding box center [233, 333] width 16 height 16
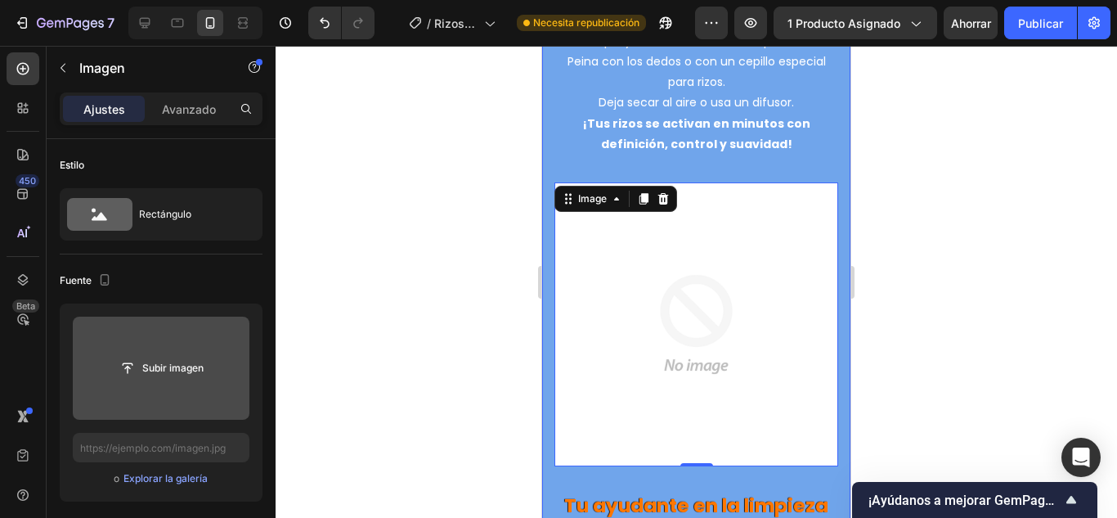
click at [203, 385] on input "file" at bounding box center [161, 368] width 177 height 103
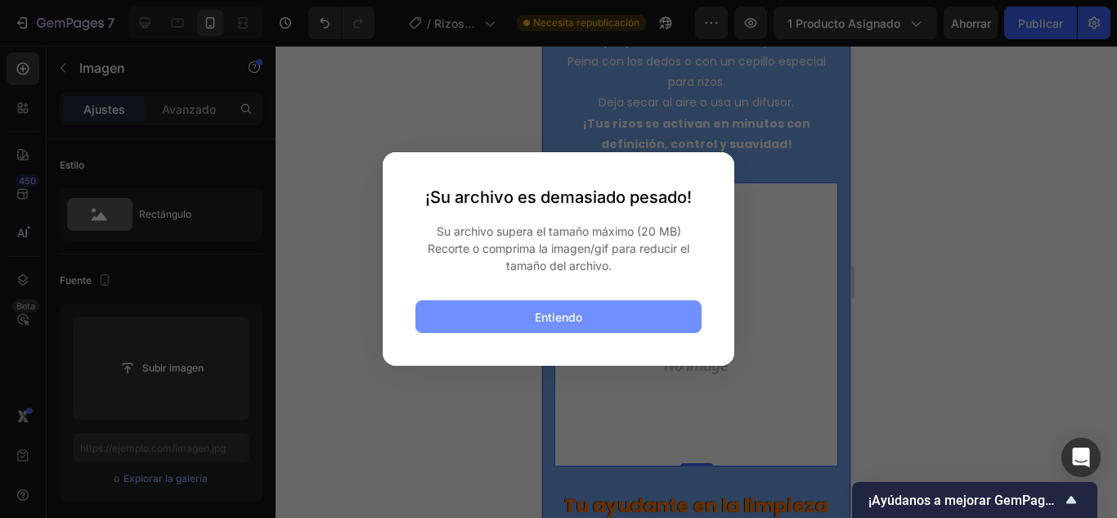
click at [442, 307] on button "Entiendo" at bounding box center [558, 316] width 286 height 33
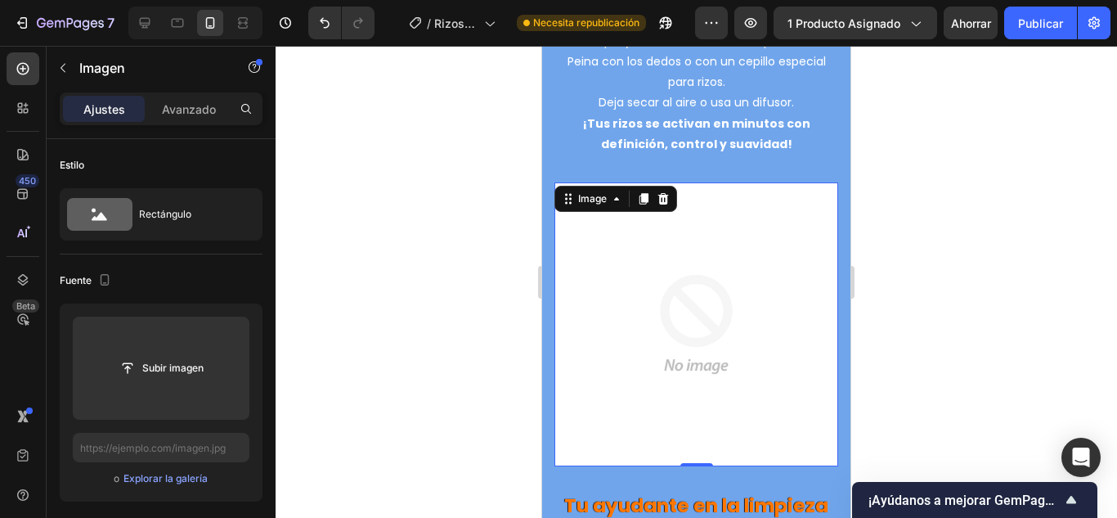
click at [662, 258] on img at bounding box center [697, 324] width 284 height 284
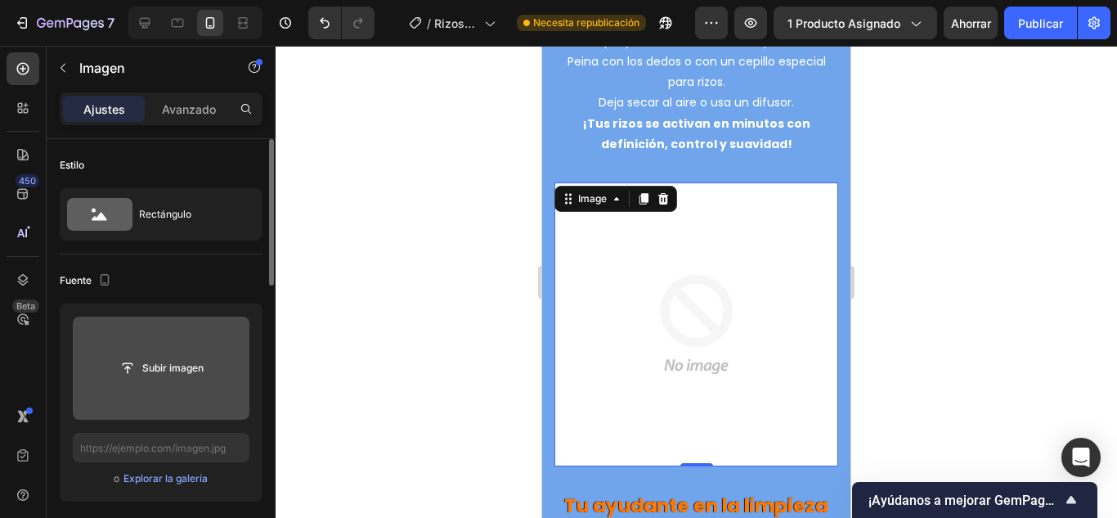
click at [211, 386] on input "file" at bounding box center [161, 368] width 177 height 103
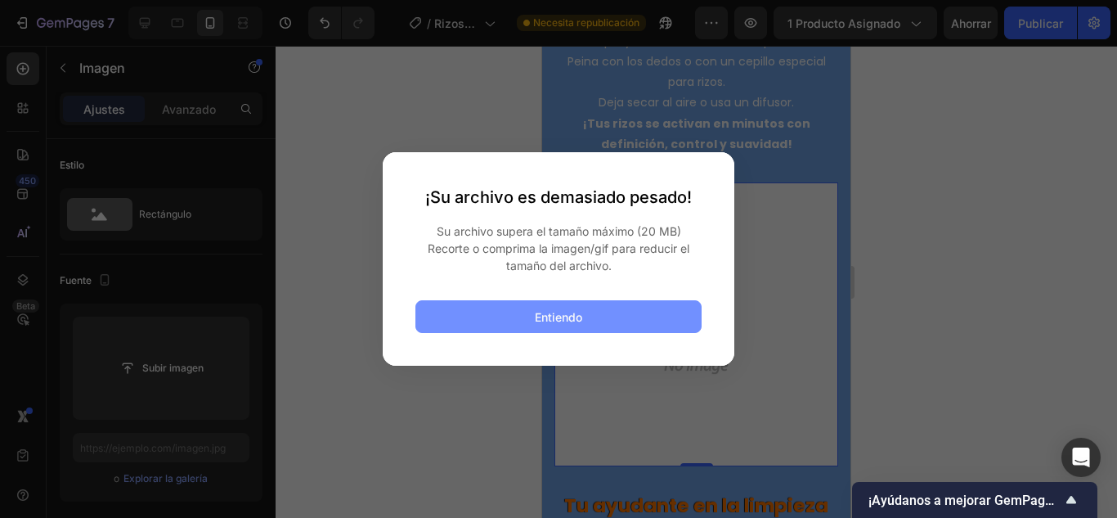
click at [556, 326] on button "Entiendo" at bounding box center [558, 316] width 286 height 33
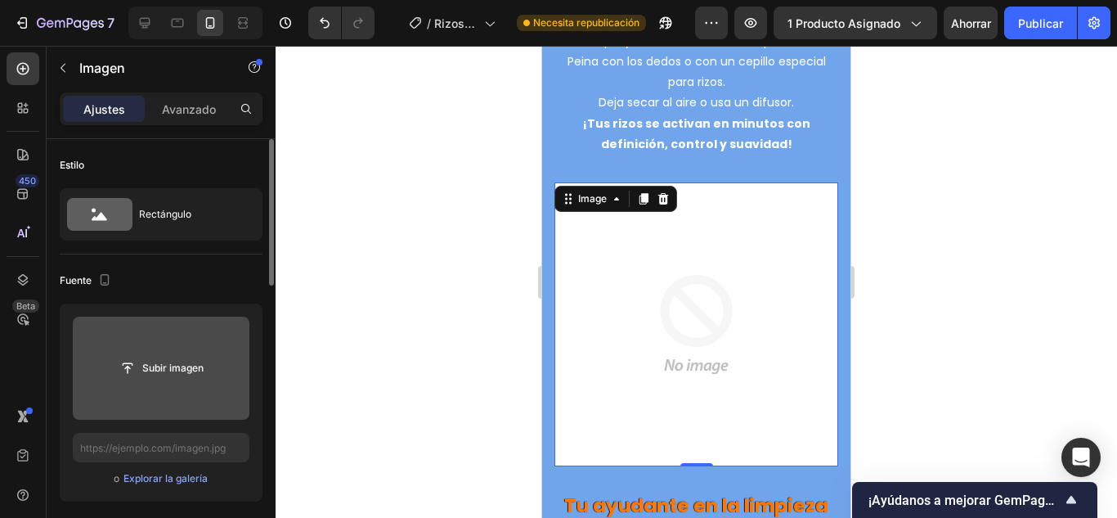
click at [164, 324] on input "file" at bounding box center [161, 368] width 177 height 103
type input "C:\fakepath\Vídeo sin título (3).gif"
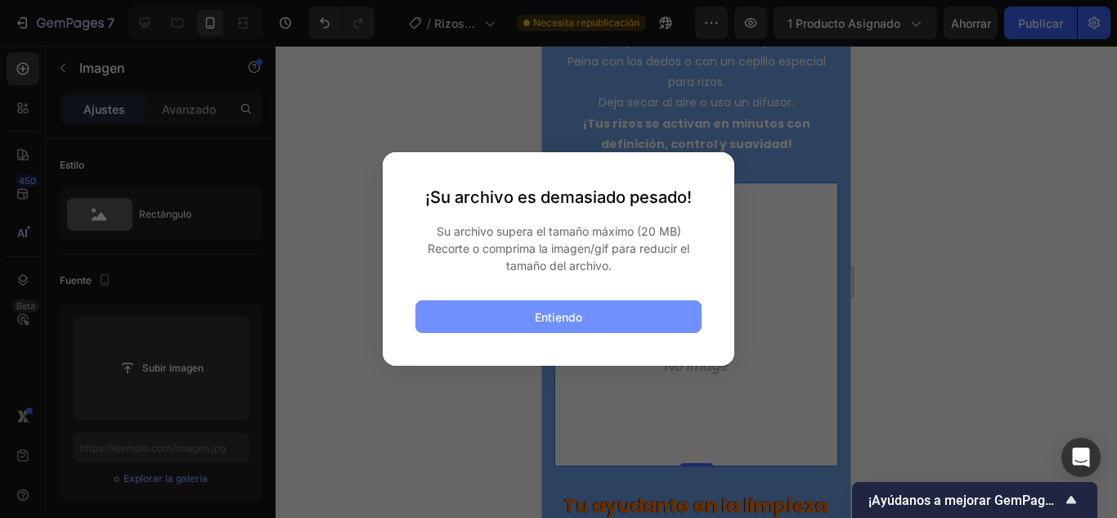
click at [595, 317] on button "Entiendo" at bounding box center [558, 316] width 286 height 33
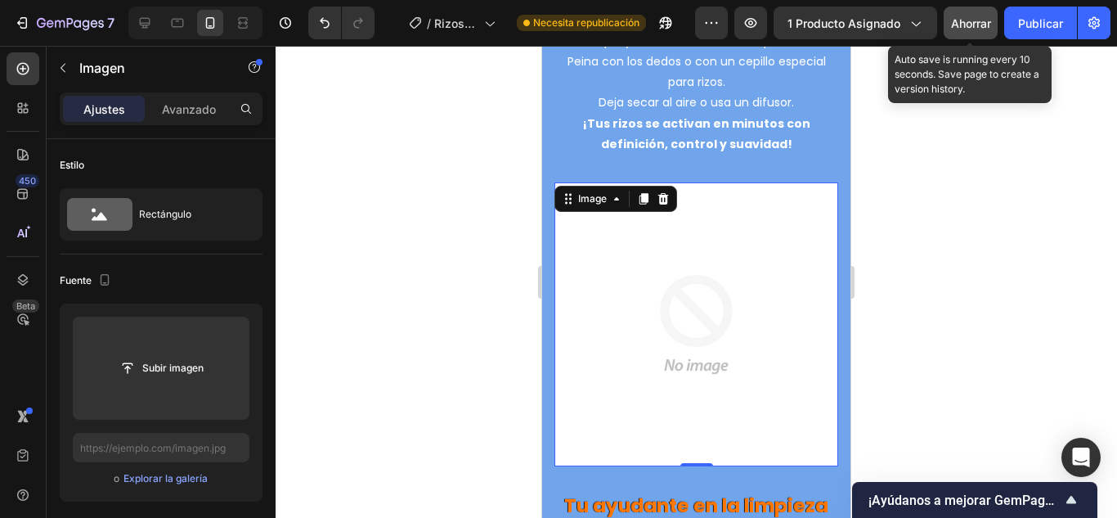
click at [969, 15] on div "Ahorrar" at bounding box center [971, 23] width 40 height 17
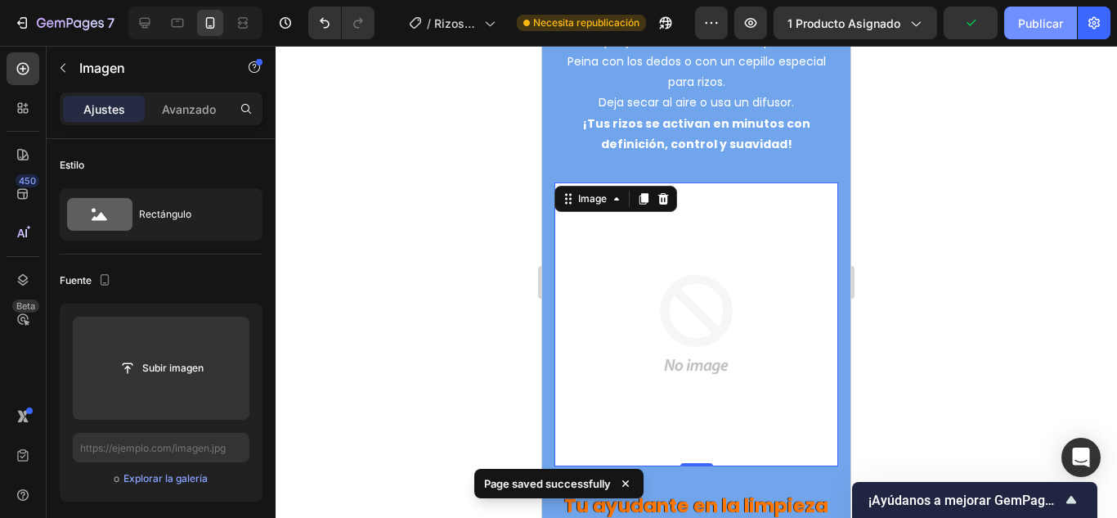
click at [1059, 25] on font "Publicar" at bounding box center [1040, 23] width 45 height 14
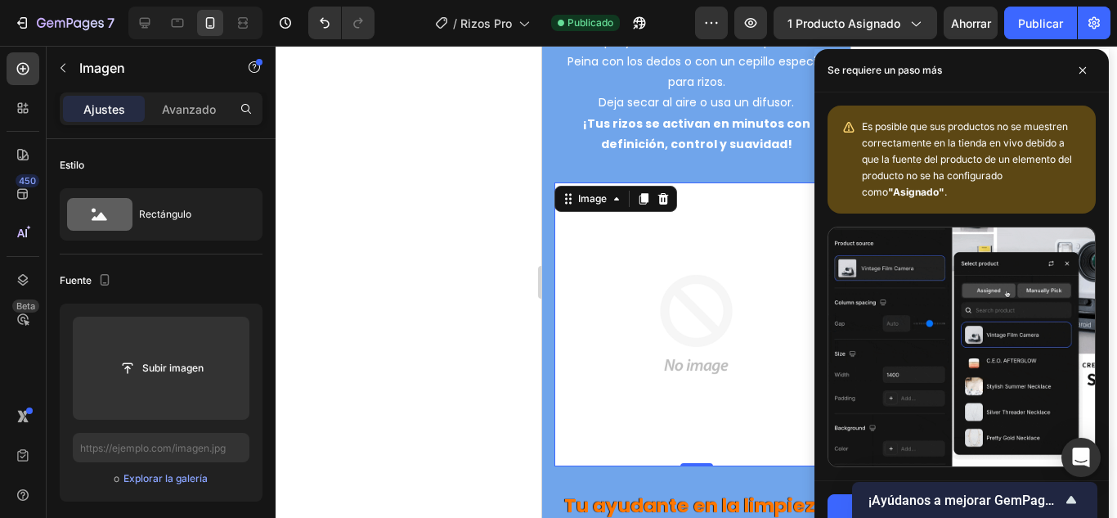
click at [458, 294] on div at bounding box center [697, 282] width 842 height 472
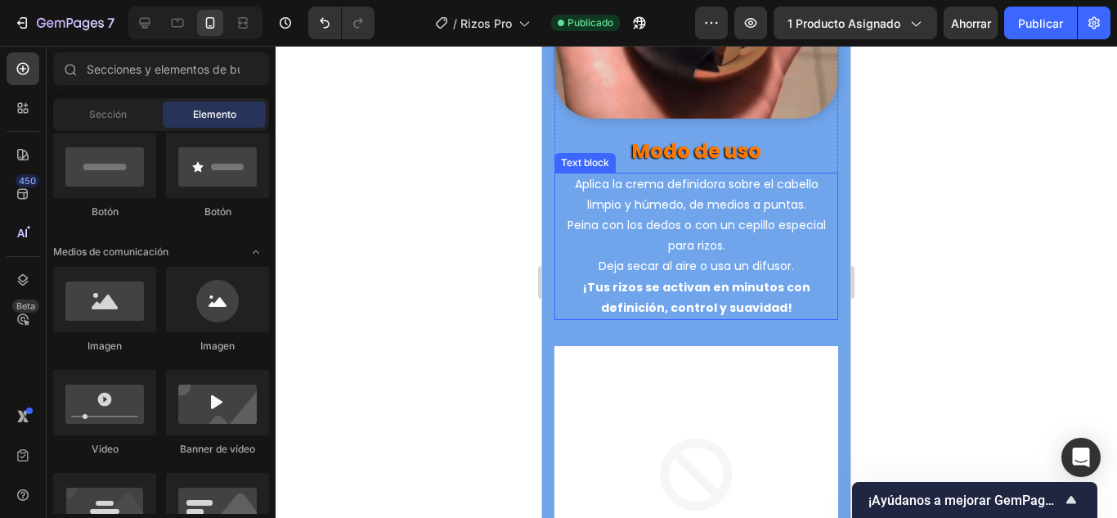
scroll to position [4034, 0]
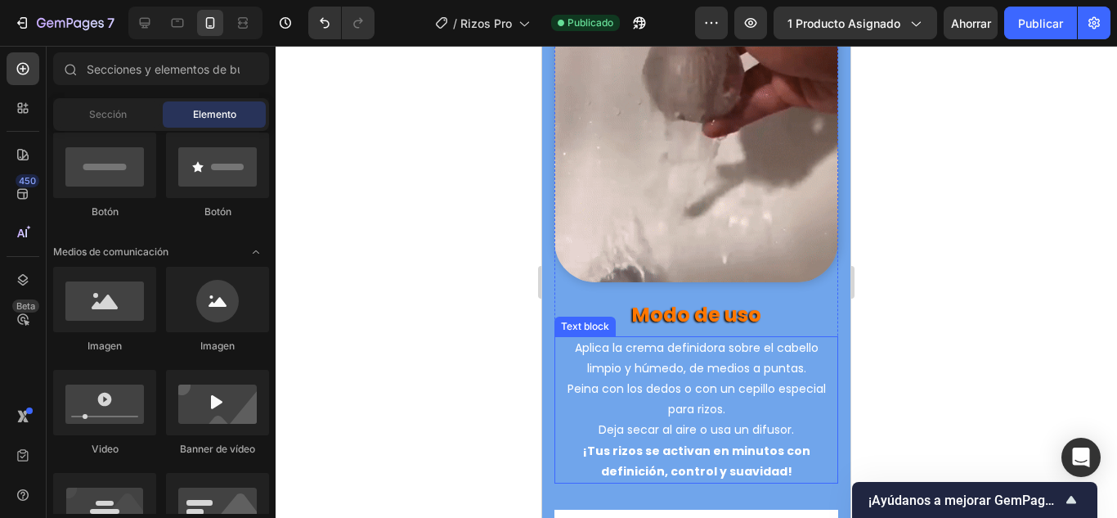
click at [689, 386] on p "Peina con los dedos o con un cepillo especial para rizos." at bounding box center [696, 399] width 281 height 41
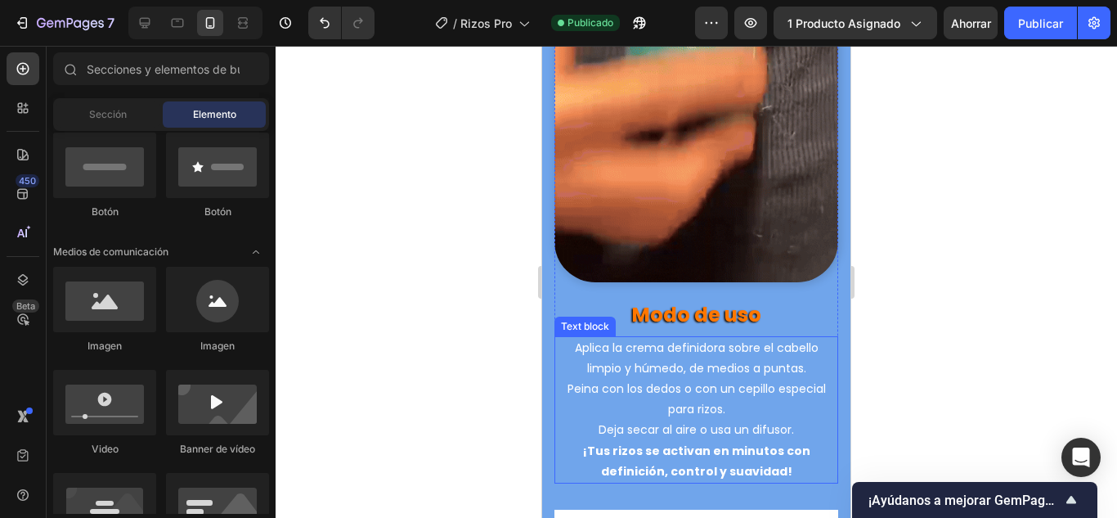
click at [689, 386] on p "Peina con los dedos o con un cepillo especial para rizos." at bounding box center [696, 399] width 281 height 41
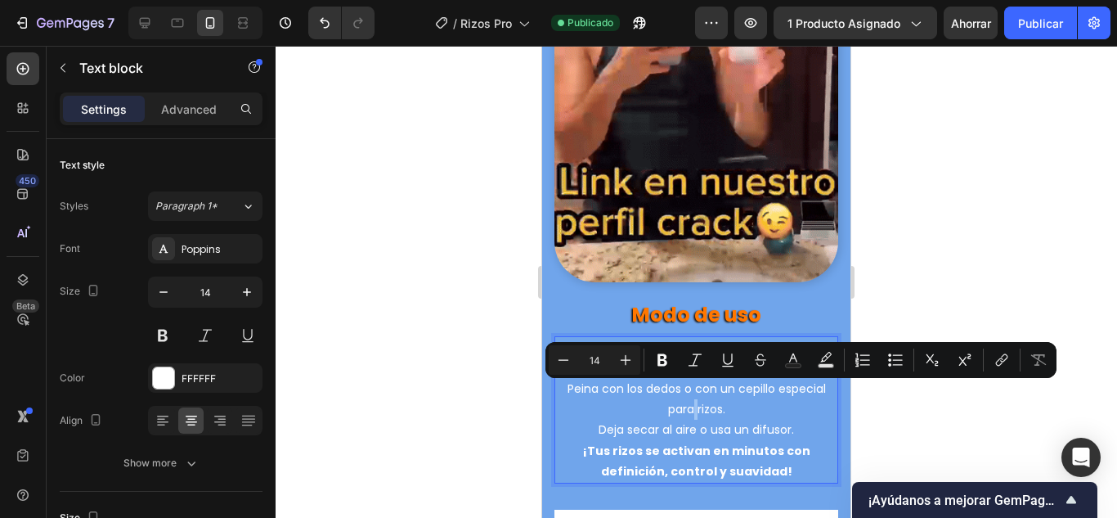
click at [689, 384] on p "Peina con los dedos o con un cepillo especial para rizos." at bounding box center [696, 399] width 281 height 41
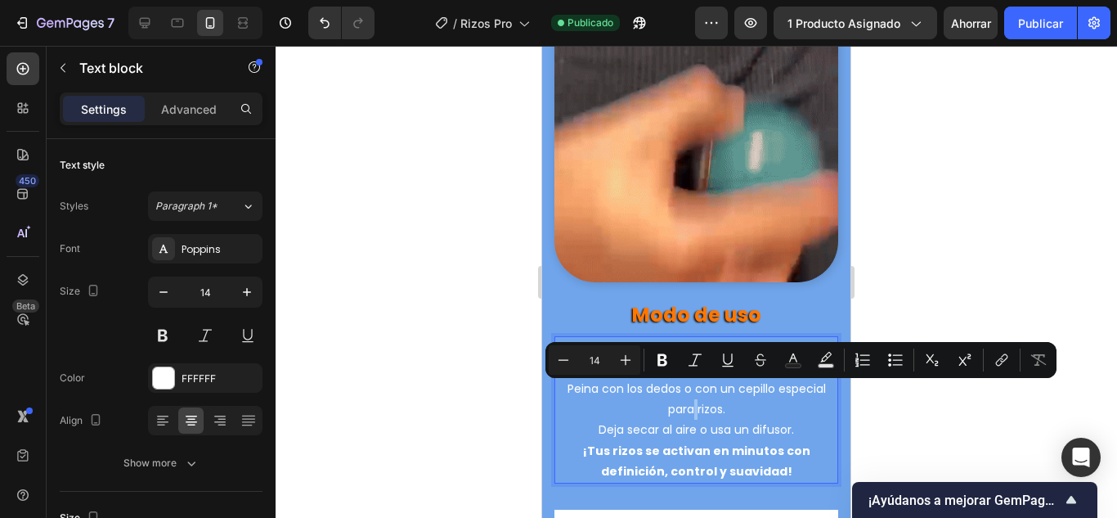
click at [689, 384] on p "Peina con los dedos o con un cepillo especial para rizos." at bounding box center [696, 399] width 281 height 41
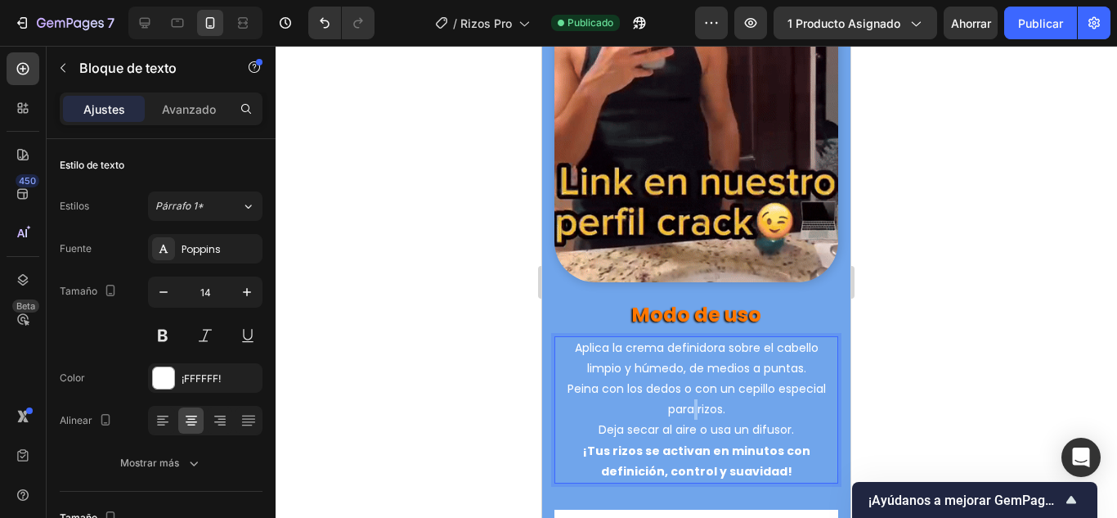
click at [688, 420] on p "Deja secar al aire o usa un difusor. ¡Tus rizos se activan en minutos con defin…" at bounding box center [696, 451] width 281 height 62
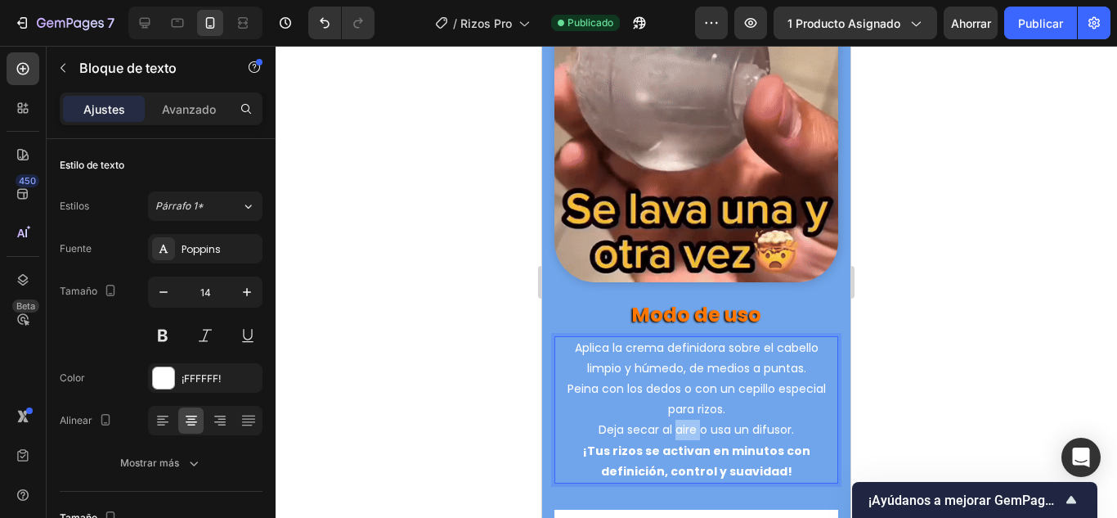
click at [688, 420] on p "Deja secar al aire o usa un difusor. ¡Tus rizos se activan en minutos con defin…" at bounding box center [696, 451] width 281 height 62
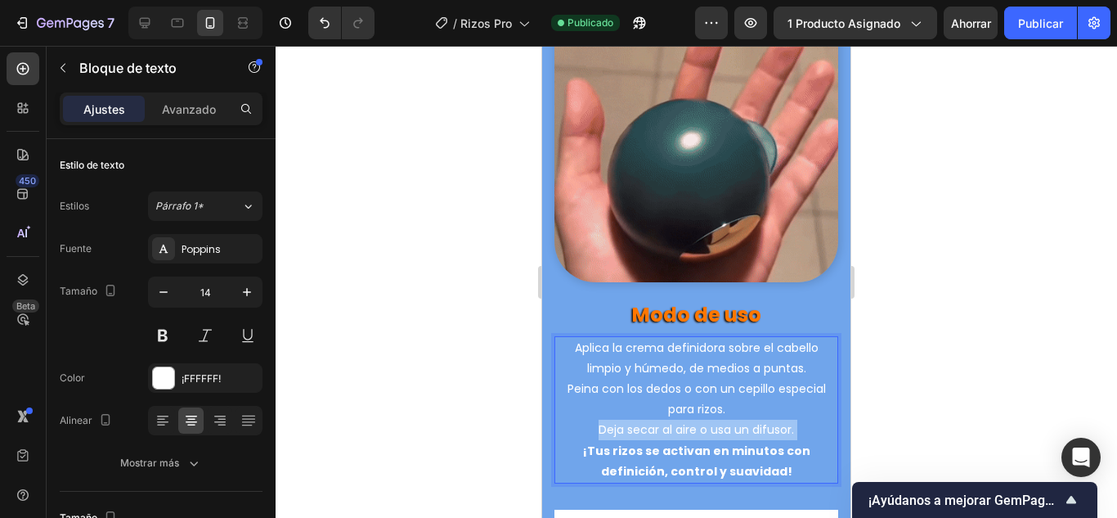
click at [688, 420] on p "Deja secar al aire o usa un difusor. ¡Tus rizos se activan en minutos con defin…" at bounding box center [696, 451] width 281 height 62
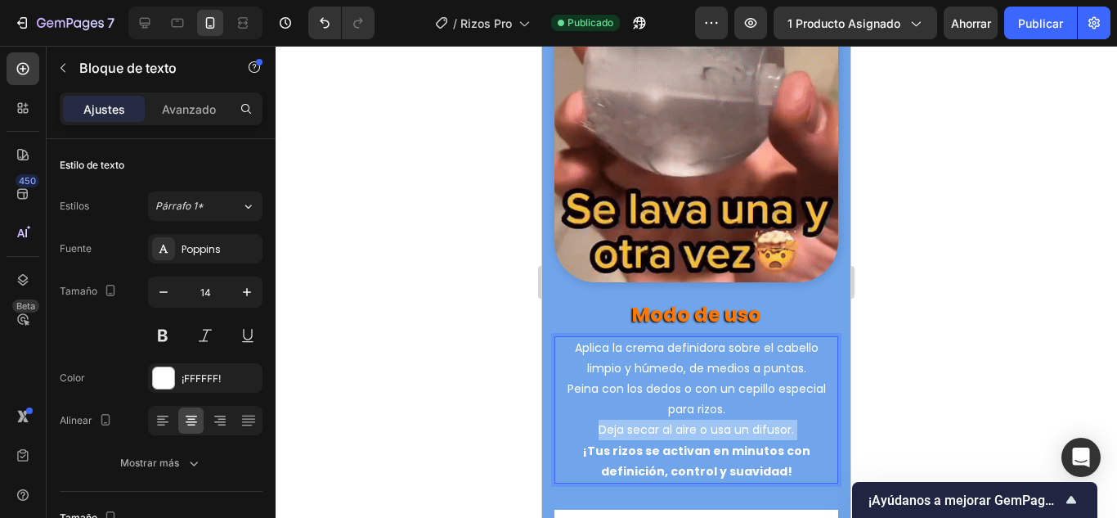
click at [688, 420] on p "Deja secar al aire o usa un difusor. ¡Tus rizos se activan en minutos con defin…" at bounding box center [696, 451] width 281 height 62
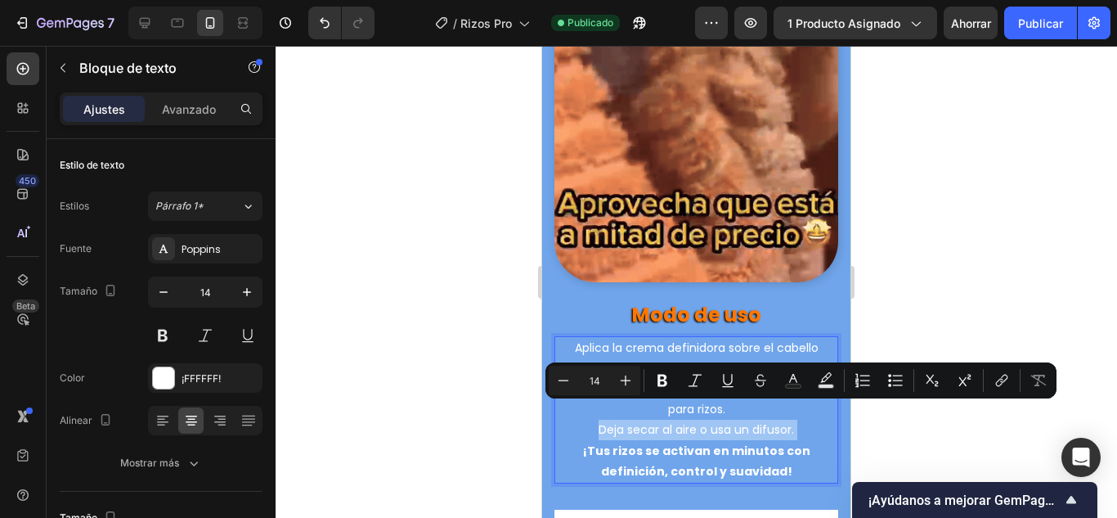
click at [688, 420] on p "Deja secar al aire o usa un difusor. ¡Tus rizos se activan en minutos con defin…" at bounding box center [696, 451] width 281 height 62
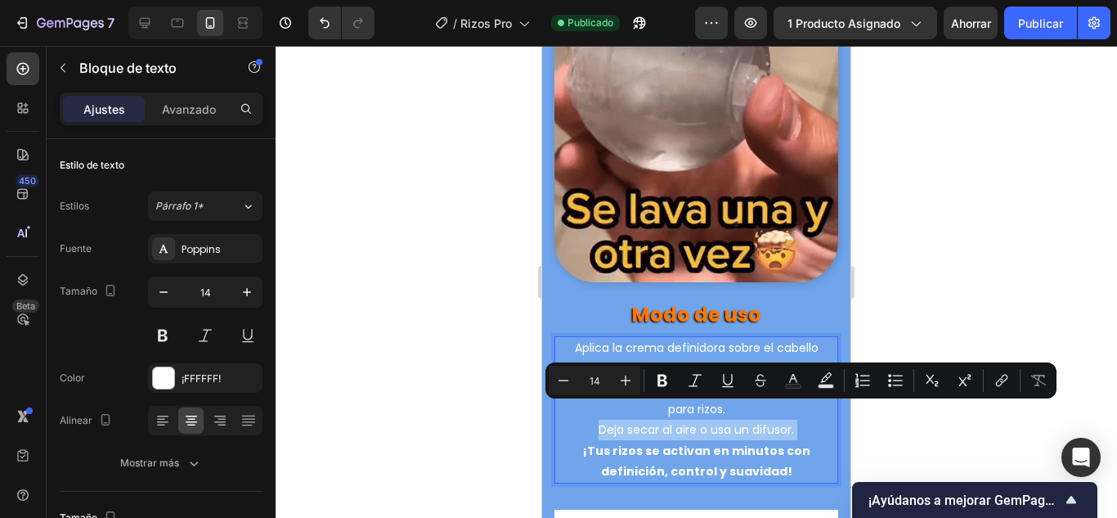
click at [770, 443] on p "Deja secar al aire o usa un difusor. ¡Tus rizos se activan en minutos con defin…" at bounding box center [696, 451] width 281 height 62
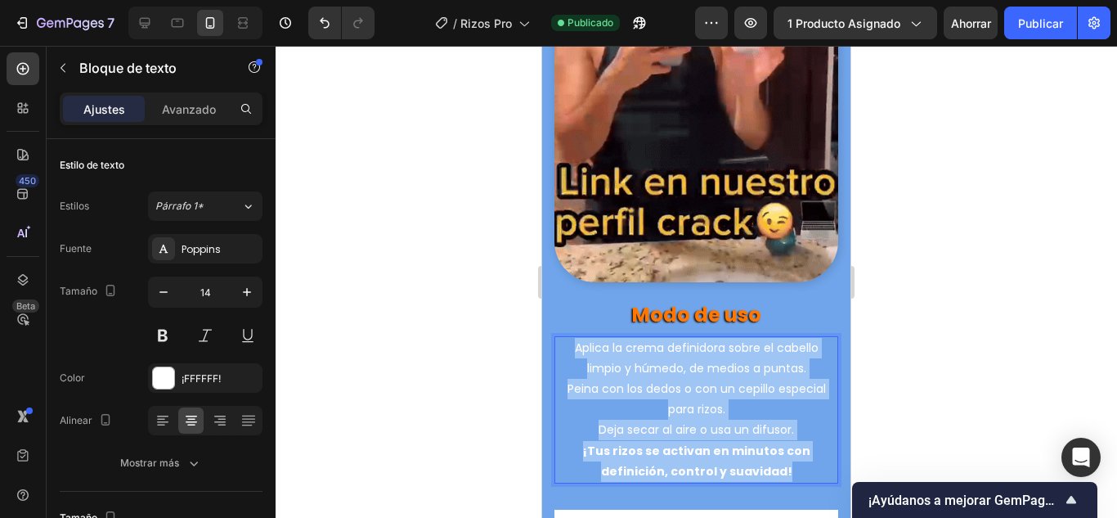
drag, startPoint x: 787, startPoint y: 460, endPoint x: 522, endPoint y: 337, distance: 292.0
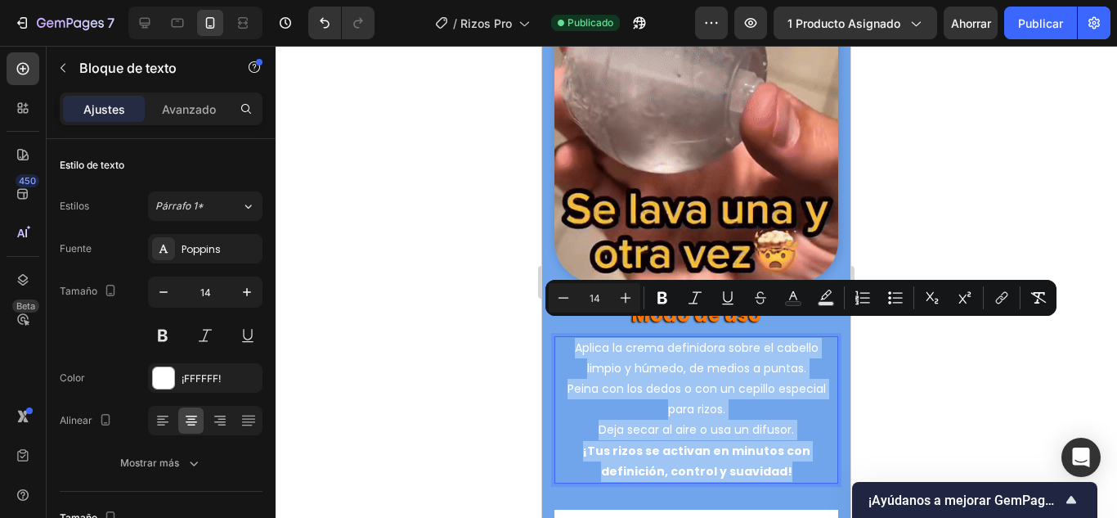
copy div "Aplica la crema definidora sobre el cabello limpio y húmedo, de medios a puntas…"
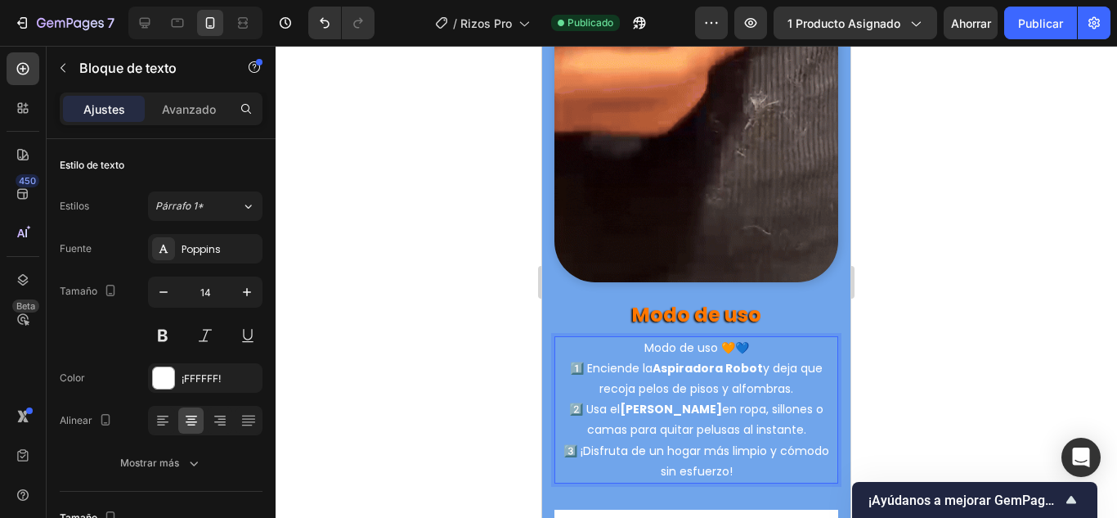
click at [676, 338] on p "Modo de uso 🧡💙" at bounding box center [696, 348] width 281 height 20
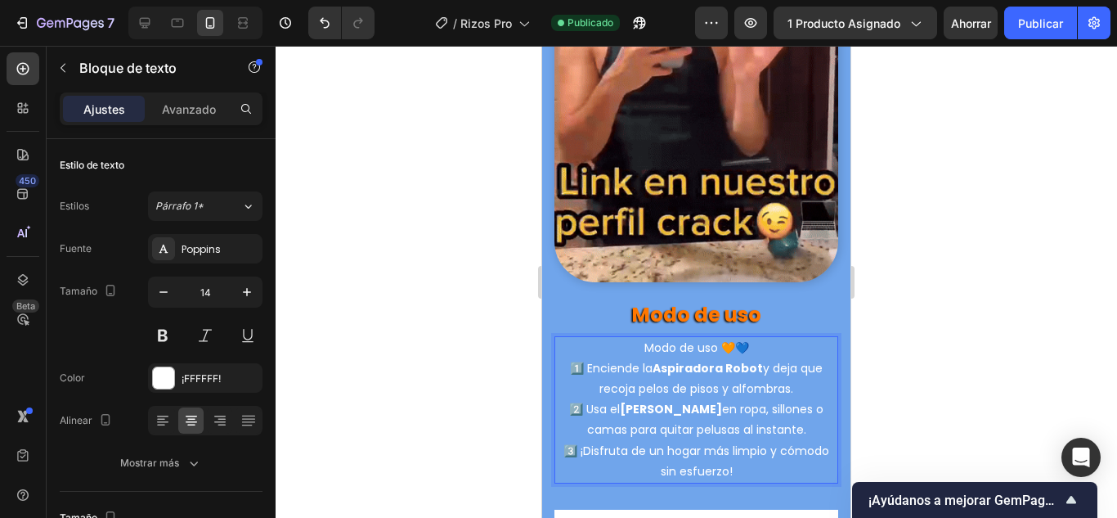
click at [676, 338] on p "Modo de uso 🧡💙" at bounding box center [696, 348] width 281 height 20
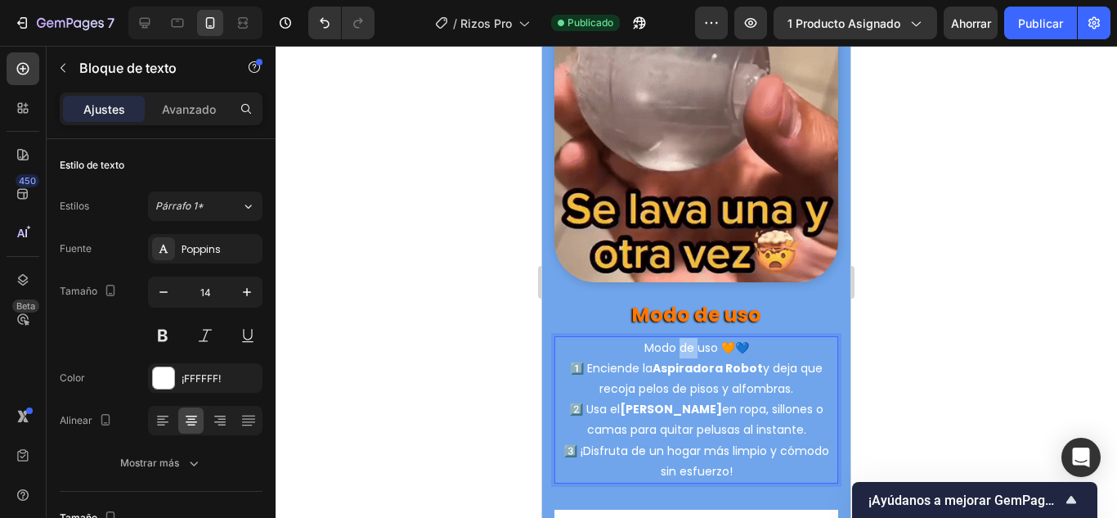
click at [676, 338] on p "Modo de uso 🧡💙" at bounding box center [696, 348] width 281 height 20
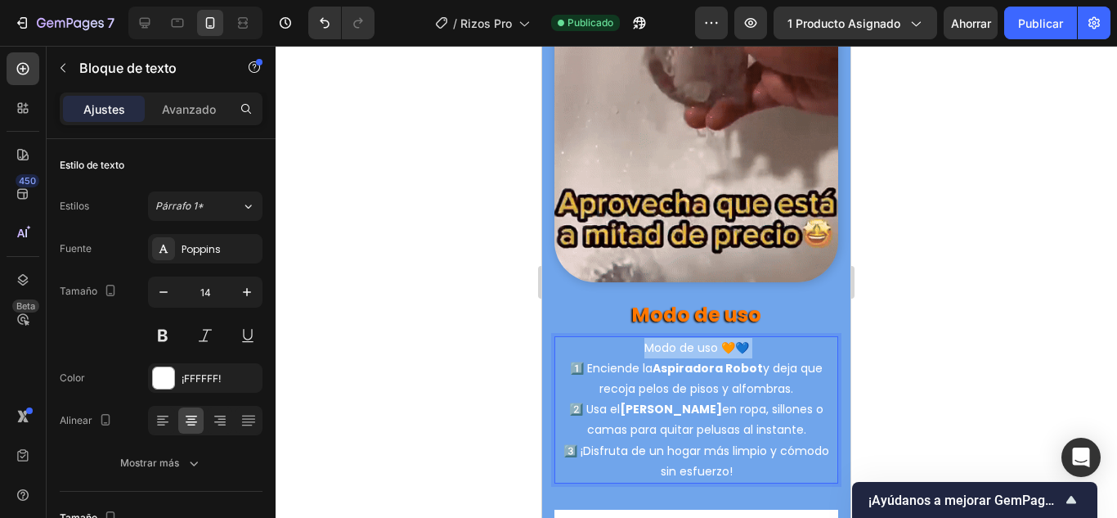
click at [676, 338] on p "Modo de uso 🧡💙" at bounding box center [696, 348] width 281 height 20
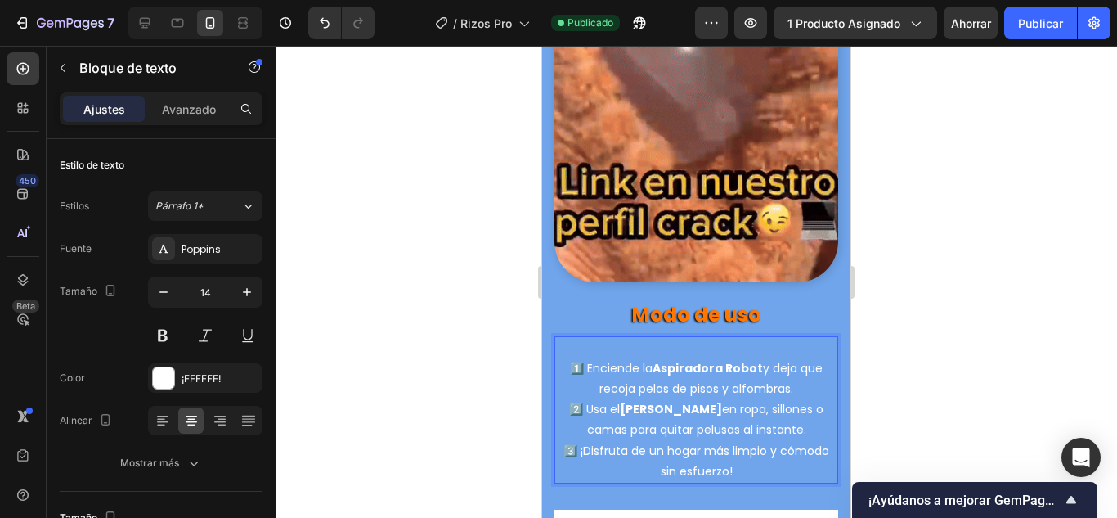
click at [565, 358] on p "1️⃣ Enciende la Aspiradora Robot y deja que recoja pelos de pisos y alfombras. …" at bounding box center [696, 419] width 281 height 123
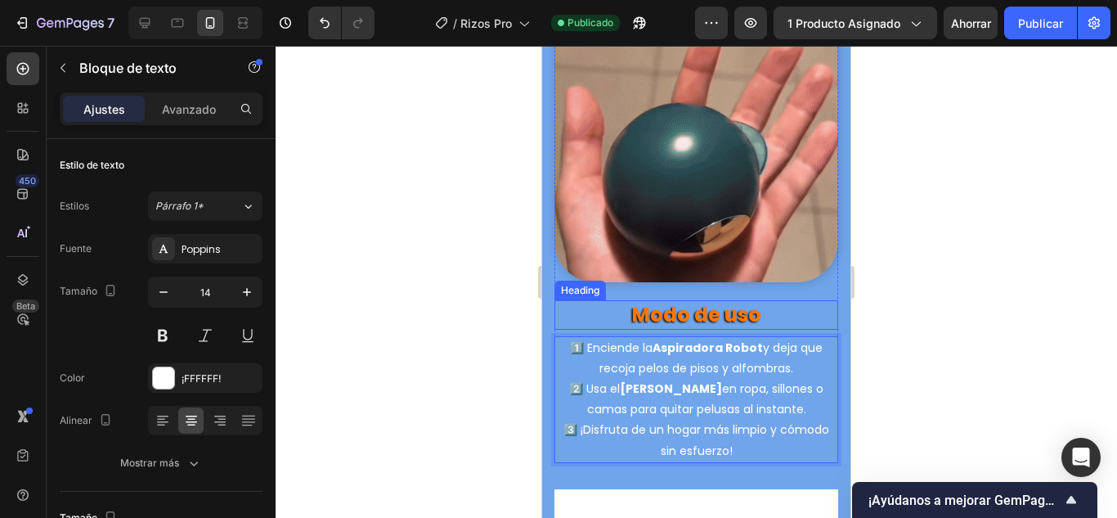
click at [694, 305] on strong "Modo de uso" at bounding box center [696, 314] width 129 height 27
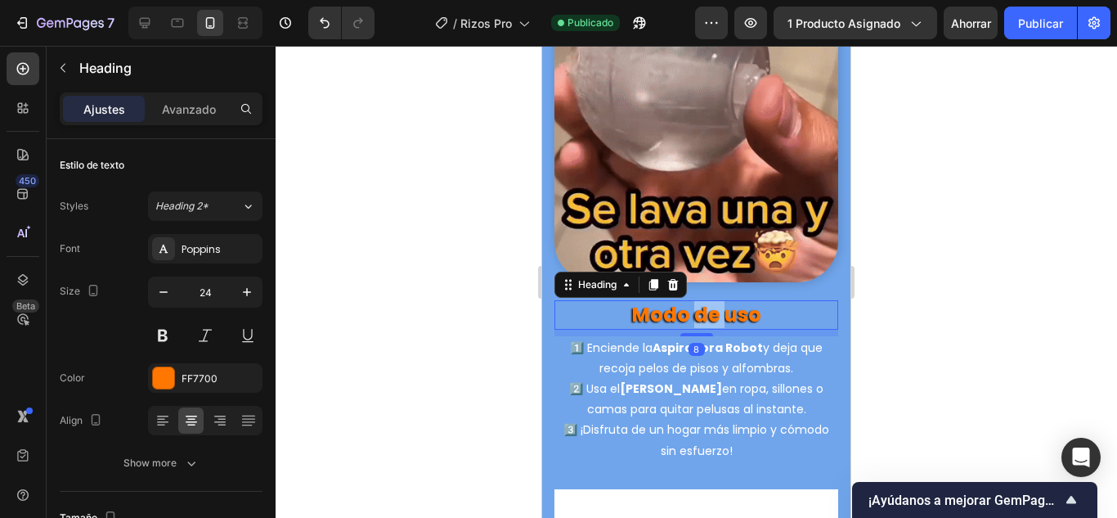
click at [694, 305] on strong "Modo de uso" at bounding box center [696, 314] width 129 height 27
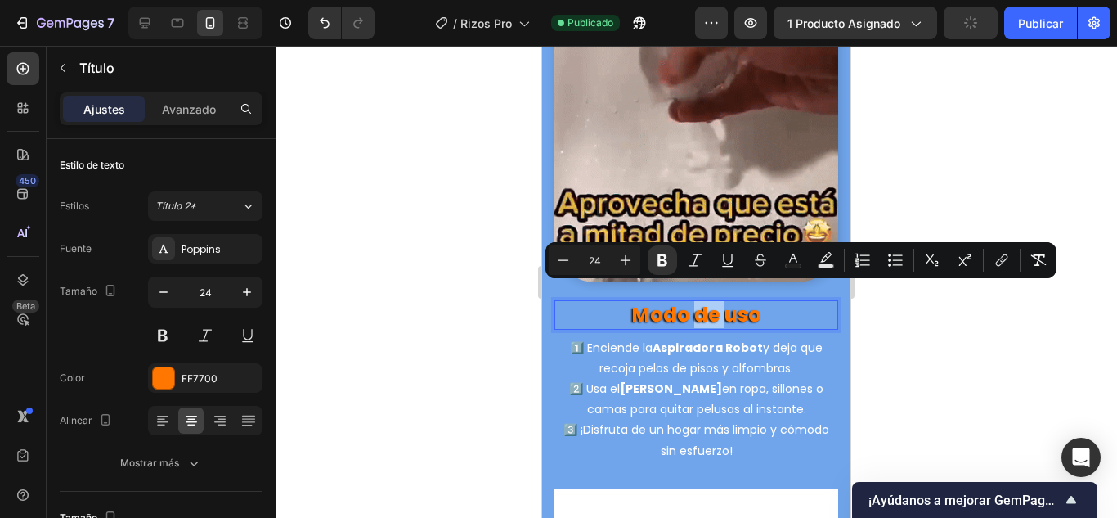
click at [986, 387] on div at bounding box center [697, 282] width 842 height 472
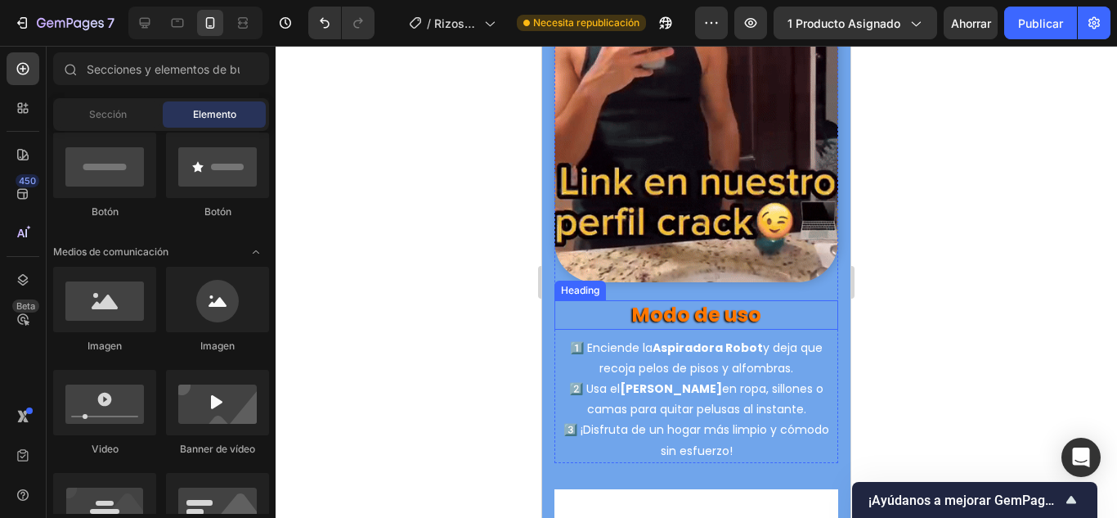
click at [758, 306] on p "⁠⁠⁠⁠⁠⁠⁠ Modo de uso" at bounding box center [696, 314] width 281 height 25
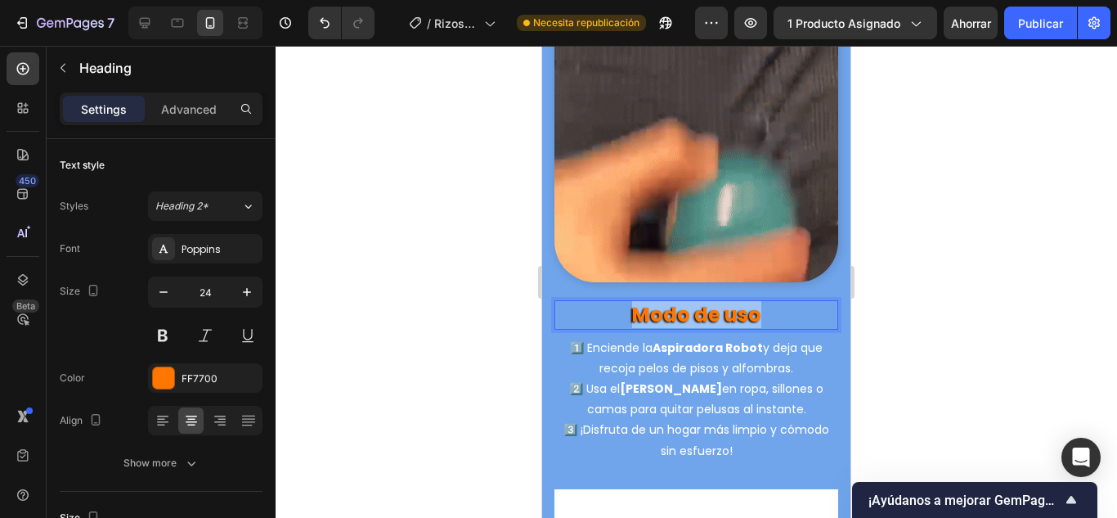
click at [758, 306] on p "Modo de uso" at bounding box center [696, 314] width 281 height 25
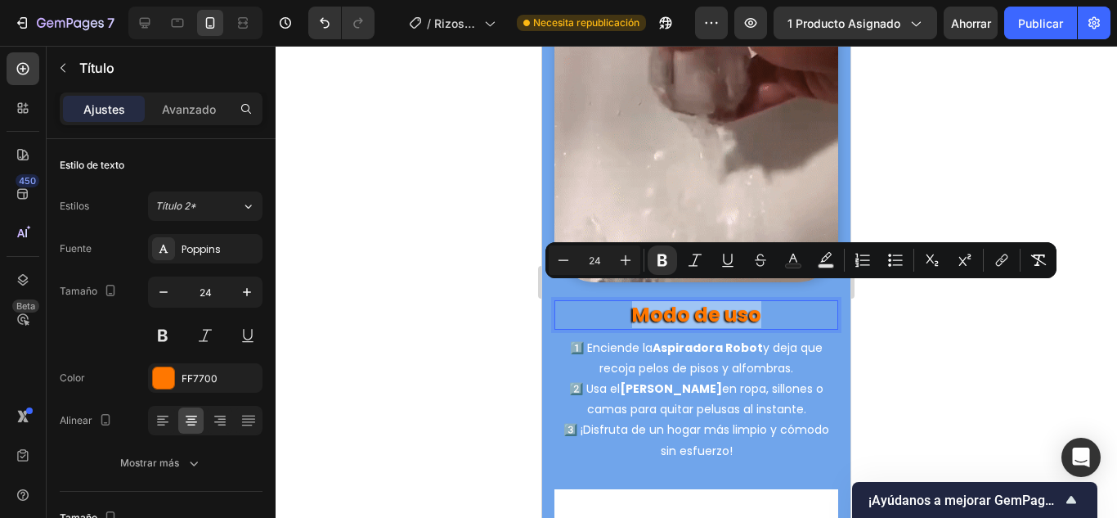
click at [765, 302] on p "Modo de uso" at bounding box center [696, 314] width 281 height 25
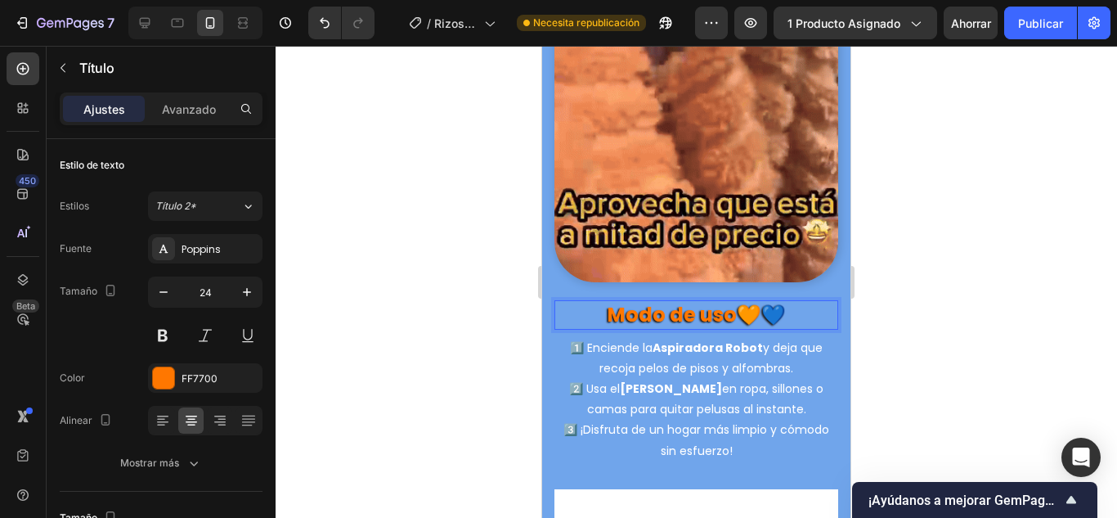
click at [909, 319] on div at bounding box center [697, 282] width 842 height 472
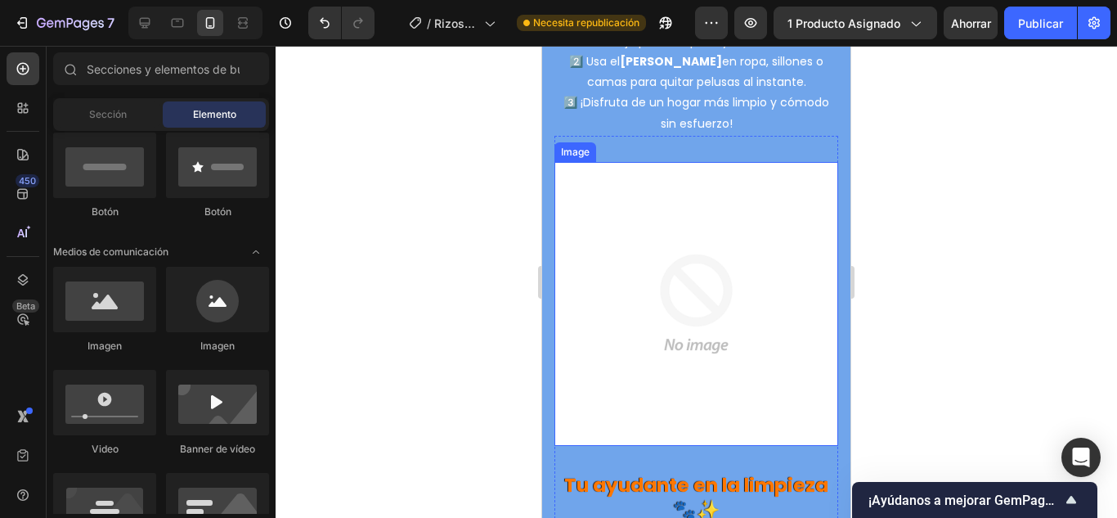
scroll to position [4280, 0]
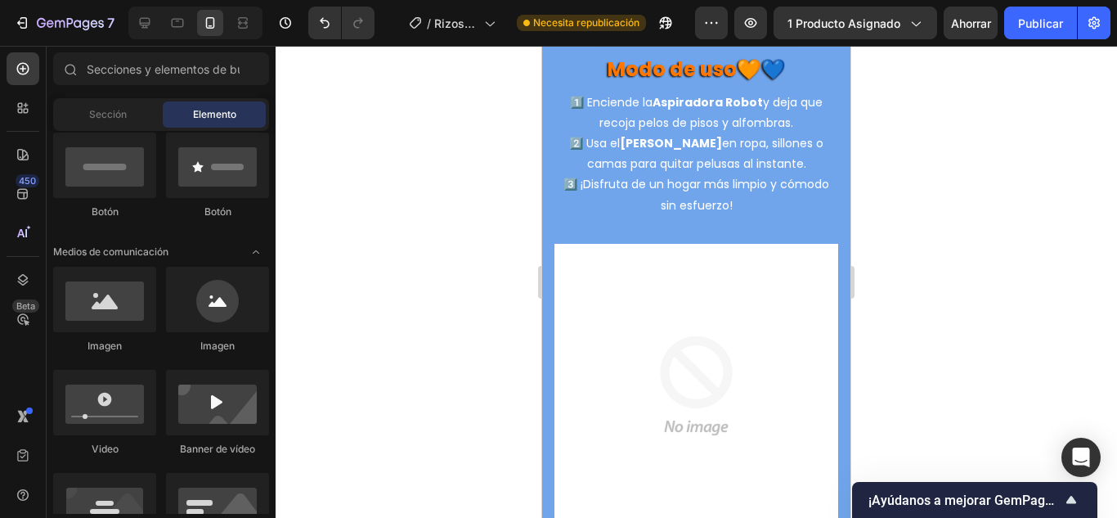
click at [379, 220] on div at bounding box center [697, 282] width 842 height 472
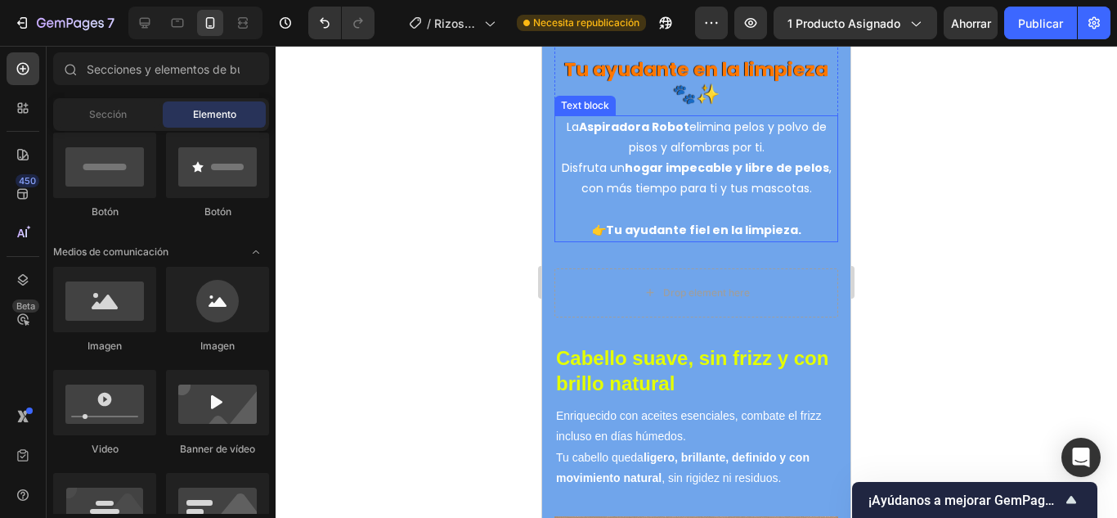
scroll to position [4525, 0]
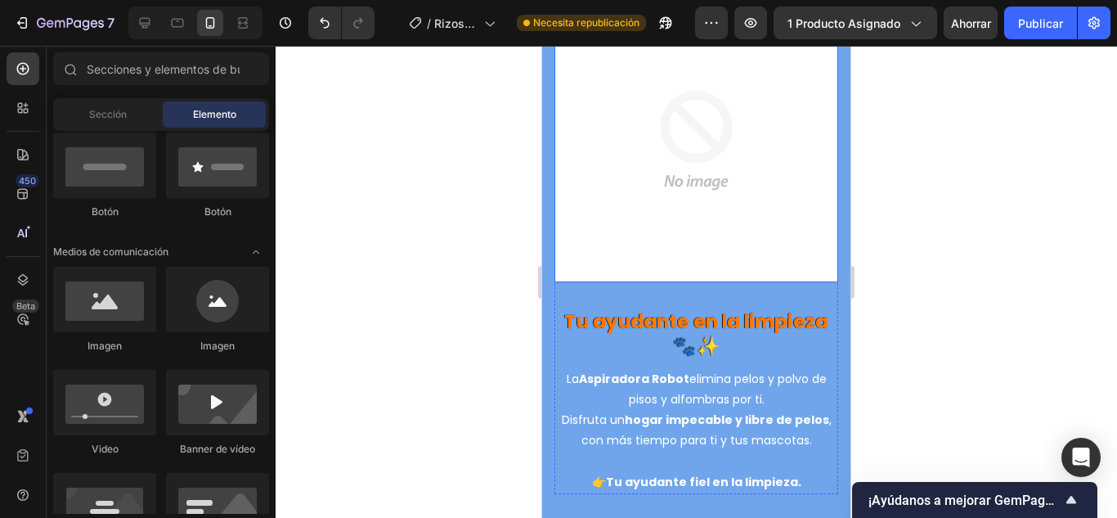
click at [667, 203] on img at bounding box center [697, 140] width 284 height 284
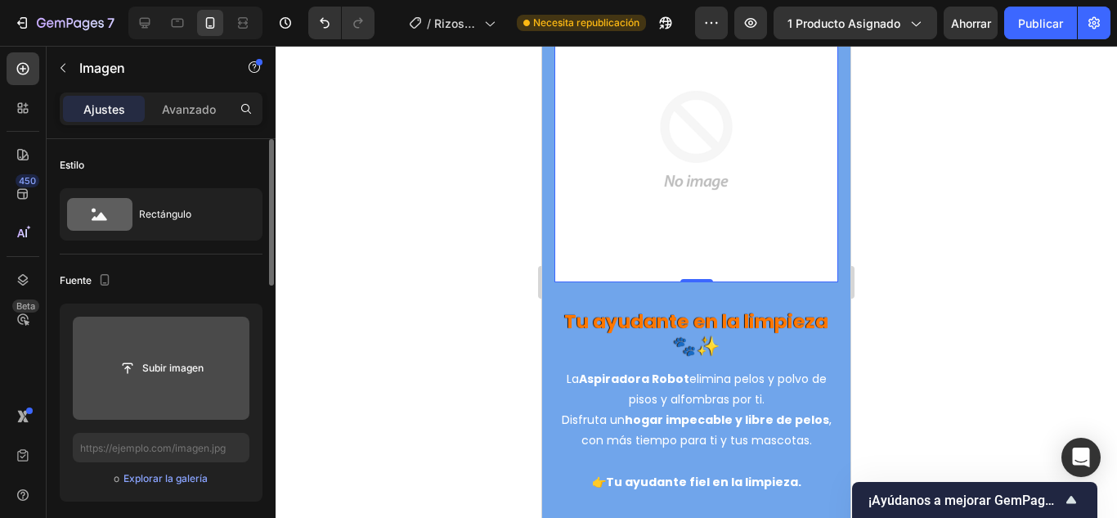
click at [180, 347] on input "file" at bounding box center [161, 368] width 177 height 103
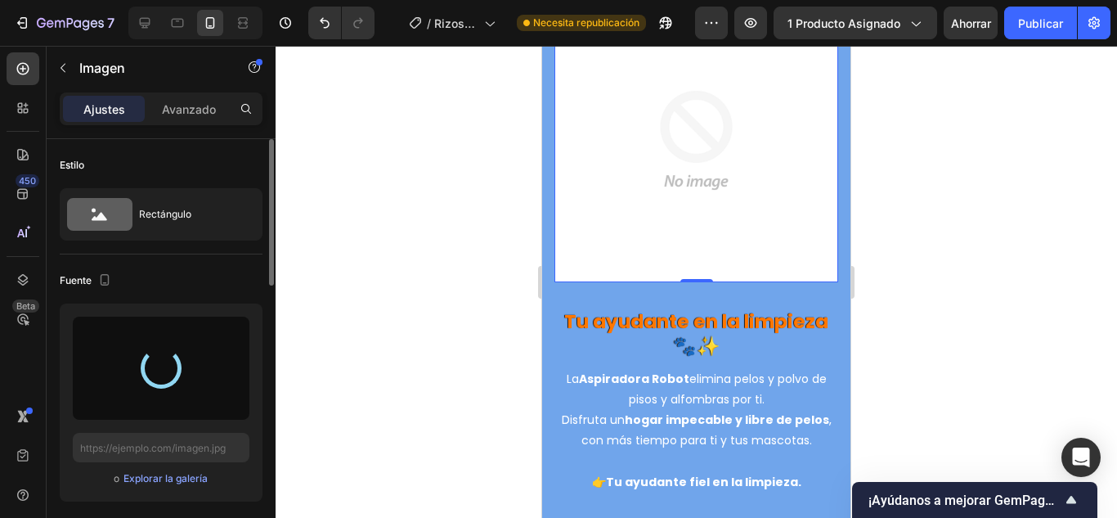
type input "[URL][DOMAIN_NAME]"
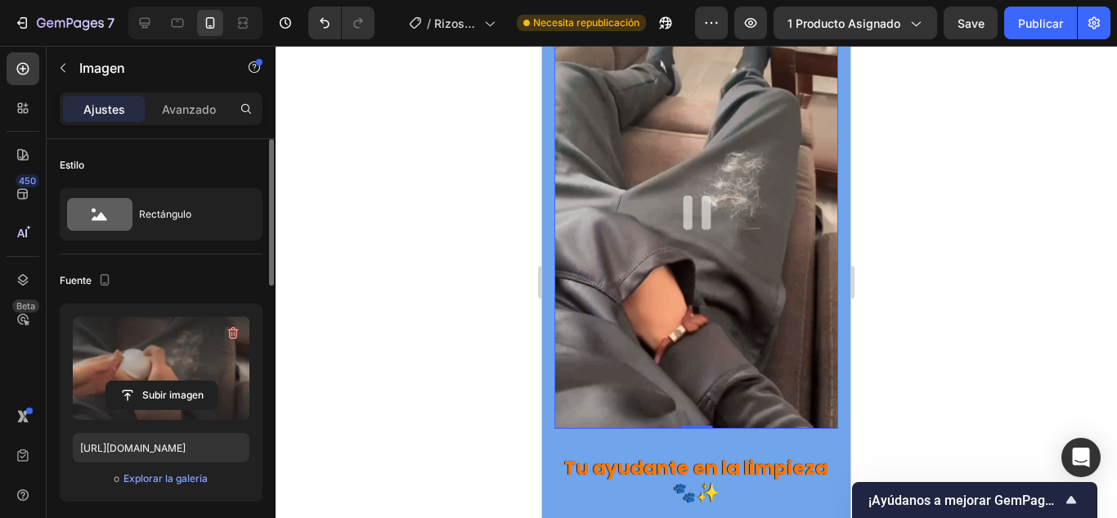
click at [370, 366] on div at bounding box center [697, 282] width 842 height 472
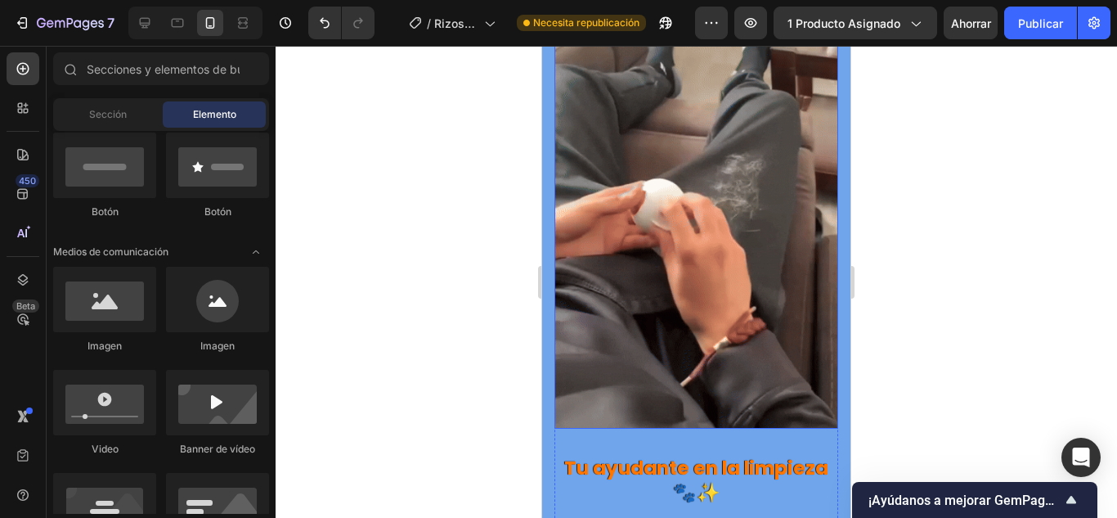
scroll to position [4666, 0]
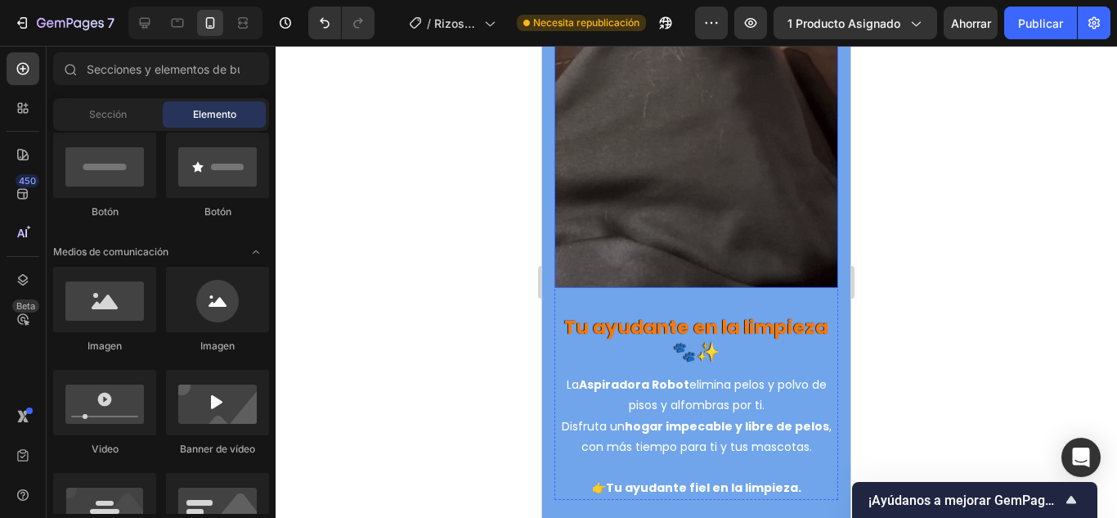
click at [682, 194] on img at bounding box center [697, 73] width 284 height 431
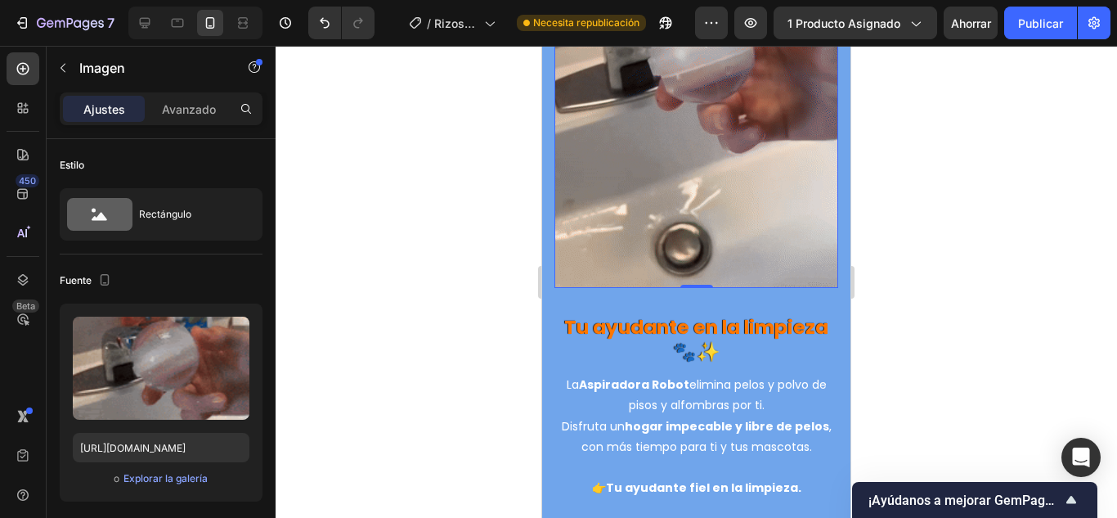
click at [334, 284] on div at bounding box center [697, 282] width 842 height 472
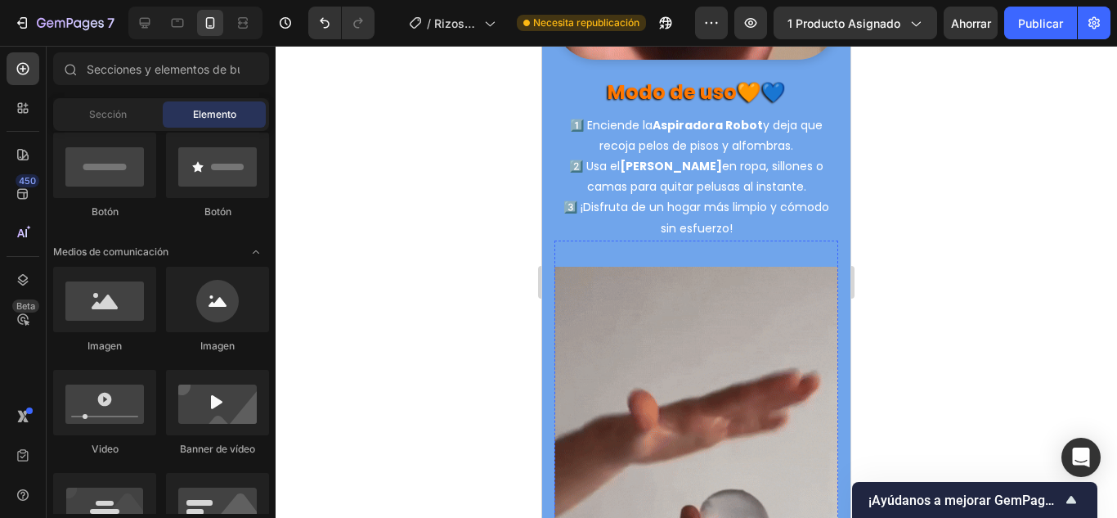
scroll to position [4339, 0]
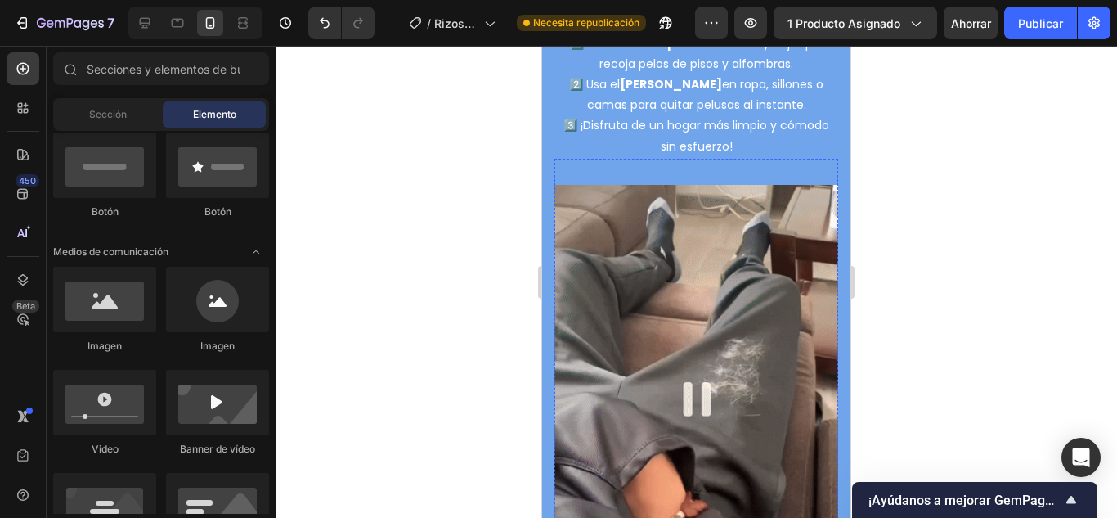
click at [769, 307] on img at bounding box center [697, 400] width 284 height 431
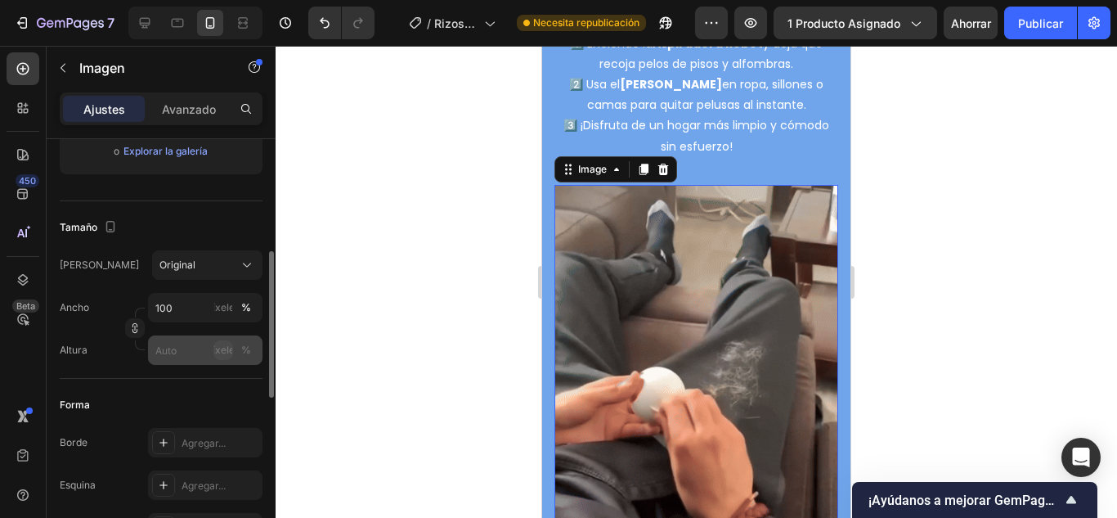
scroll to position [409, 0]
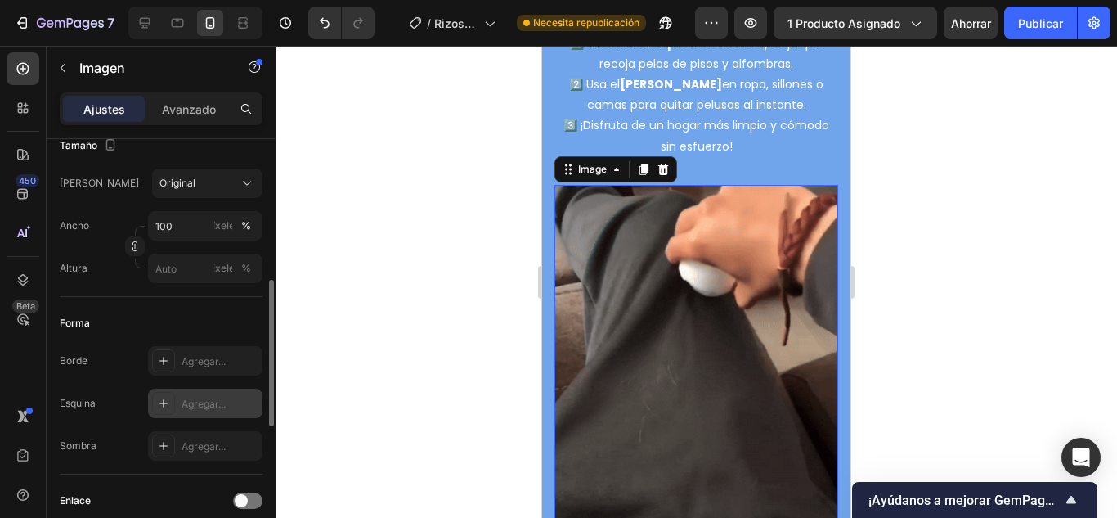
click at [164, 413] on div at bounding box center [163, 403] width 23 height 23
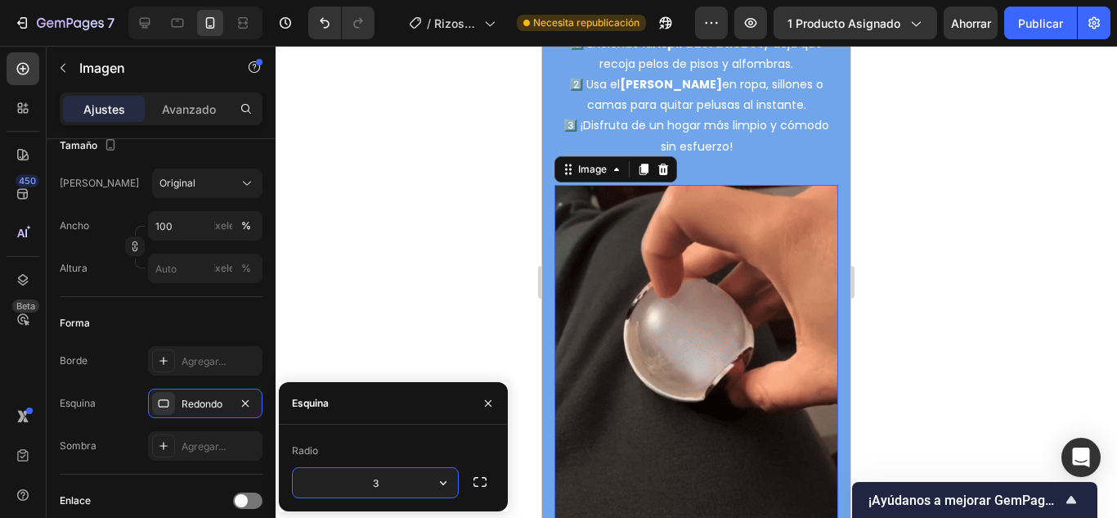
type input "30"
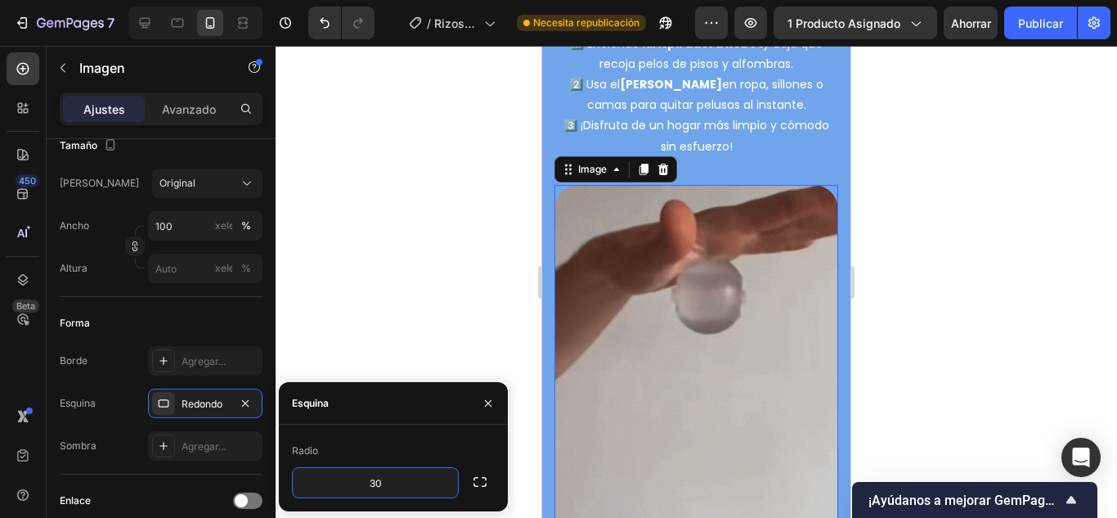
click at [375, 312] on div at bounding box center [697, 282] width 842 height 472
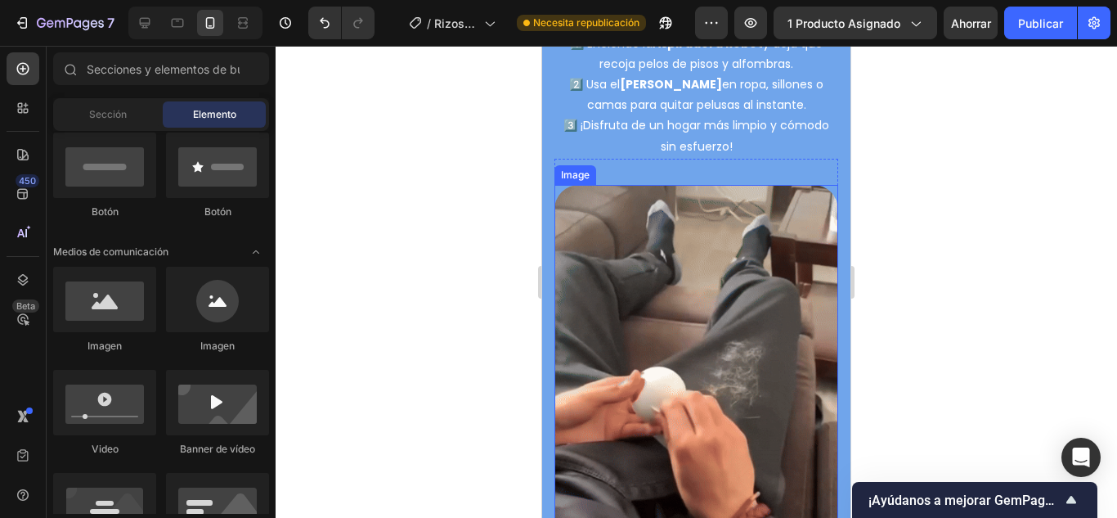
click at [716, 231] on img at bounding box center [697, 400] width 284 height 431
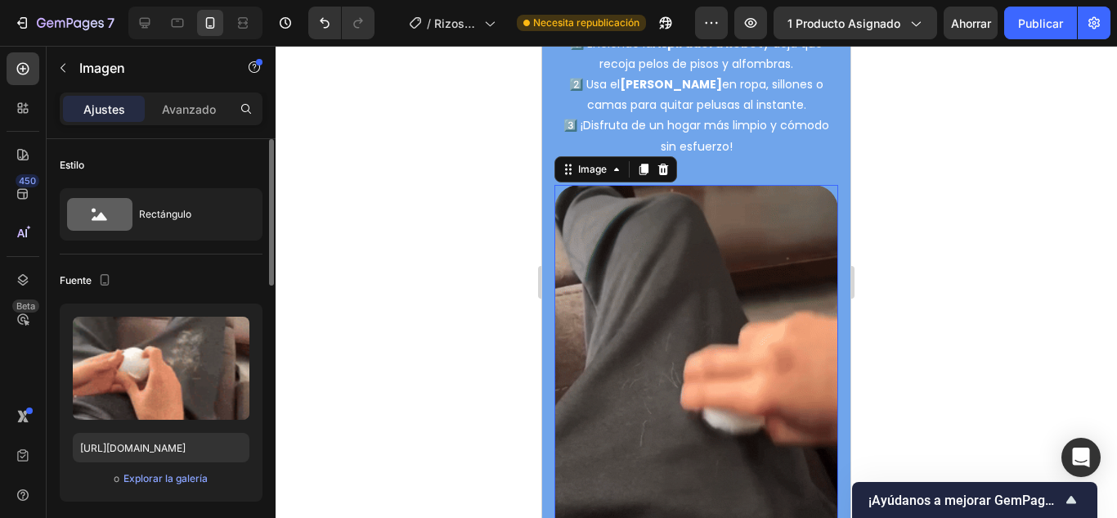
click at [182, 115] on font "Avanzado" at bounding box center [189, 109] width 54 height 14
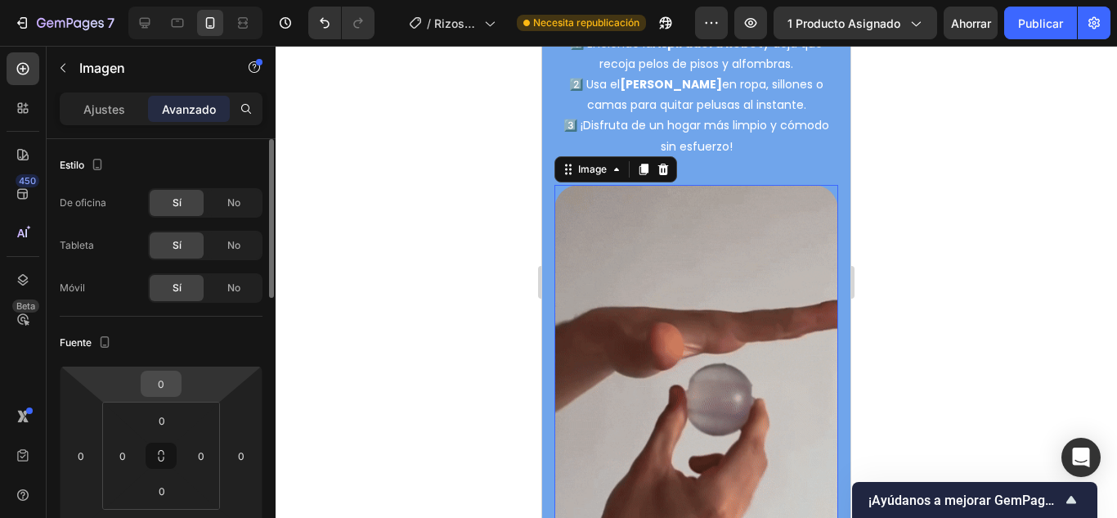
click at [175, 382] on input "0" at bounding box center [161, 383] width 33 height 25
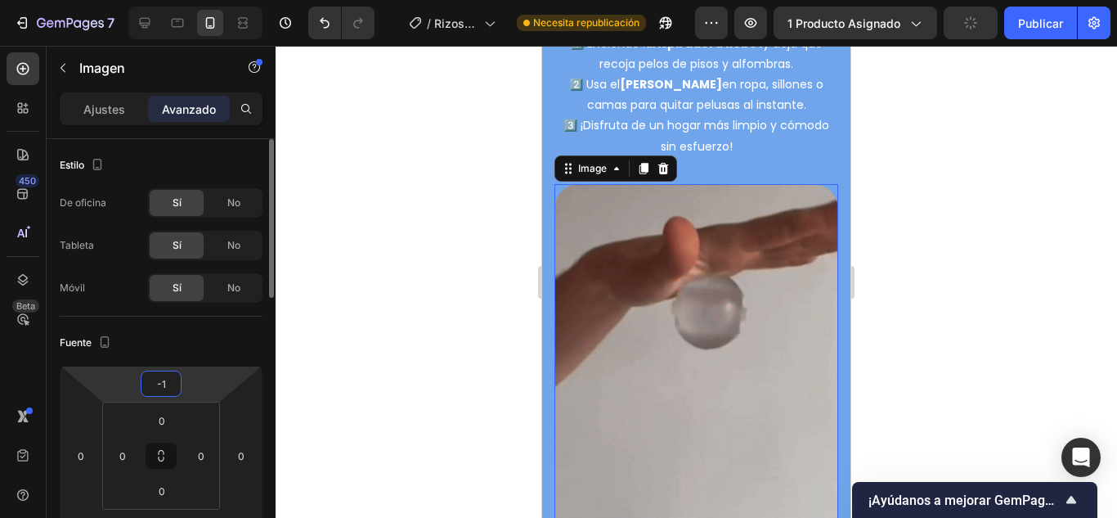
type input "-10"
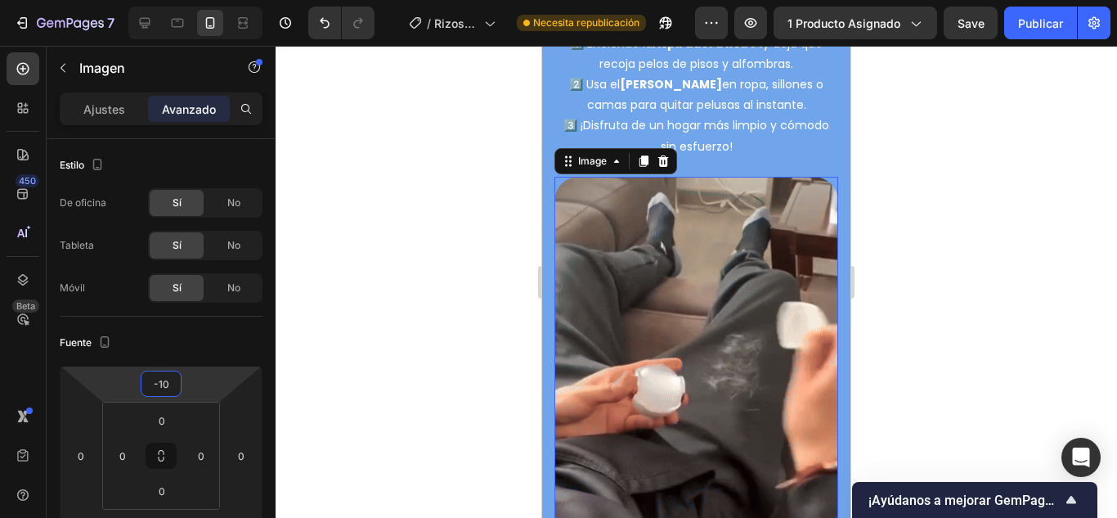
click at [408, 292] on div at bounding box center [697, 282] width 842 height 472
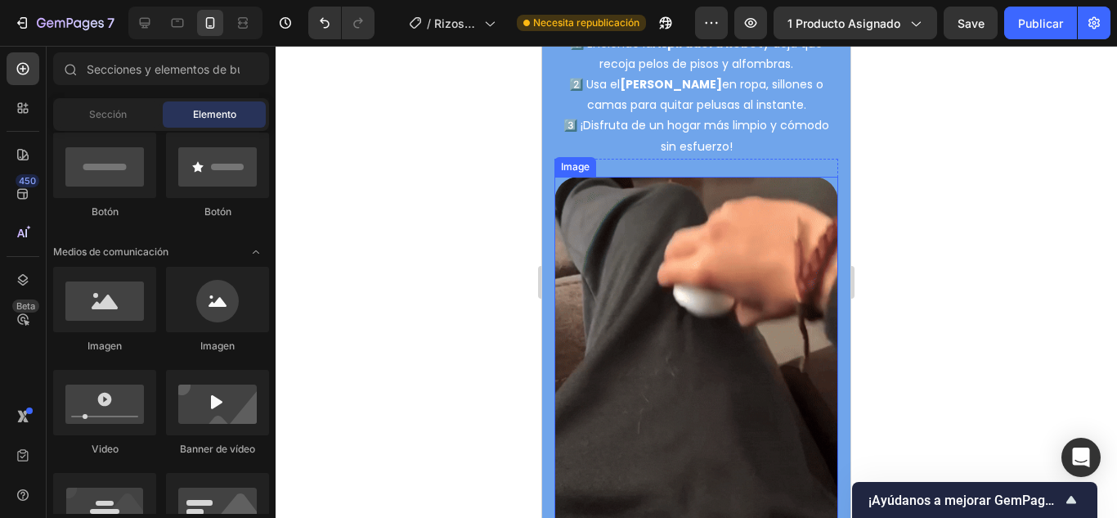
click at [674, 339] on img at bounding box center [697, 392] width 284 height 431
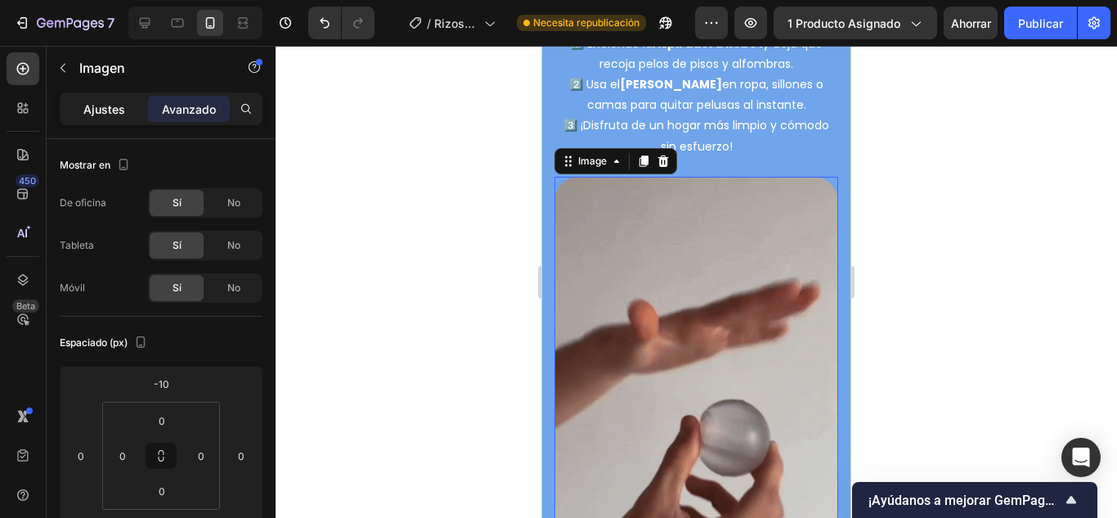
click at [83, 105] on div "Ajustes" at bounding box center [104, 109] width 82 height 26
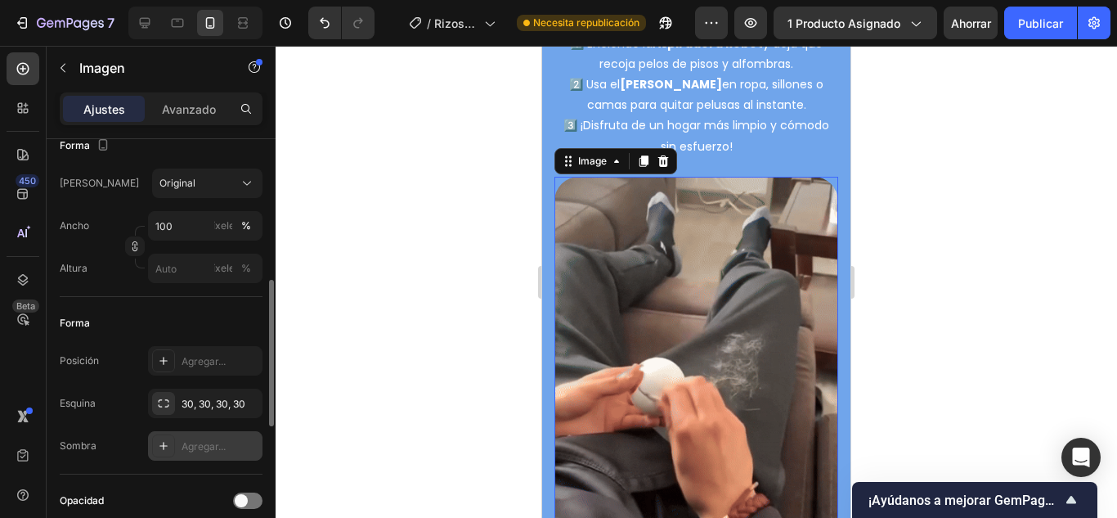
click at [169, 445] on icon at bounding box center [163, 445] width 13 height 13
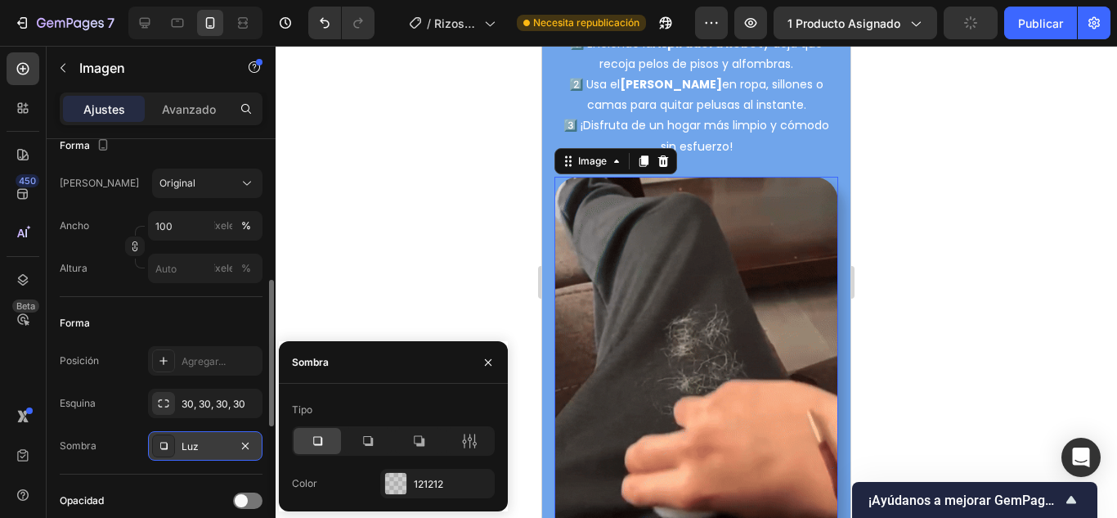
scroll to position [4502, 0]
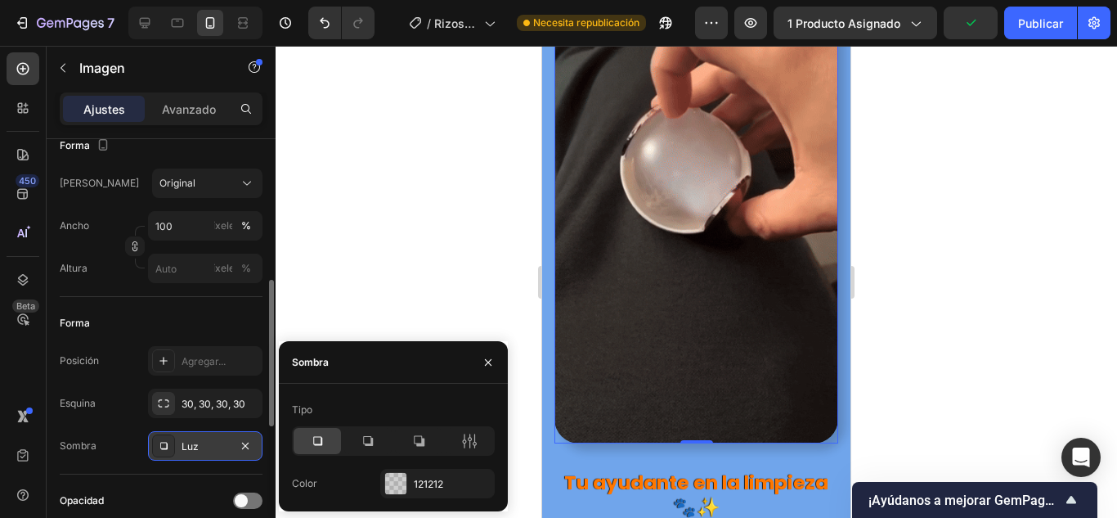
click at [392, 254] on div at bounding box center [697, 282] width 842 height 472
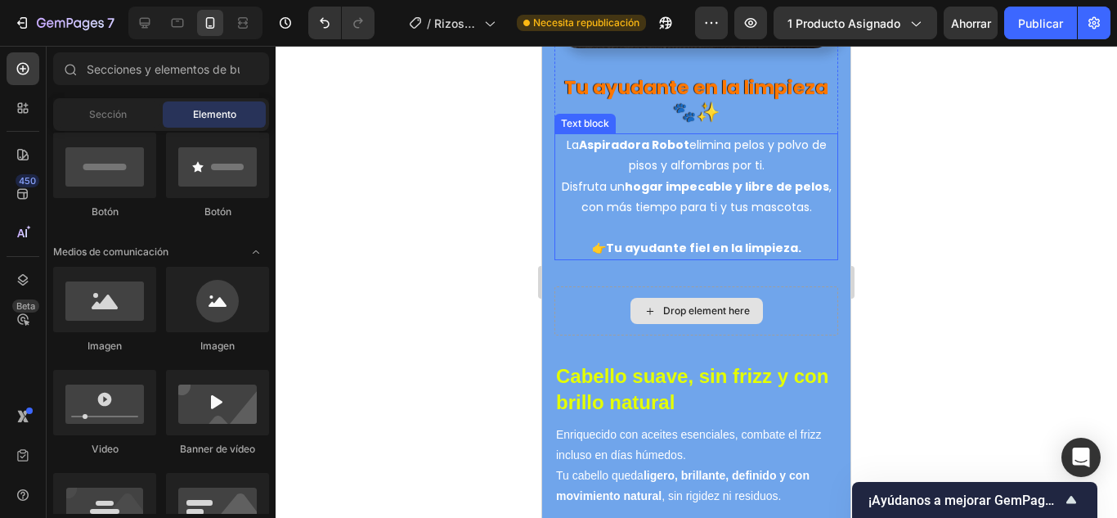
scroll to position [4993, 0]
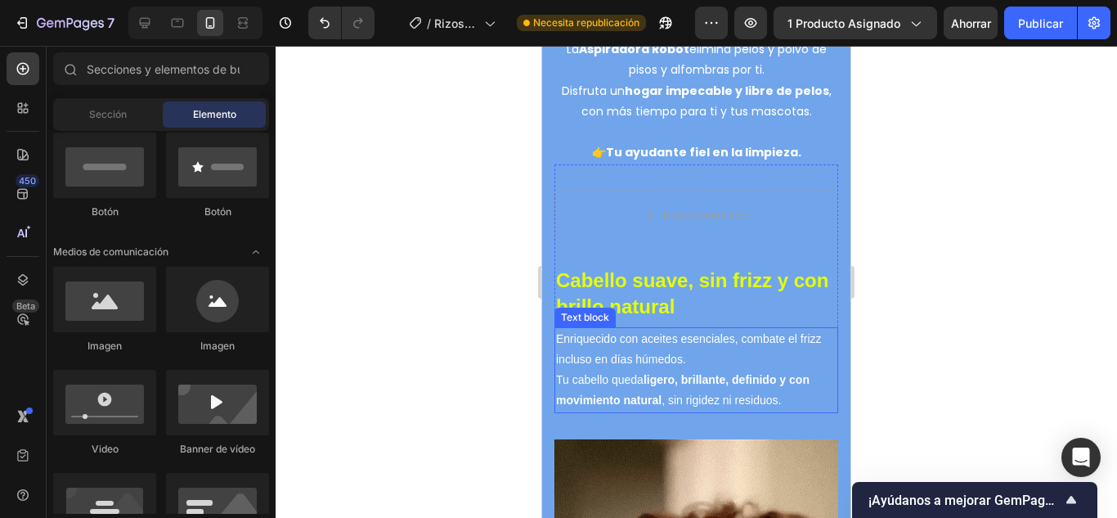
drag, startPoint x: 784, startPoint y: 343, endPoint x: 772, endPoint y: 353, distance: 15.7
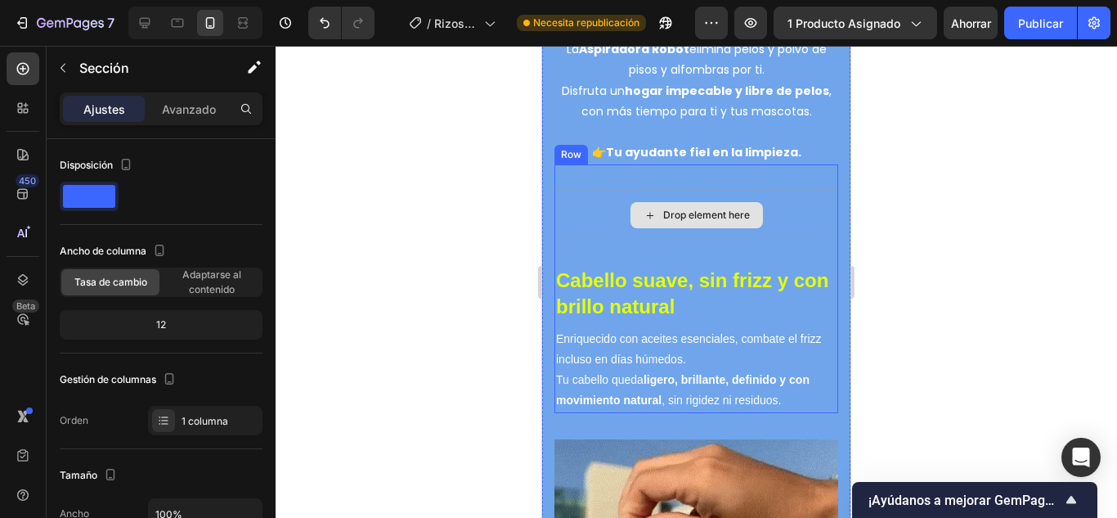
click at [644, 209] on icon at bounding box center [650, 216] width 13 height 14
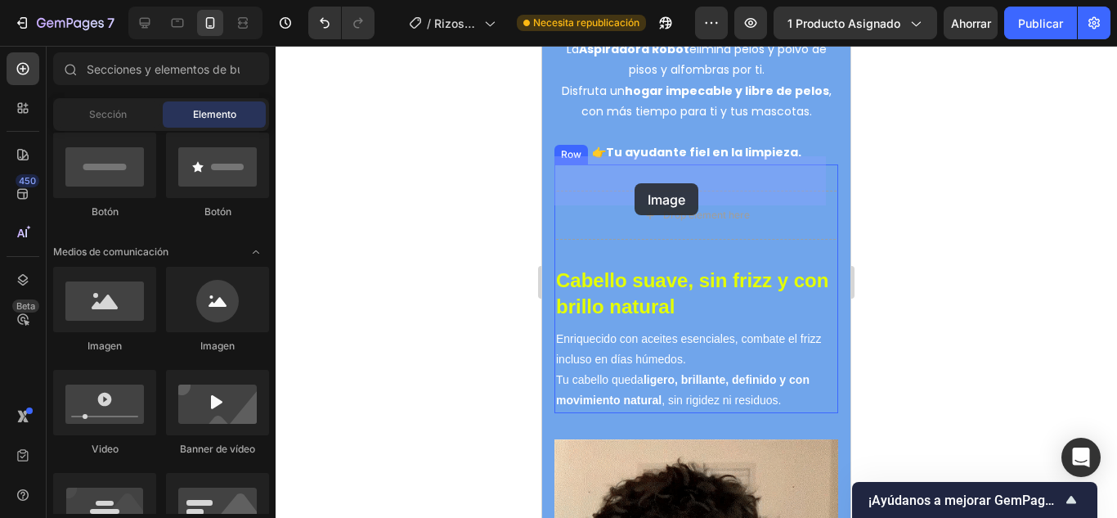
drag, startPoint x: 674, startPoint y: 346, endPoint x: 635, endPoint y: 183, distance: 167.4
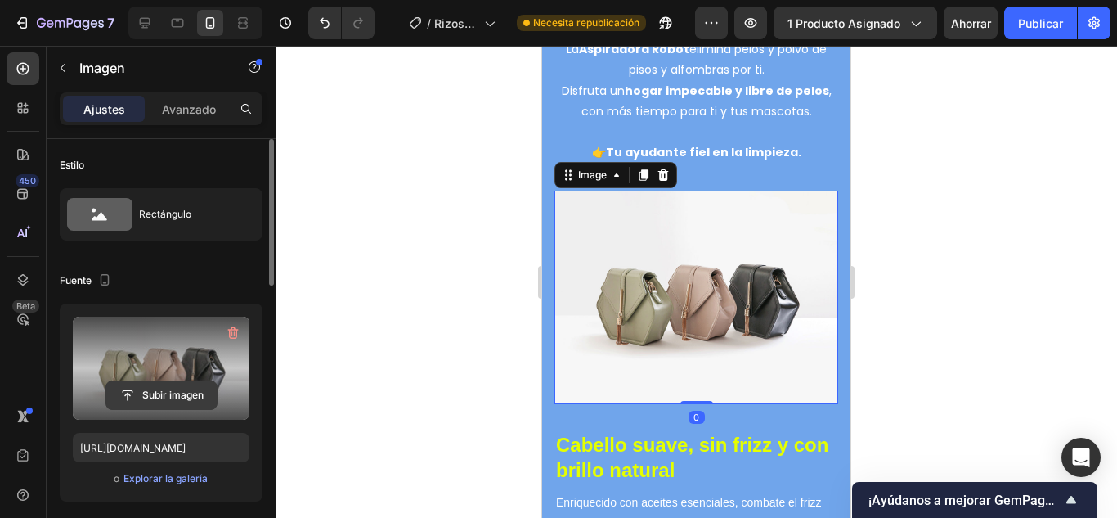
click at [151, 388] on input "file" at bounding box center [161, 395] width 110 height 28
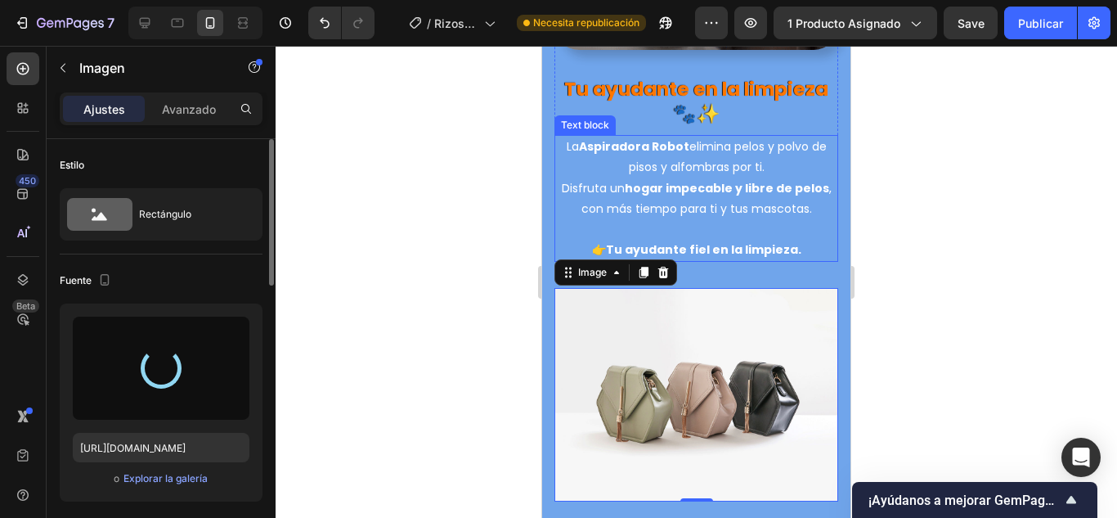
scroll to position [4911, 0]
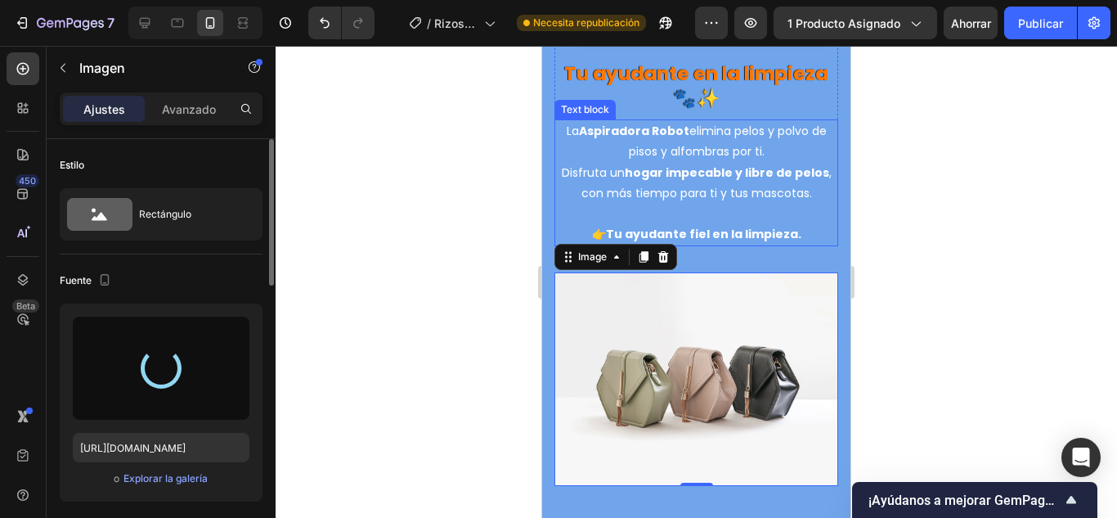
type input "[URL][DOMAIN_NAME]"
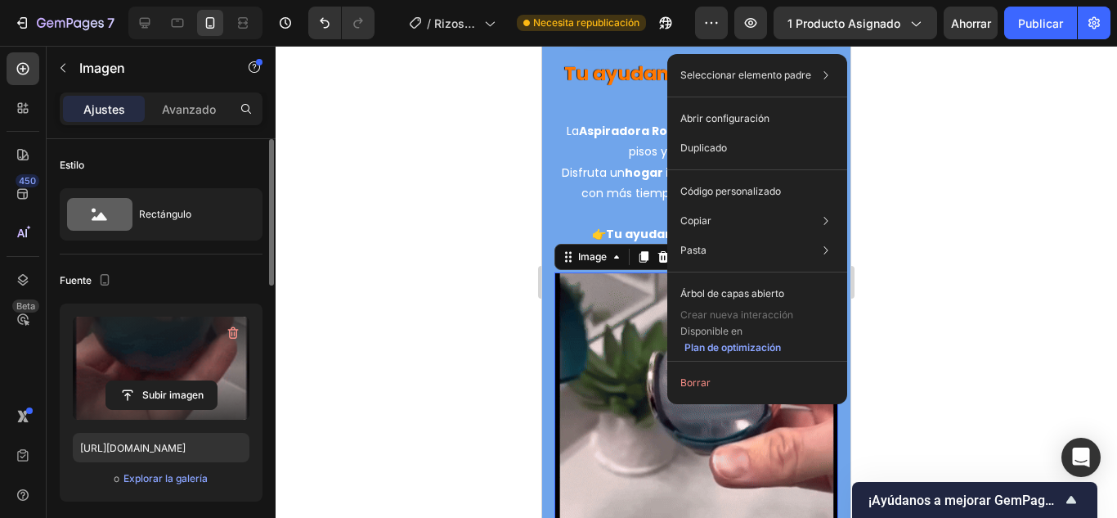
click at [949, 265] on div at bounding box center [697, 282] width 842 height 472
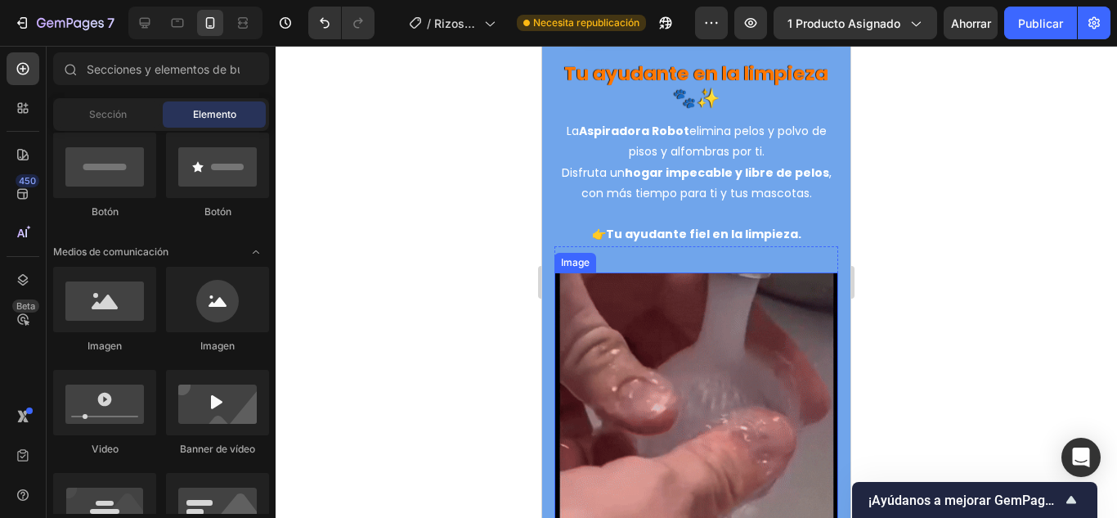
click at [786, 321] on img at bounding box center [697, 487] width 284 height 431
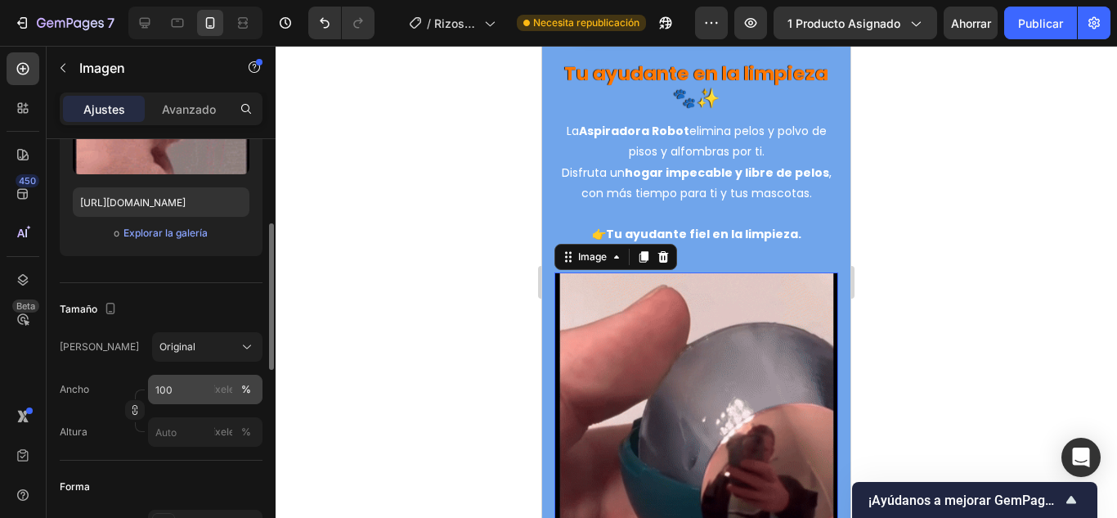
scroll to position [327, 0]
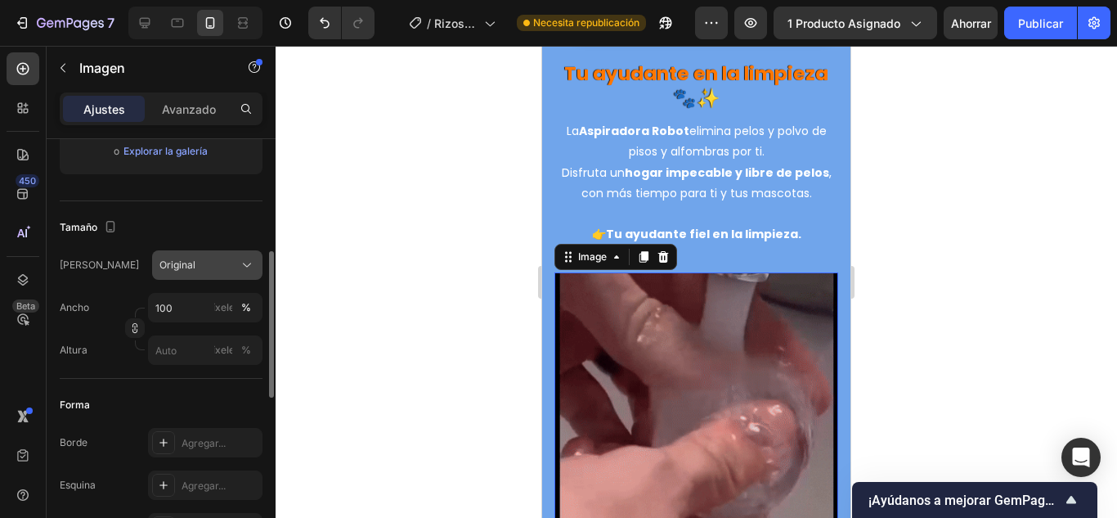
click at [222, 266] on div "Original" at bounding box center [197, 265] width 76 height 15
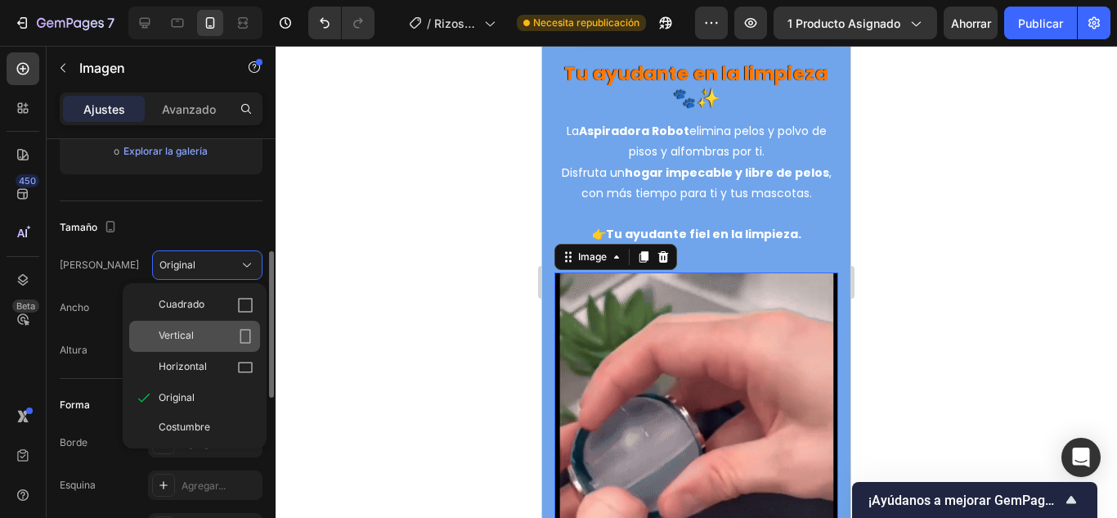
click at [231, 339] on div "Vertical" at bounding box center [206, 336] width 95 height 16
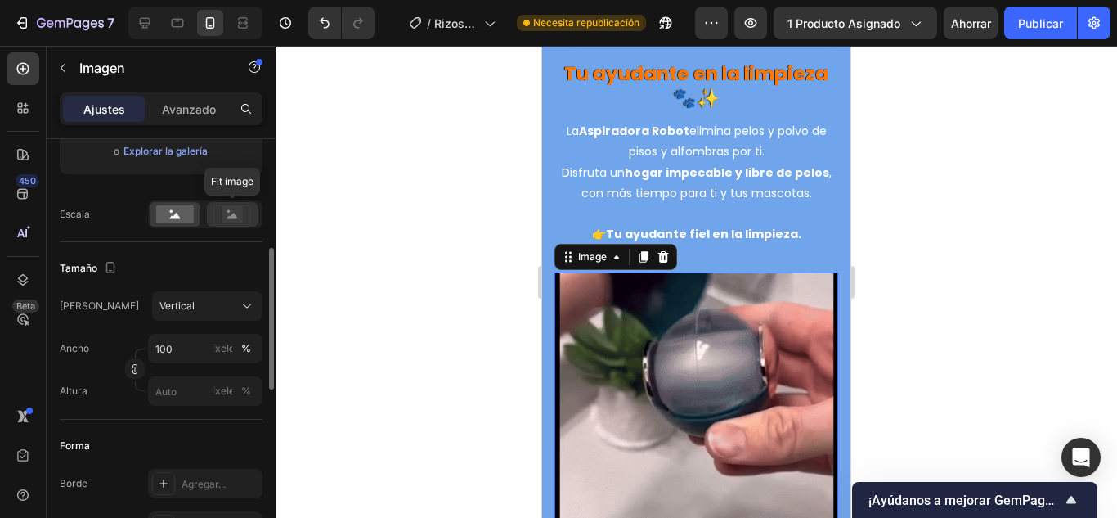
click at [240, 215] on rect at bounding box center [232, 214] width 21 height 16
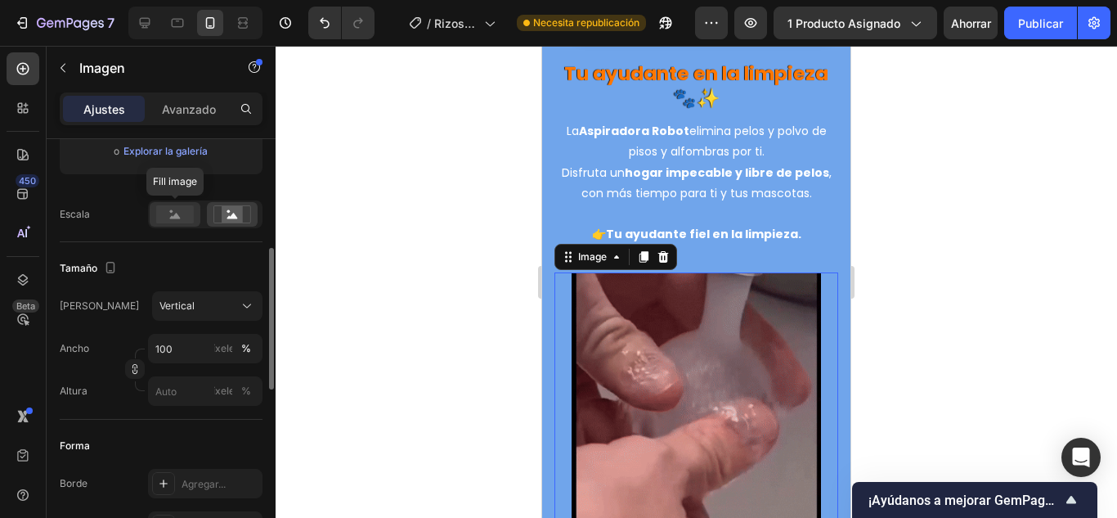
click at [182, 216] on rect at bounding box center [175, 214] width 38 height 18
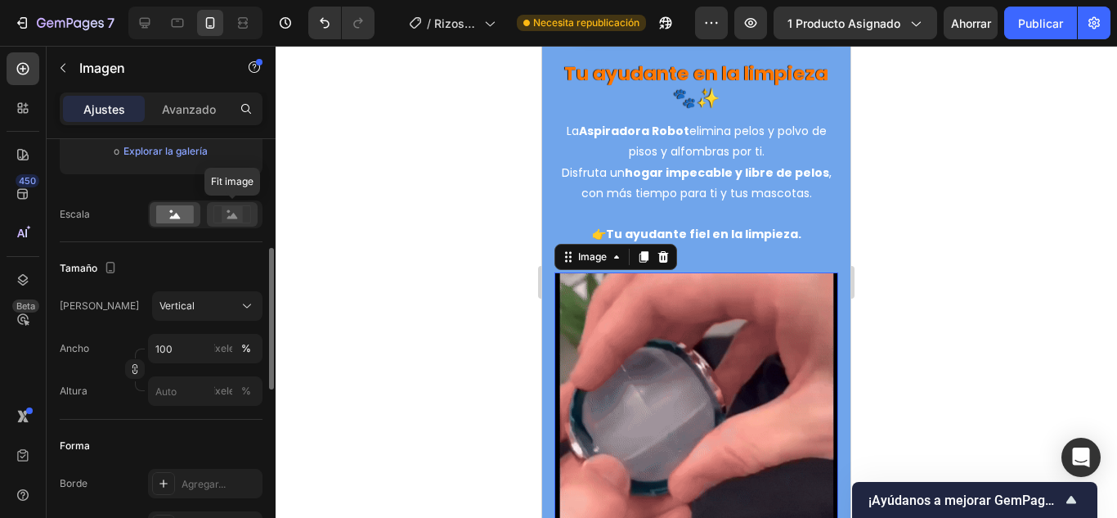
click at [229, 213] on rect at bounding box center [232, 214] width 21 height 16
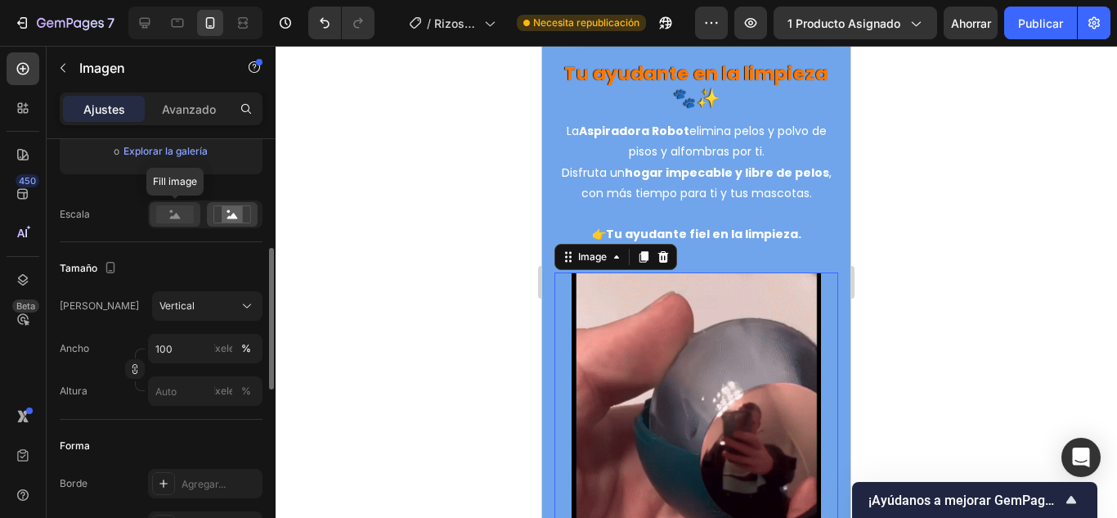
click at [182, 210] on rect at bounding box center [175, 214] width 38 height 18
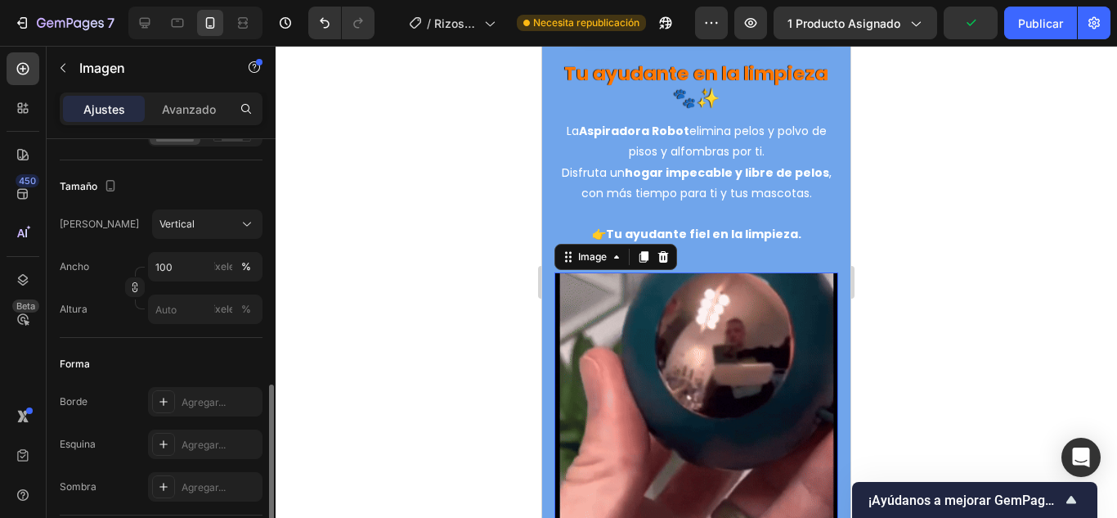
scroll to position [491, 0]
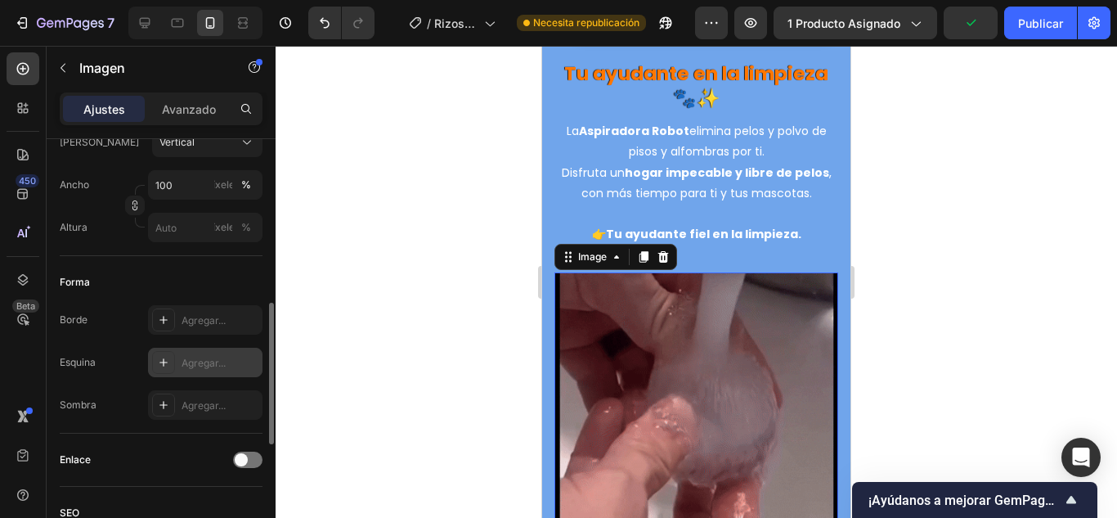
click at [154, 365] on div at bounding box center [163, 362] width 23 height 23
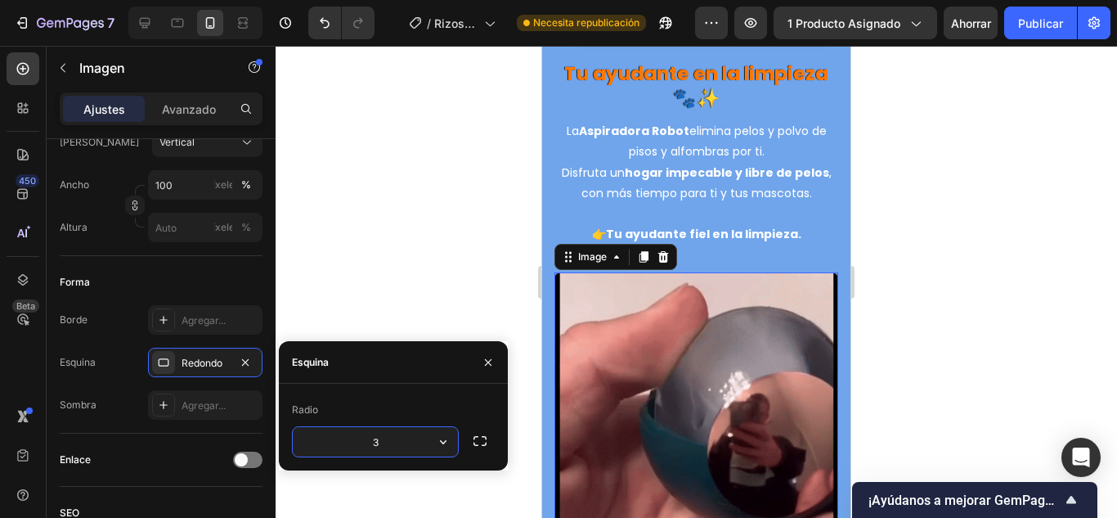
type input "30"
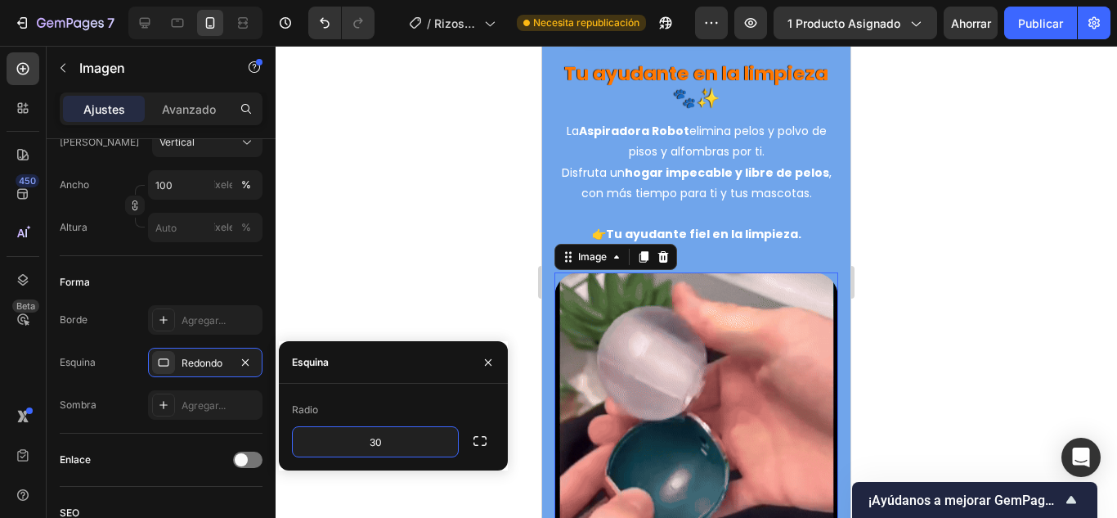
click at [312, 303] on div at bounding box center [697, 282] width 842 height 472
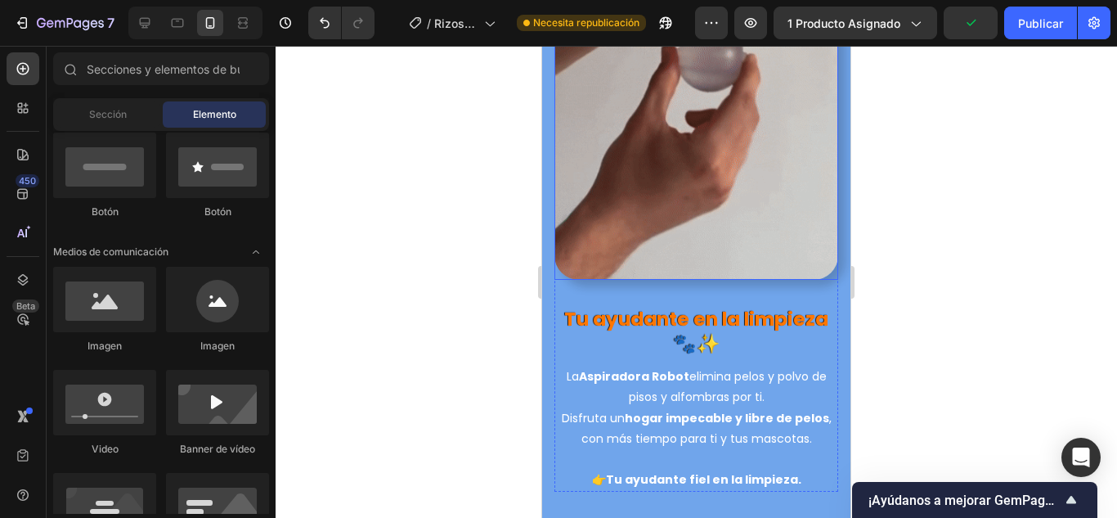
scroll to position [4339, 0]
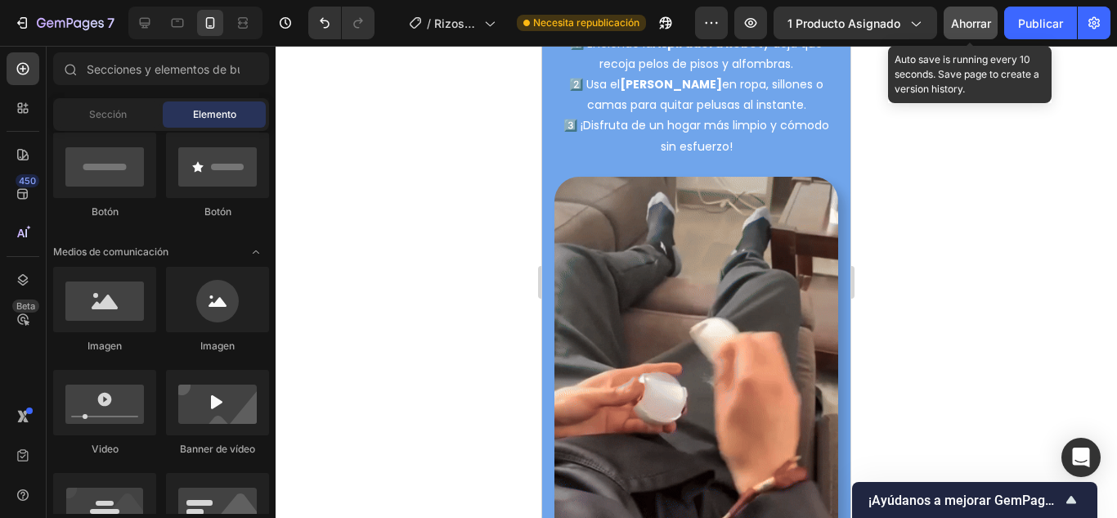
click at [977, 25] on font "Ahorrar" at bounding box center [971, 23] width 40 height 14
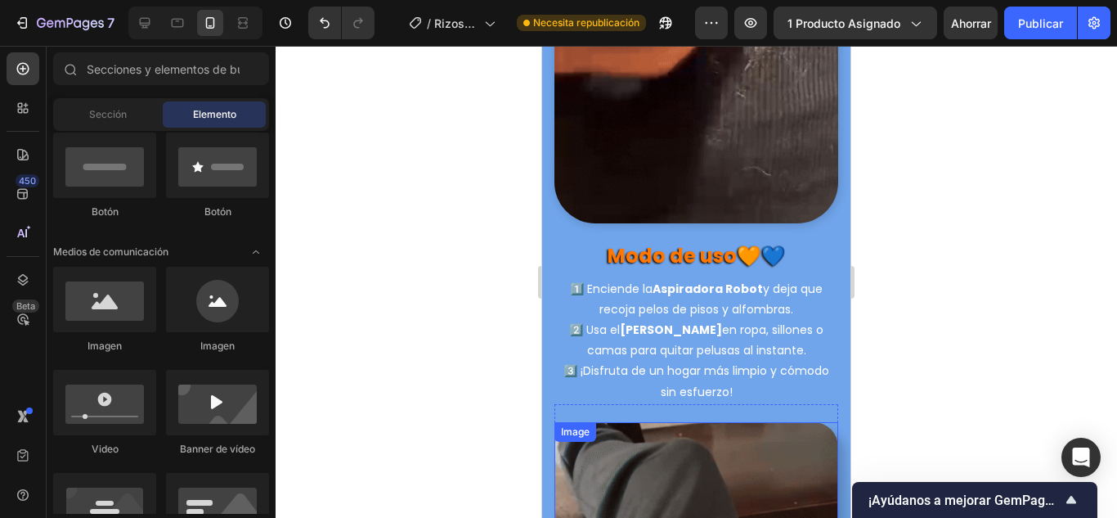
scroll to position [3848, 0]
